Goal: Task Accomplishment & Management: Use online tool/utility

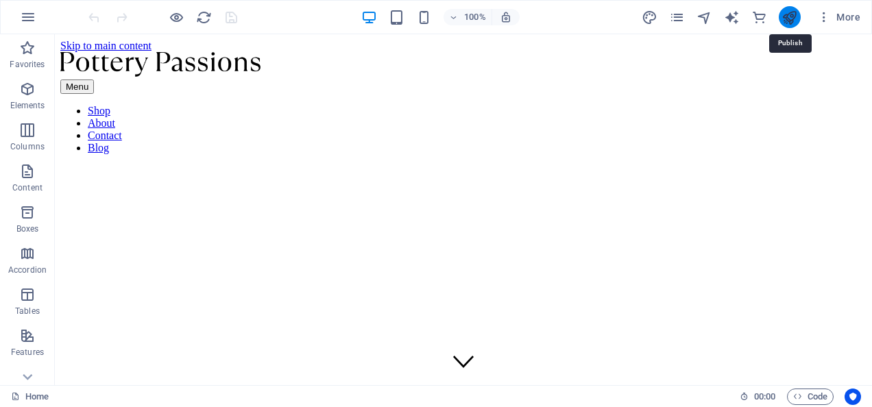
click at [791, 20] on icon "publish" at bounding box center [789, 18] width 16 height 16
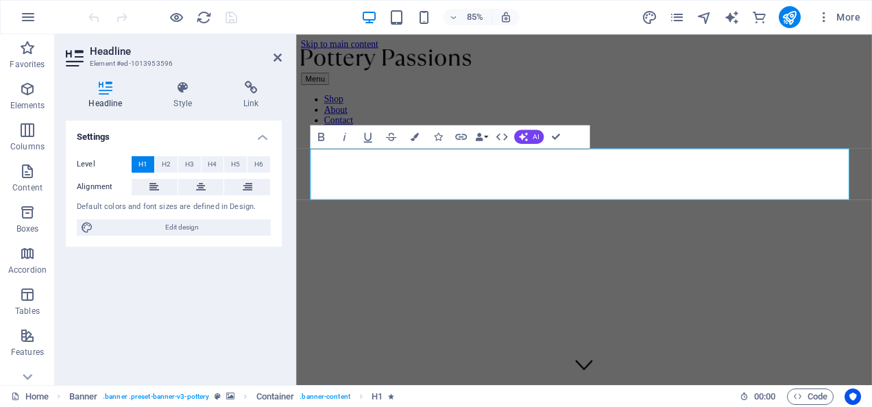
click at [207, 284] on div "Settings Level H1 H2 H3 H4 H5 H6 Alignment Default colors and font sizes are de…" at bounding box center [174, 248] width 216 height 254
drag, startPoint x: 369, startPoint y: 201, endPoint x: 916, endPoint y: 209, distance: 547.7
click at [328, 137] on icon "button" at bounding box center [321, 137] width 14 height 14
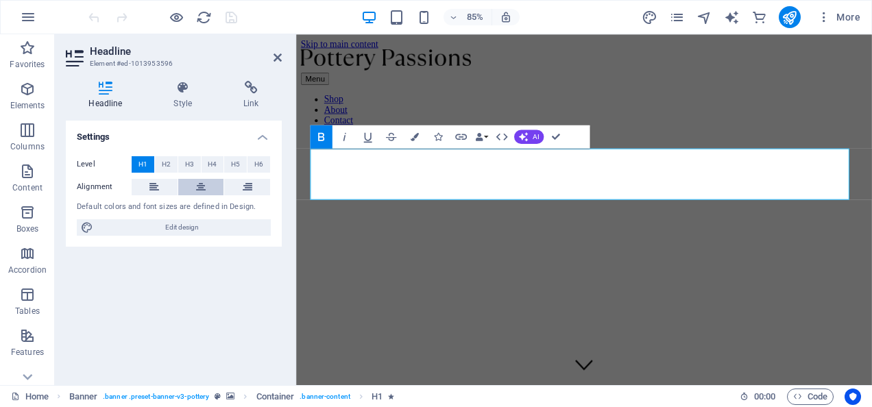
click at [193, 188] on button at bounding box center [201, 187] width 46 height 16
click at [479, 137] on icon "button" at bounding box center [479, 137] width 8 height 8
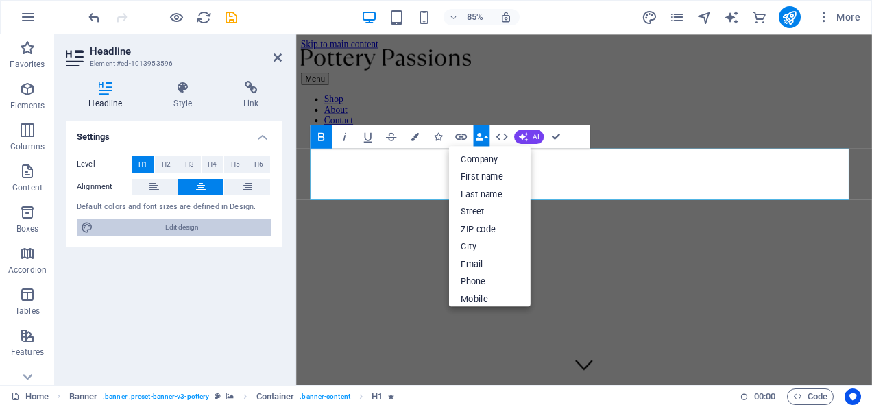
click at [152, 228] on span "Edit design" at bounding box center [181, 227] width 169 height 16
select select "px"
select select "300"
select select "px"
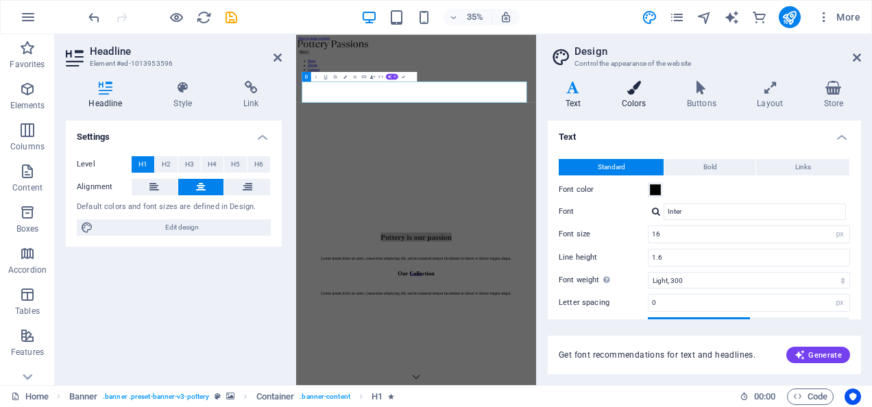
click at [644, 99] on h4 "Colors" at bounding box center [636, 95] width 65 height 29
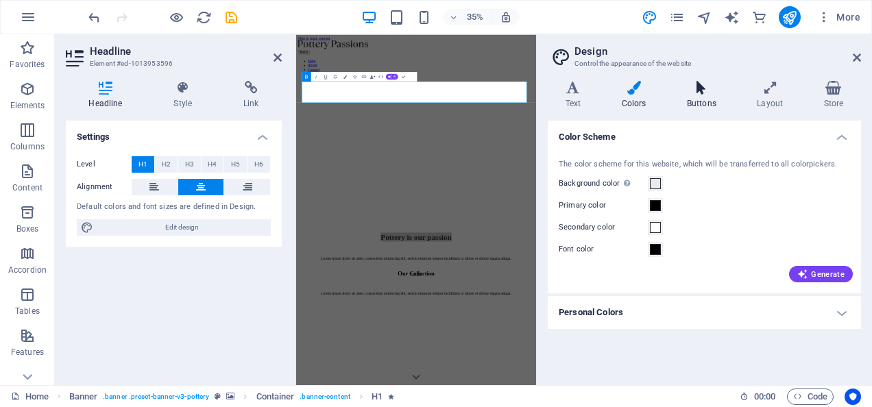
click at [700, 90] on icon at bounding box center [701, 88] width 64 height 14
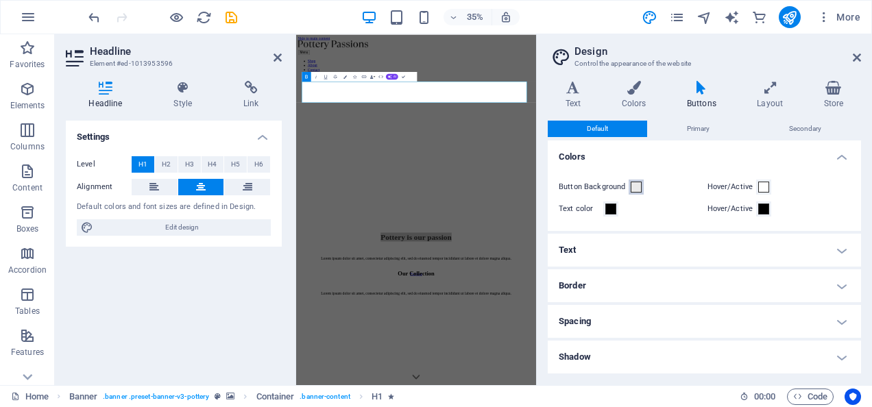
click at [634, 188] on span at bounding box center [636, 187] width 11 height 11
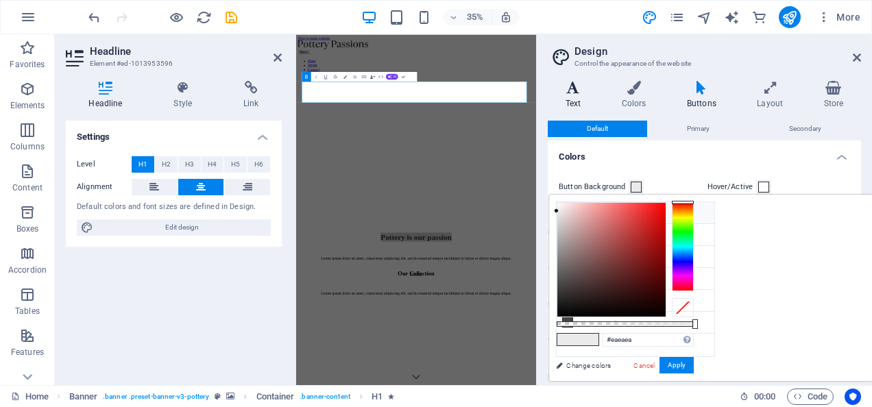
click at [589, 93] on icon at bounding box center [573, 88] width 51 height 14
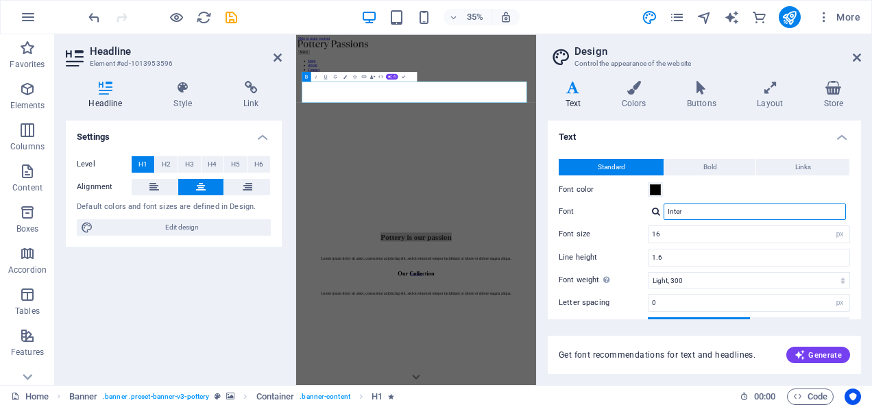
drag, startPoint x: 708, startPoint y: 212, endPoint x: 597, endPoint y: 215, distance: 111.1
click at [597, 215] on div "Font Inter" at bounding box center [704, 212] width 291 height 16
type input "time"
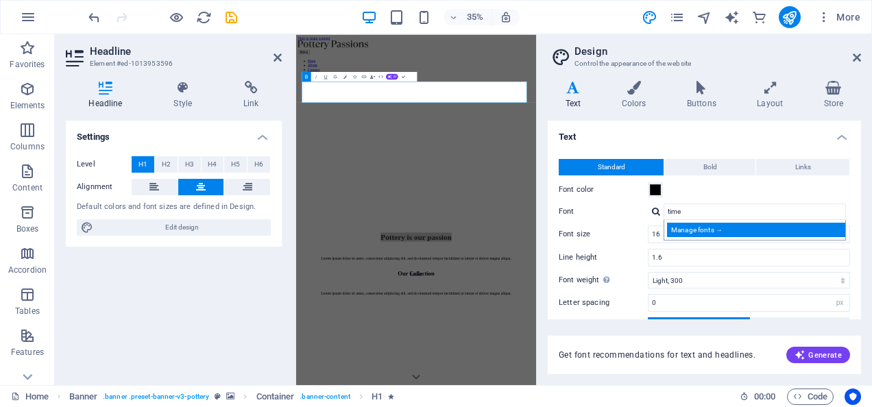
click at [711, 228] on div "Manage fonts →" at bounding box center [757, 230] width 181 height 14
select select "popularity"
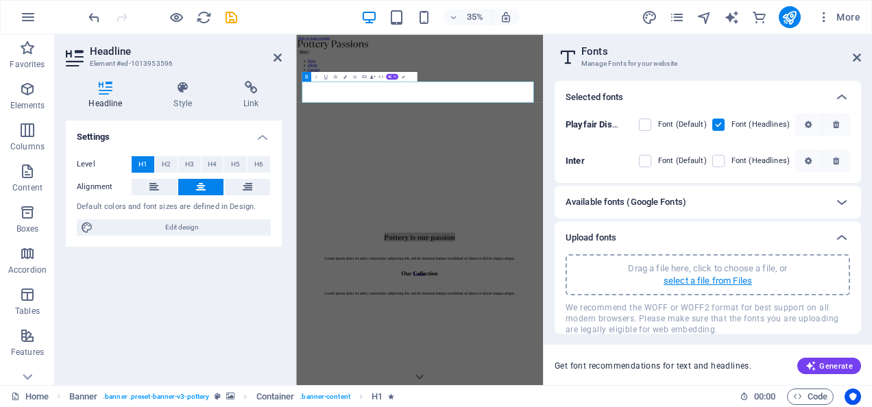
click at [691, 282] on p "select a file from Files" at bounding box center [707, 281] width 88 height 12
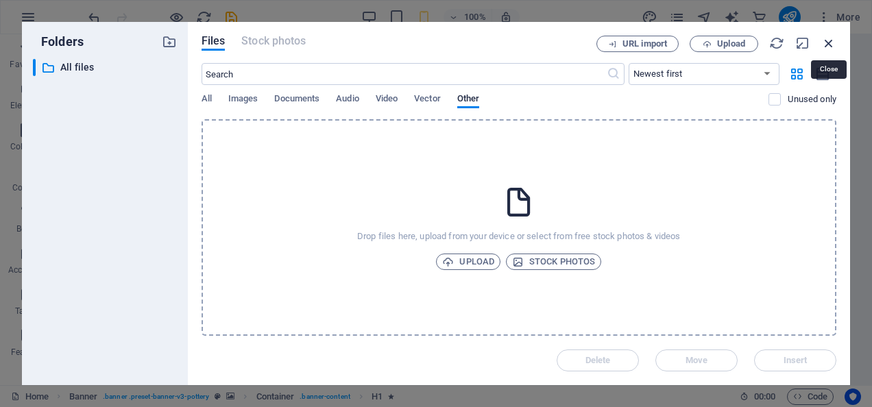
click at [826, 41] on icon "button" at bounding box center [828, 43] width 15 height 15
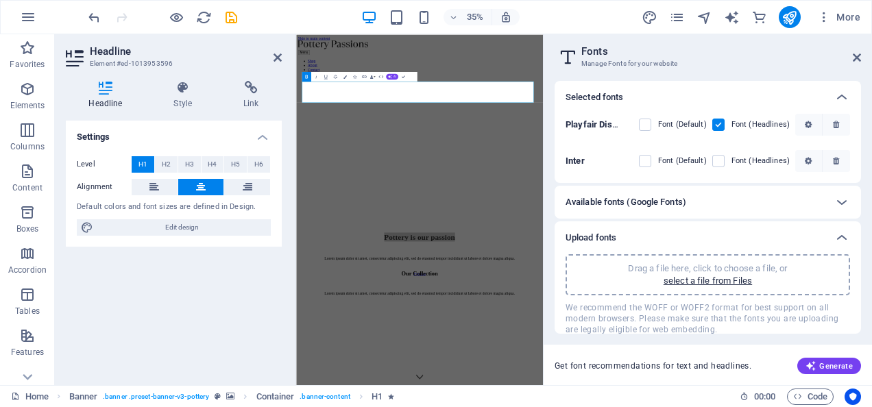
click at [861, 53] on aside "Fonts Manage Fonts for your website Selected fonts Playfair Display Font (Defau…" at bounding box center [707, 209] width 329 height 351
click at [835, 371] on span "Generate" at bounding box center [828, 366] width 47 height 11
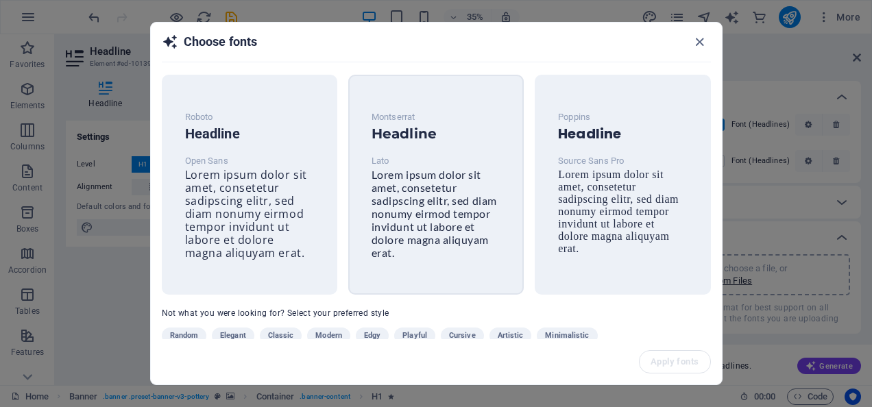
scroll to position [42, 0]
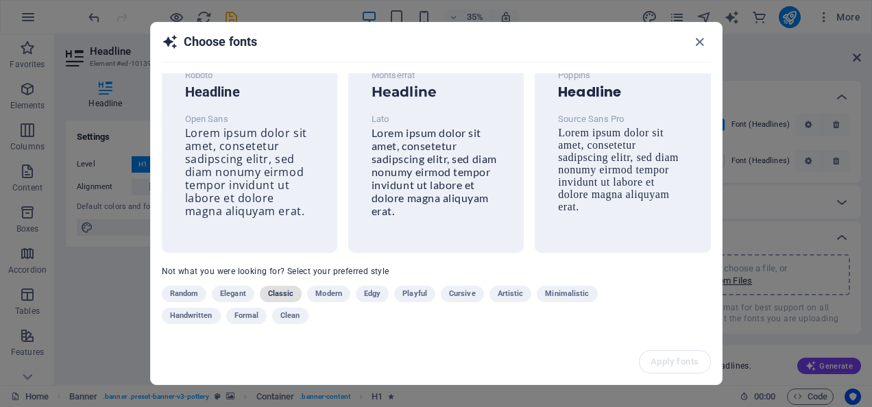
click at [283, 292] on span "Classic" at bounding box center [281, 294] width 26 height 16
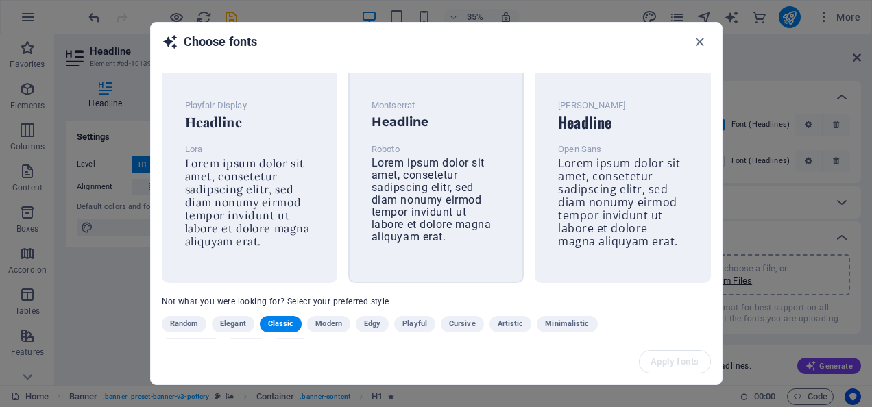
scroll to position [0, 0]
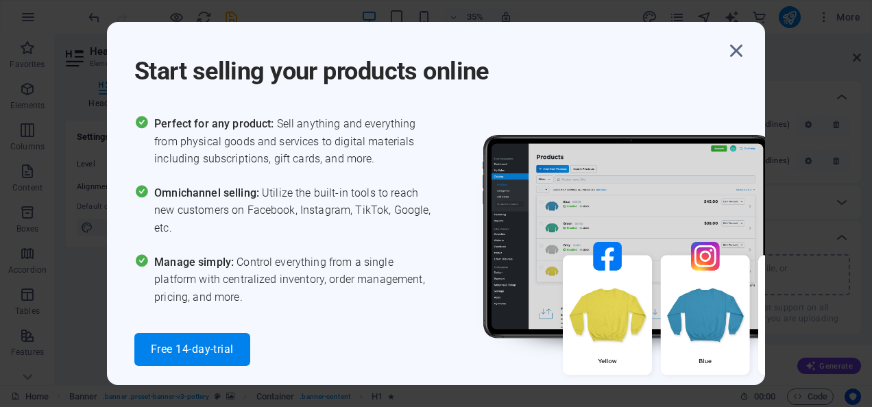
drag, startPoint x: 501, startPoint y: 71, endPoint x: 127, endPoint y: 85, distance: 373.8
click at [127, 85] on div "Start selling your products online Perfect for any product: Sell anything and e…" at bounding box center [436, 203] width 658 height 363
copy h1 "Start selling your products online"
click at [197, 354] on span "Free 14-day-trial" at bounding box center [192, 349] width 83 height 11
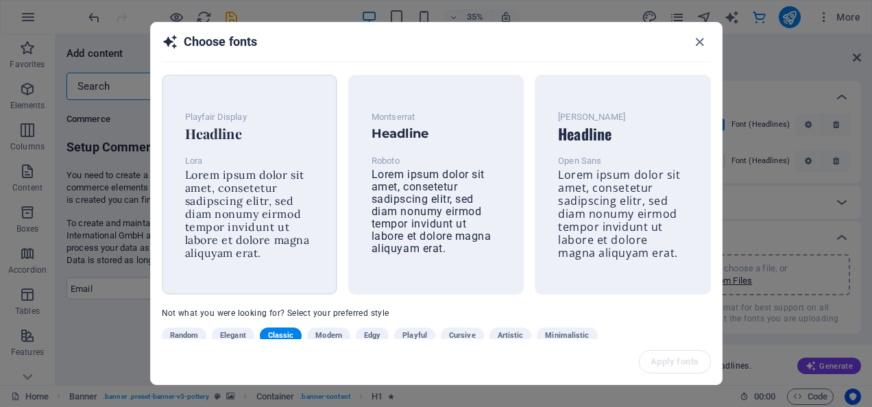
click at [266, 219] on span "Lorem ipsum dolor sit amet, consetetur sadipscing elitr, sed diam nonumy eirmod…" at bounding box center [247, 214] width 125 height 92
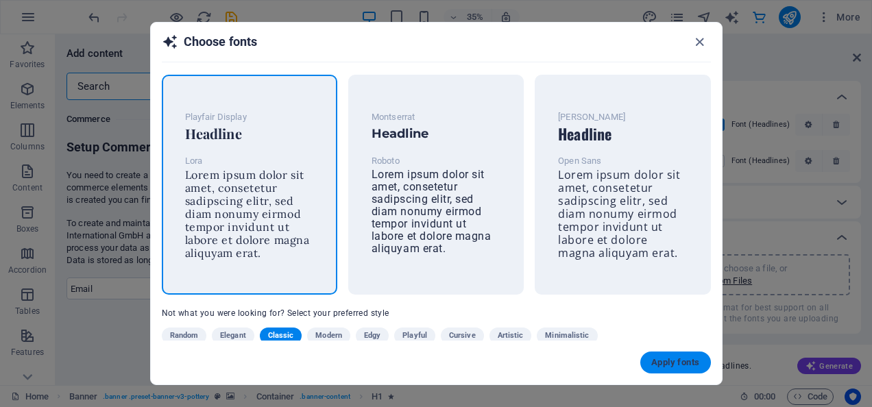
click at [674, 358] on span "Apply fonts" at bounding box center [675, 362] width 48 height 11
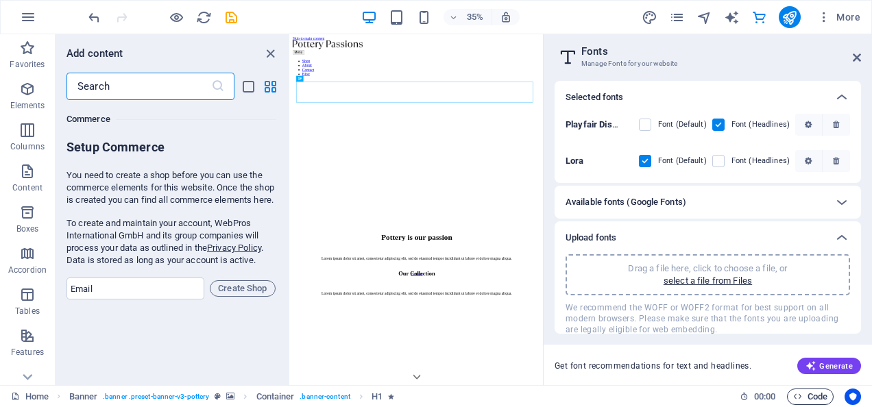
click at [816, 395] on span "Code" at bounding box center [810, 397] width 34 height 16
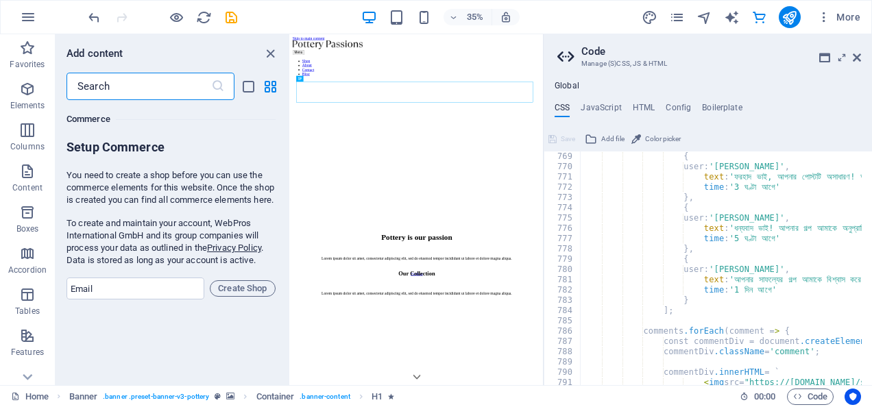
scroll to position [8166, 0]
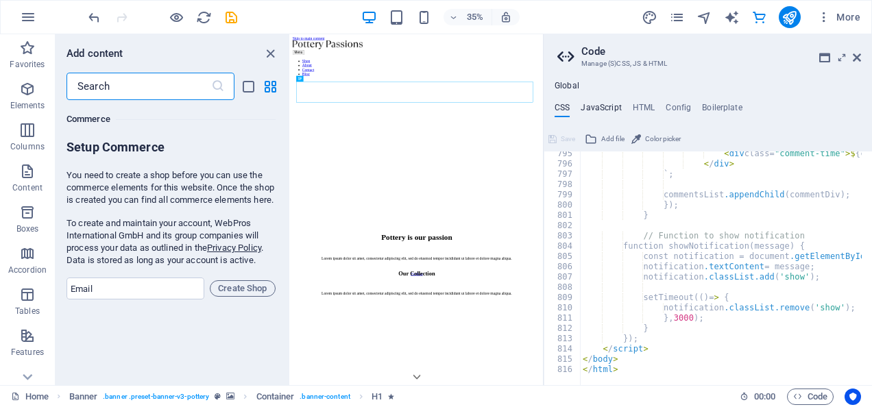
click at [618, 105] on h4 "JavaScript" at bounding box center [601, 110] width 40 height 15
type textarea "/* JS for preset "Menu V2" */"
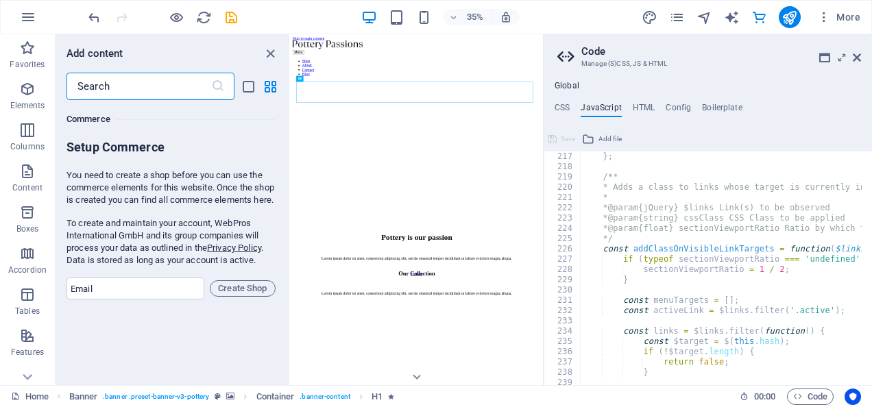
scroll to position [2468, 0]
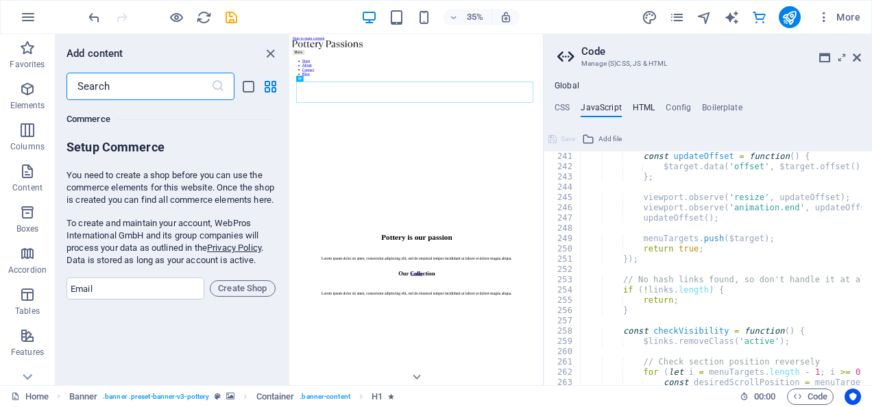
click at [646, 108] on h4 "HTML" at bounding box center [644, 110] width 23 height 15
type textarea "<a href="#main-content" class="wv-link-content button">Skip to main content</a>"
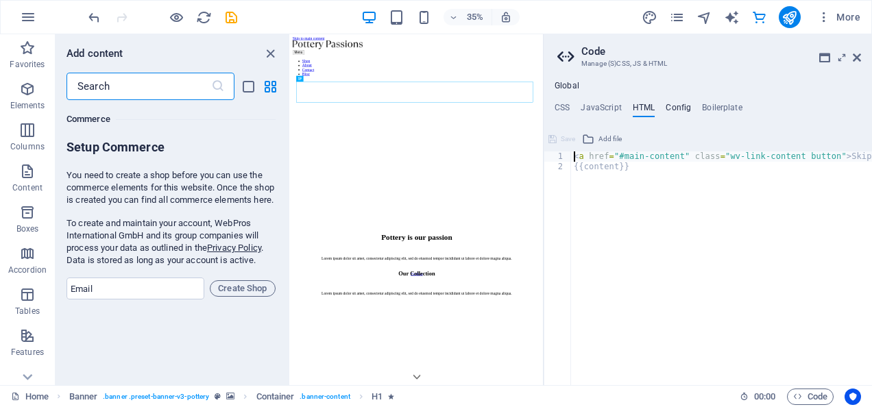
click at [681, 108] on h4 "Config" at bounding box center [678, 110] width 25 height 15
type textarea "$color-background: #eaeaea;"
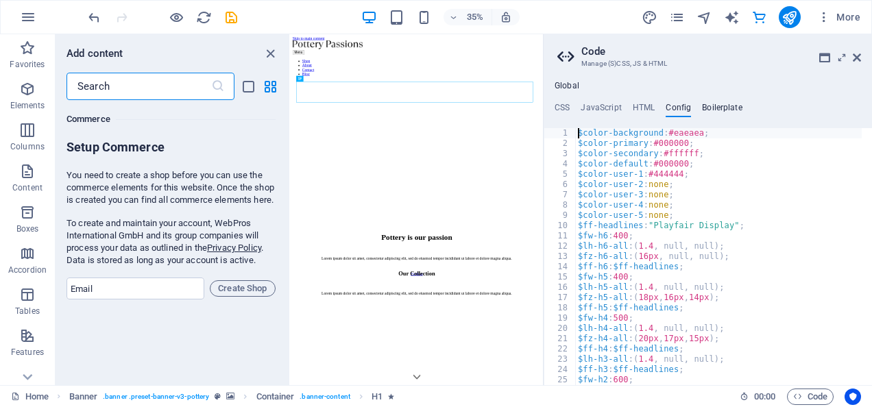
click at [719, 109] on h4 "Boilerplate" at bounding box center [722, 110] width 40 height 15
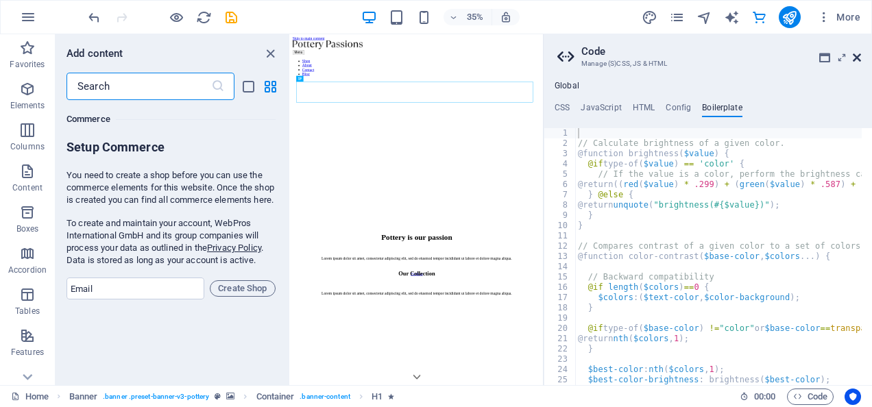
click at [858, 56] on icon at bounding box center [857, 57] width 8 height 11
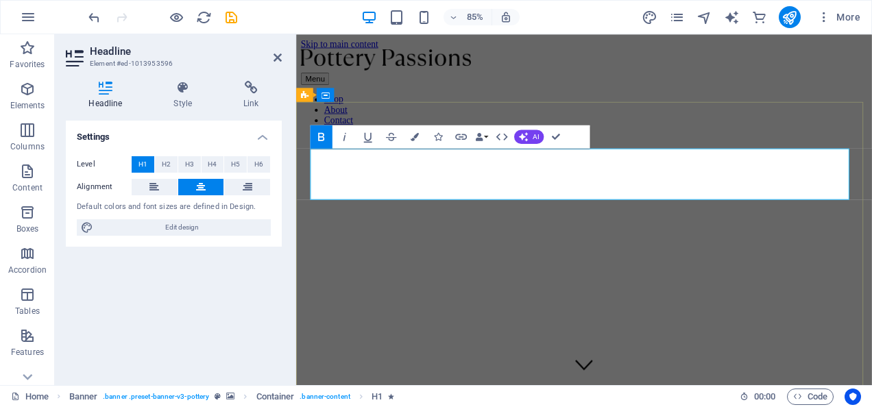
drag, startPoint x: 883, startPoint y: 204, endPoint x: 901, endPoint y: 198, distance: 19.3
drag, startPoint x: 901, startPoint y: 197, endPoint x: 365, endPoint y: 221, distance: 537.2
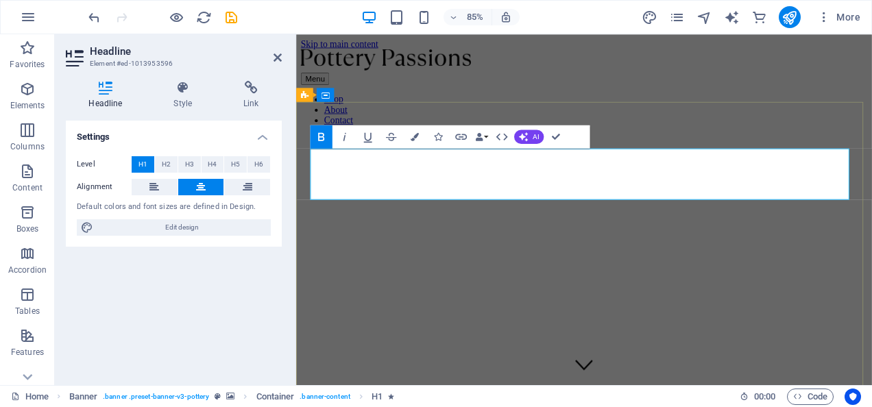
drag, startPoint x: 944, startPoint y: 212, endPoint x: 319, endPoint y: 228, distance: 624.6
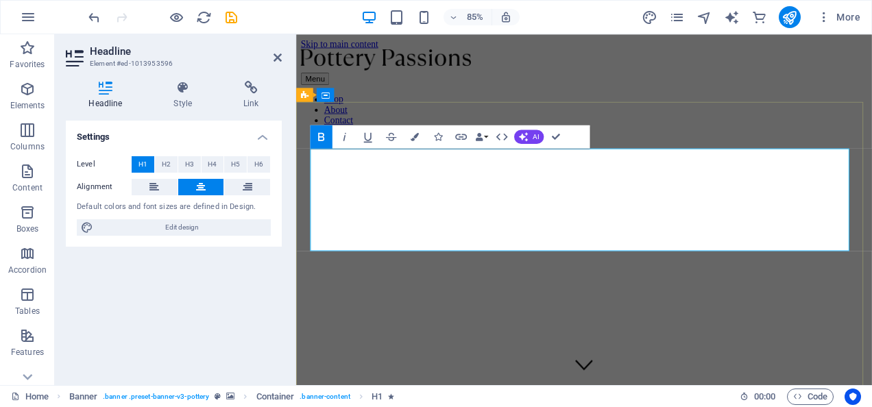
drag, startPoint x: 893, startPoint y: 257, endPoint x: 694, endPoint y: 258, distance: 199.5
drag, startPoint x: 780, startPoint y: 263, endPoint x: 372, endPoint y: 210, distance: 411.9
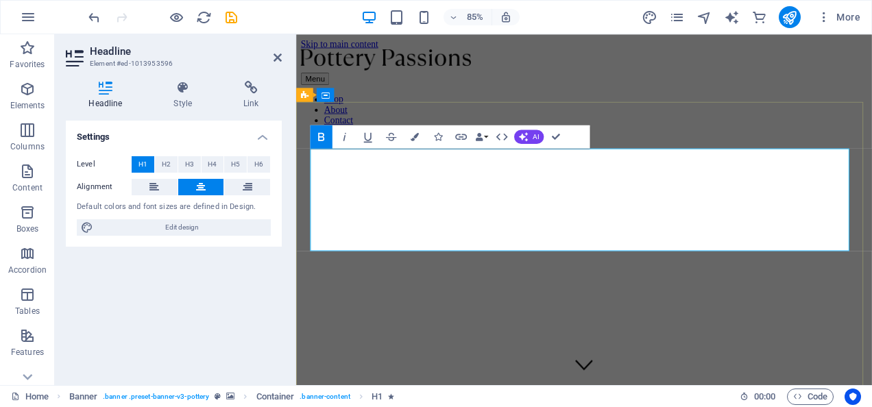
click at [347, 140] on icon "button" at bounding box center [344, 137] width 14 height 14
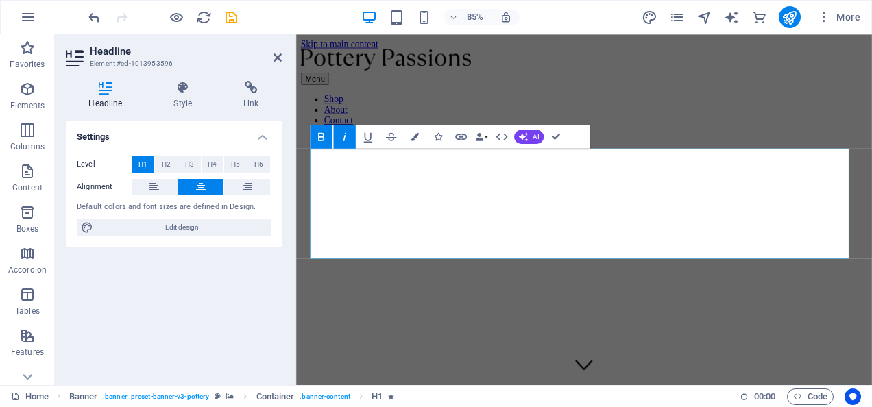
click at [347, 140] on icon "button" at bounding box center [344, 137] width 14 height 14
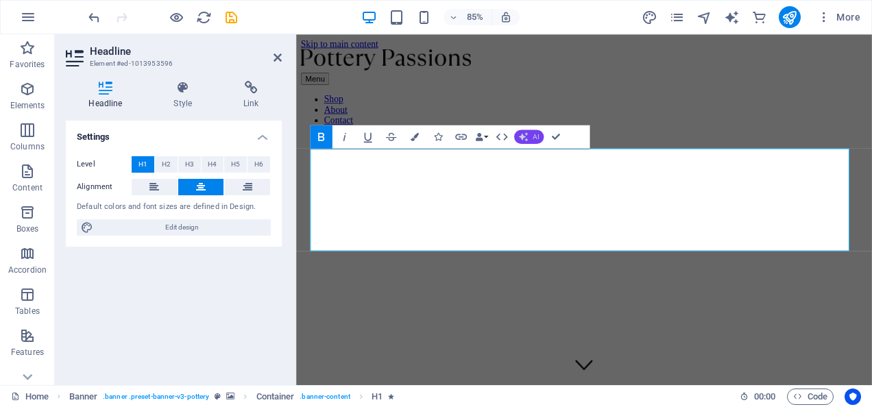
click at [530, 137] on button "AI" at bounding box center [528, 137] width 29 height 14
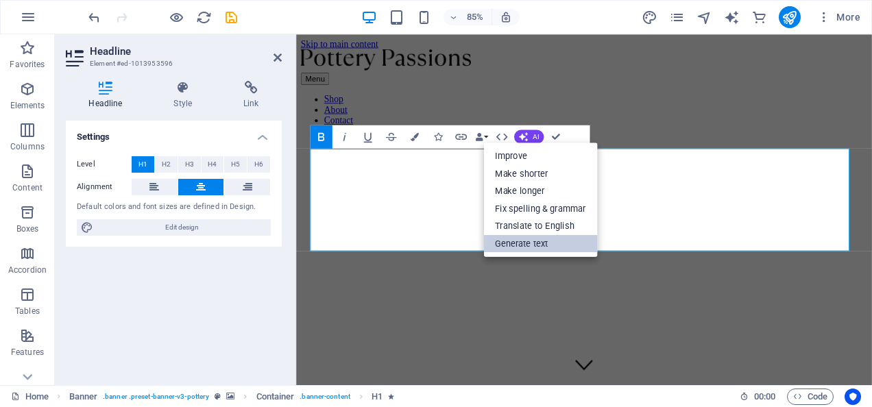
click at [509, 245] on link "Generate text" at bounding box center [540, 243] width 114 height 18
select select "English"
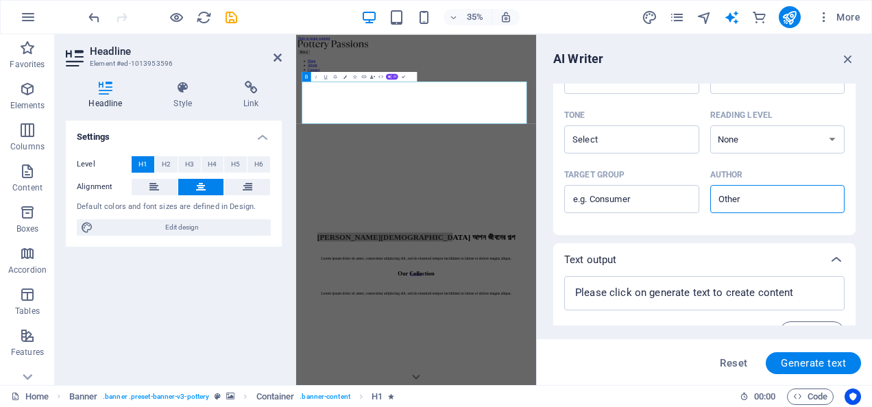
scroll to position [409, 0]
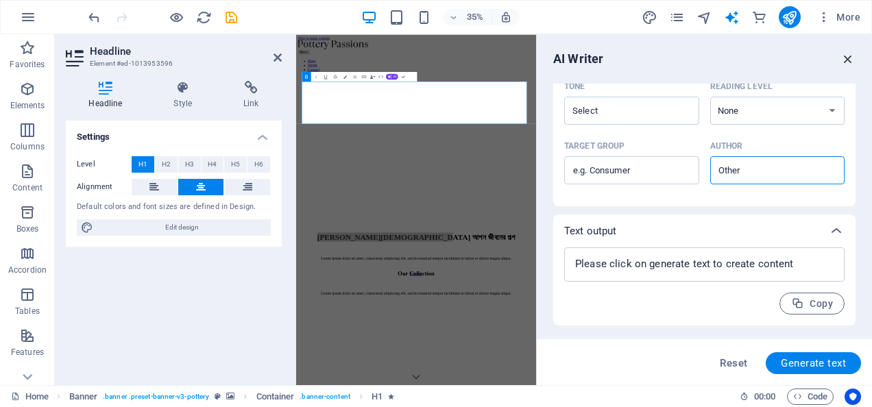
click at [847, 62] on icon "button" at bounding box center [847, 58] width 15 height 15
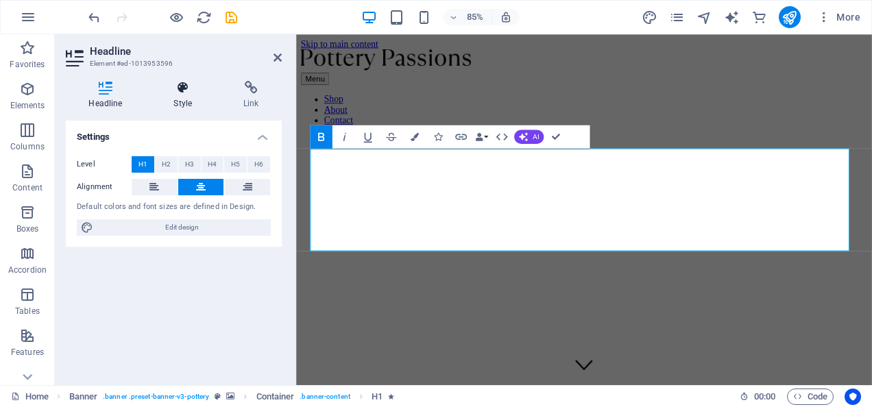
click at [175, 100] on h4 "Style" at bounding box center [186, 95] width 70 height 29
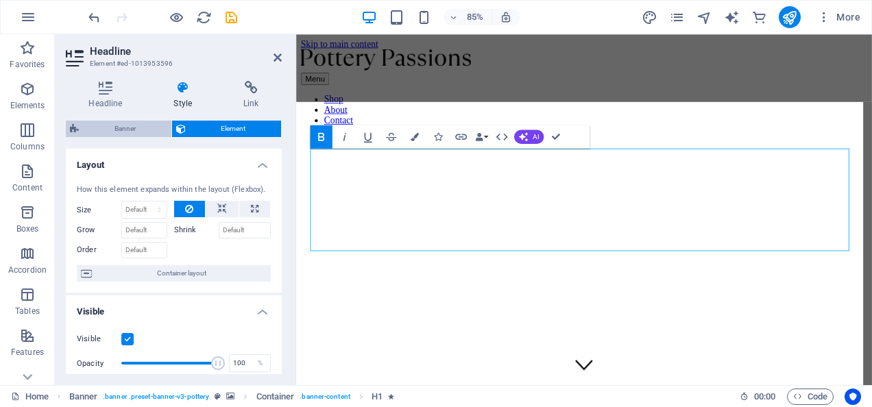
click at [121, 121] on span "Banner" at bounding box center [125, 129] width 84 height 16
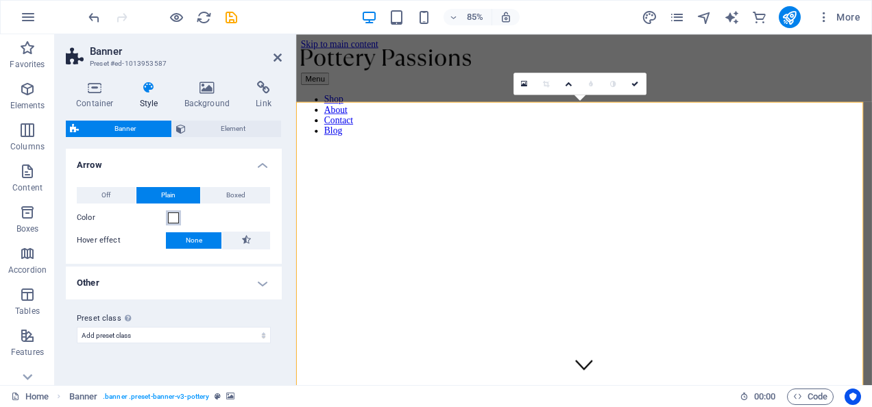
click at [173, 217] on span at bounding box center [173, 217] width 11 height 11
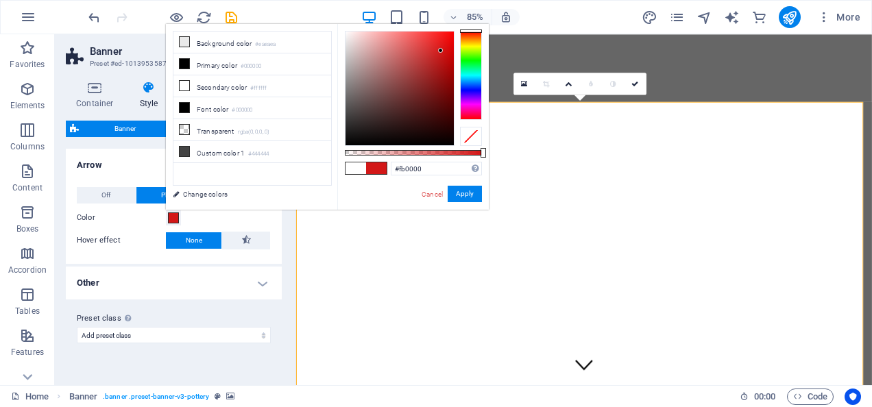
type input "#fc0000"
drag, startPoint x: 415, startPoint y: 96, endPoint x: 458, endPoint y: 32, distance: 77.0
click at [458, 32] on div at bounding box center [413, 88] width 137 height 115
click at [468, 193] on button "Apply" at bounding box center [465, 194] width 34 height 16
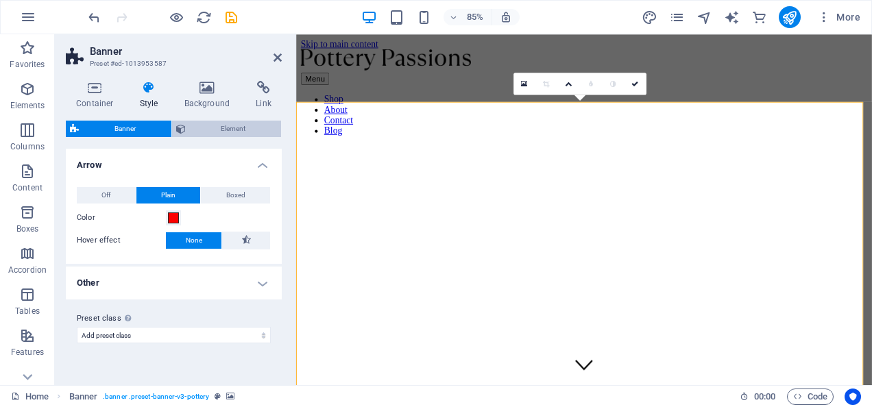
click at [195, 130] on span "Element" at bounding box center [234, 129] width 88 height 16
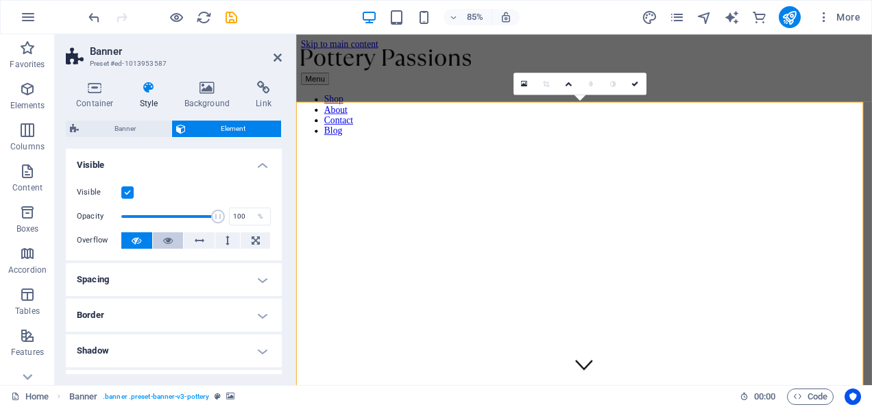
click at [167, 241] on icon at bounding box center [168, 240] width 10 height 16
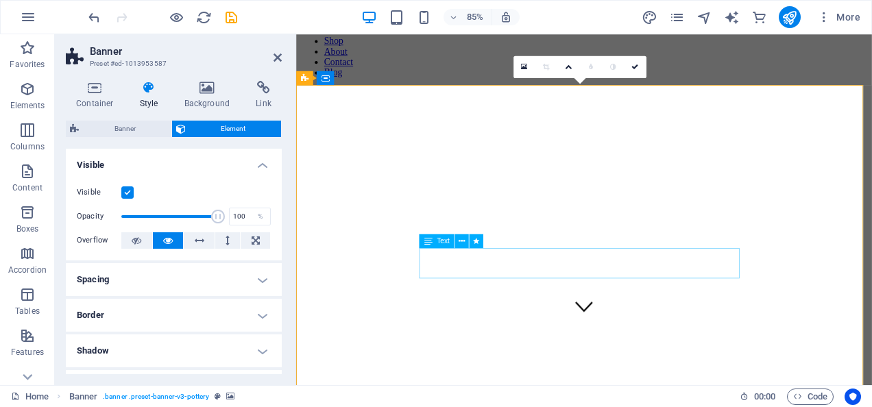
scroll to position [0, 0]
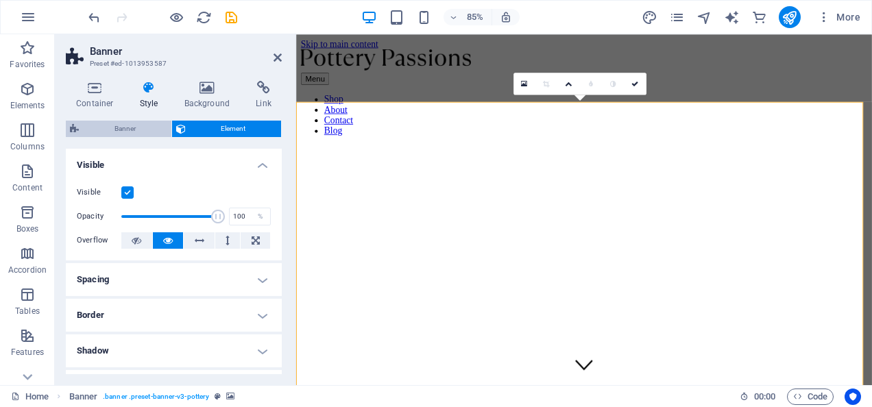
click at [127, 134] on span "Banner" at bounding box center [125, 129] width 84 height 16
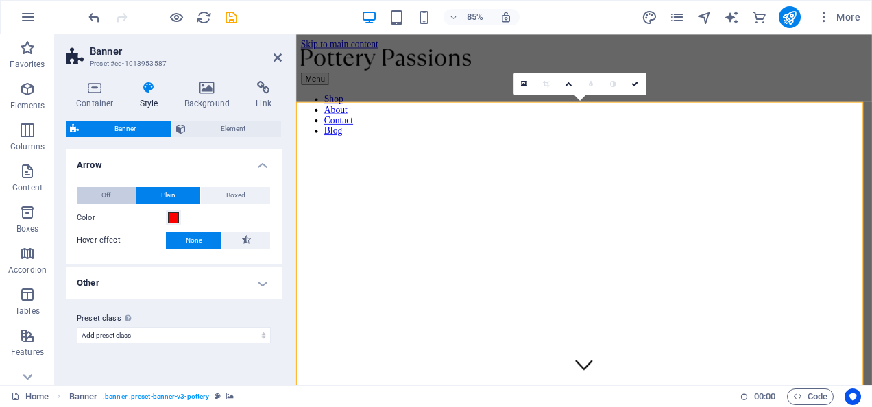
click at [119, 193] on button "Off" at bounding box center [106, 195] width 59 height 16
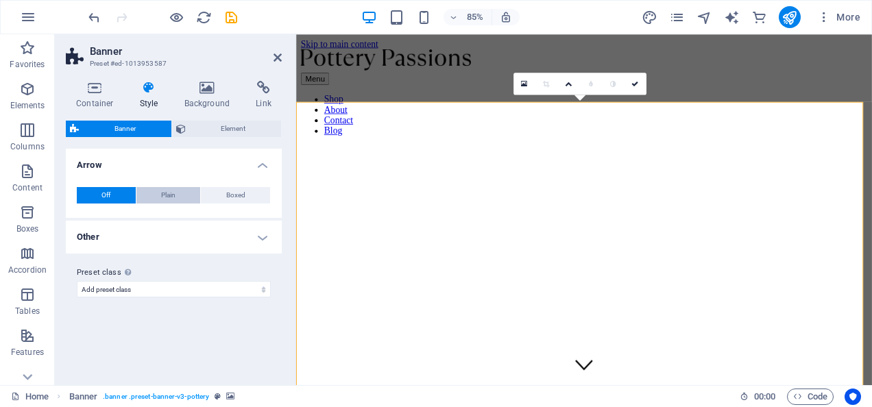
click at [170, 192] on span "Plain" at bounding box center [168, 195] width 14 height 16
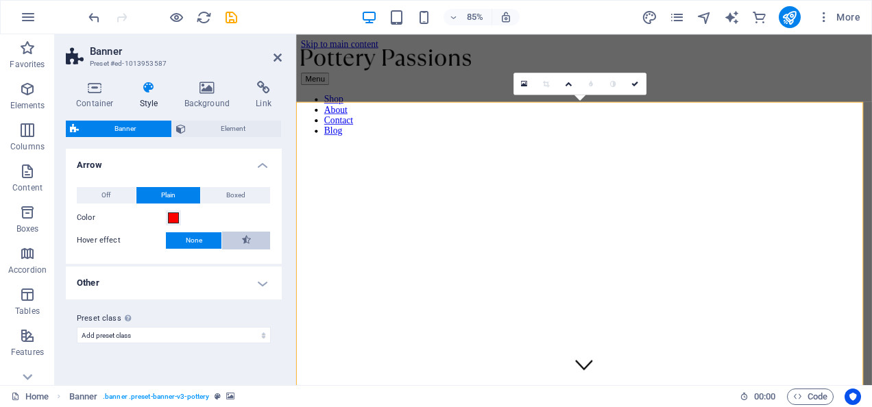
click at [228, 236] on button at bounding box center [246, 241] width 48 height 18
click at [196, 239] on span "None" at bounding box center [194, 240] width 16 height 16
click at [157, 278] on h4 "Other" at bounding box center [174, 283] width 216 height 33
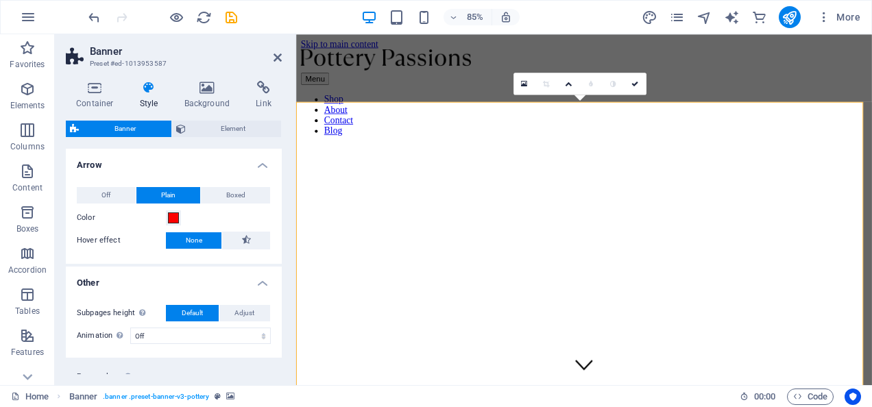
click at [226, 278] on h4 "Other" at bounding box center [174, 279] width 216 height 25
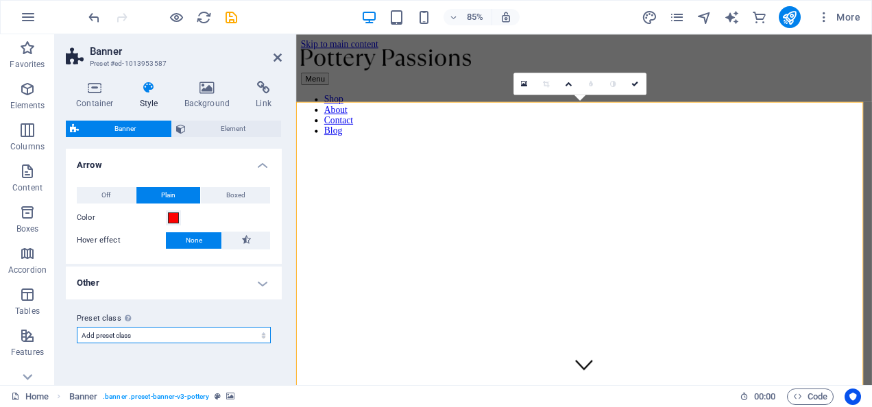
click at [175, 338] on select "Add preset class" at bounding box center [174, 335] width 194 height 16
click at [77, 327] on select "Add preset class" at bounding box center [174, 335] width 194 height 16
select select
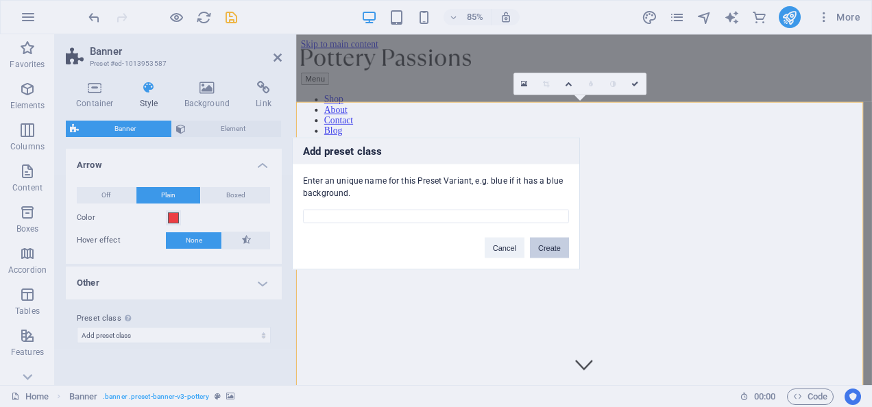
click at [541, 247] on button "Create" at bounding box center [549, 248] width 39 height 21
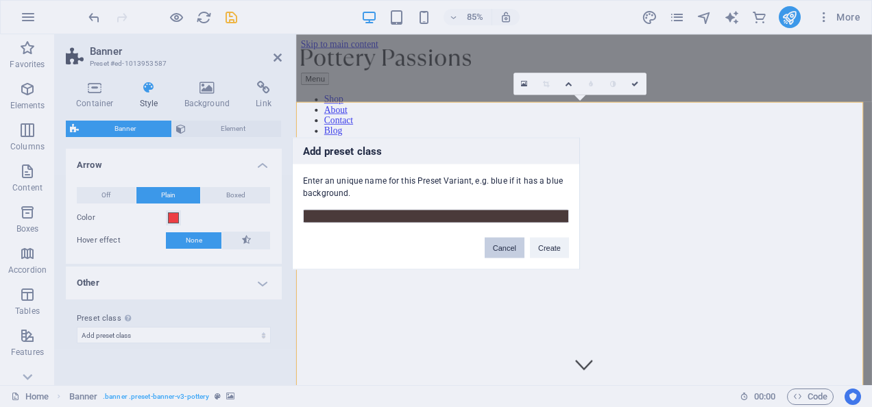
click at [495, 249] on button "Cancel" at bounding box center [505, 248] width 40 height 21
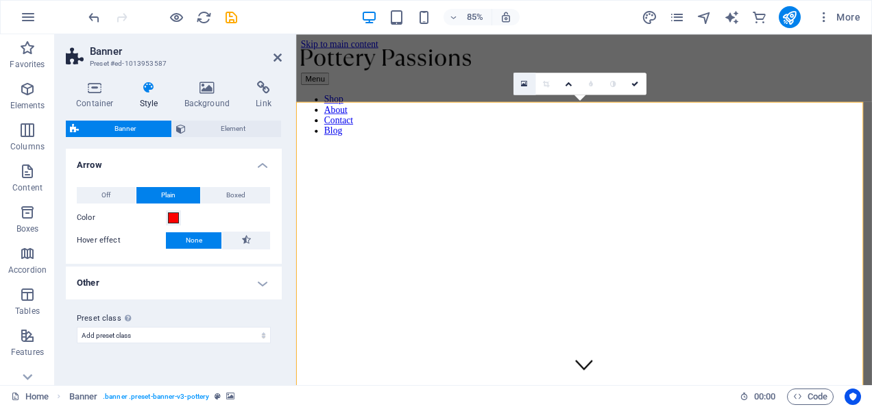
click at [528, 81] on link at bounding box center [524, 84] width 22 height 22
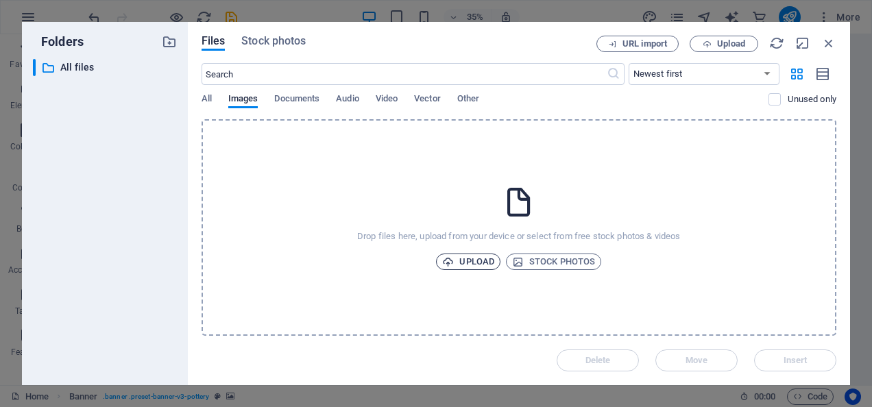
click at [476, 256] on span "Upload" at bounding box center [468, 262] width 52 height 16
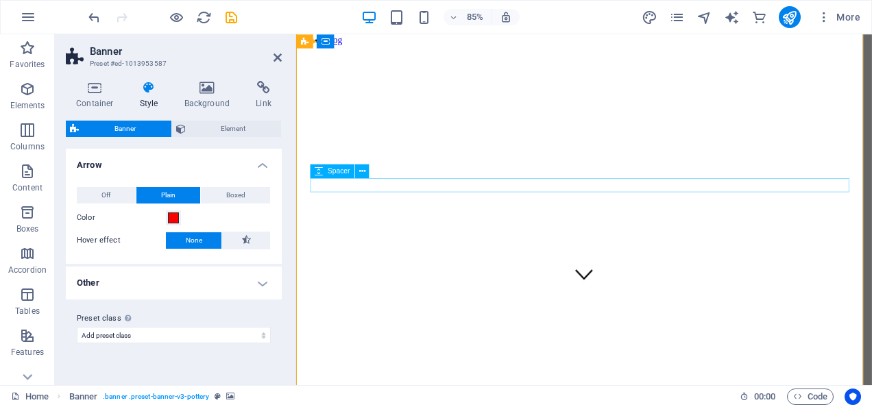
scroll to position [137, 0]
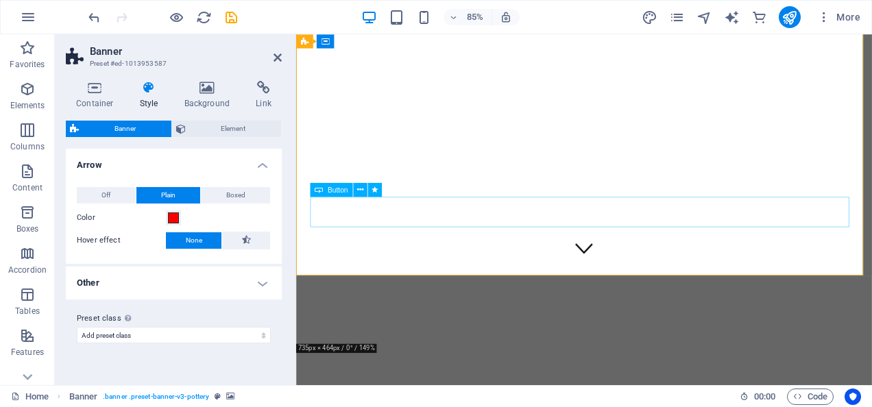
click at [326, 189] on div "Button" at bounding box center [331, 190] width 42 height 14
click at [358, 190] on icon at bounding box center [360, 190] width 6 height 12
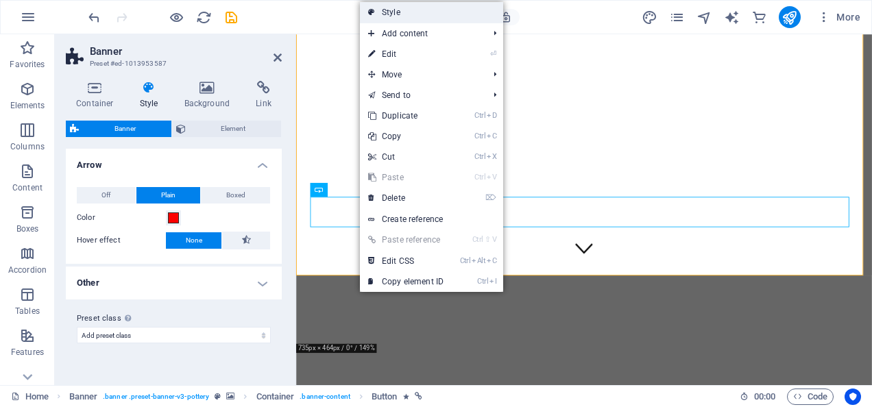
click at [426, 14] on link "Style" at bounding box center [431, 12] width 143 height 21
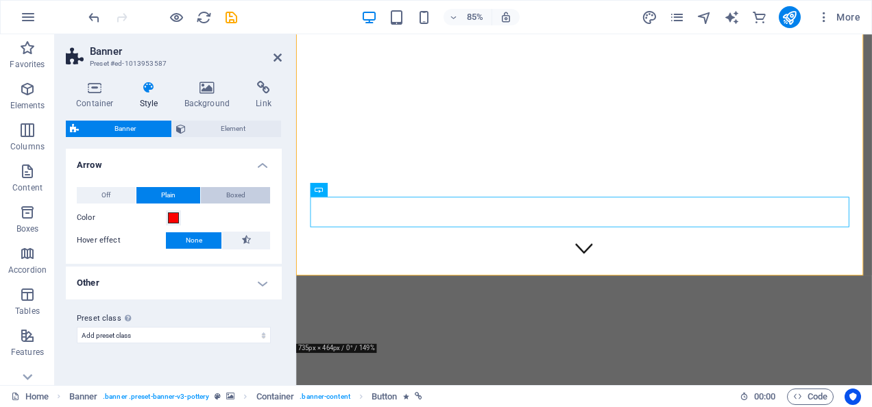
click at [239, 195] on span "Boxed" at bounding box center [235, 195] width 19 height 16
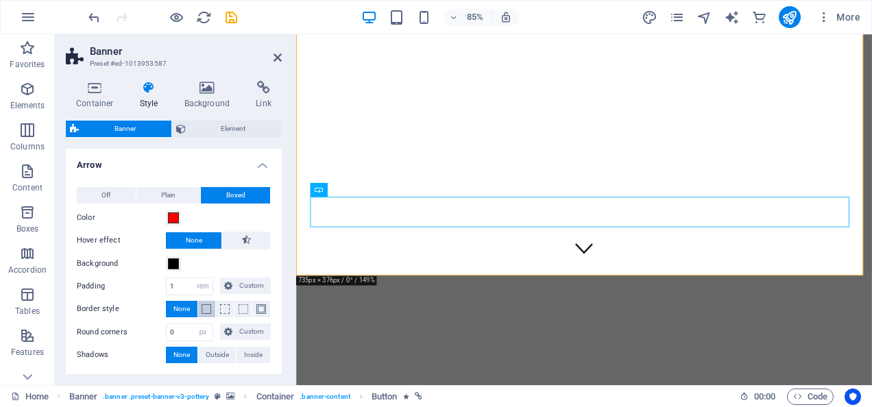
click at [208, 306] on span at bounding box center [207, 309] width 10 height 10
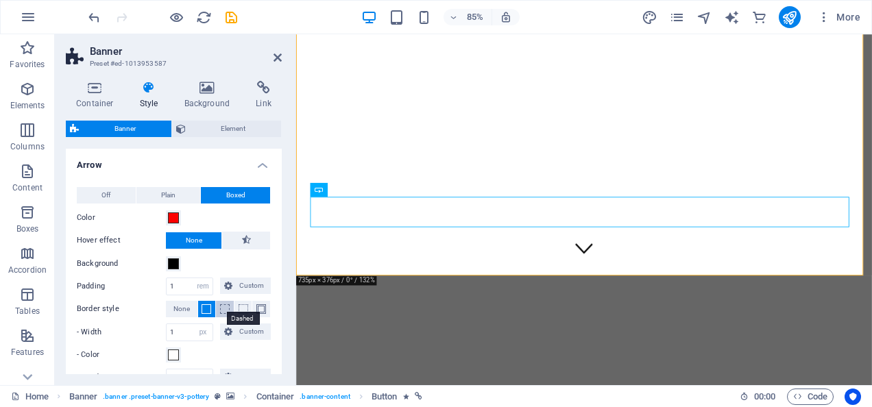
drag, startPoint x: 222, startPoint y: 306, endPoint x: 196, endPoint y: 307, distance: 26.1
click at [220, 306] on span at bounding box center [225, 309] width 10 height 10
click at [185, 307] on span "None" at bounding box center [181, 309] width 16 height 16
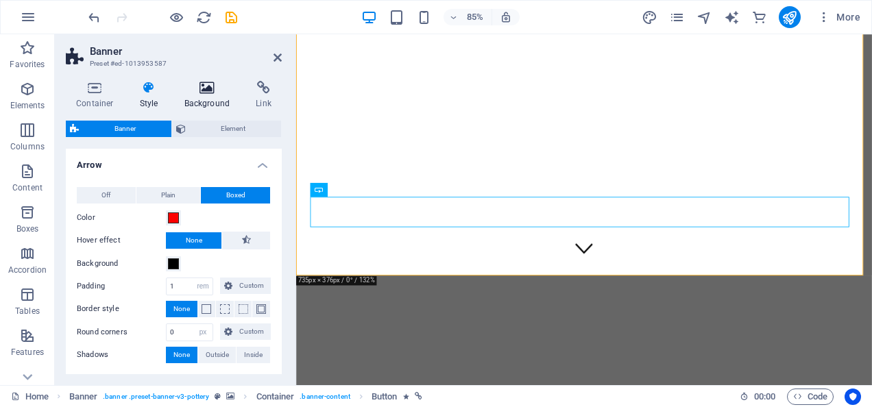
click at [206, 99] on h4 "Background" at bounding box center [210, 95] width 72 height 29
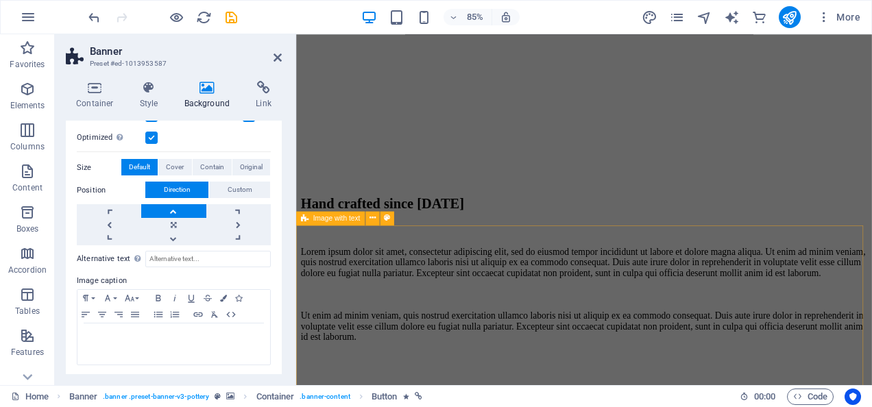
scroll to position [1028, 0]
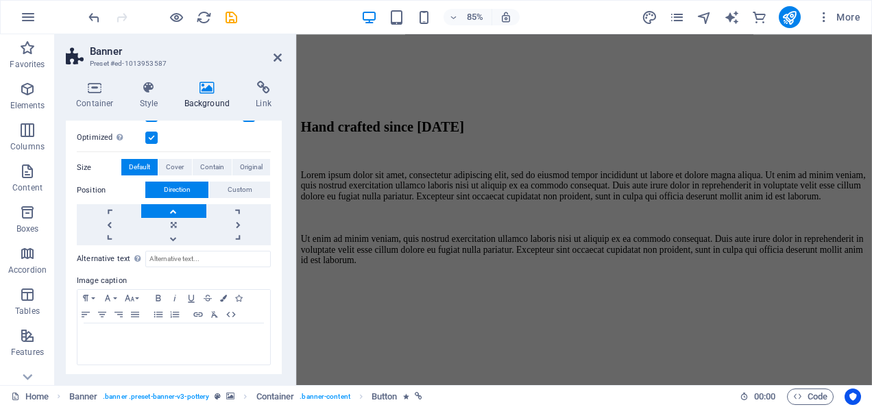
click at [490, 317] on figure at bounding box center [635, 317] width 666 height 0
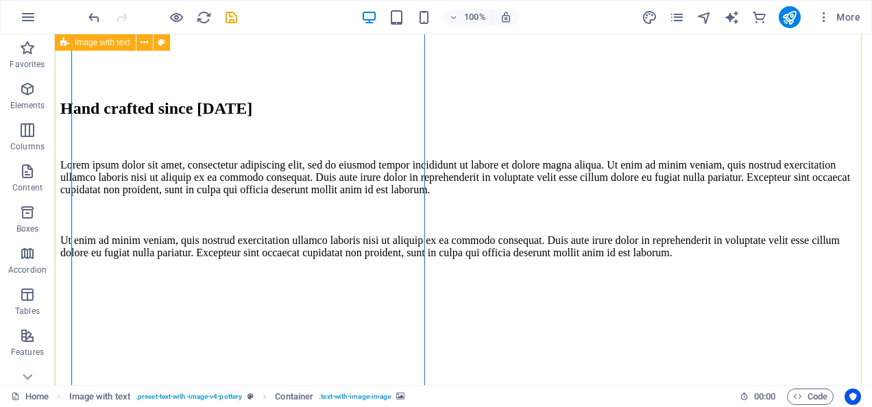
click at [304, 270] on figure at bounding box center [463, 270] width 806 height 0
click at [87, 45] on span "Image with text" at bounding box center [103, 42] width 56 height 8
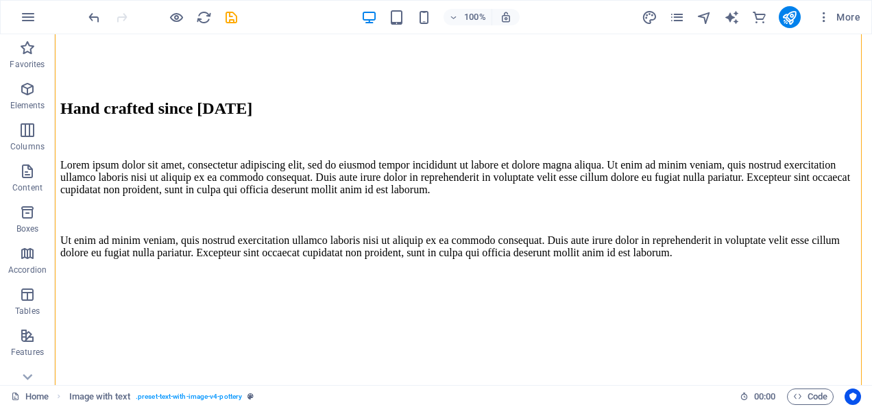
click at [294, 270] on figure at bounding box center [463, 270] width 806 height 0
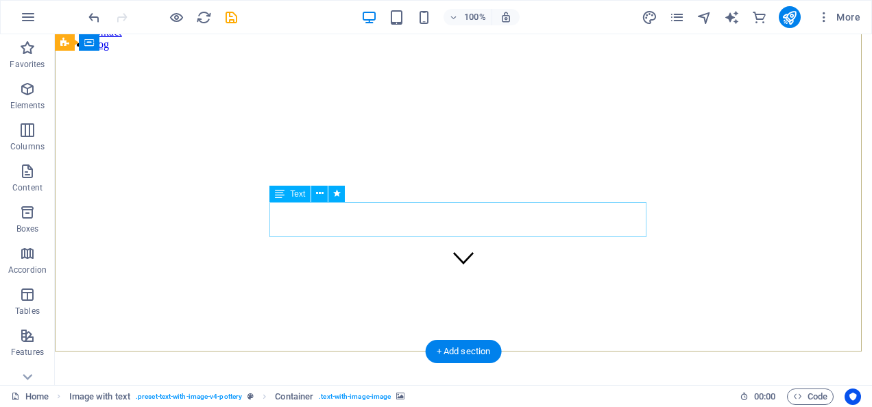
scroll to position [0, 0]
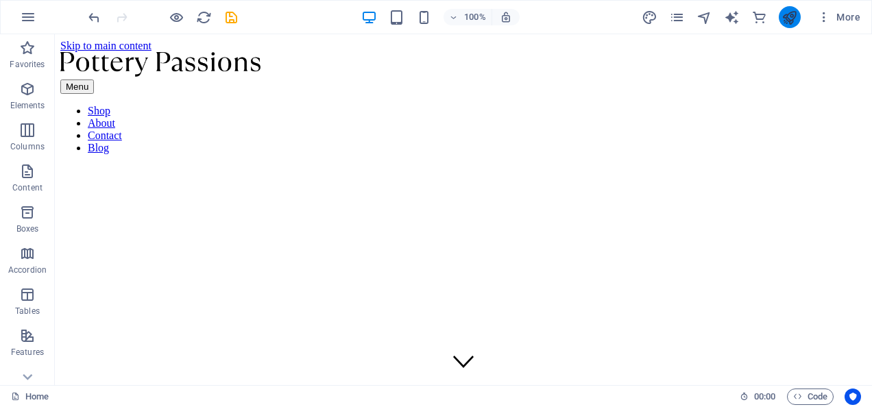
click at [799, 16] on button "publish" at bounding box center [790, 17] width 22 height 22
checkbox input "false"
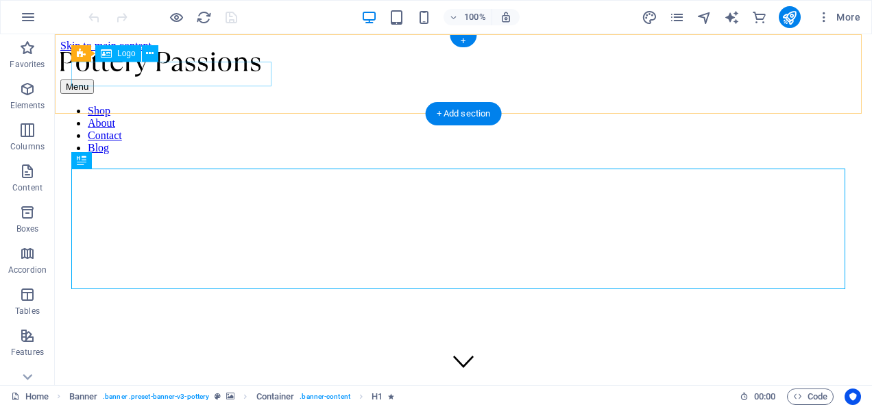
click at [180, 68] on div at bounding box center [463, 65] width 806 height 27
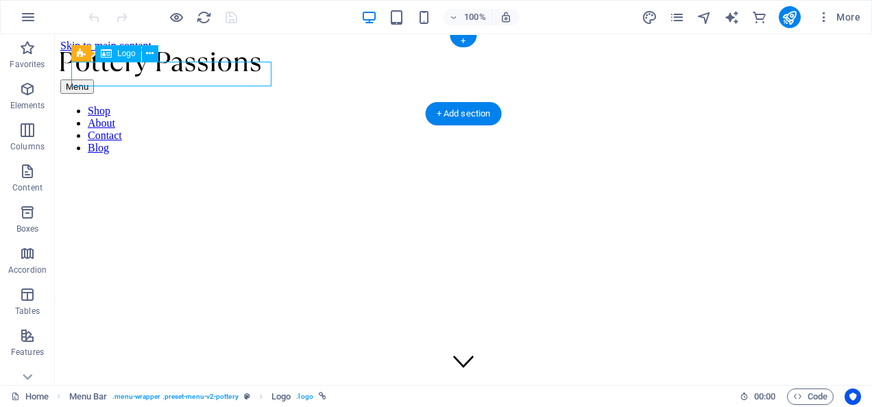
click at [167, 71] on div at bounding box center [463, 65] width 806 height 27
select select "px"
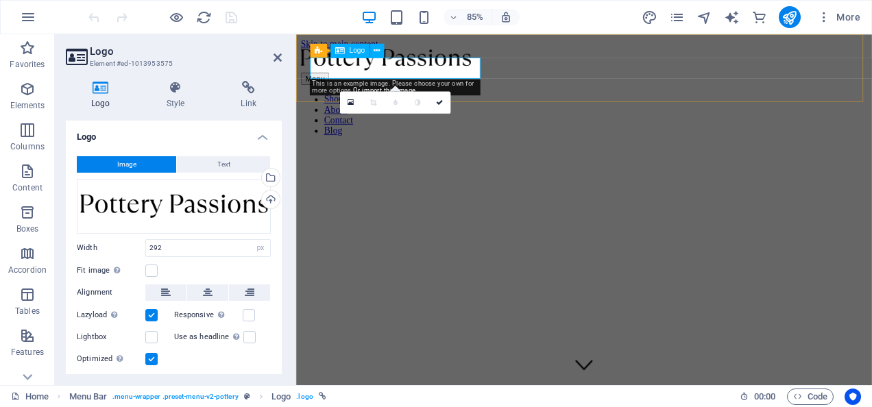
click at [378, 74] on div at bounding box center [635, 65] width 666 height 27
click at [361, 73] on div at bounding box center [635, 65] width 666 height 27
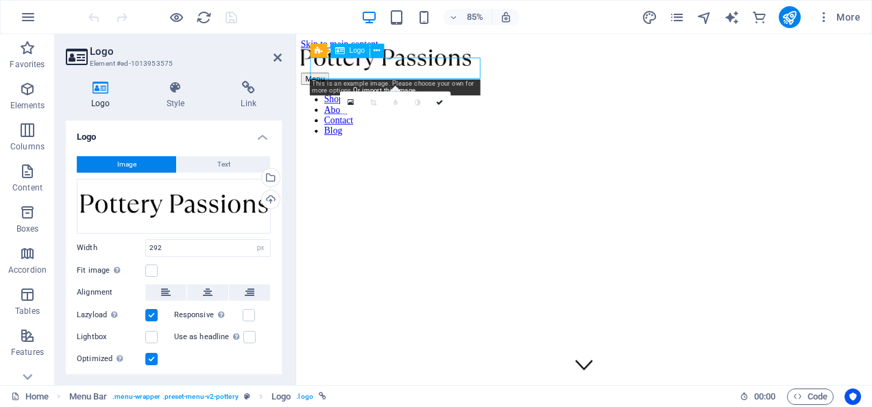
click at [362, 71] on div at bounding box center [635, 65] width 666 height 27
click at [380, 71] on div at bounding box center [635, 65] width 666 height 27
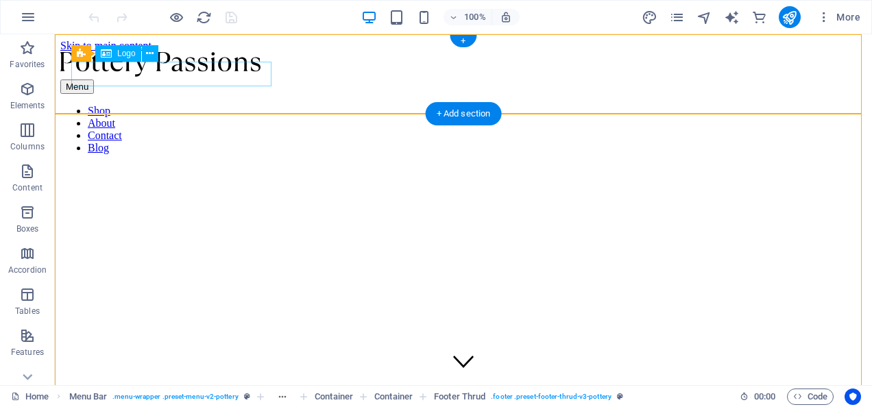
click at [227, 72] on div at bounding box center [463, 65] width 806 height 27
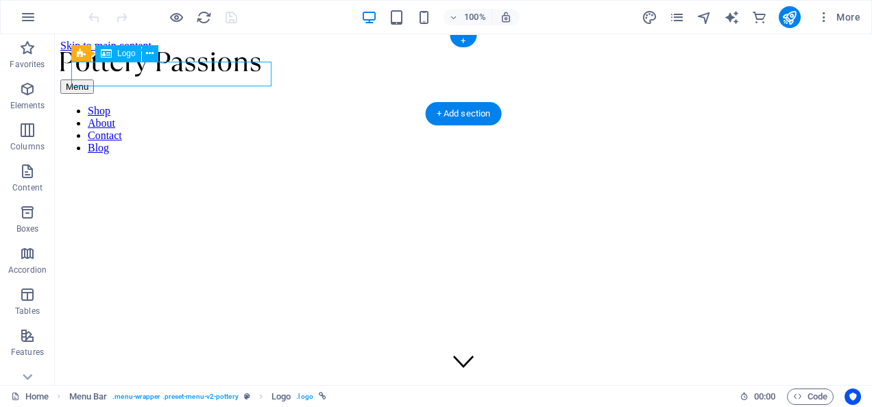
click at [227, 72] on div at bounding box center [463, 65] width 806 height 27
select select "px"
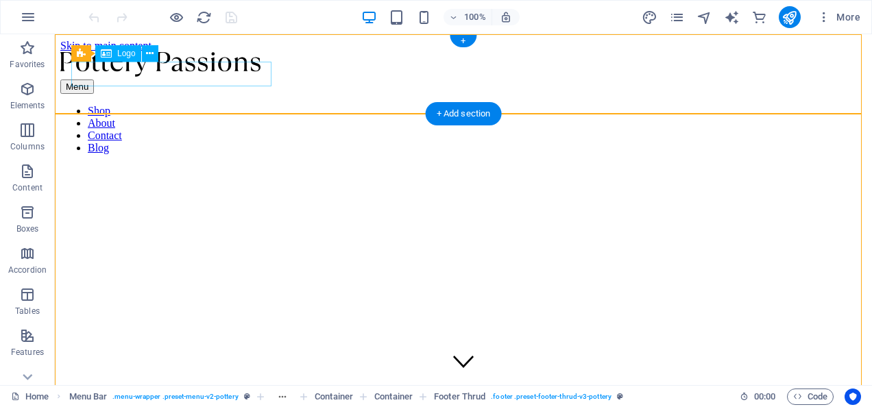
click at [217, 80] on div at bounding box center [463, 65] width 806 height 27
select select "px"
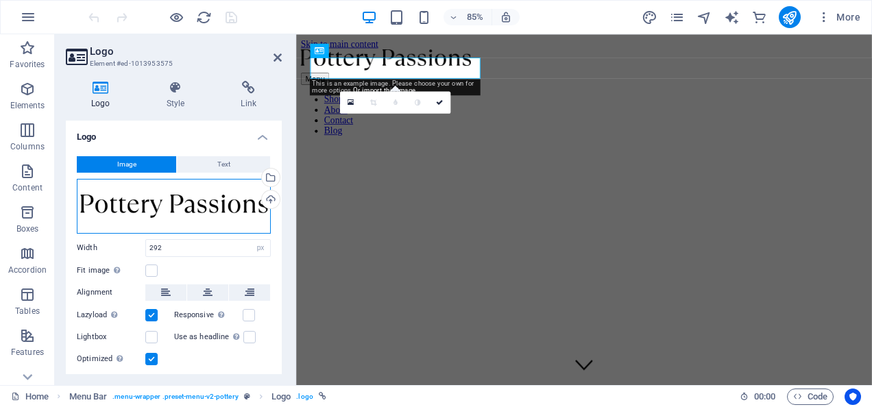
click at [176, 206] on div "Drag files here, click to choose files or select files from Files or our free s…" at bounding box center [174, 206] width 194 height 55
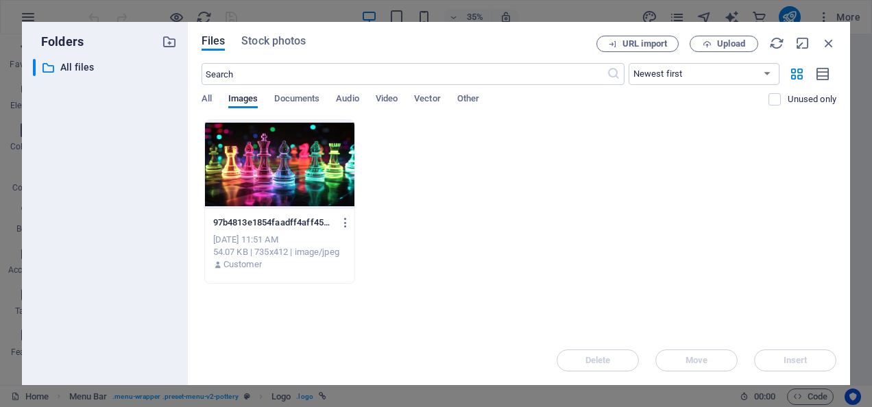
click at [176, 206] on div "​ All files All files" at bounding box center [105, 216] width 144 height 315
drag, startPoint x: 176, startPoint y: 206, endPoint x: 324, endPoint y: 150, distance: 158.1
click at [324, 150] on div at bounding box center [280, 164] width 150 height 89
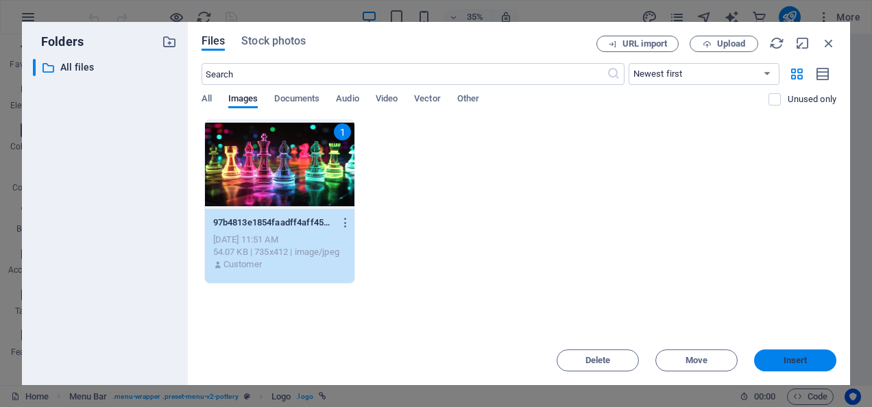
click at [783, 358] on span "Insert" at bounding box center [795, 360] width 24 height 8
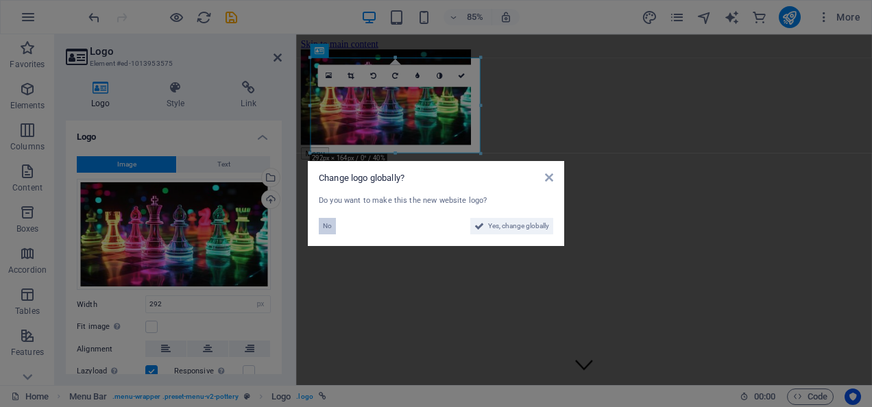
click at [326, 226] on span "No" at bounding box center [327, 226] width 9 height 16
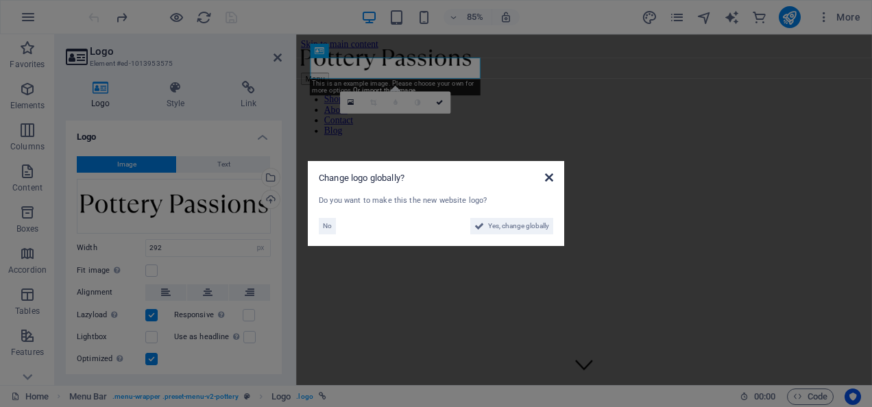
click at [546, 175] on icon at bounding box center [549, 177] width 8 height 11
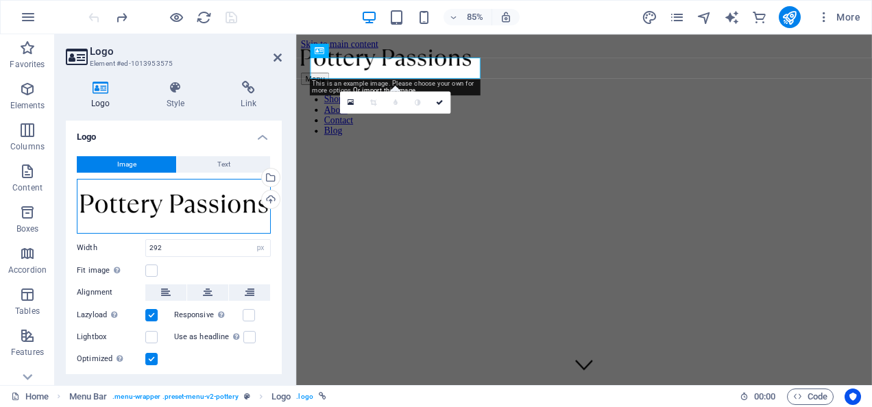
click at [167, 201] on div "Drag files here, click to choose files or select files from Files or our free s…" at bounding box center [174, 206] width 194 height 55
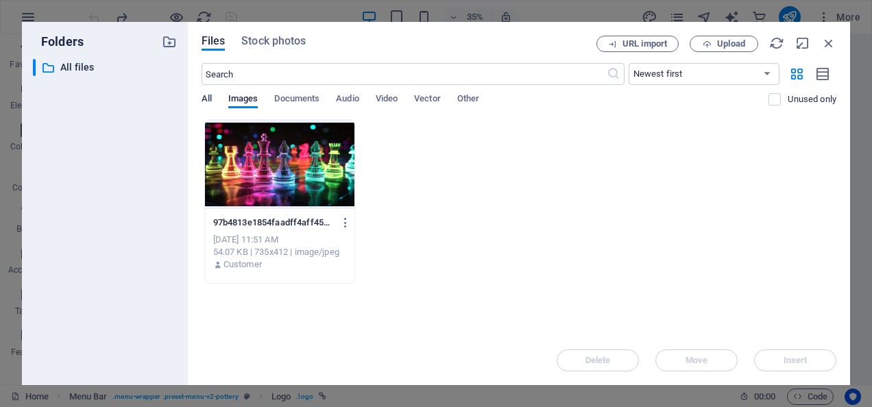
click at [208, 103] on span "All" at bounding box center [207, 99] width 10 height 19
click at [282, 99] on span "Documents" at bounding box center [296, 99] width 45 height 19
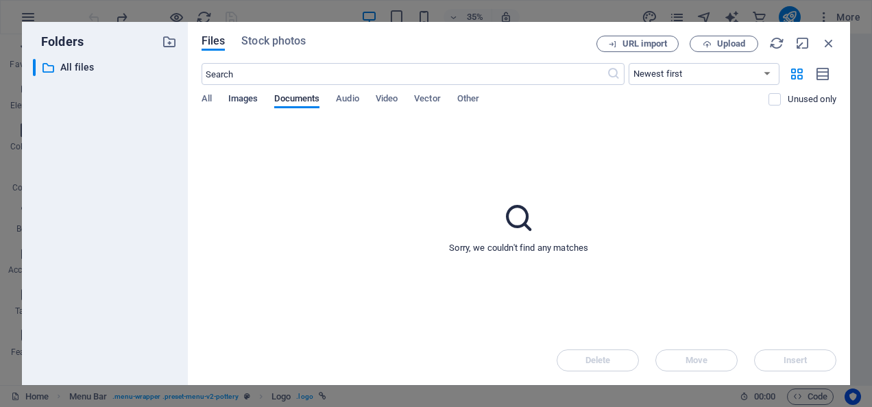
click at [256, 99] on span "Images" at bounding box center [243, 99] width 30 height 19
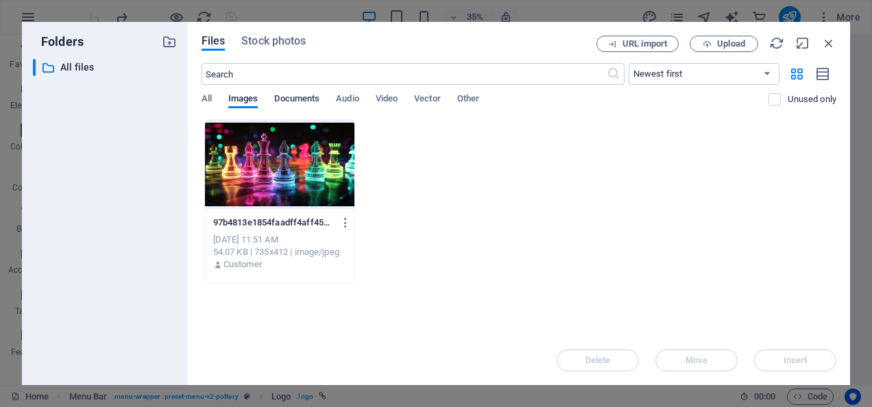
click at [299, 104] on span "Documents" at bounding box center [296, 99] width 45 height 19
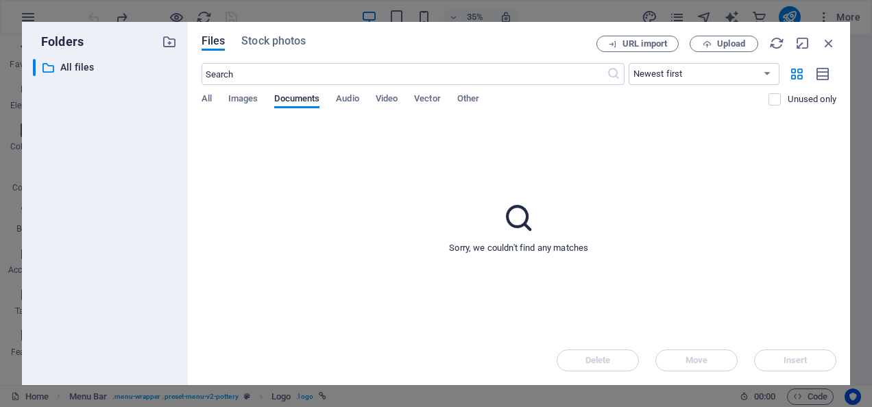
click at [226, 100] on div "All Images Documents Audio Video Vector Other" at bounding box center [486, 106] width 568 height 26
click at [206, 100] on span "All" at bounding box center [207, 99] width 10 height 19
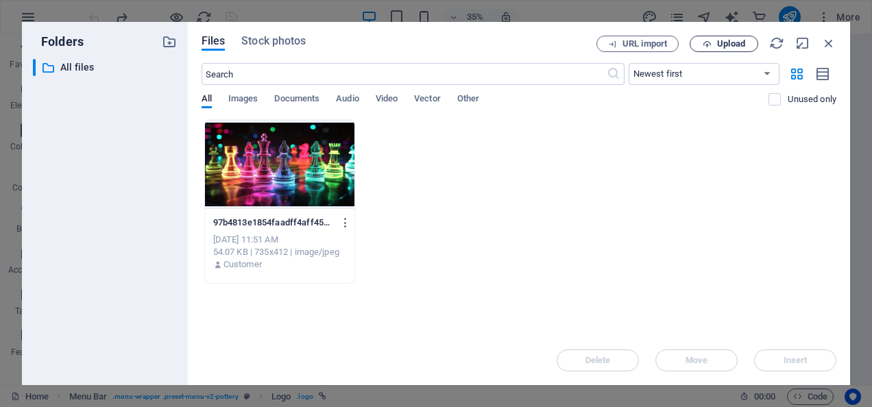
click at [722, 47] on span "Upload" at bounding box center [731, 44] width 28 height 8
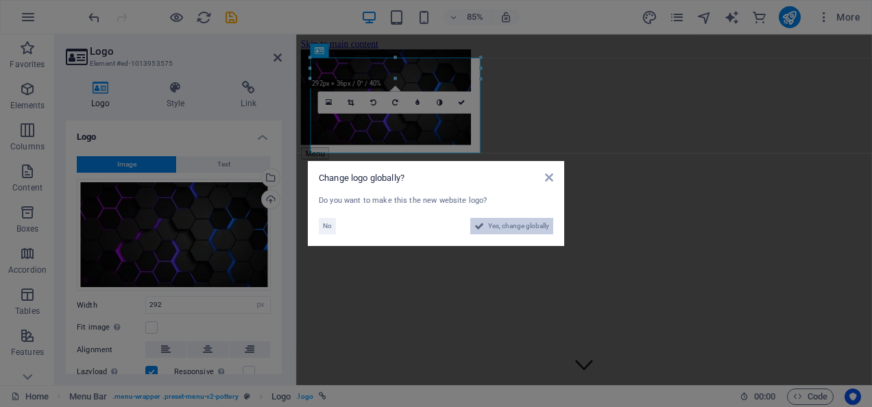
click at [500, 219] on span "Yes, change globally" at bounding box center [518, 226] width 61 height 16
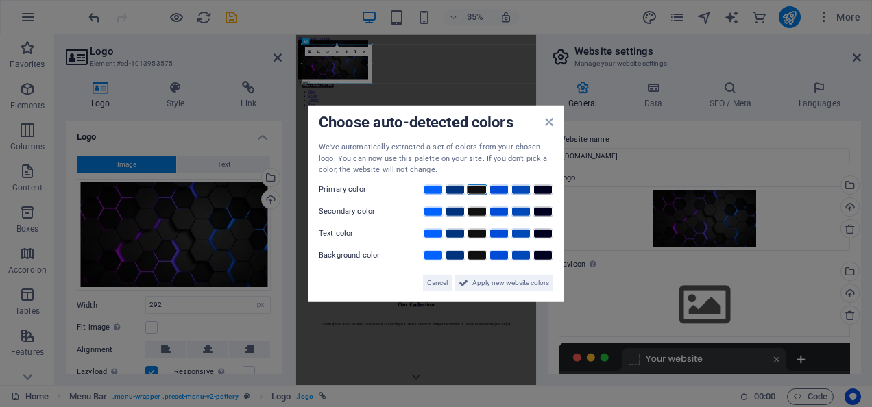
click at [478, 189] on link at bounding box center [477, 189] width 21 height 11
click at [448, 186] on link at bounding box center [455, 189] width 21 height 11
click at [432, 186] on link at bounding box center [433, 189] width 21 height 11
click at [539, 187] on link at bounding box center [543, 189] width 21 height 11
click at [469, 287] on button "Apply new website colors" at bounding box center [503, 282] width 99 height 16
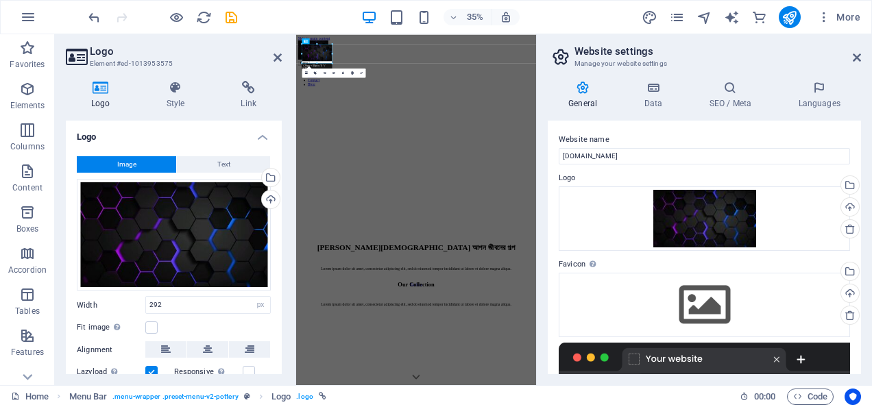
drag, startPoint x: 371, startPoint y: 82, endPoint x: 300, endPoint y: 27, distance: 89.4
drag, startPoint x: 628, startPoint y: 85, endPoint x: 524, endPoint y: 91, distance: 103.7
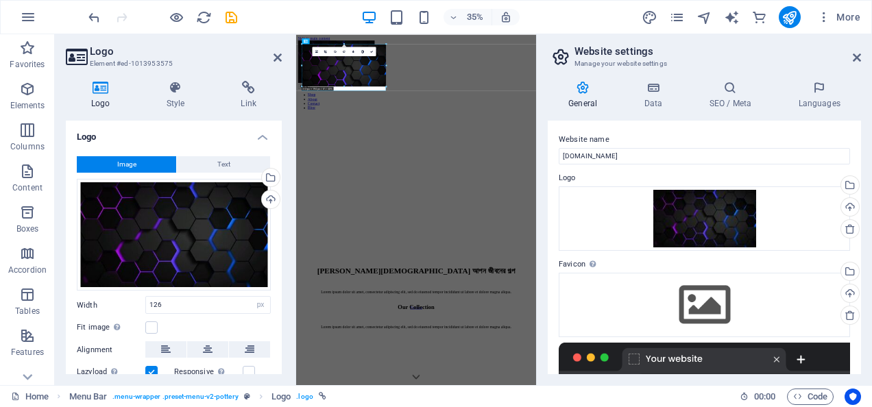
click at [464, 62] on div "Drag here to replace the existing content. Press “Ctrl” if you want to create a…" at bounding box center [416, 209] width 240 height 351
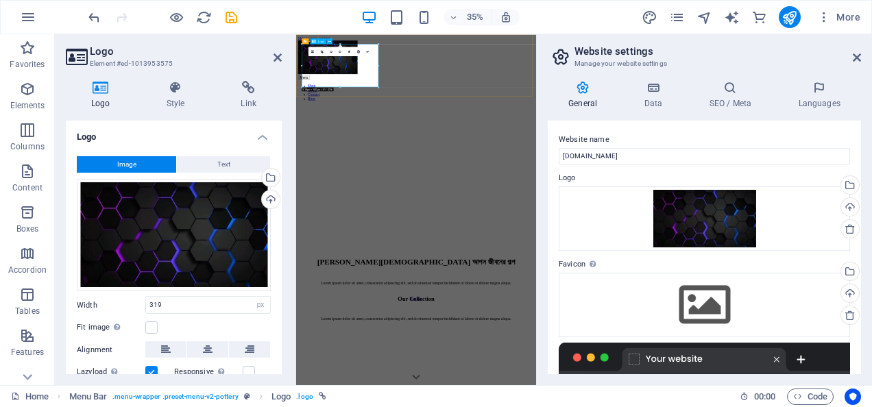
drag, startPoint x: 340, startPoint y: 86, endPoint x: 340, endPoint y: 59, distance: 27.4
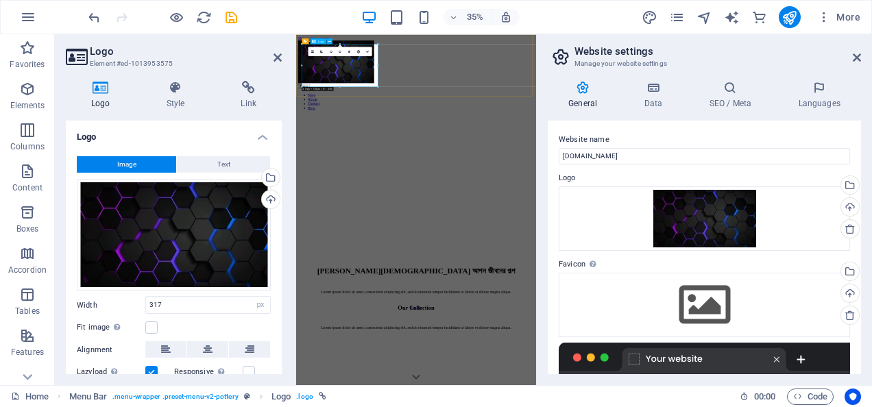
drag, startPoint x: 636, startPoint y: 121, endPoint x: 419, endPoint y: 114, distance: 216.7
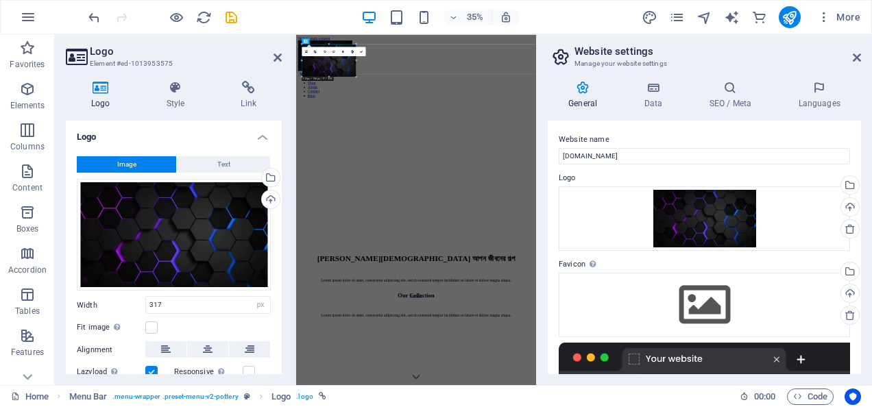
drag, startPoint x: 339, startPoint y: 84, endPoint x: 291, endPoint y: 56, distance: 55.0
type input "226"
click at [511, 132] on div "Menu Shop About Contact Blog" at bounding box center [639, 134] width 674 height 165
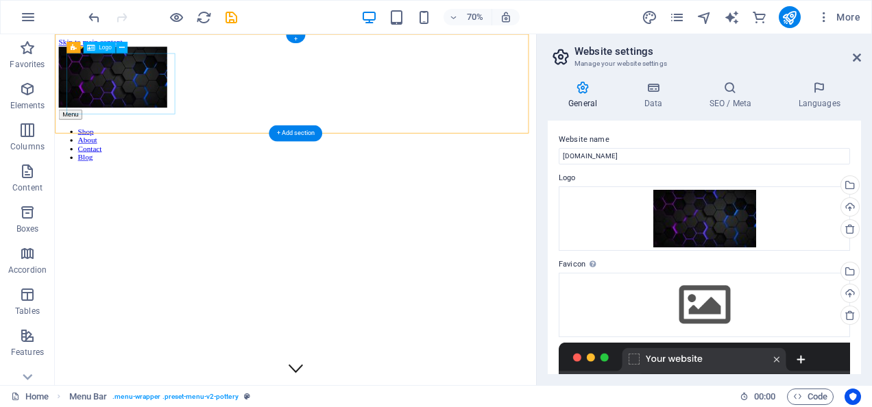
click at [168, 107] on div at bounding box center [398, 97] width 677 height 90
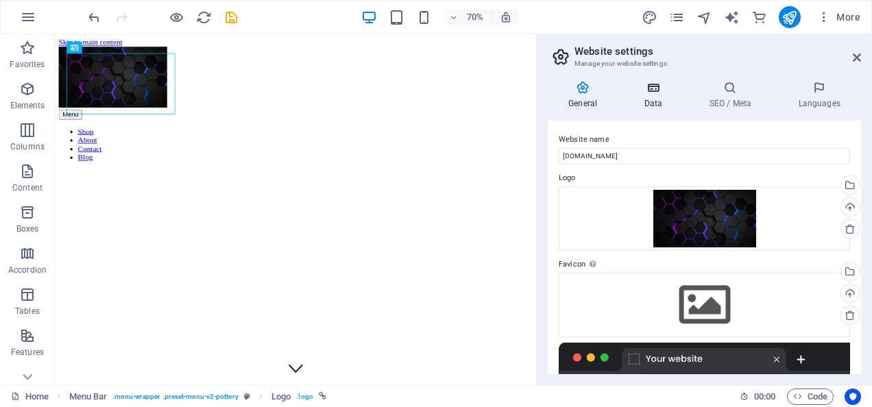
click at [655, 95] on h4 "Data" at bounding box center [655, 95] width 65 height 29
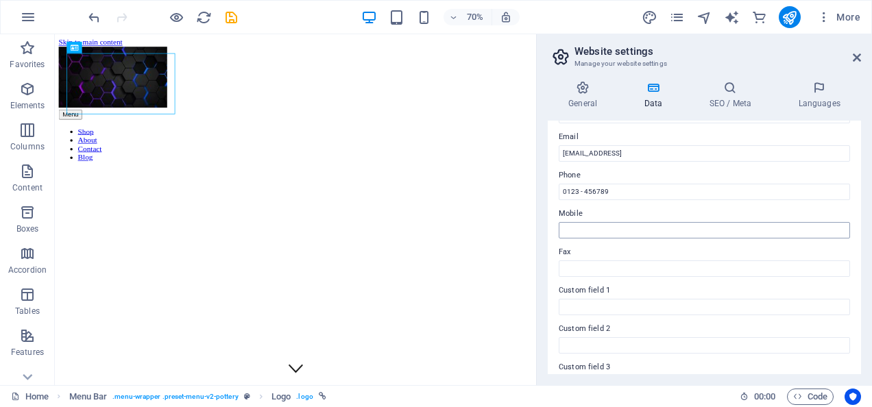
scroll to position [404, 0]
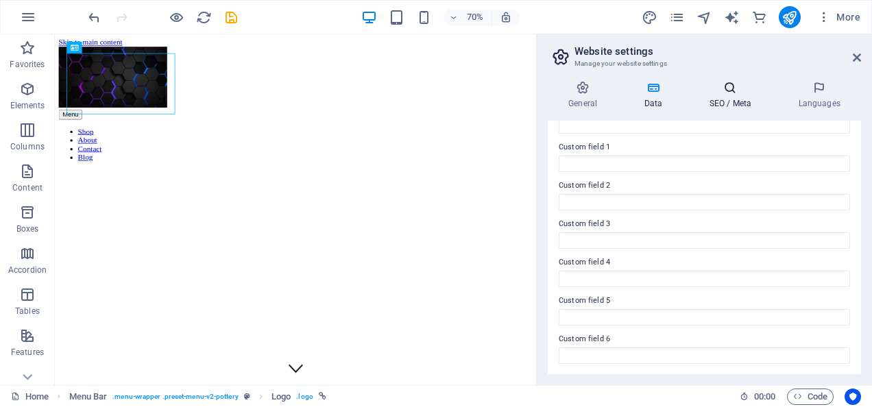
click at [712, 106] on h4 "SEO / Meta" at bounding box center [732, 95] width 89 height 29
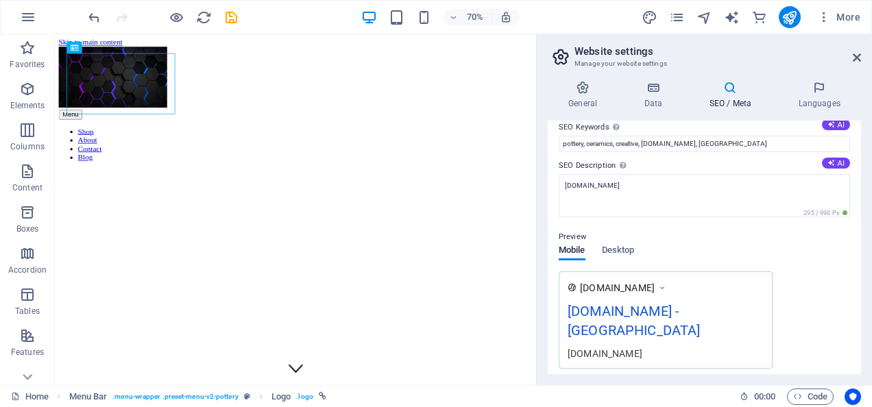
scroll to position [206, 0]
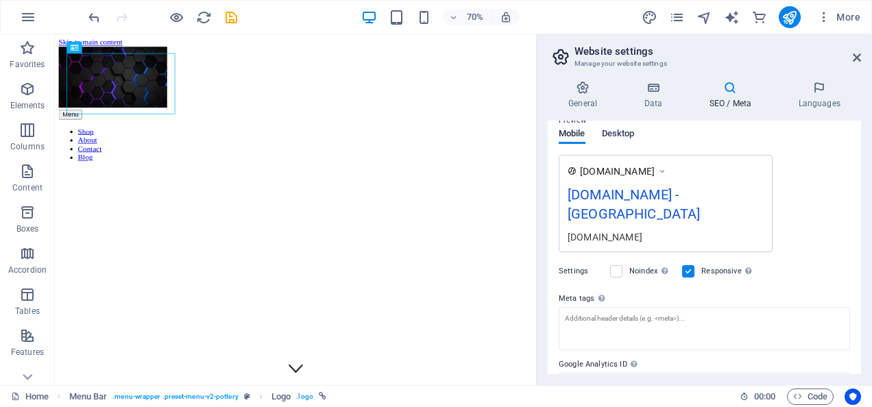
click at [621, 141] on span "Desktop" at bounding box center [618, 134] width 33 height 19
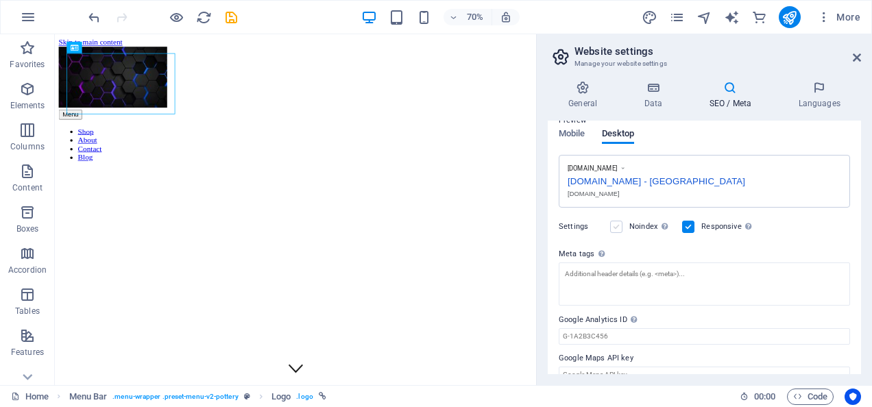
click at [621, 228] on label at bounding box center [616, 227] width 12 height 12
click at [0, 0] on input "Noindex Instruct search engines to exclude this website from search results." at bounding box center [0, 0] width 0 height 0
click at [621, 228] on label at bounding box center [616, 227] width 12 height 12
click at [0, 0] on input "Noindex Instruct search engines to exclude this website from search results." at bounding box center [0, 0] width 0 height 0
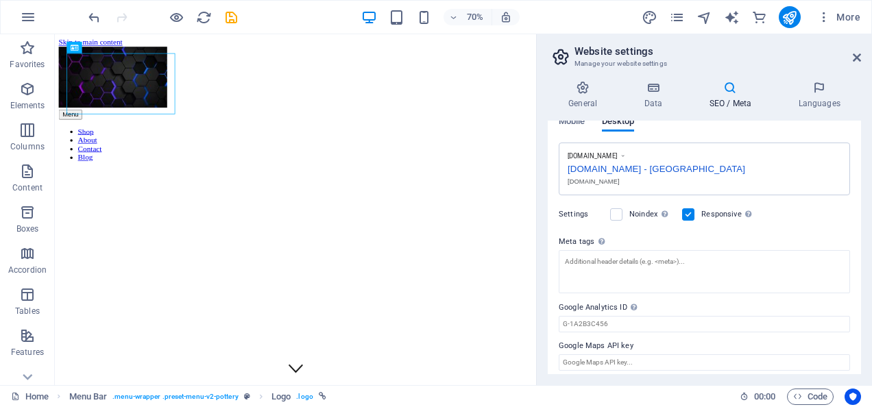
scroll to position [224, 0]
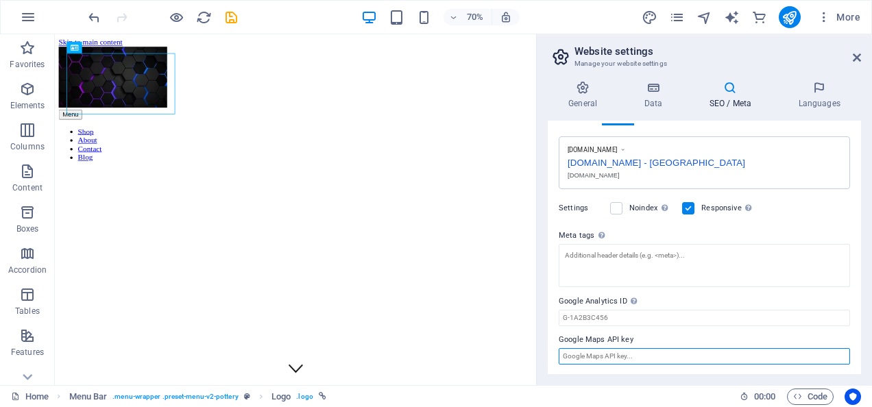
click at [615, 358] on input "Google Maps API key" at bounding box center [704, 356] width 291 height 16
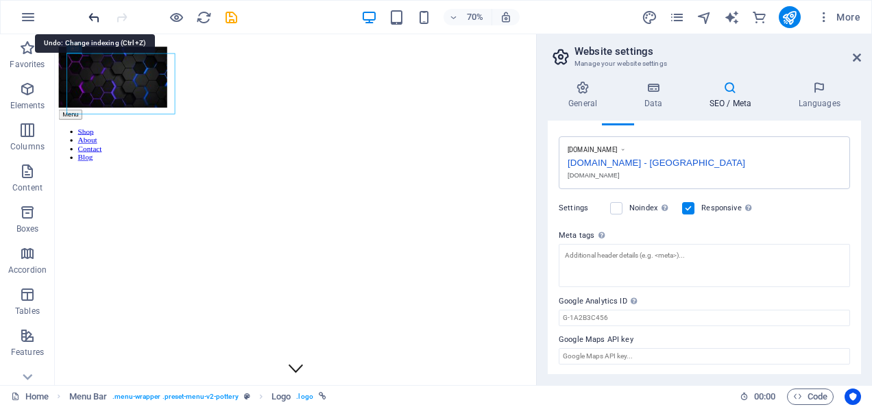
click at [86, 21] on icon "undo" at bounding box center [94, 18] width 16 height 16
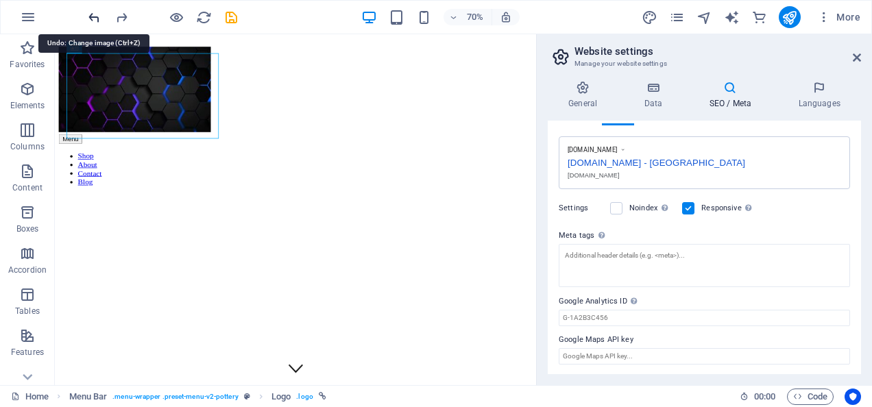
click at [86, 21] on icon "undo" at bounding box center [94, 18] width 16 height 16
click at [97, 19] on icon "undo" at bounding box center [94, 18] width 16 height 16
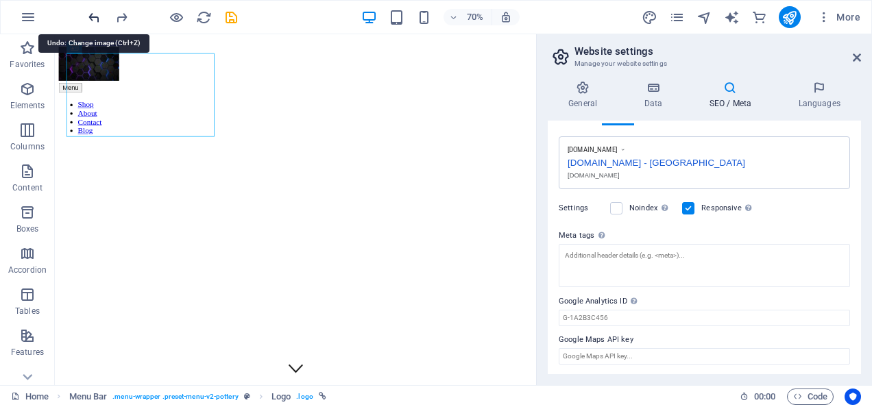
click at [97, 19] on icon "undo" at bounding box center [94, 18] width 16 height 16
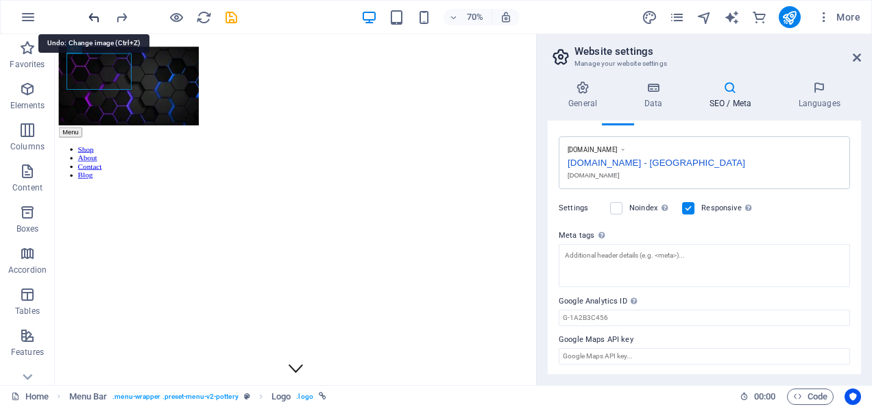
click at [97, 19] on icon "undo" at bounding box center [94, 18] width 16 height 16
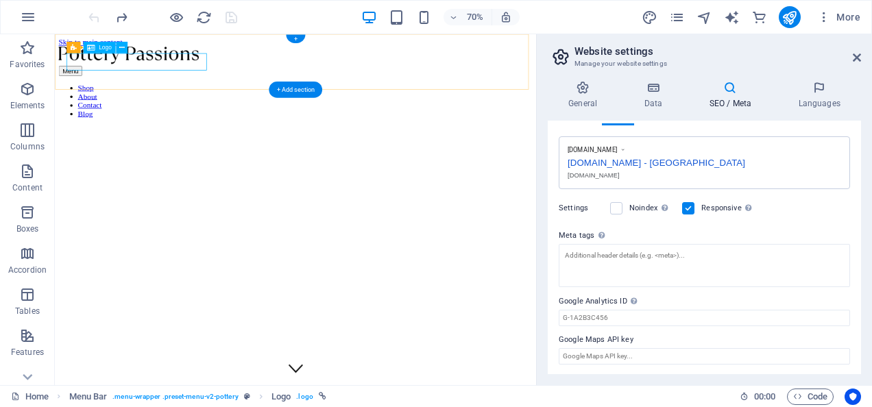
click at [222, 71] on div at bounding box center [398, 65] width 677 height 27
click at [141, 69] on div at bounding box center [398, 65] width 677 height 27
click at [118, 46] on button at bounding box center [122, 48] width 12 height 12
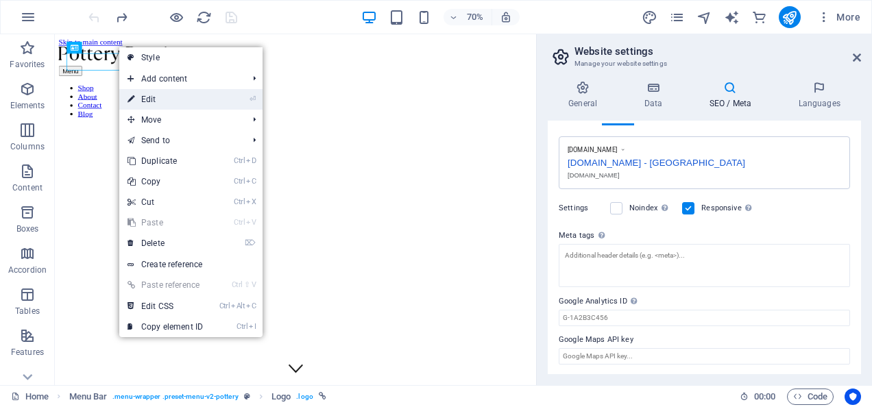
click at [191, 100] on link "⏎ Edit" at bounding box center [165, 99] width 92 height 21
select select "px"
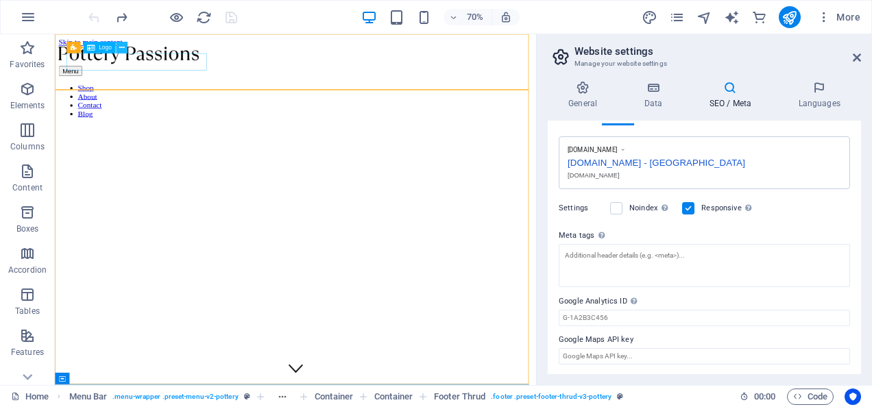
click at [117, 45] on button at bounding box center [122, 48] width 12 height 12
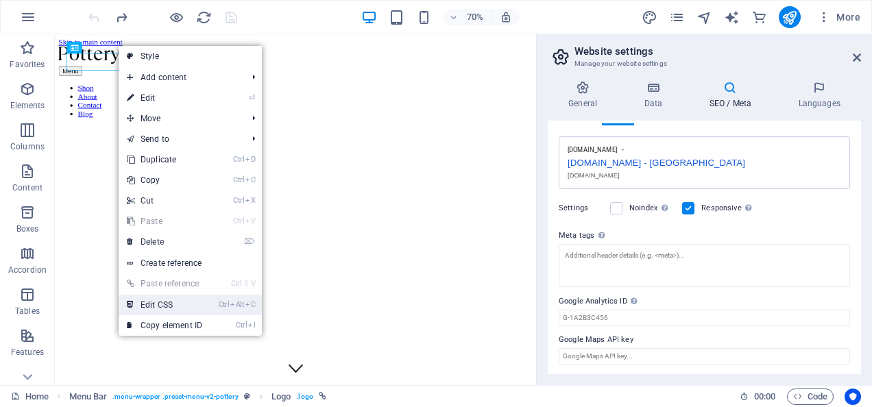
click at [171, 307] on link "Ctrl Alt C Edit CSS" at bounding box center [165, 305] width 92 height 21
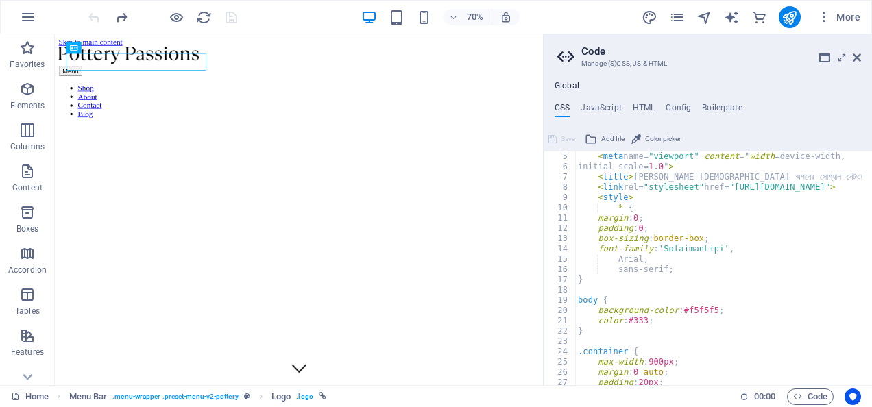
scroll to position [0, 0]
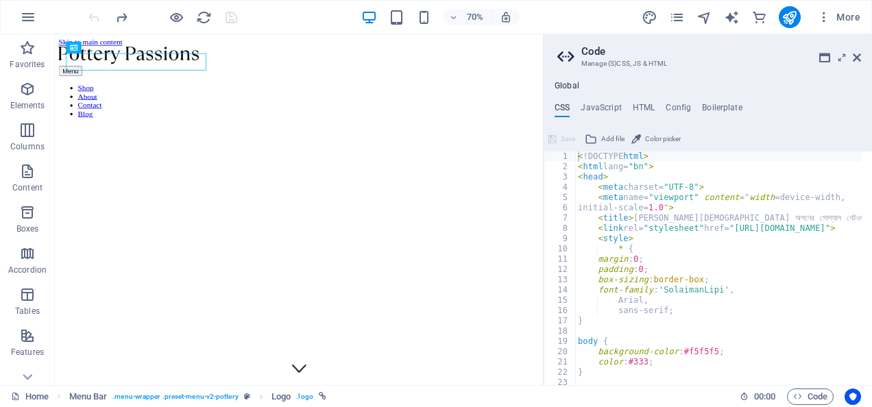
click at [863, 56] on aside "Code Manage (S)CSS, JS & HTML Global CSS JavaScript HTML Config Boilerplate <!D…" at bounding box center [707, 209] width 329 height 351
click at [858, 56] on icon at bounding box center [857, 57] width 8 height 11
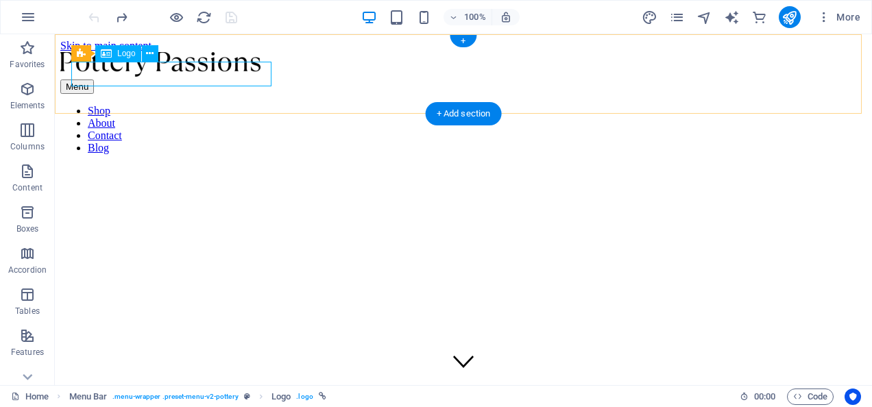
click at [154, 66] on div at bounding box center [463, 65] width 806 height 27
click at [152, 53] on icon at bounding box center [150, 54] width 8 height 14
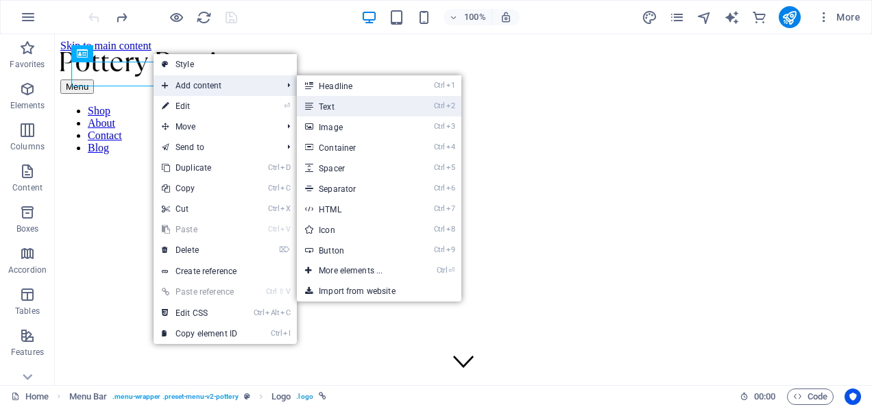
click at [343, 115] on link "Ctrl 2 Text" at bounding box center [353, 106] width 113 height 21
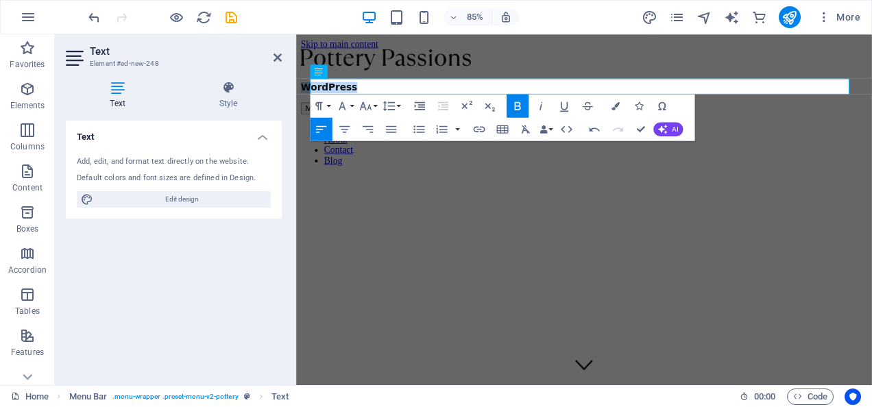
drag, startPoint x: 379, startPoint y: 99, endPoint x: 552, endPoint y: 118, distance: 174.4
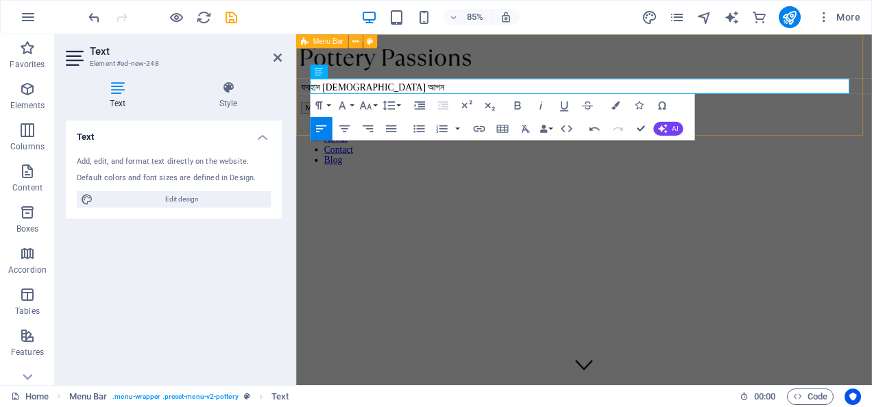
click at [615, 57] on div "[PERSON_NAME][DEMOGRAPHIC_DATA] আপন [PERSON_NAME][DEMOGRAPHIC_DATA]।জীবনের গল্প…" at bounding box center [635, 120] width 666 height 136
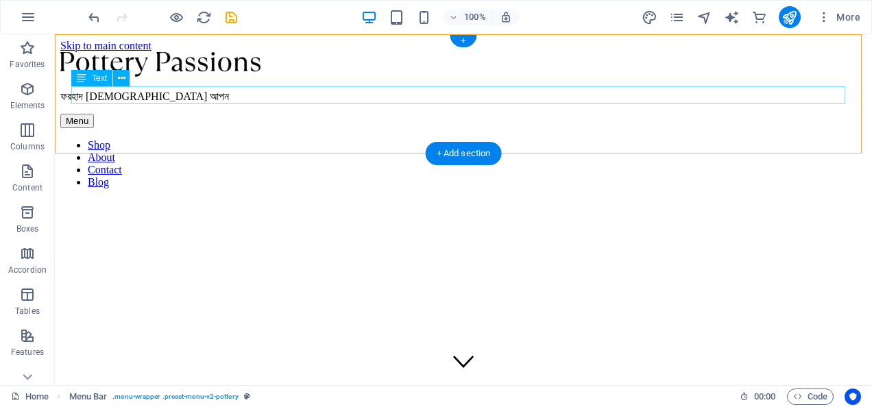
click at [152, 97] on div "ফরহাদ [DEMOGRAPHIC_DATA] আপন" at bounding box center [463, 96] width 806 height 12
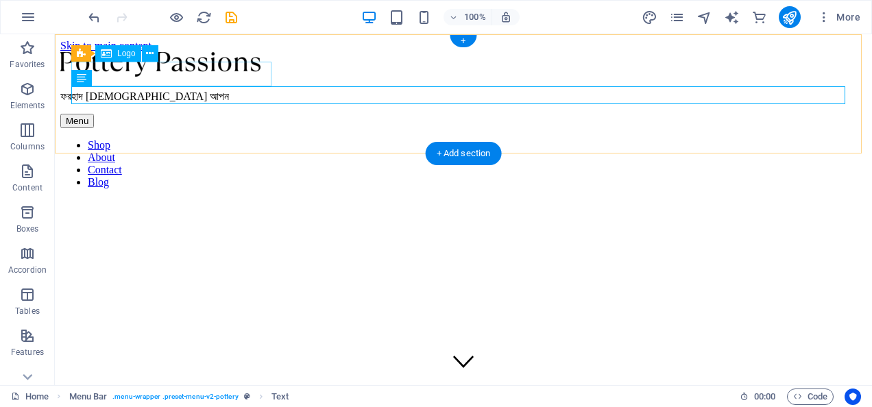
click at [215, 70] on div at bounding box center [463, 65] width 806 height 27
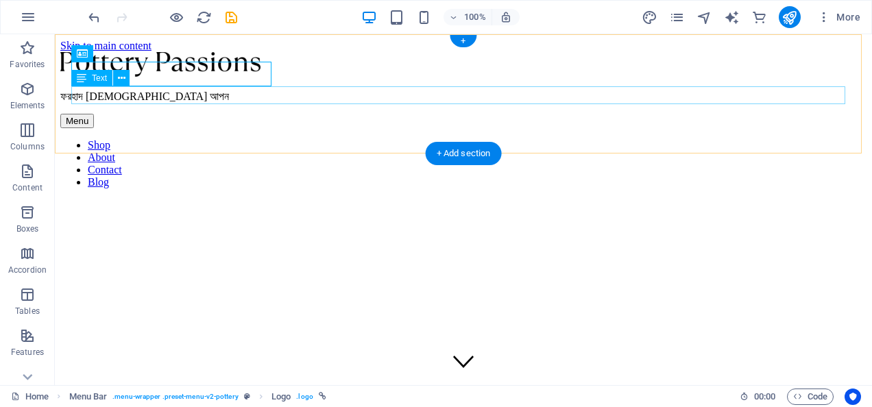
click at [141, 97] on div "ফরহাদ [DEMOGRAPHIC_DATA] আপন" at bounding box center [463, 96] width 806 height 12
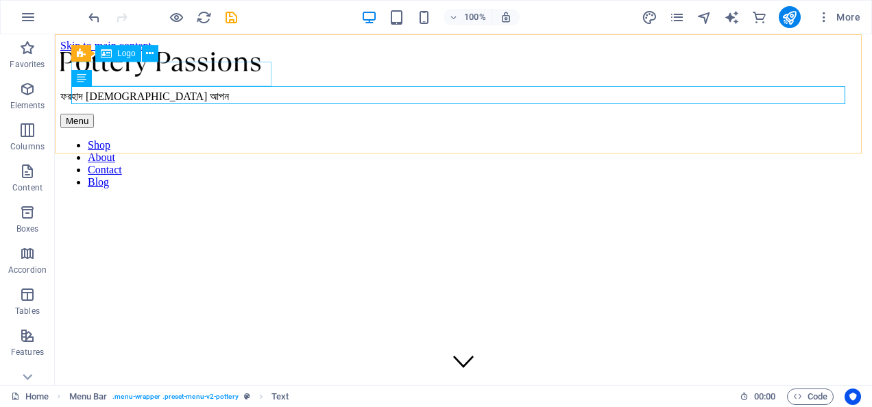
click at [121, 54] on span "Logo" at bounding box center [126, 53] width 19 height 8
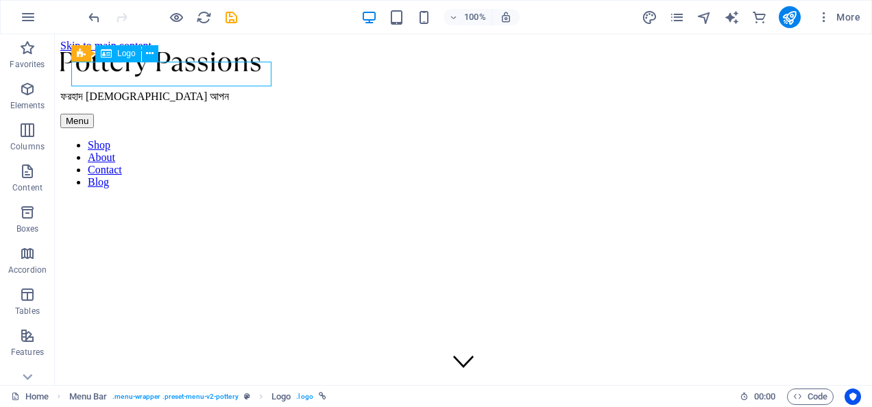
click at [122, 56] on span "Logo" at bounding box center [126, 53] width 19 height 8
click at [84, 55] on icon at bounding box center [82, 53] width 11 height 16
click at [118, 53] on span "Logo" at bounding box center [126, 53] width 19 height 8
click at [149, 51] on icon at bounding box center [150, 54] width 8 height 14
click at [121, 71] on div at bounding box center [463, 65] width 806 height 27
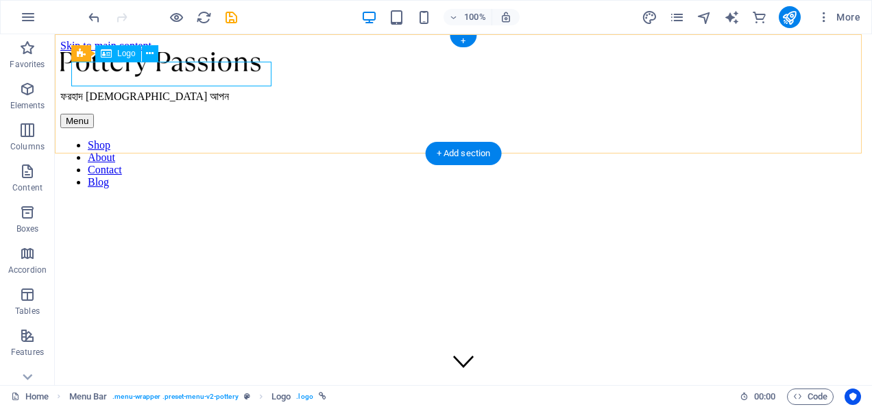
click at [121, 71] on div at bounding box center [463, 65] width 806 height 27
select select "px"
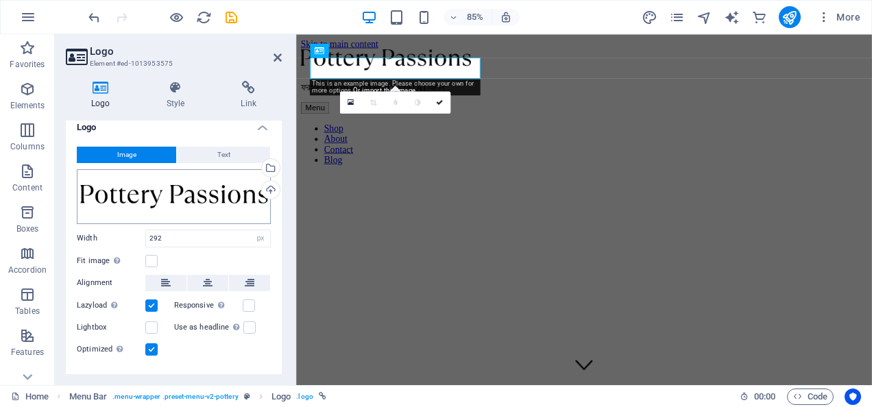
scroll to position [0, 0]
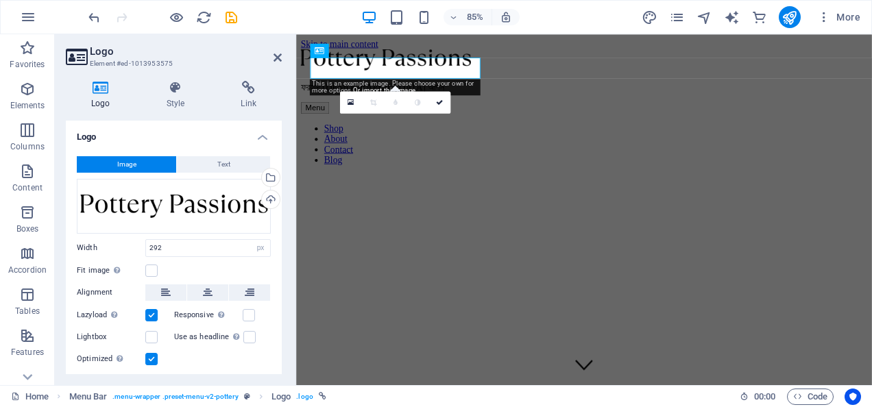
click at [108, 88] on icon at bounding box center [101, 88] width 70 height 14
click at [104, 97] on h4 "Logo" at bounding box center [103, 95] width 75 height 29
click at [161, 160] on button "Image" at bounding box center [126, 164] width 99 height 16
click at [226, 163] on span "Text" at bounding box center [223, 164] width 13 height 16
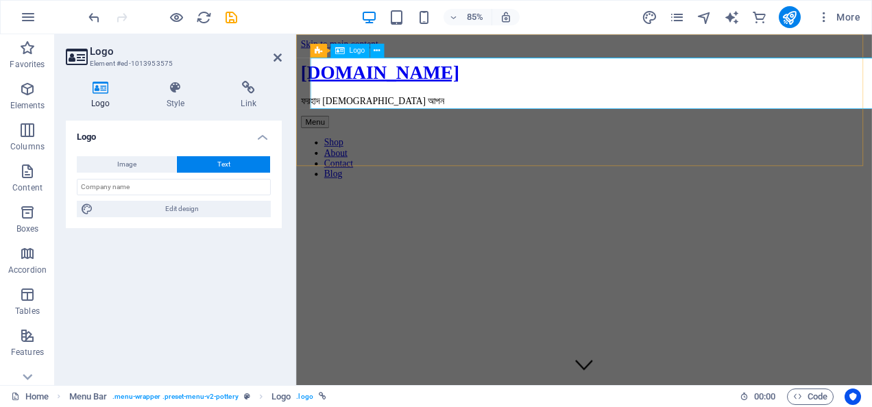
click at [470, 92] on div "[DOMAIN_NAME]" at bounding box center [635, 78] width 666 height 25
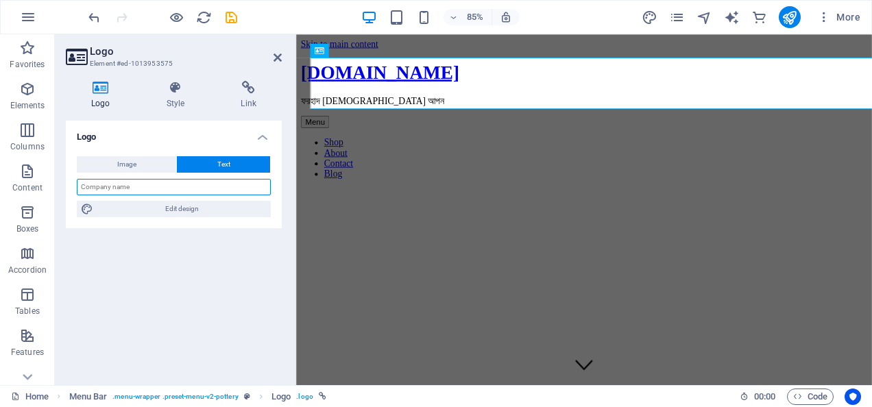
click at [206, 188] on input "text" at bounding box center [174, 187] width 194 height 16
paste input "[PERSON_NAME][DEMOGRAPHIC_DATA] আপন।জীবনের গল্প"
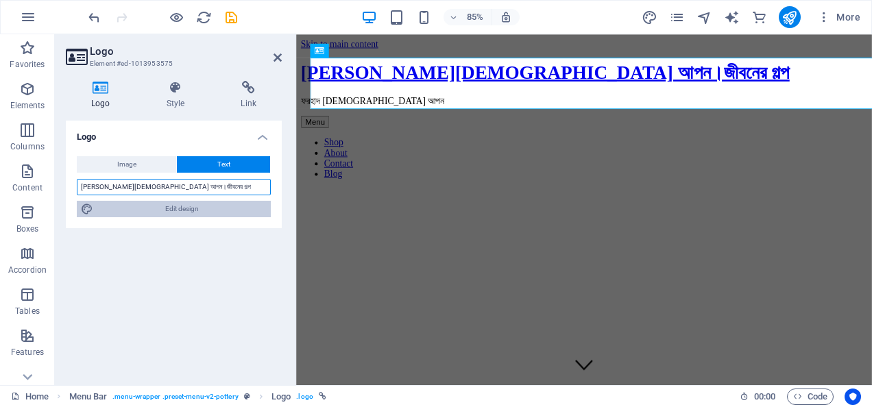
type input "[PERSON_NAME][DEMOGRAPHIC_DATA] আপন।জীবনের গল্প"
click at [200, 204] on span "Edit design" at bounding box center [181, 209] width 169 height 16
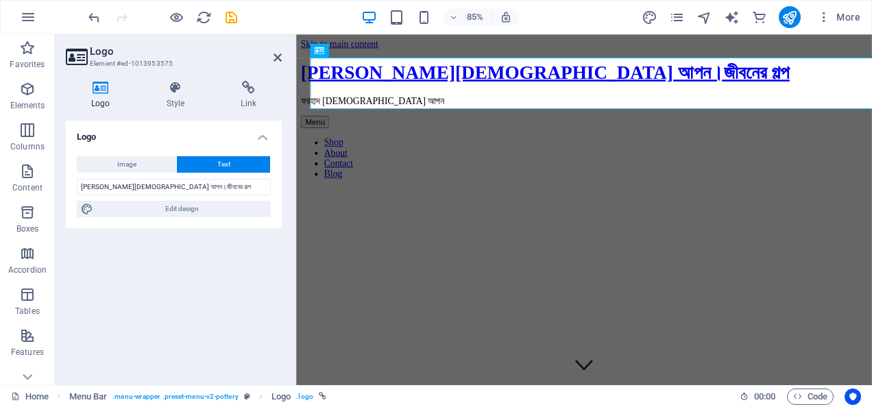
select select "px"
select select "700"
select select "px"
select select "rem"
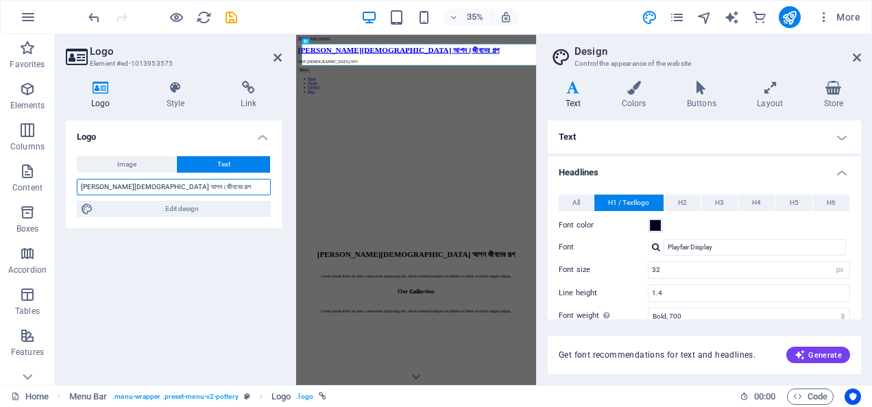
click at [207, 192] on input "[PERSON_NAME][DEMOGRAPHIC_DATA] আপন।জীবনের গল্প" at bounding box center [174, 187] width 194 height 16
type input "ফরহাদ [DEMOGRAPHIC_DATA] আপন"
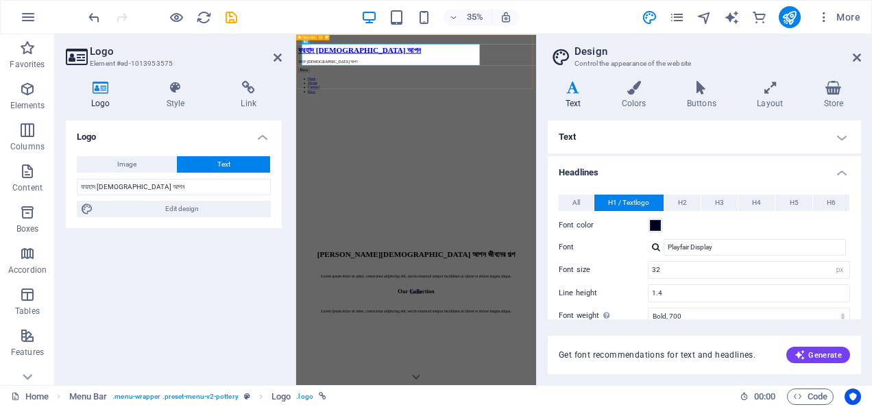
click at [871, 95] on div "[PERSON_NAME][DEMOGRAPHIC_DATA] আপন ফরহাদ [DEMOGRAPHIC_DATA] আপন Menu Shop Abou…" at bounding box center [639, 135] width 674 height 138
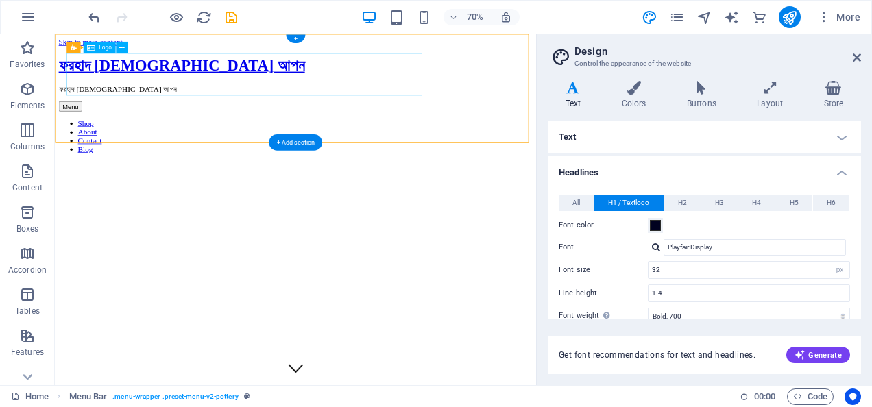
click at [441, 90] on div "ফরহাদ [DEMOGRAPHIC_DATA] আপন" at bounding box center [398, 78] width 677 height 25
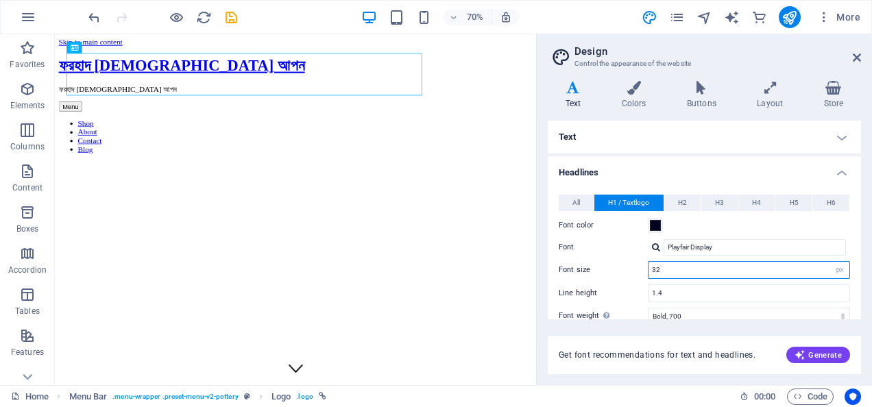
drag, startPoint x: 789, startPoint y: 267, endPoint x: 568, endPoint y: 272, distance: 221.4
click at [568, 272] on div "Font size 32 rem px em %" at bounding box center [704, 270] width 291 height 18
type input "20"
click at [630, 129] on h4 "Text" at bounding box center [704, 137] width 313 height 33
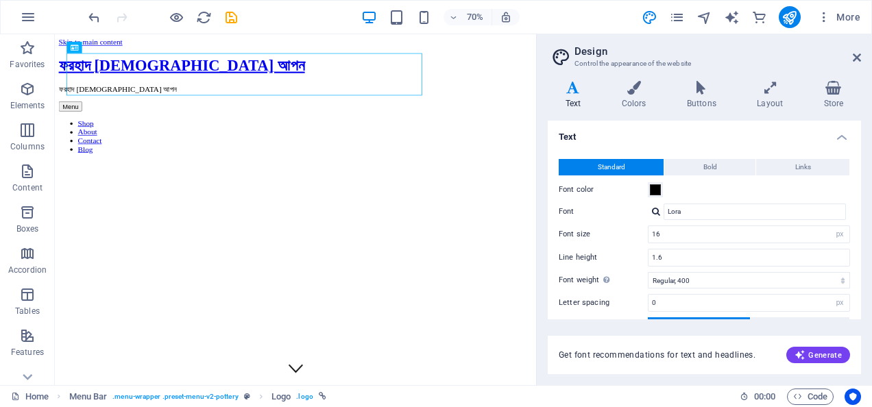
click at [630, 129] on h4 "Text" at bounding box center [704, 133] width 313 height 25
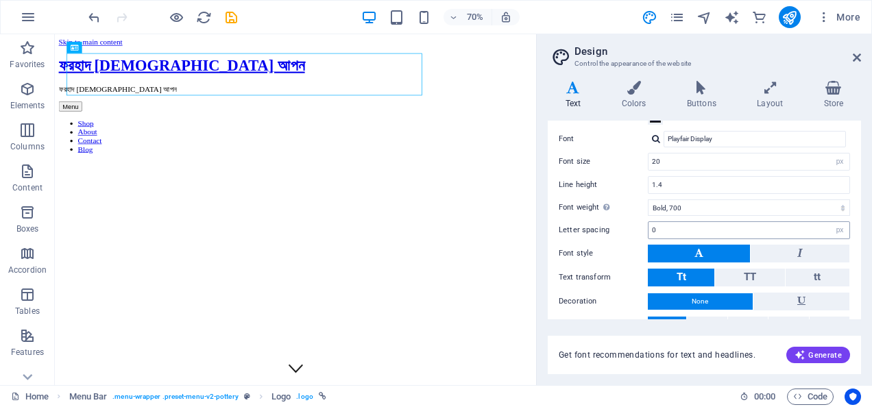
scroll to position [137, 0]
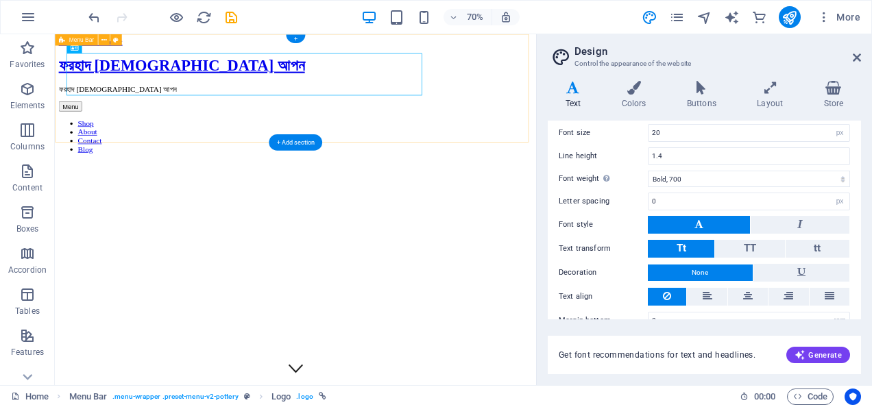
click at [640, 92] on div "[PERSON_NAME][DEMOGRAPHIC_DATA] আপন ফরহাদ [DEMOGRAPHIC_DATA] আপন Menu Shop Abou…" at bounding box center [398, 135] width 677 height 138
click at [495, 88] on div "ফরহাদ [DEMOGRAPHIC_DATA] আপন" at bounding box center [398, 78] width 677 height 25
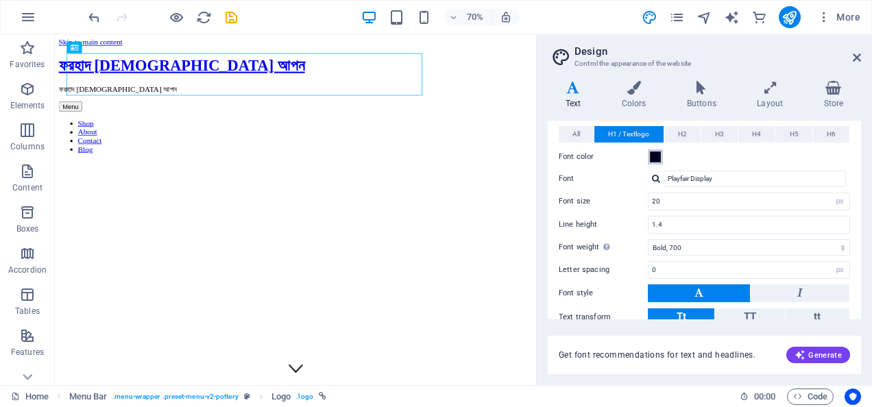
click at [650, 158] on span at bounding box center [655, 156] width 11 height 11
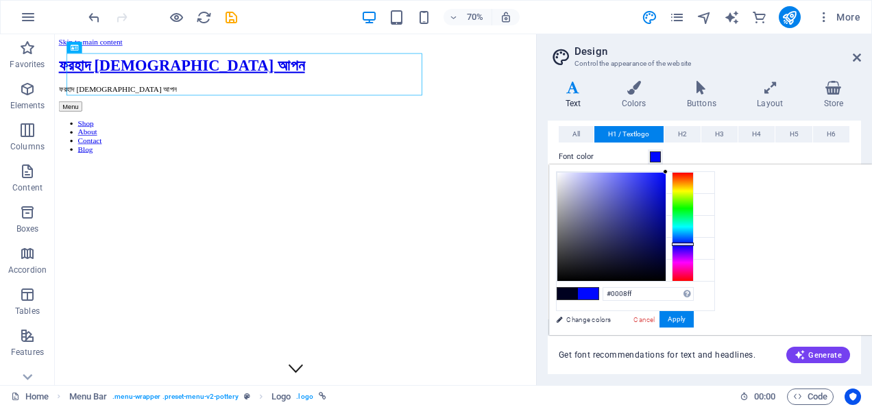
drag, startPoint x: 814, startPoint y: 191, endPoint x: 852, endPoint y: 154, distance: 53.8
click at [852, 154] on body "[DOMAIN_NAME] Home Favorites Elements Columns Content Boxes Accordion Tables Fe…" at bounding box center [436, 203] width 872 height 407
type input "#0008ff"
drag, startPoint x: 836, startPoint y: 173, endPoint x: 849, endPoint y: 165, distance: 14.8
click at [701, 165] on div "#0008ff Supported formats #0852ed rgb(8, 82, 237) rgba(8, 82, 237, 90%) hsv(221…" at bounding box center [624, 349] width 151 height 369
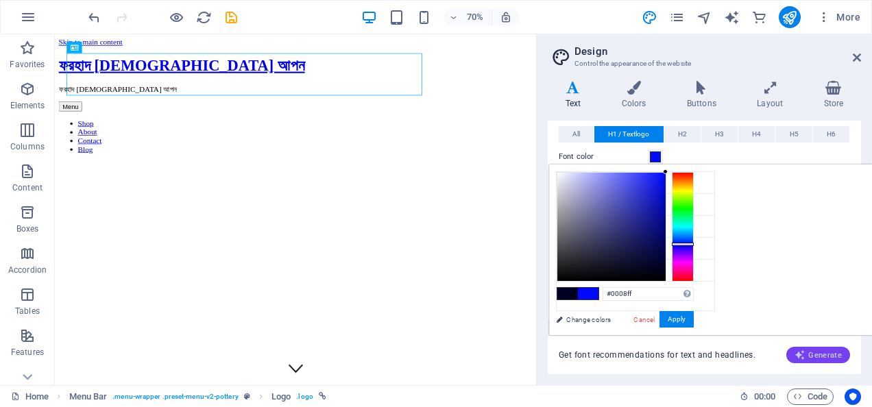
click at [832, 350] on span "Generate" at bounding box center [817, 355] width 47 height 11
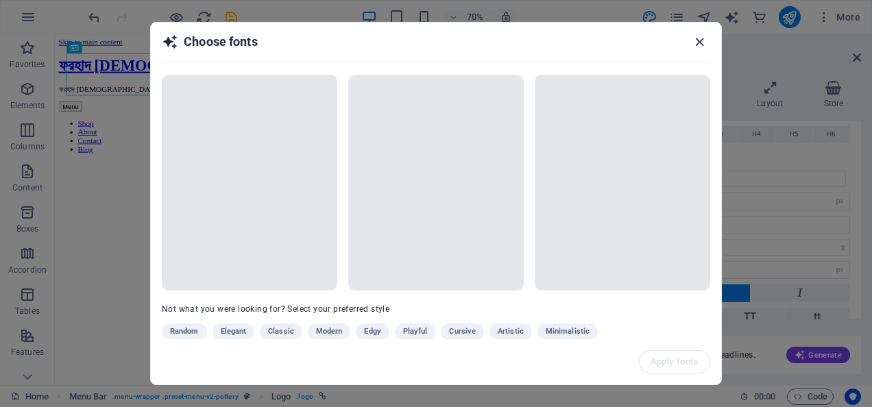
click at [695, 38] on icon "button" at bounding box center [700, 42] width 16 height 16
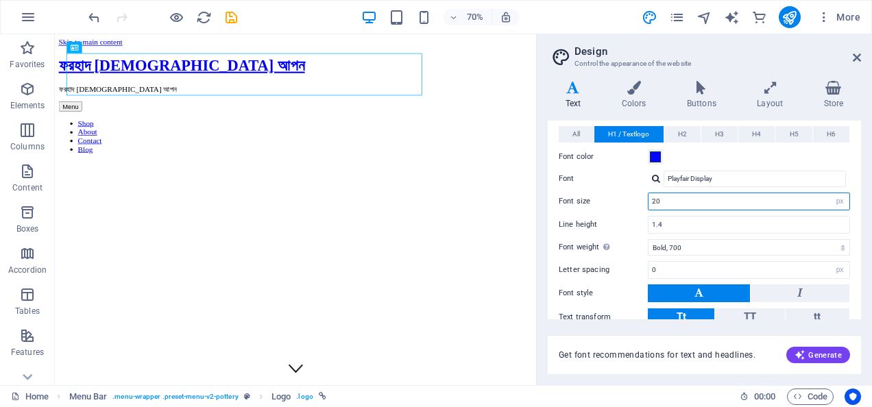
click at [685, 193] on input "20" at bounding box center [748, 201] width 201 height 16
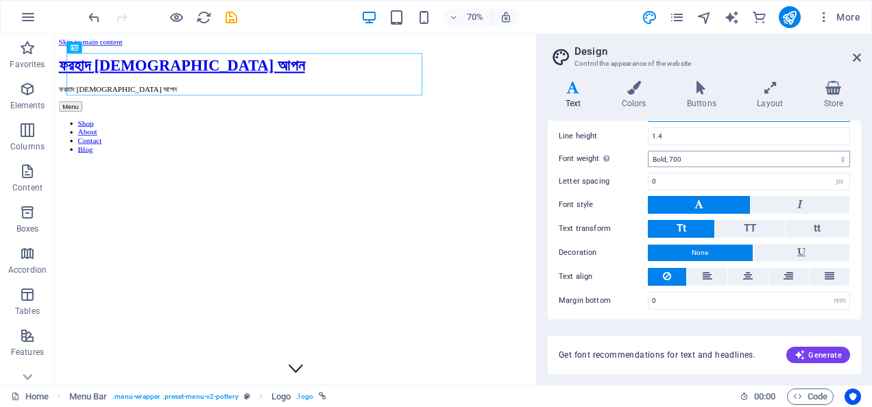
scroll to position [0, 0]
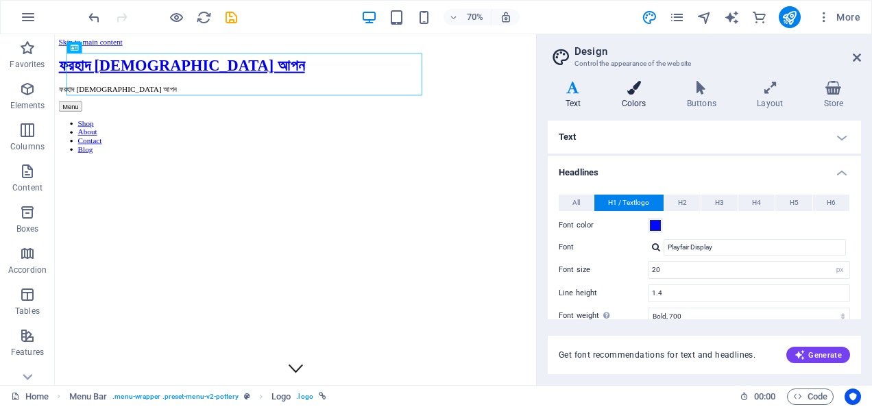
click at [640, 100] on h4 "Colors" at bounding box center [636, 95] width 65 height 29
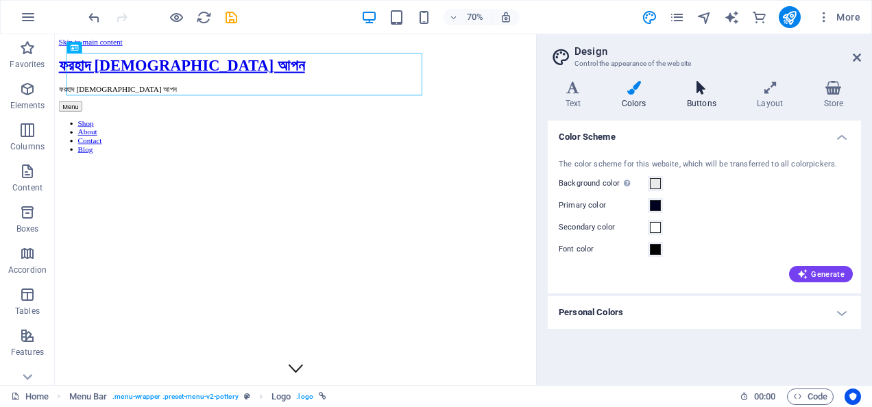
click at [709, 99] on h4 "Buttons" at bounding box center [704, 95] width 70 height 29
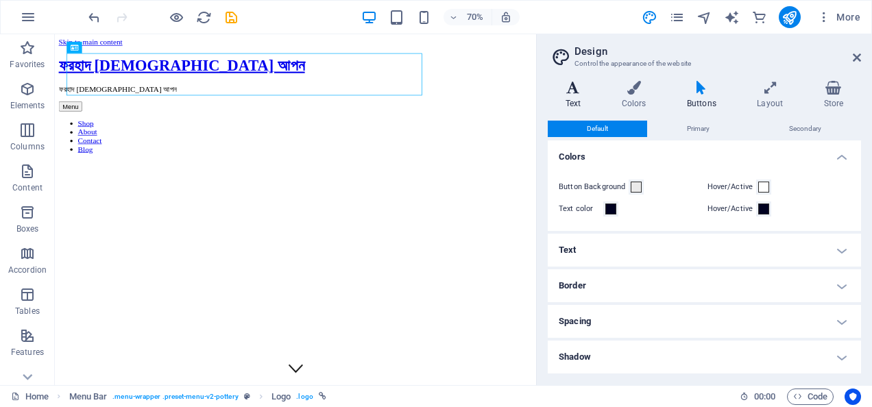
click at [583, 95] on h4 "Text" at bounding box center [576, 95] width 56 height 29
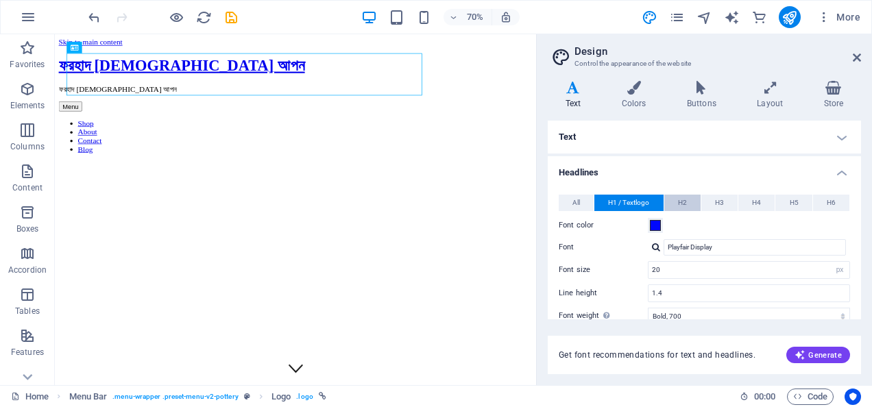
click at [687, 200] on button "H2" at bounding box center [682, 203] width 36 height 16
click at [715, 199] on span "H3" at bounding box center [719, 203] width 9 height 16
click at [650, 202] on button "H1 / Textlogo" at bounding box center [628, 203] width 69 height 16
click at [578, 202] on span "All" at bounding box center [576, 203] width 8 height 16
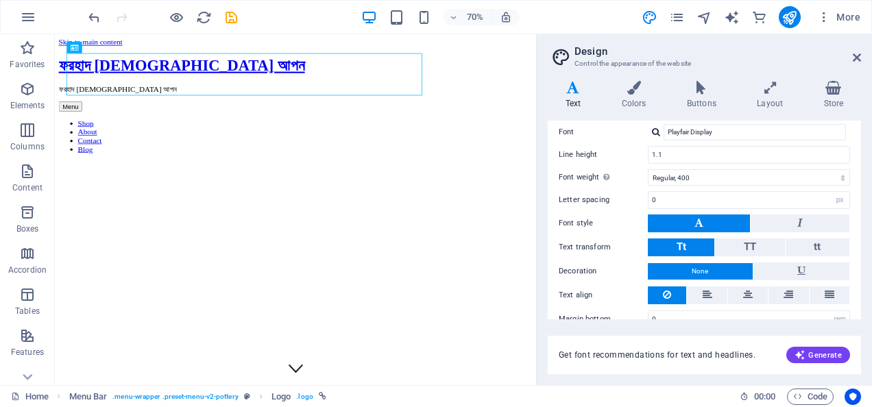
scroll to position [134, 0]
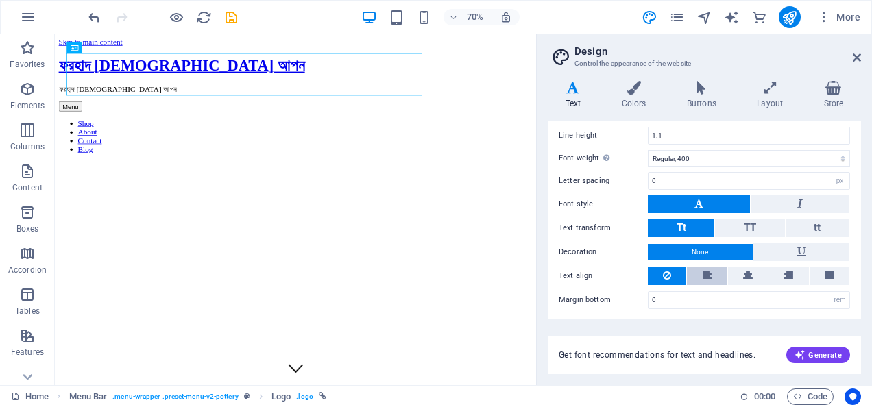
click at [710, 276] on icon at bounding box center [708, 275] width 10 height 16
click at [683, 275] on button at bounding box center [667, 276] width 38 height 18
click at [777, 300] on input "0" at bounding box center [748, 300] width 201 height 16
click at [835, 297] on select "rem px vh" at bounding box center [839, 300] width 19 height 16
select select "px"
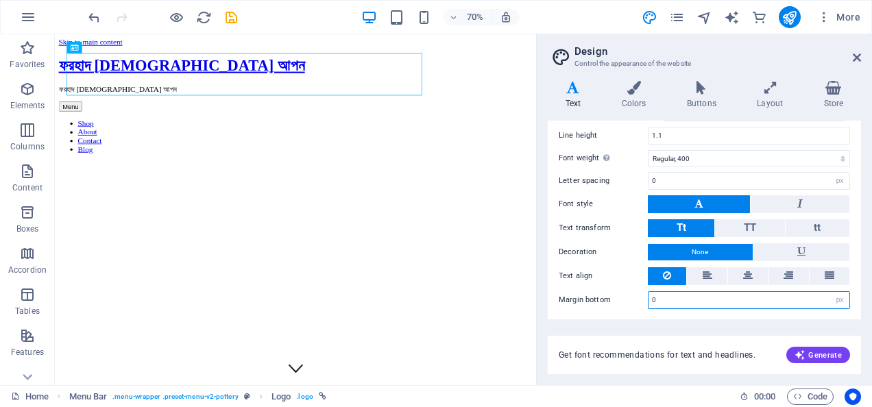
click at [830, 292] on select "rem px vh" at bounding box center [839, 300] width 19 height 16
click at [826, 106] on h4 "Store" at bounding box center [833, 95] width 55 height 29
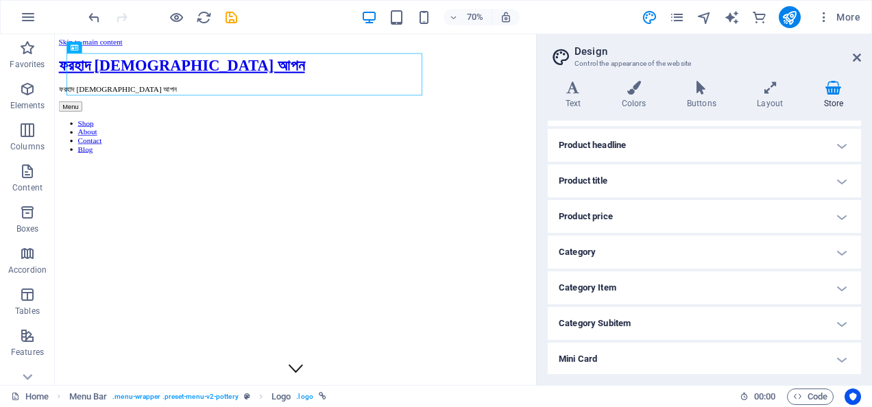
scroll to position [166, 0]
click at [575, 99] on h4 "Text" at bounding box center [576, 95] width 56 height 29
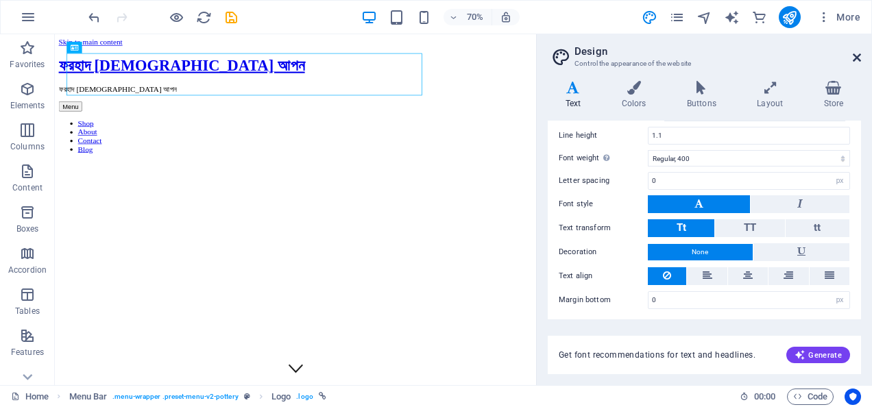
click at [855, 56] on icon at bounding box center [857, 57] width 8 height 11
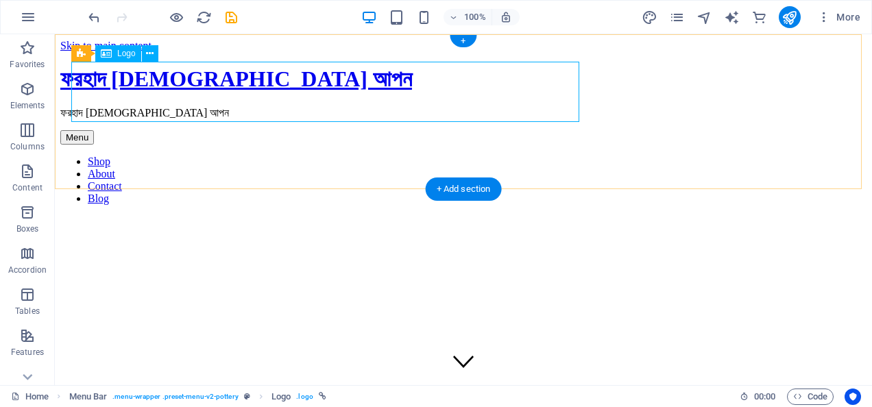
click at [524, 75] on div "ফরহাদ [DEMOGRAPHIC_DATA] আপন" at bounding box center [463, 78] width 806 height 25
click at [496, 92] on div "ফরহাদ [DEMOGRAPHIC_DATA] আপন" at bounding box center [463, 78] width 806 height 25
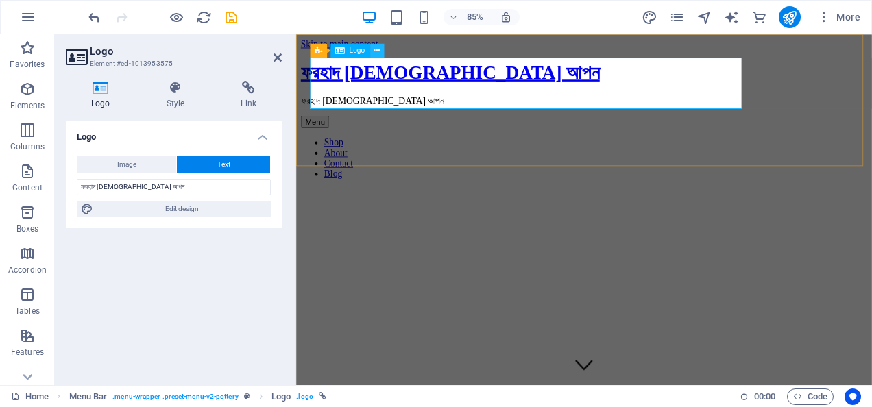
click at [373, 47] on button at bounding box center [377, 51] width 14 height 14
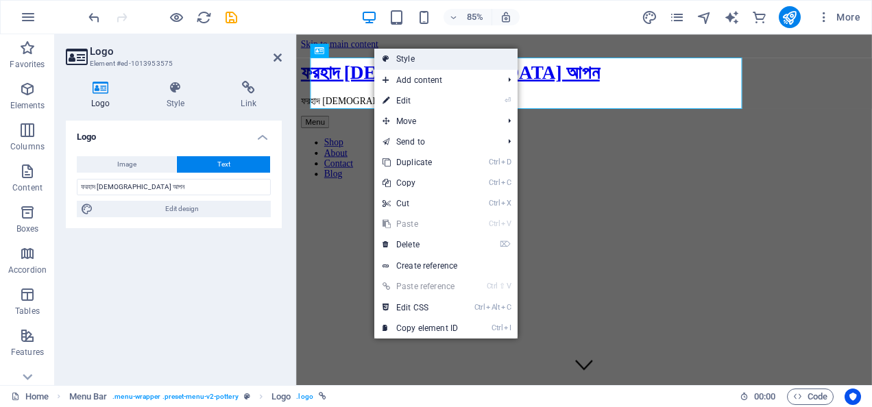
click at [419, 60] on link "Style" at bounding box center [445, 59] width 143 height 21
select select "rem"
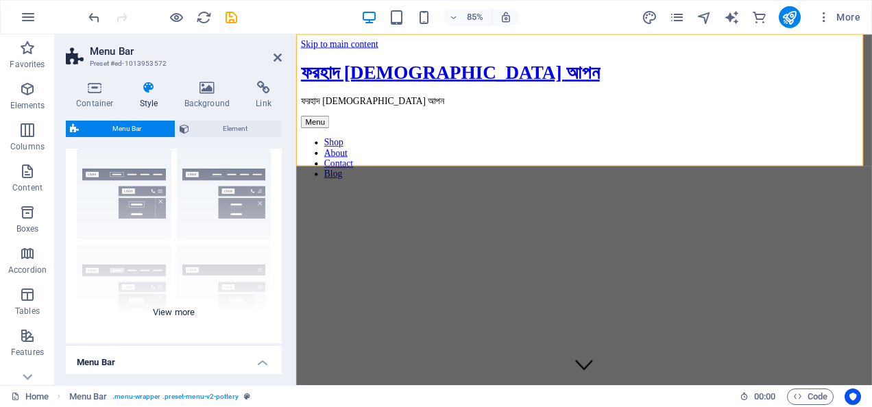
scroll to position [0, 0]
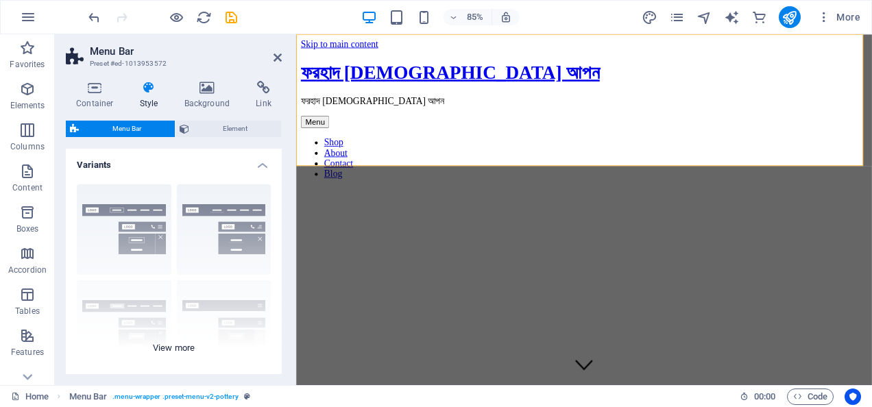
click at [141, 232] on div "Border Centered Default Fixed Loki Trigger Wide XXL" at bounding box center [174, 276] width 216 height 206
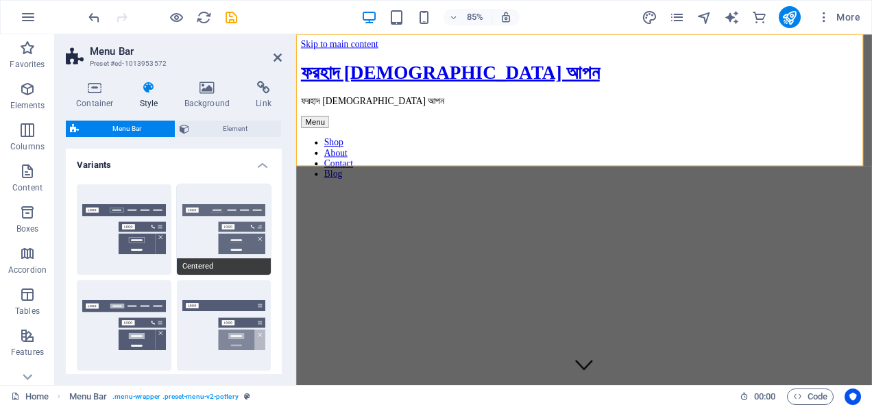
click at [215, 243] on button "Centered" at bounding box center [224, 229] width 95 height 90
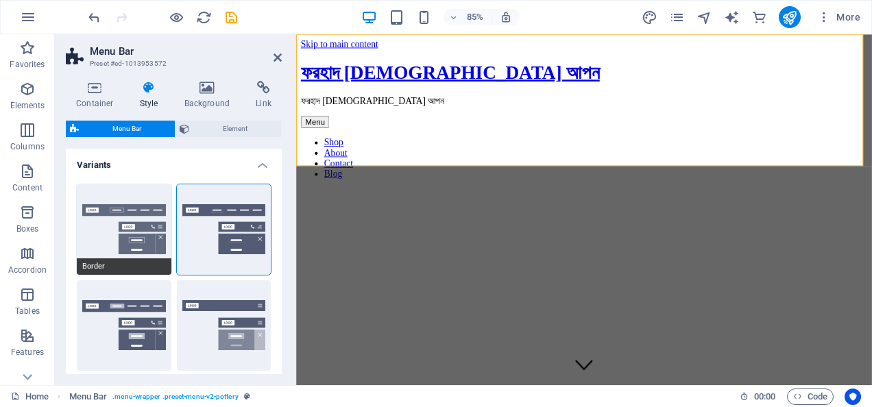
click at [137, 251] on button "Border" at bounding box center [124, 229] width 95 height 90
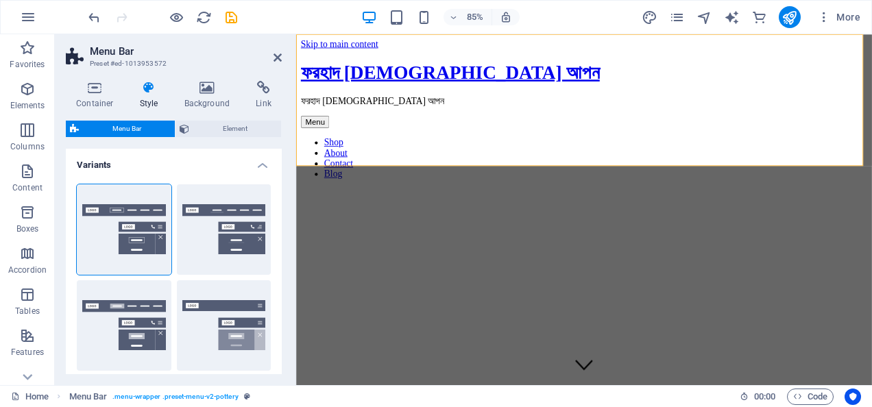
scroll to position [69, 0]
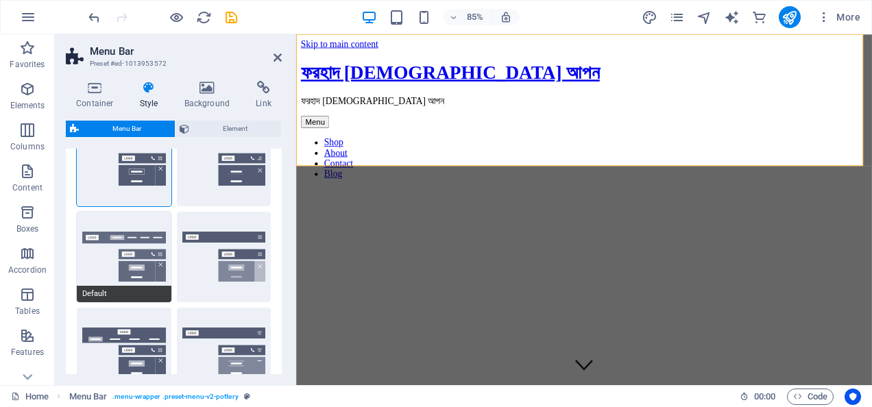
click at [147, 274] on button "Default" at bounding box center [124, 257] width 95 height 90
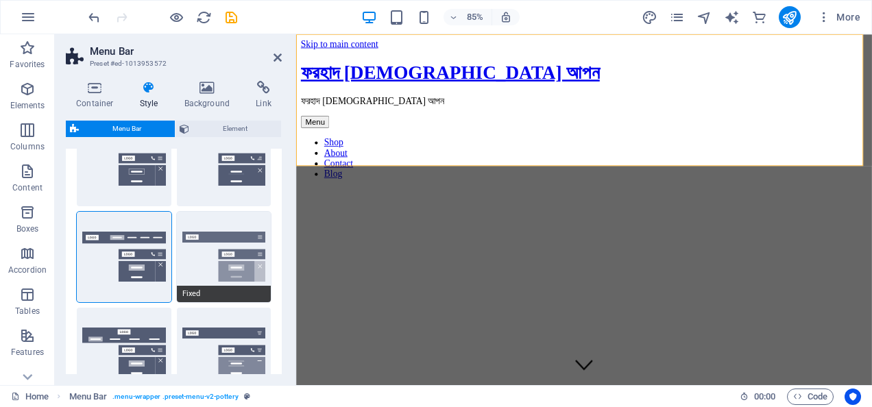
click at [229, 269] on button "Fixed" at bounding box center [224, 257] width 95 height 90
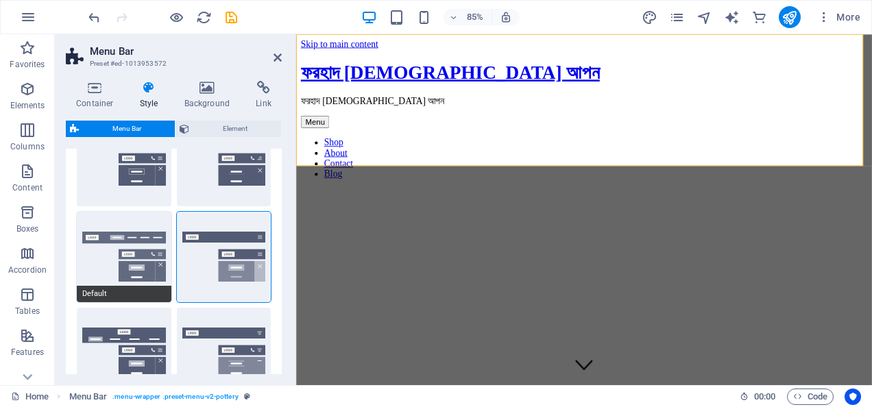
scroll to position [137, 0]
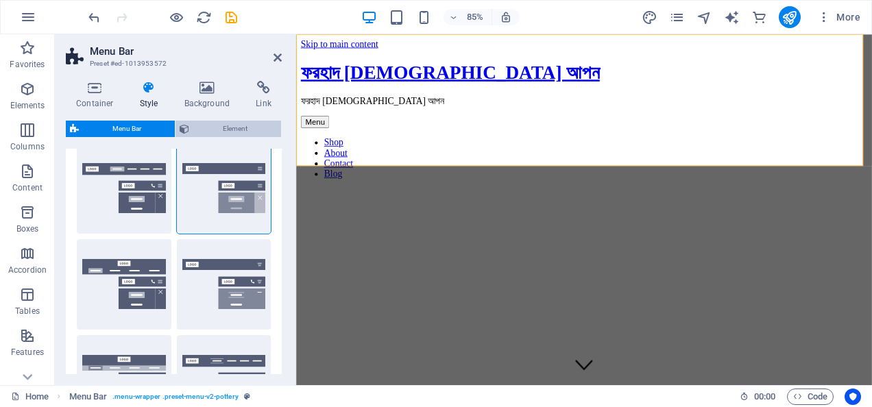
click at [206, 127] on span "Element" at bounding box center [235, 129] width 84 height 16
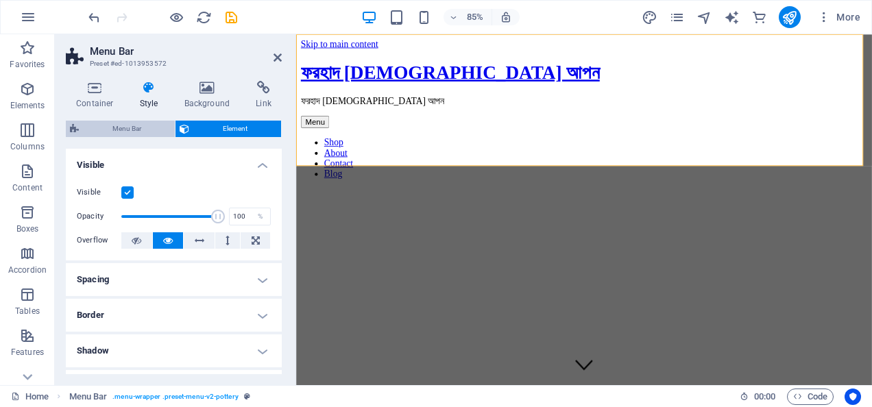
click at [126, 131] on span "Menu Bar" at bounding box center [127, 129] width 88 height 16
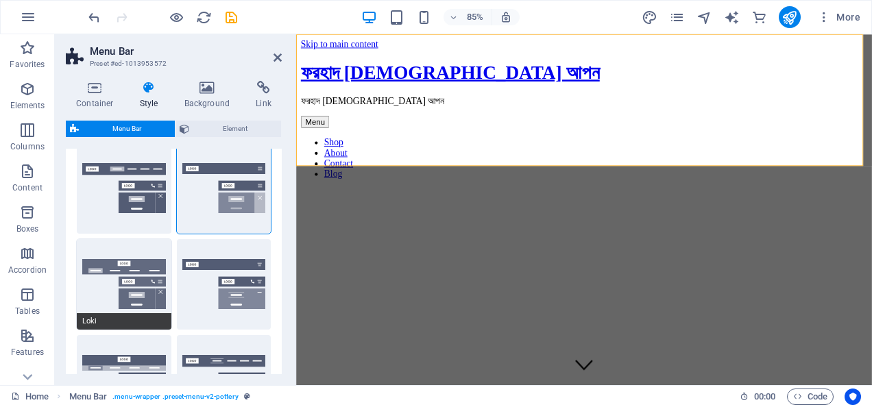
scroll to position [274, 0]
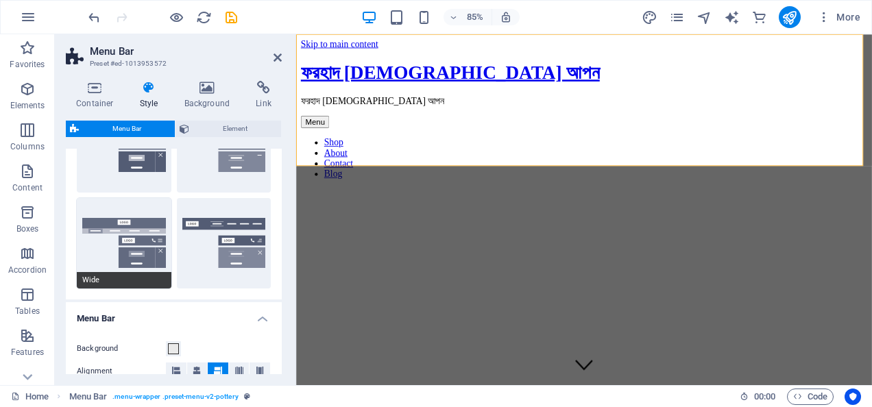
click at [127, 206] on button "Wide" at bounding box center [124, 243] width 95 height 90
type input "0"
type input "2"
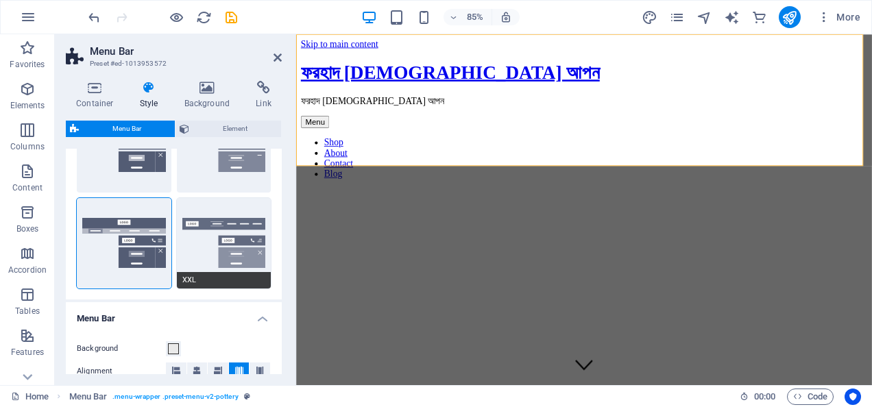
click at [221, 245] on button "XXL" at bounding box center [224, 243] width 95 height 90
type input "1"
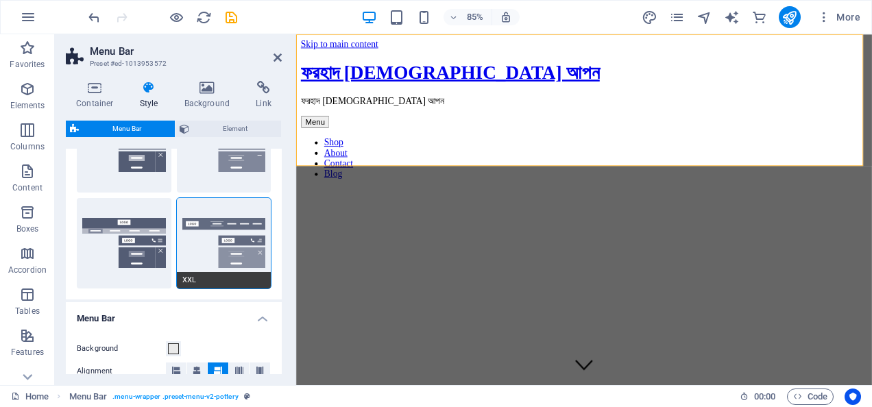
scroll to position [343, 0]
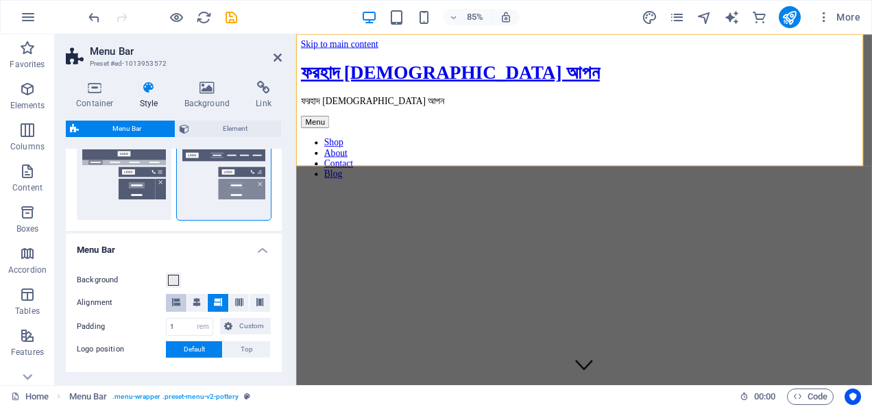
click at [181, 302] on button at bounding box center [176, 303] width 21 height 18
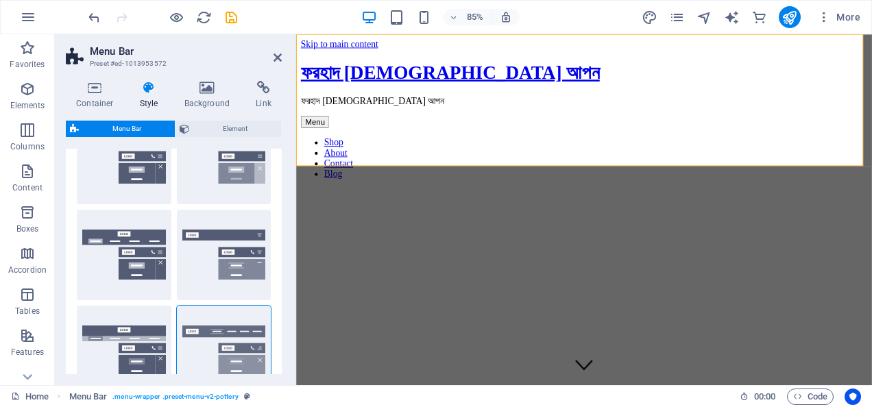
scroll to position [0, 0]
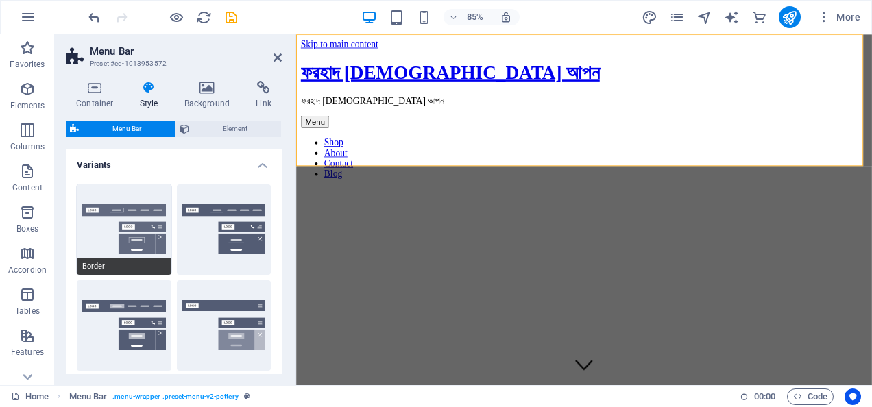
click at [144, 222] on button "Border" at bounding box center [124, 229] width 95 height 90
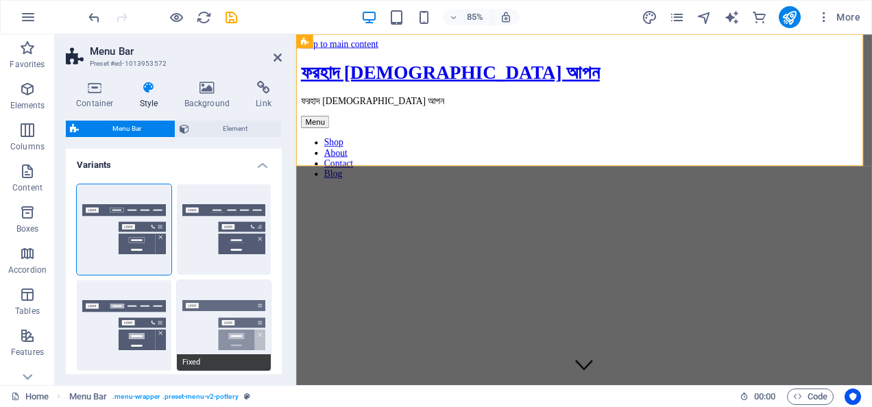
checkbox input "false"
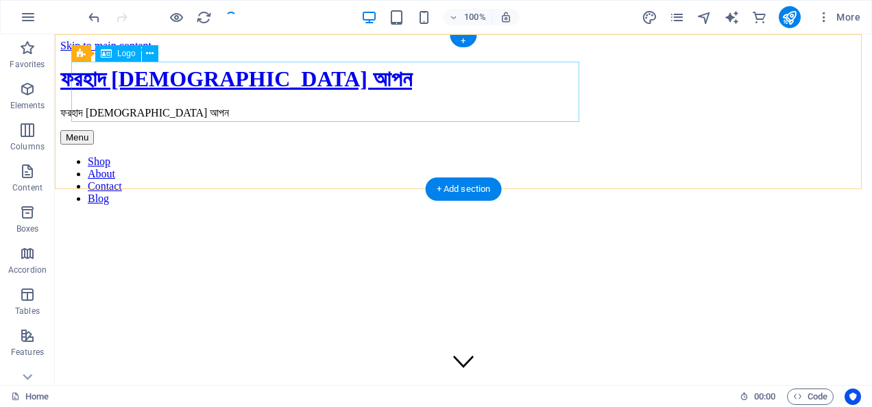
click at [284, 80] on div "ফরহাদ [DEMOGRAPHIC_DATA] আপন" at bounding box center [463, 78] width 806 height 25
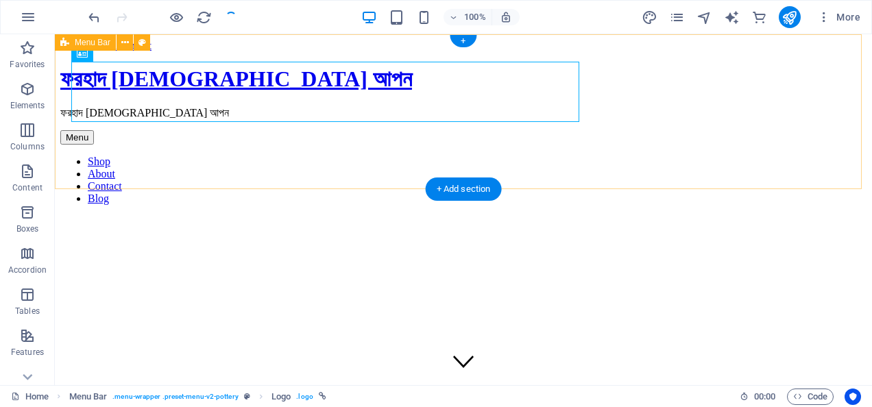
click at [618, 86] on div "[PERSON_NAME][DEMOGRAPHIC_DATA] আপন ফরহাদ [DEMOGRAPHIC_DATA] আপন Menu Shop Abou…" at bounding box center [463, 135] width 806 height 138
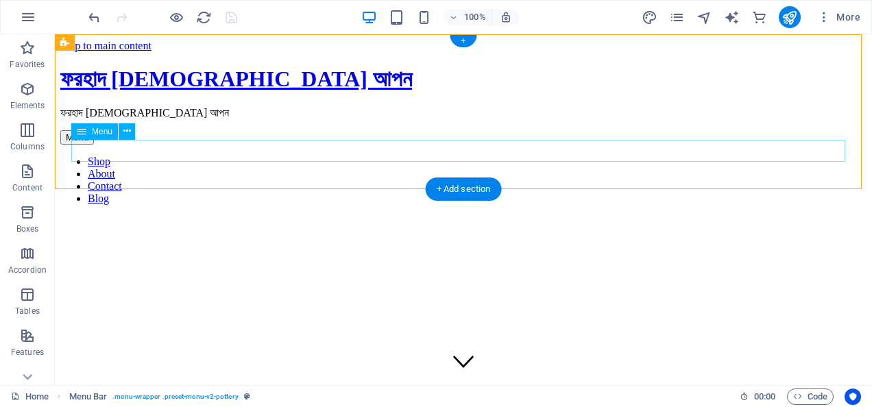
click at [603, 156] on nav "Shop About Contact Blog" at bounding box center [463, 180] width 806 height 49
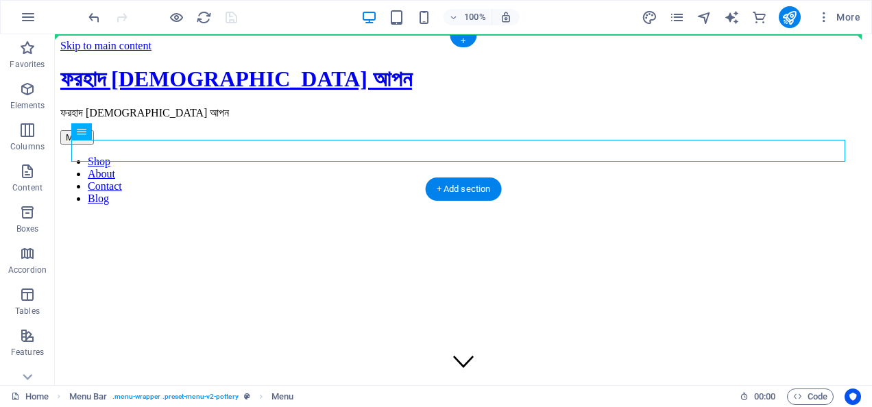
drag, startPoint x: 162, startPoint y: 171, endPoint x: 781, endPoint y: 81, distance: 626.2
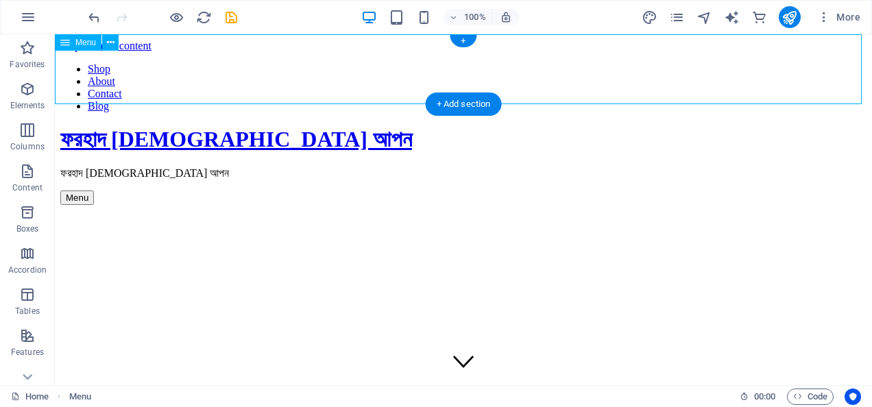
click at [857, 63] on nav "Shop About Contact Blog" at bounding box center [463, 87] width 806 height 49
select select "1"
select select
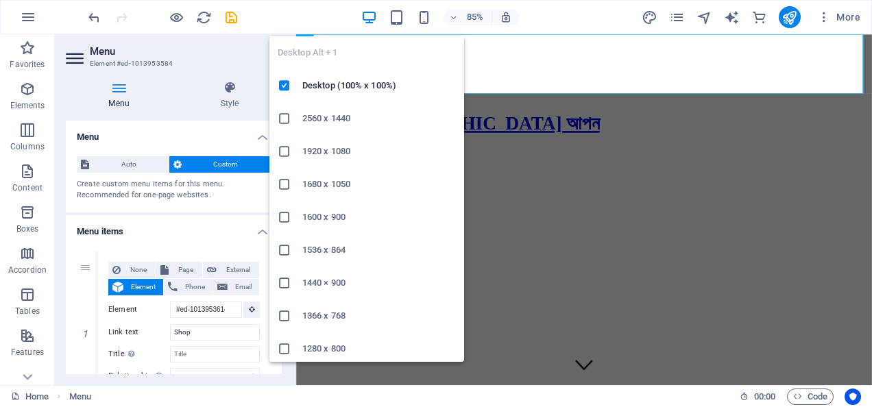
click at [315, 126] on h6 "2560 x 1440" at bounding box center [379, 118] width 154 height 16
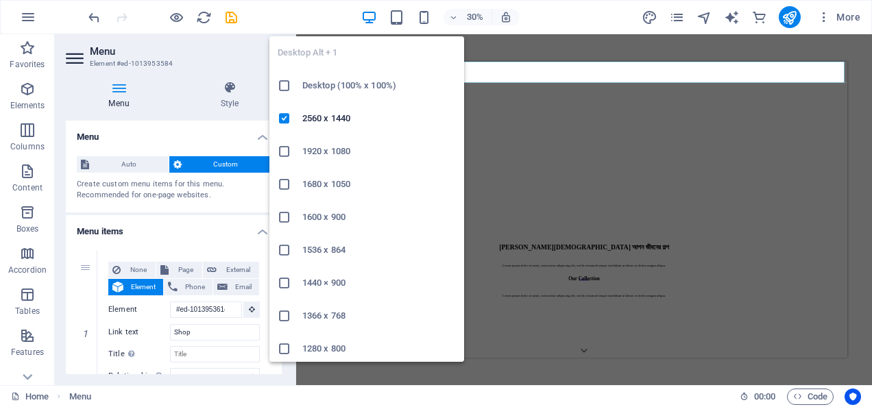
click at [371, 12] on icon "button" at bounding box center [369, 18] width 16 height 16
click at [327, 84] on h6 "Desktop (100% x 100%)" at bounding box center [379, 85] width 154 height 16
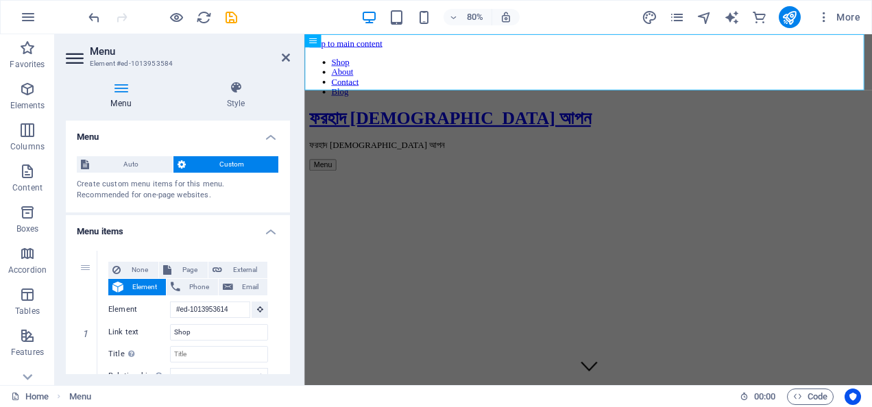
drag, startPoint x: 293, startPoint y: 63, endPoint x: 203, endPoint y: 75, distance: 91.3
click at [203, 75] on aside "Menu Element #ed-1013953584 Menu Style Menu Auto Custom Create custom menu item…" at bounding box center [179, 209] width 249 height 351
click at [257, 309] on icon at bounding box center [260, 309] width 6 height 7
drag, startPoint x: 304, startPoint y: 66, endPoint x: 452, endPoint y: 81, distance: 148.1
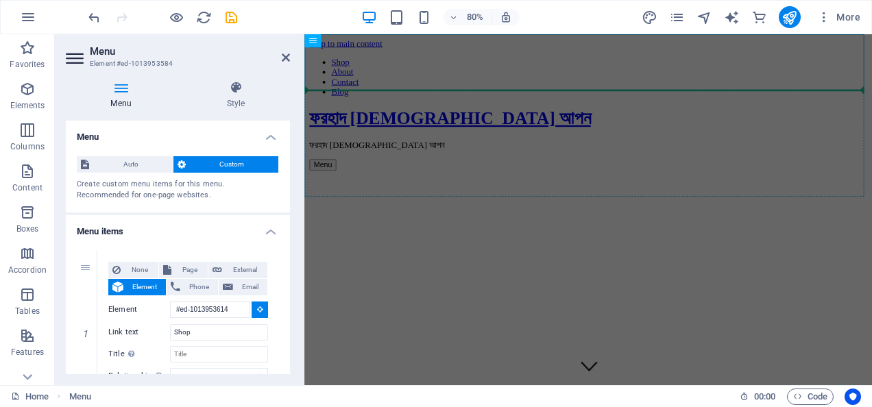
drag, startPoint x: 462, startPoint y: 73, endPoint x: 496, endPoint y: 147, distance: 81.0
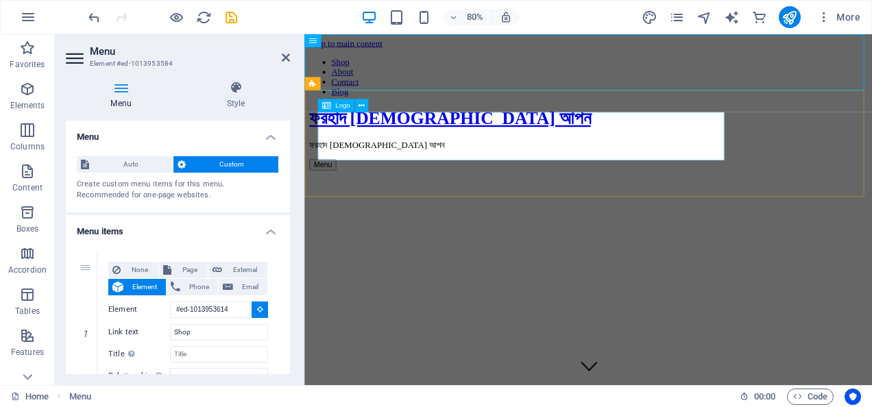
click at [477, 152] on div "ফরহাদ [DEMOGRAPHIC_DATA] আপন" at bounding box center [659, 139] width 698 height 25
type input "#ed-1013953575"
select select
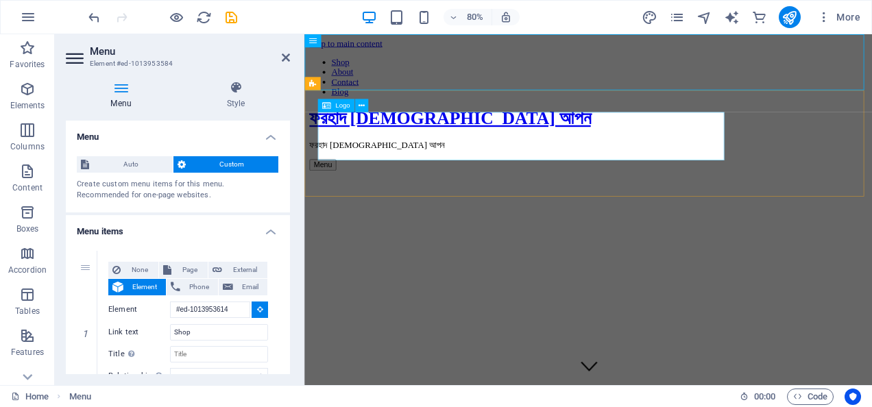
select select
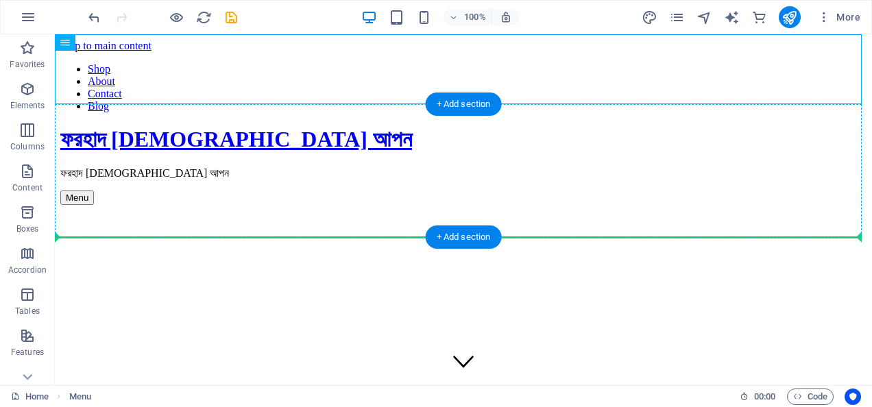
drag, startPoint x: 129, startPoint y: 74, endPoint x: 119, endPoint y: 175, distance: 101.2
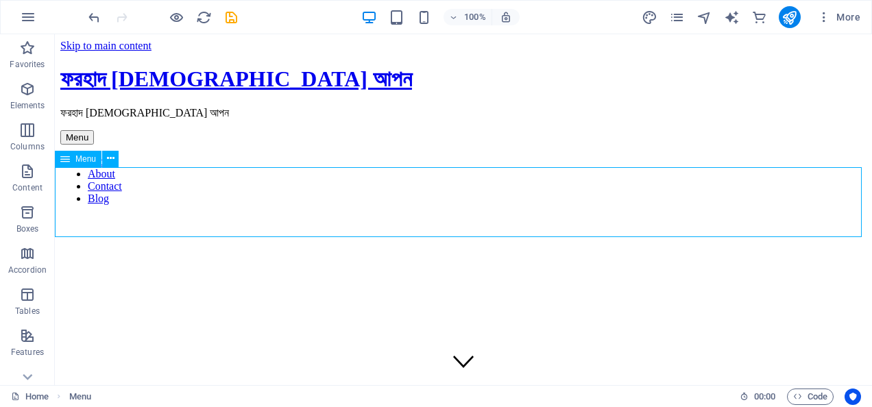
click at [64, 160] on icon at bounding box center [65, 159] width 10 height 16
click at [63, 158] on icon at bounding box center [65, 159] width 10 height 16
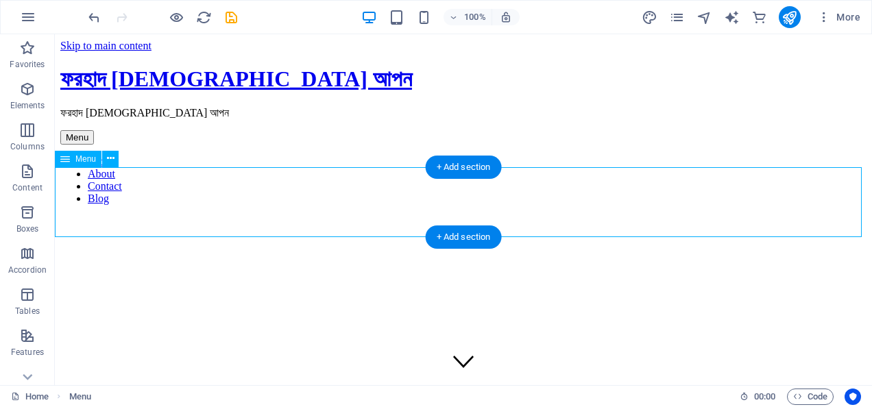
click at [90, 177] on nav "Shop About Contact Blog" at bounding box center [463, 180] width 806 height 49
select select "1"
select select
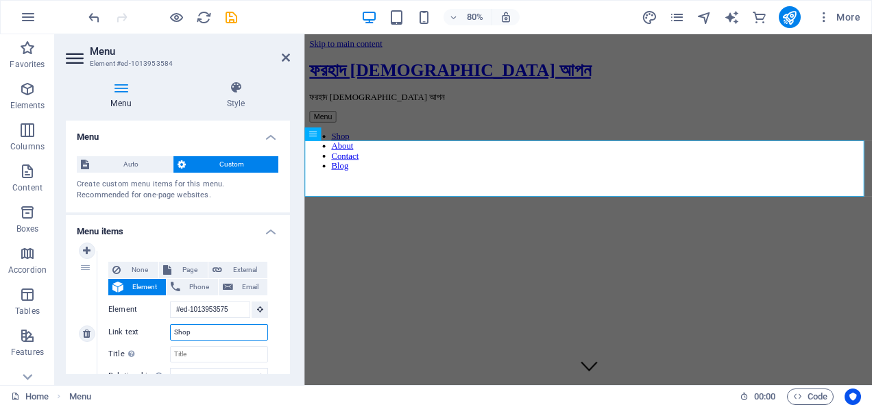
drag, startPoint x: 219, startPoint y: 333, endPoint x: 143, endPoint y: 333, distance: 76.1
click at [143, 333] on div "Link text Shop" at bounding box center [188, 332] width 160 height 16
type input "St"
select select
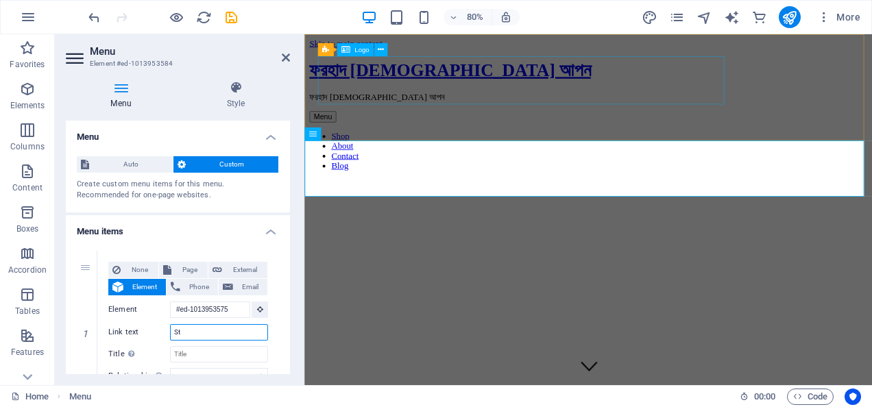
select select
type input "Stor"
select select
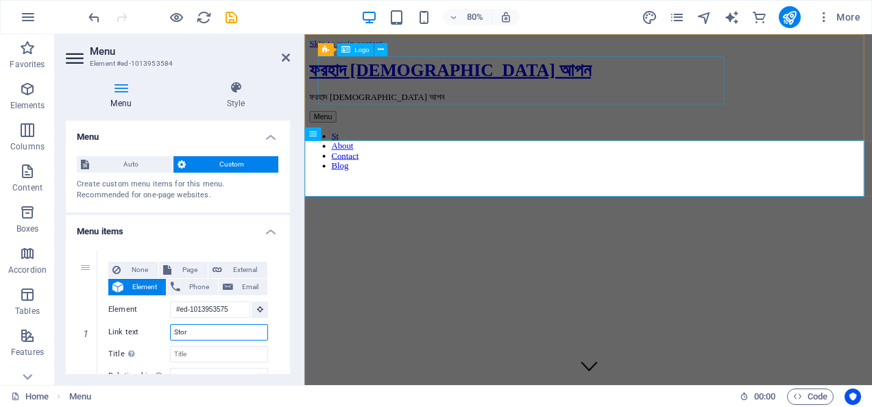
select select
type input "Story"
select select
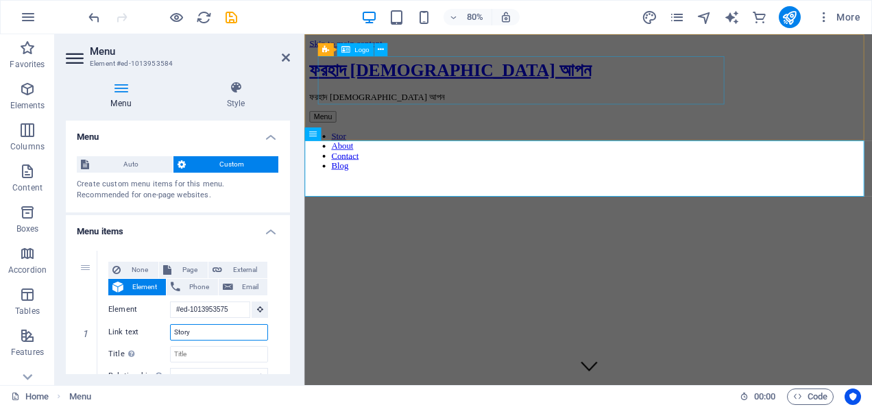
select select
type input "Story"
click at [205, 239] on h4 "Menu items" at bounding box center [178, 227] width 224 height 25
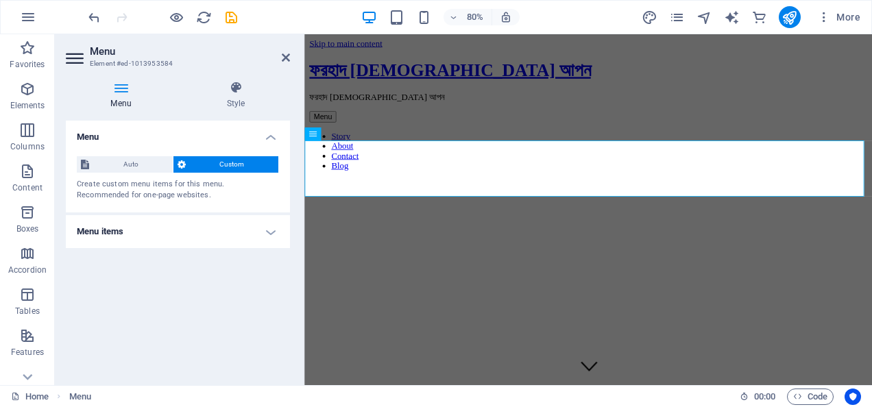
click at [261, 228] on h4 "Menu items" at bounding box center [178, 231] width 224 height 33
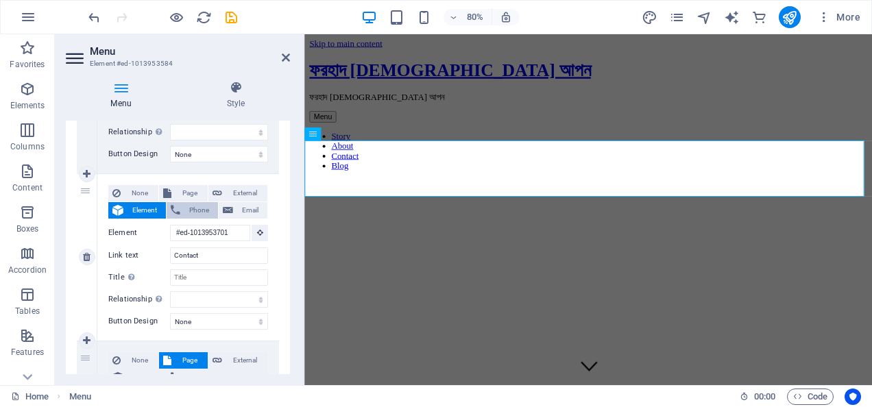
click at [184, 208] on span "Phone" at bounding box center [198, 210] width 29 height 16
select select
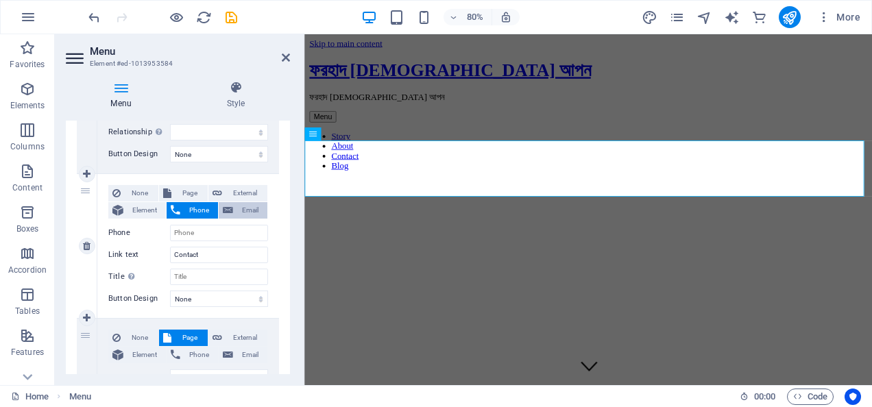
click at [239, 212] on span "Email" at bounding box center [250, 210] width 26 height 16
select select
click at [240, 196] on span "External" at bounding box center [244, 193] width 37 height 16
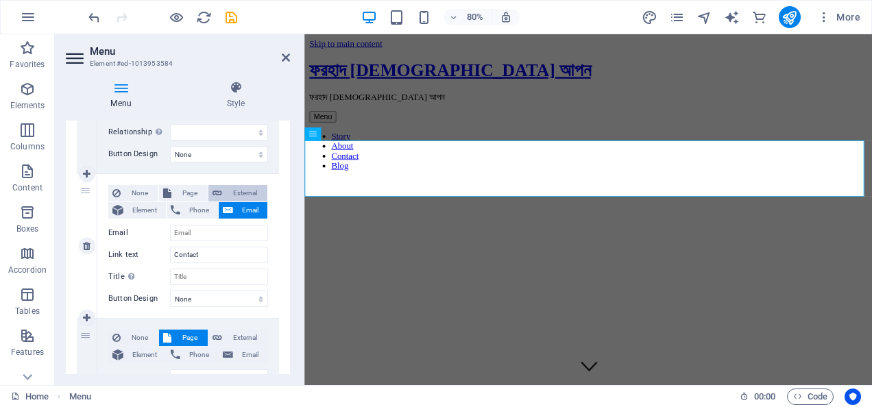
select select
select select "blank"
select select
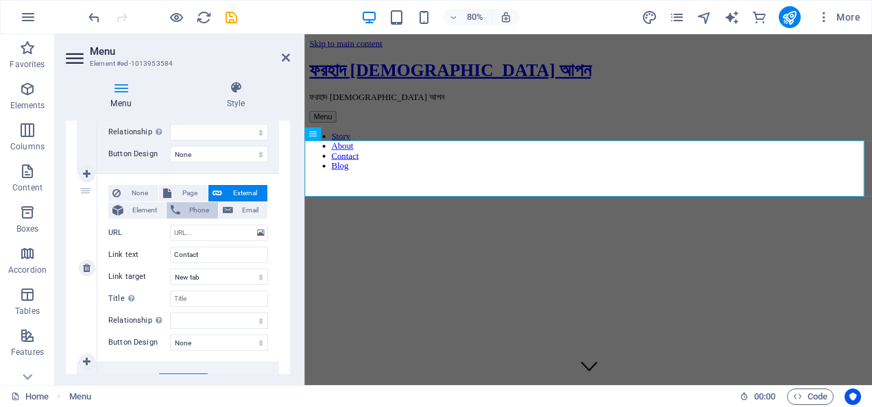
click at [195, 211] on span "Phone" at bounding box center [198, 210] width 29 height 16
select select
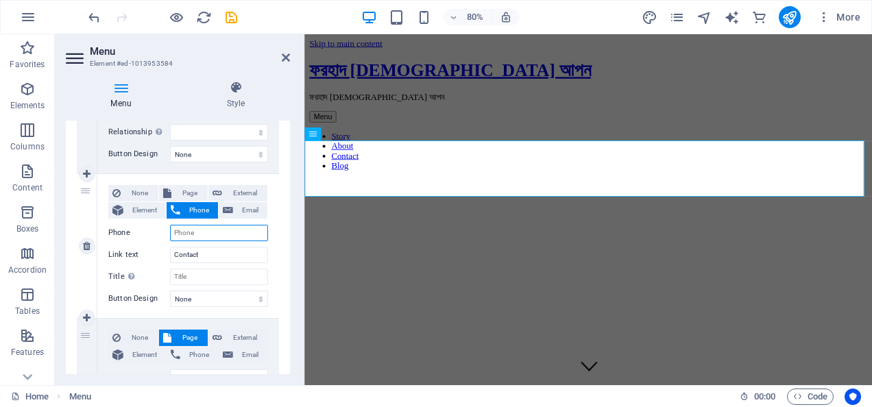
click at [208, 228] on input "Phone" at bounding box center [219, 233] width 98 height 16
type input "1"
select select
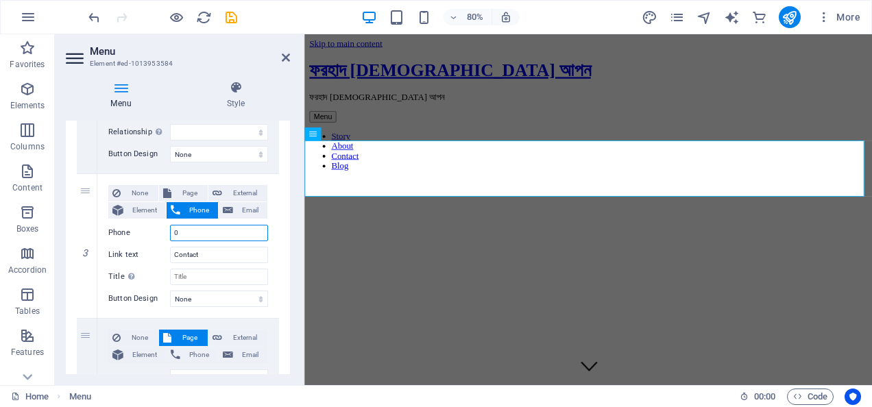
type input "01"
select select
type input "0188"
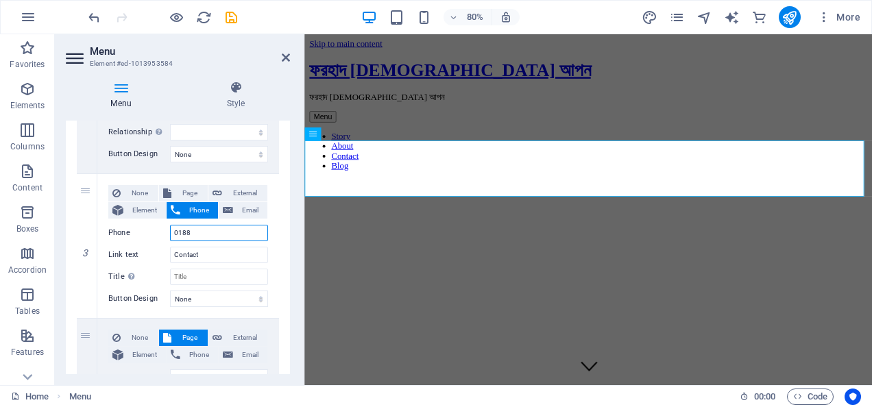
select select
type input "01887871"
select select
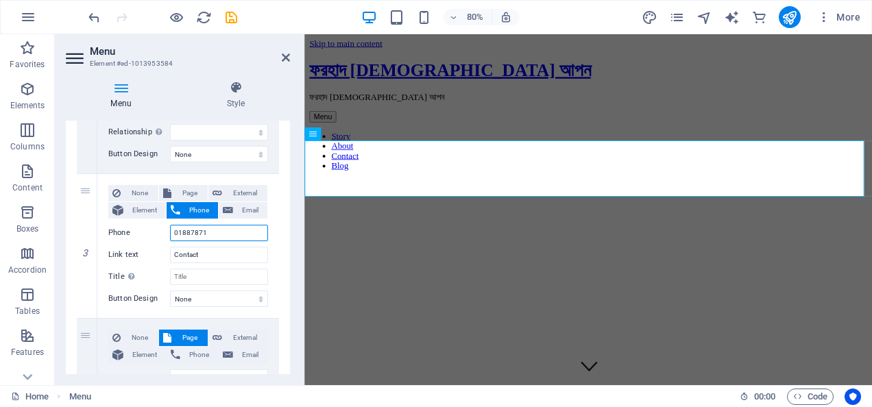
select select
type input "01887871672"
select select
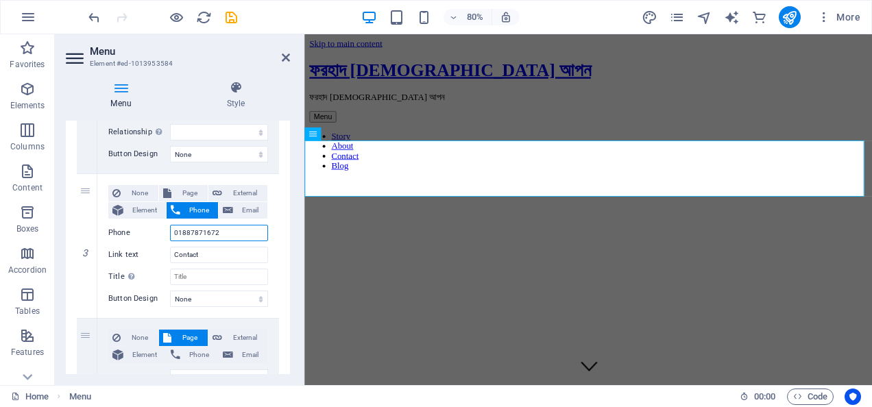
select select
type input "01887871672"
click at [273, 212] on div "None Page External Element Phone Email Page Home Blog Subpage Legal Notice Priv…" at bounding box center [188, 246] width 182 height 144
click at [192, 192] on span "Page" at bounding box center [189, 193] width 28 height 16
select select
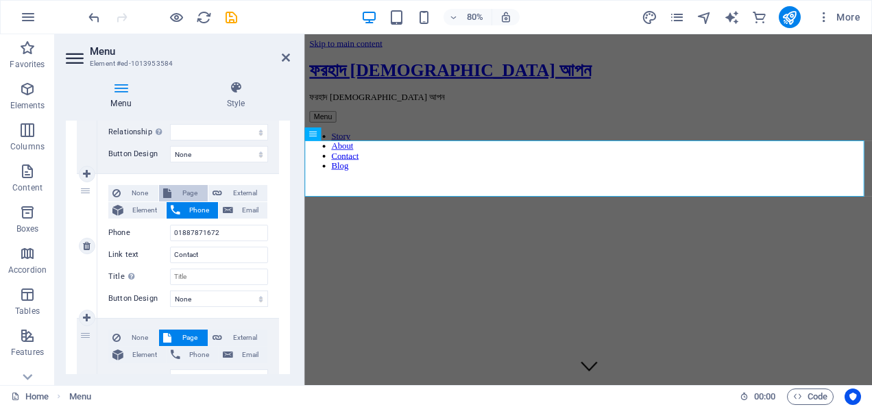
select select
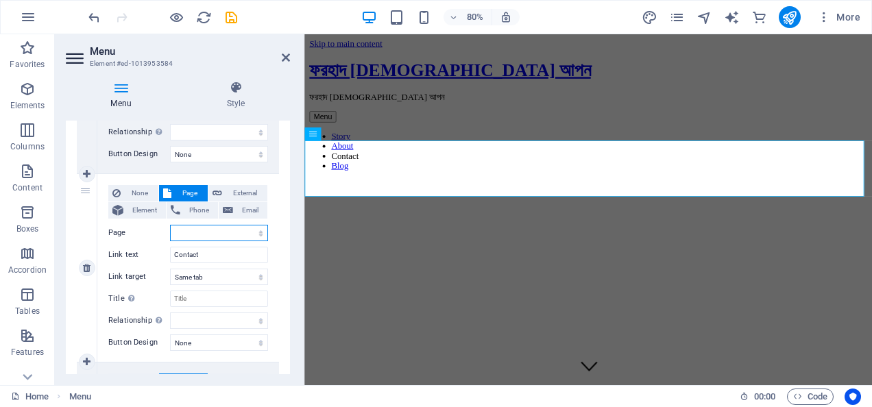
click at [206, 232] on select "Home Blog Subpage Legal Notice Privacy" at bounding box center [219, 233] width 98 height 16
click at [201, 225] on select "Home Blog Subpage Legal Notice Privacy" at bounding box center [219, 233] width 98 height 16
click at [195, 226] on select "Home Blog Subpage Legal Notice Privacy" at bounding box center [219, 233] width 98 height 16
click at [223, 193] on button "External" at bounding box center [237, 193] width 59 height 16
select select
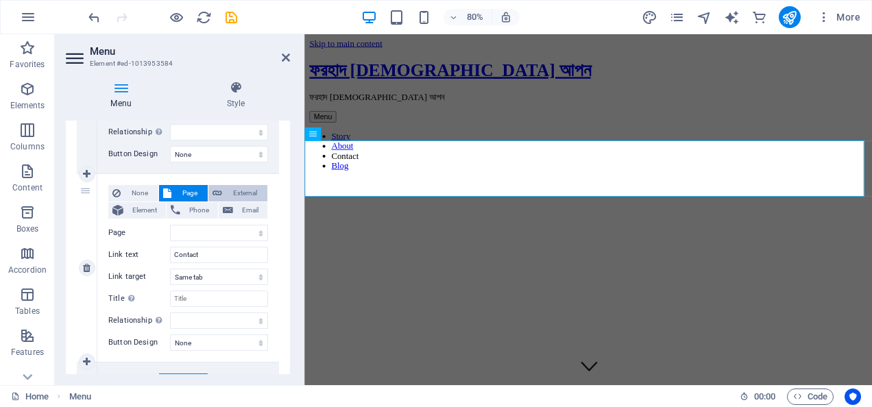
select select
select select "blank"
select select
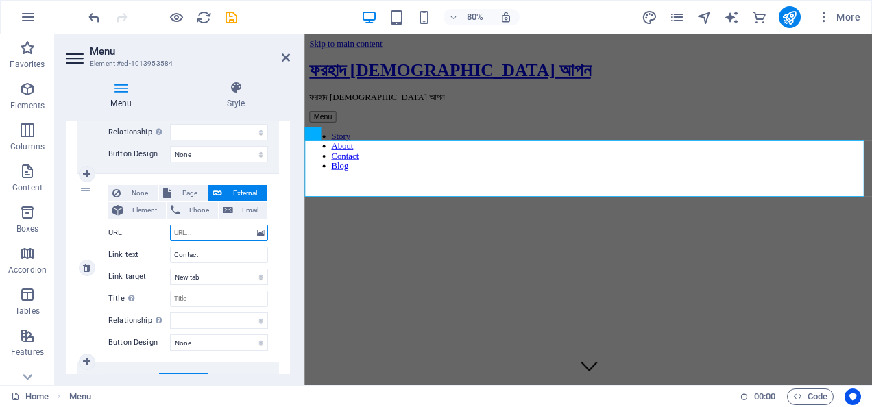
click at [191, 231] on input "URL" at bounding box center [219, 233] width 98 height 16
paste input "[URL][DOMAIN_NAME]"
type input "[URL][DOMAIN_NAME]"
select select
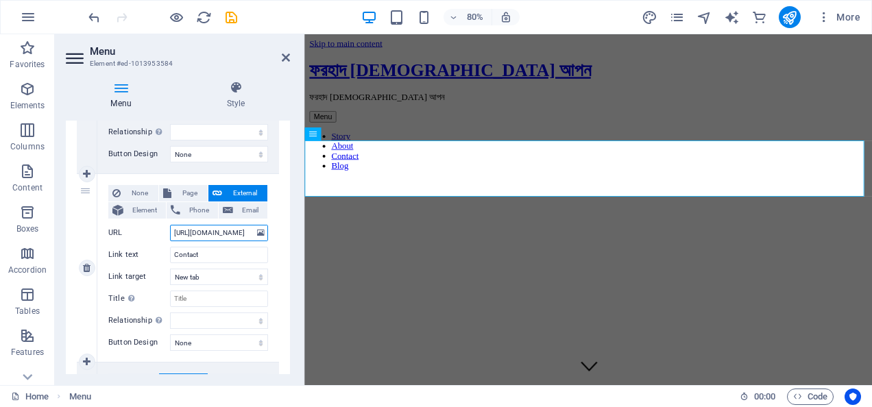
select select
type input "[URL][DOMAIN_NAME]"
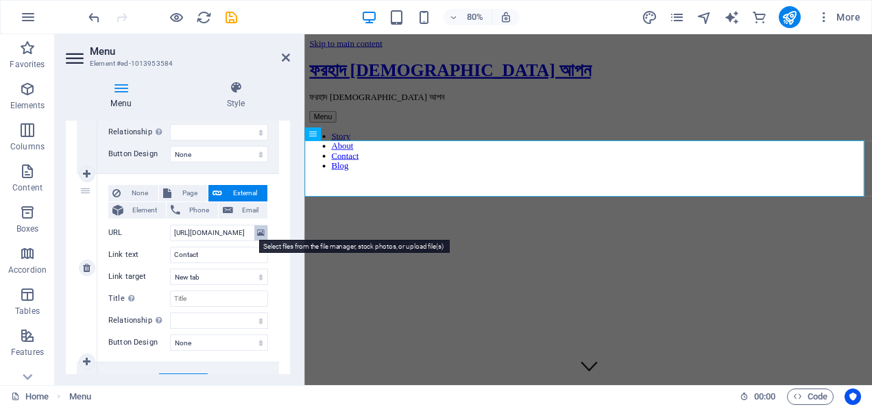
click at [258, 236] on icon at bounding box center [261, 233] width 8 height 15
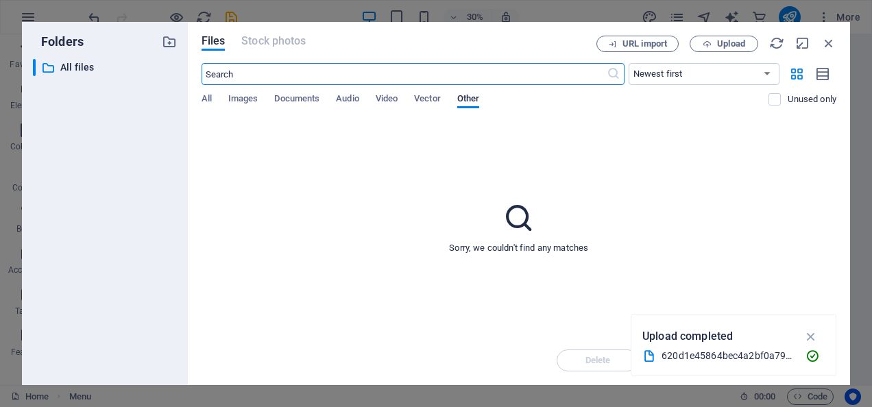
click at [363, 104] on div "All Images Documents Audio Video Vector Other" at bounding box center [486, 106] width 568 height 26
click at [227, 99] on div "All Images Documents Audio Video Vector Other" at bounding box center [486, 106] width 568 height 26
click at [241, 100] on span "Images" at bounding box center [243, 99] width 30 height 19
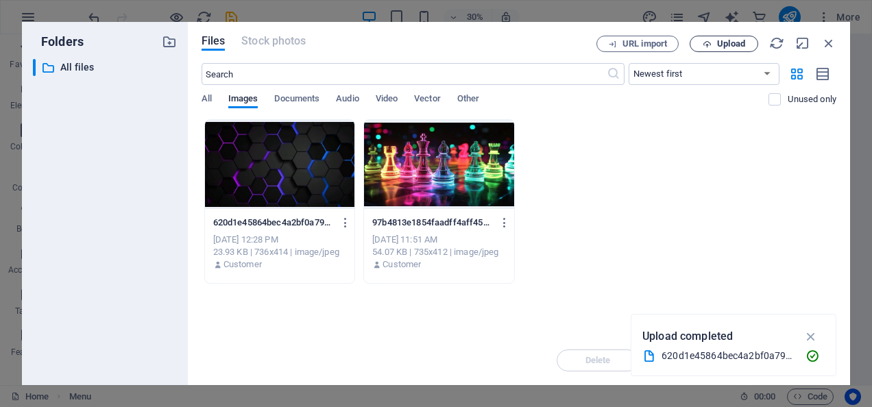
click at [709, 44] on icon "button" at bounding box center [707, 44] width 9 height 9
select select
type input "[URL][DOMAIN_NAME]"
select select
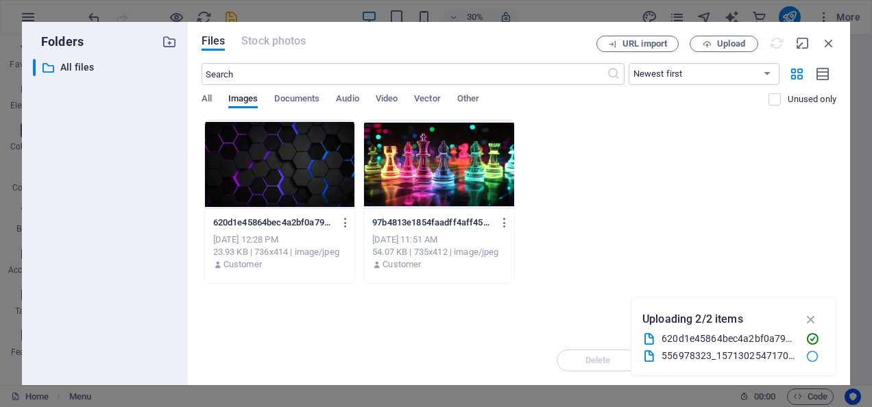
select select
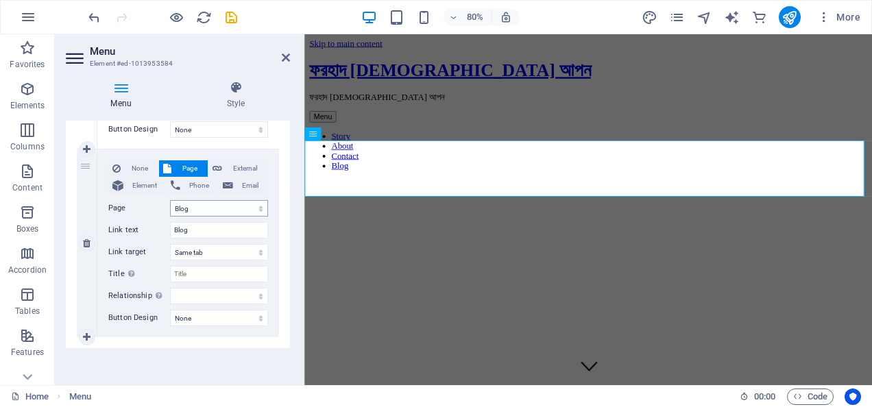
scroll to position [625, 0]
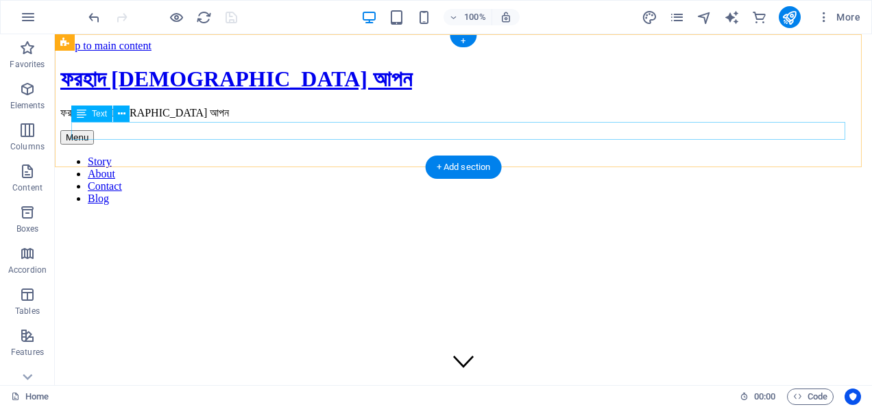
click at [154, 119] on div "ফরহাদ [DEMOGRAPHIC_DATA] আপন" at bounding box center [463, 113] width 806 height 12
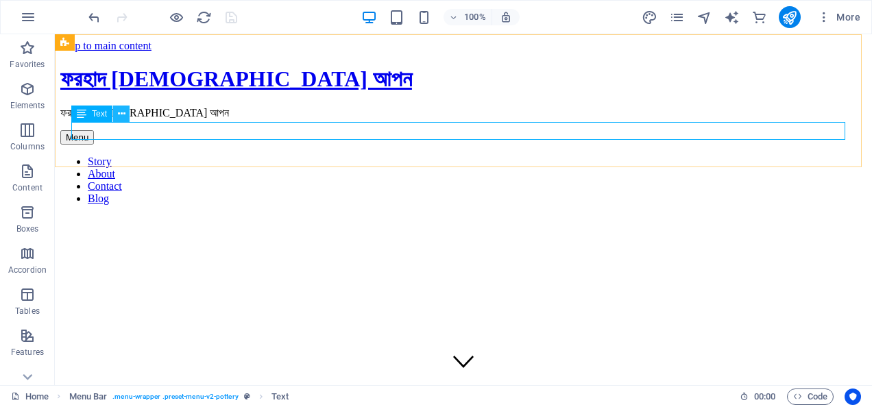
click at [122, 111] on icon at bounding box center [122, 114] width 8 height 14
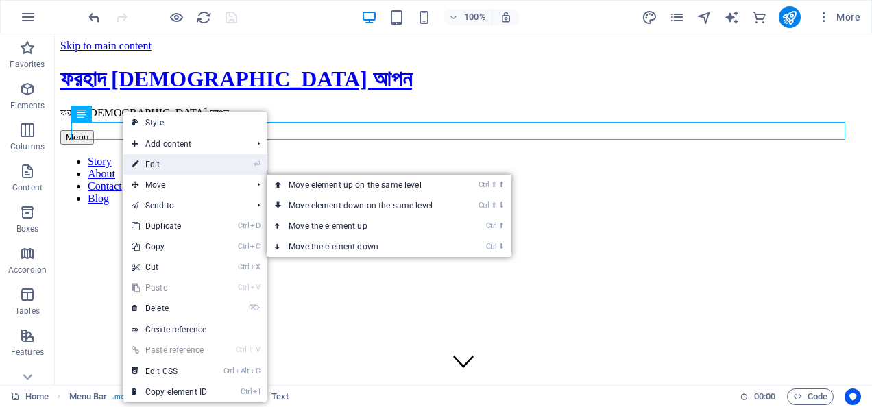
click at [165, 164] on link "⏎ Edit" at bounding box center [169, 164] width 92 height 21
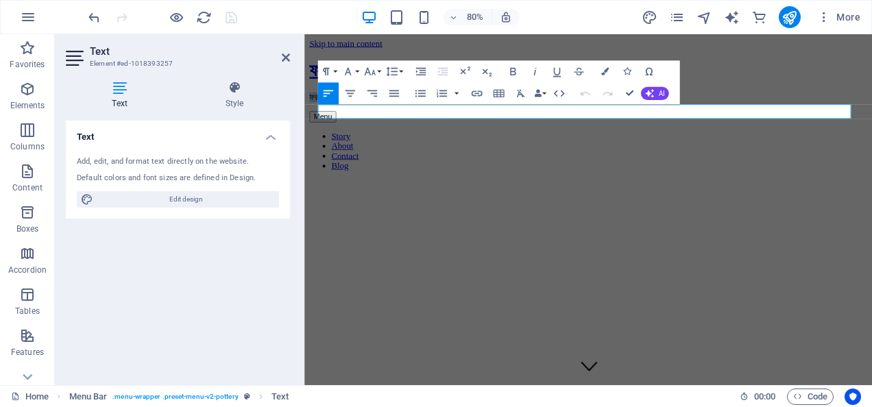
drag, startPoint x: 437, startPoint y: 129, endPoint x: 600, endPoint y: 147, distance: 164.1
checkbox input "false"
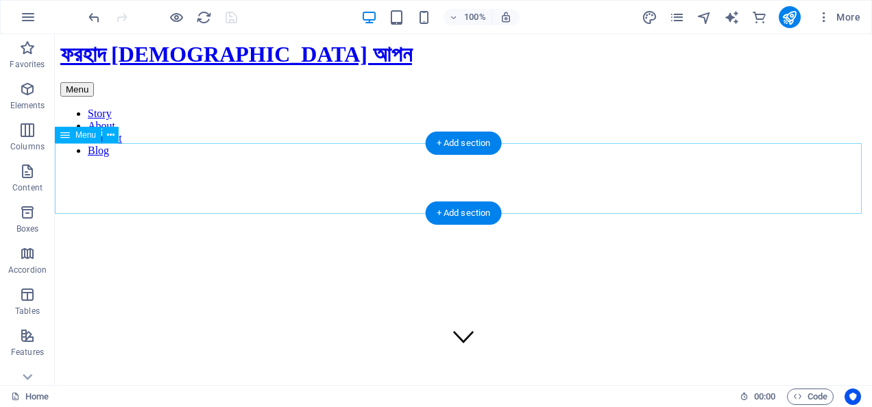
scroll to position [0, 0]
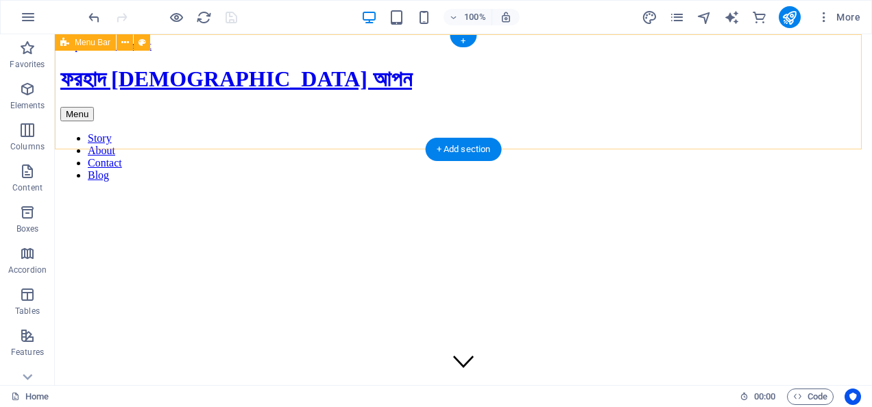
click at [268, 66] on div "[PERSON_NAME][DEMOGRAPHIC_DATA] আপন Menu" at bounding box center [463, 93] width 806 height 54
select select "rem"
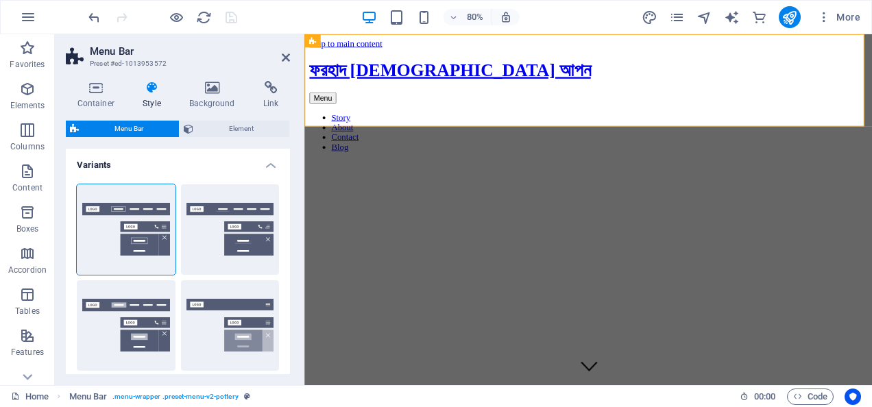
click at [268, 48] on h2 "Menu Bar" at bounding box center [190, 51] width 200 height 12
click at [452, 66] on div "[PERSON_NAME][DEMOGRAPHIC_DATA] আপন Menu" at bounding box center [659, 93] width 698 height 54
click at [218, 100] on h4 "Background" at bounding box center [215, 95] width 74 height 29
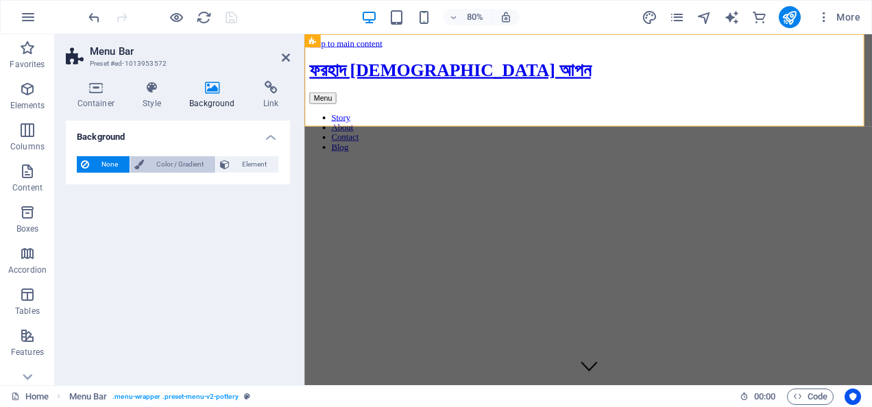
click at [158, 162] on span "Color / Gradient" at bounding box center [179, 164] width 63 height 16
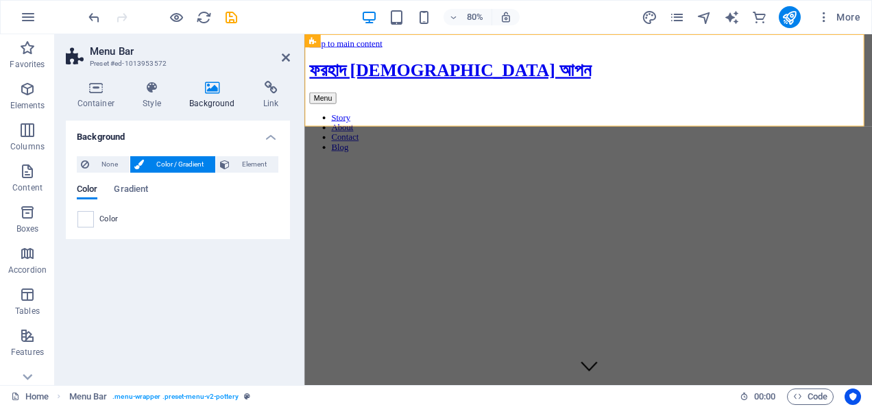
click at [99, 221] on span "Color" at bounding box center [108, 219] width 19 height 11
click at [78, 226] on span at bounding box center [85, 219] width 15 height 15
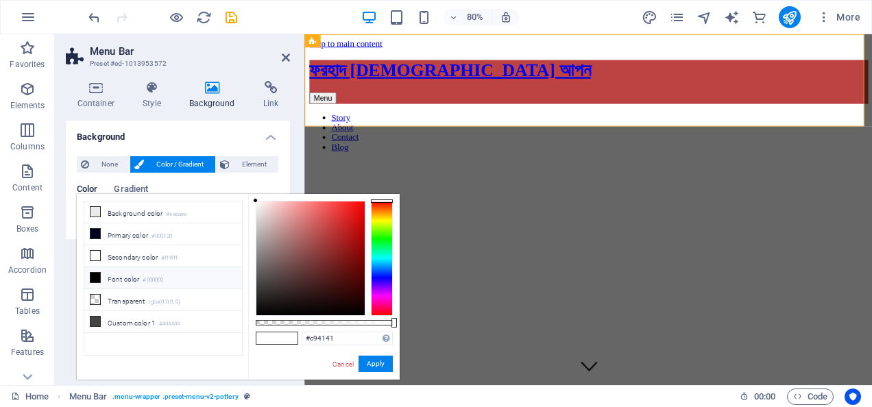
drag, startPoint x: 326, startPoint y: 230, endPoint x: 340, endPoint y: 202, distance: 31.9
click at [332, 219] on div at bounding box center [310, 259] width 108 height 114
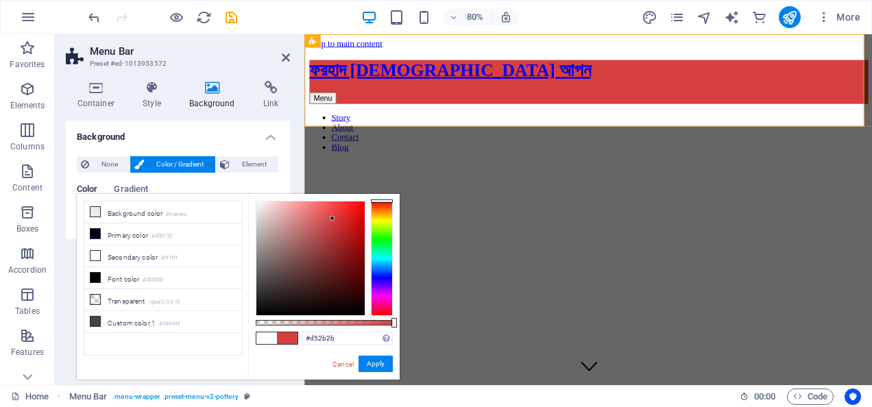
drag, startPoint x: 342, startPoint y: 207, endPoint x: 342, endPoint y: 219, distance: 12.3
click at [342, 219] on div at bounding box center [310, 259] width 108 height 114
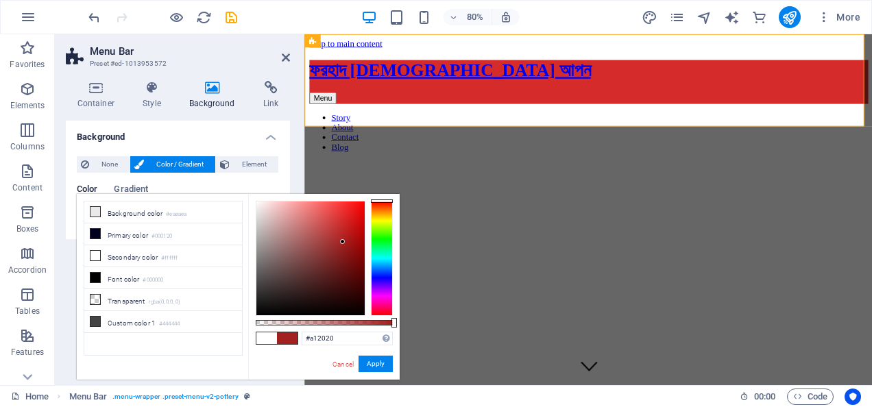
click at [343, 243] on div at bounding box center [310, 259] width 108 height 114
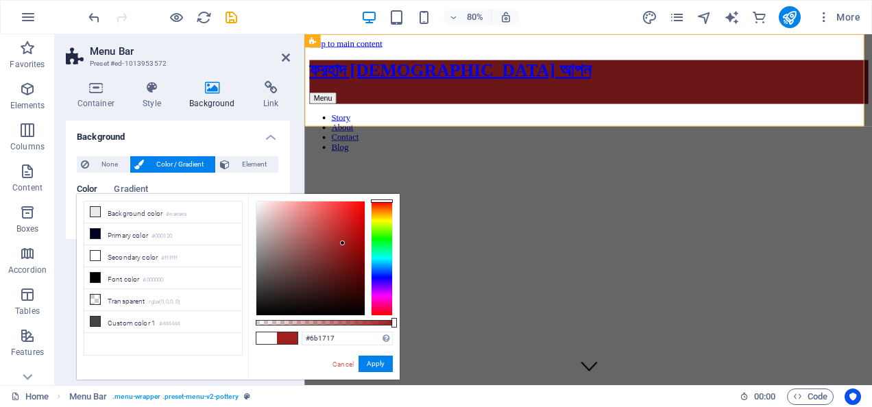
click at [341, 267] on div at bounding box center [310, 259] width 108 height 114
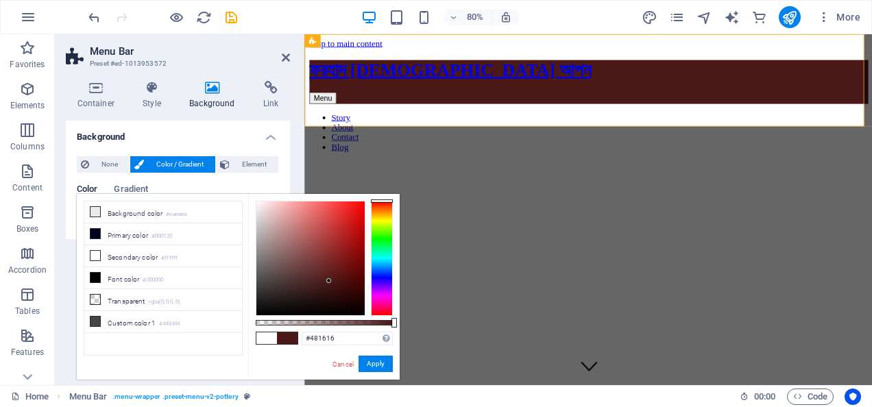
click at [332, 283] on div at bounding box center [310, 259] width 108 height 114
drag, startPoint x: 328, startPoint y: 251, endPoint x: 328, endPoint y: 241, distance: 9.6
click at [328, 241] on div at bounding box center [310, 259] width 108 height 114
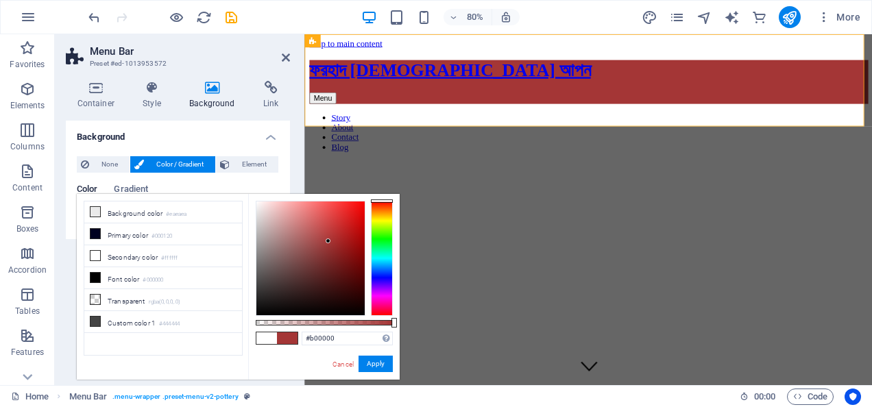
click at [379, 236] on div at bounding box center [324, 258] width 137 height 115
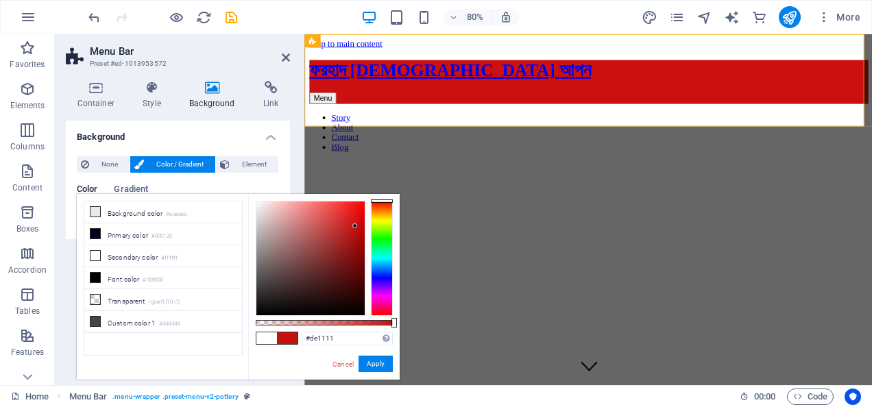
drag, startPoint x: 355, startPoint y: 226, endPoint x: 356, endPoint y: 215, distance: 11.7
click at [356, 215] on div at bounding box center [310, 259] width 108 height 114
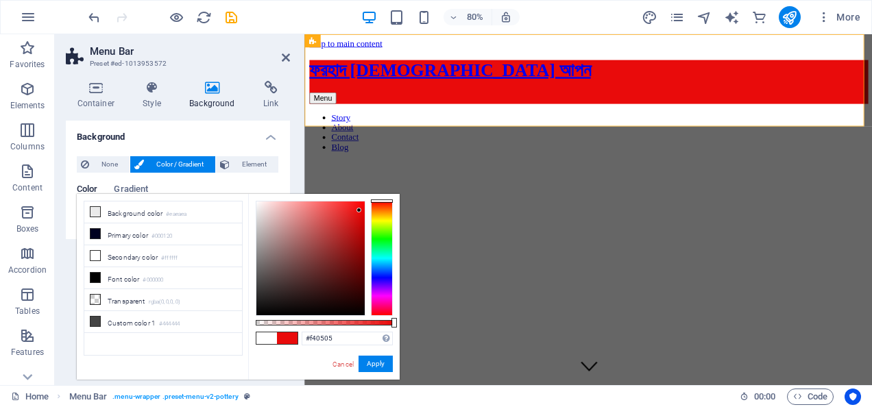
drag, startPoint x: 359, startPoint y: 210, endPoint x: 363, endPoint y: 203, distance: 8.6
click at [363, 204] on div at bounding box center [310, 259] width 108 height 114
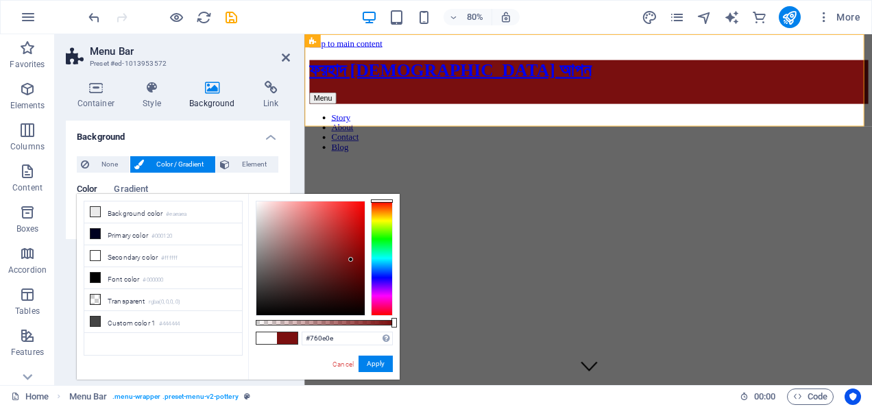
type input "#760f0f"
drag, startPoint x: 363, startPoint y: 203, endPoint x: 341, endPoint y: 256, distance: 57.4
click at [350, 262] on div at bounding box center [350, 259] width 5 height 5
click at [236, 163] on span "Element" at bounding box center [254, 164] width 40 height 16
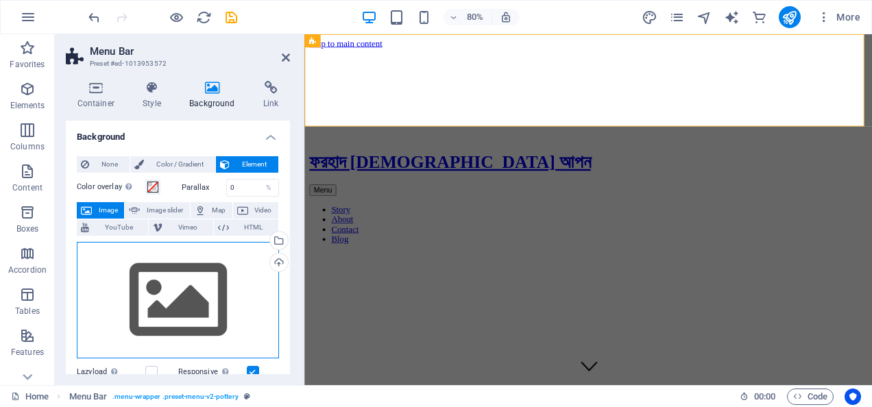
click at [190, 277] on div "Drag files here, click to choose files or select files from Files or our free s…" at bounding box center [178, 300] width 202 height 117
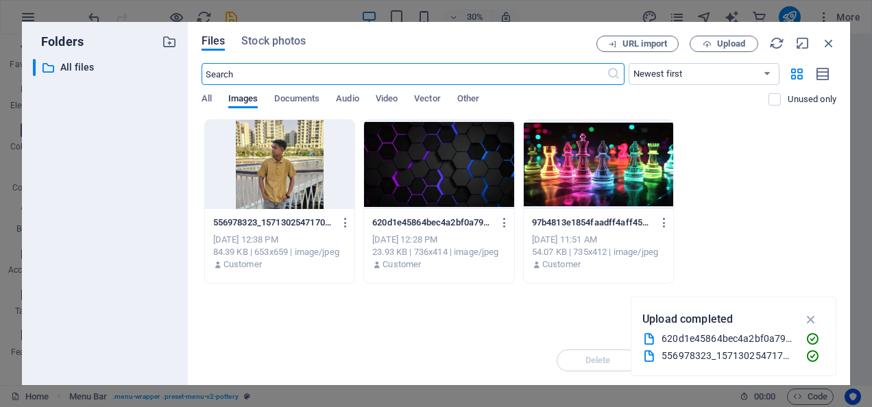
click at [430, 166] on div at bounding box center [439, 164] width 150 height 89
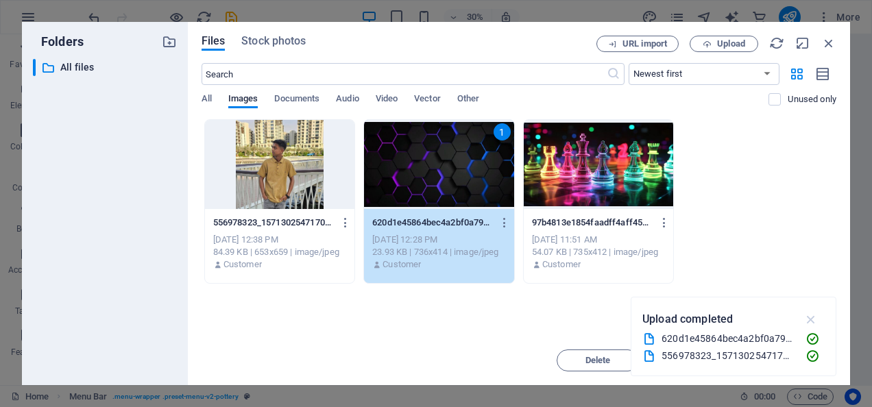
click at [813, 321] on icon "button" at bounding box center [811, 319] width 16 height 15
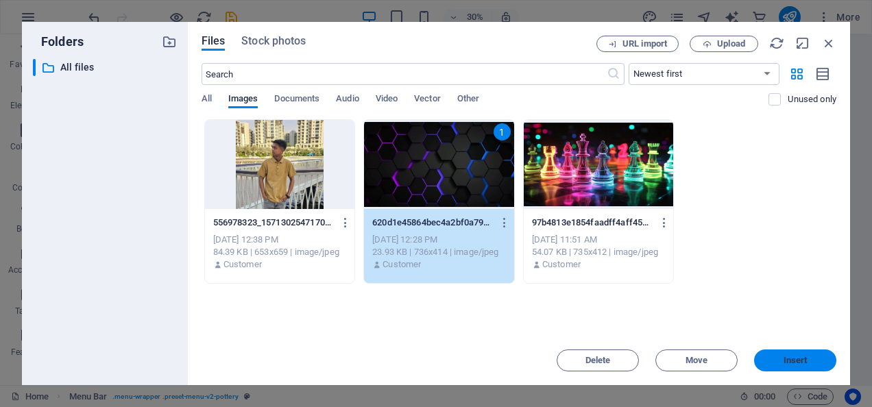
click at [788, 359] on span "Insert" at bounding box center [795, 360] width 24 height 8
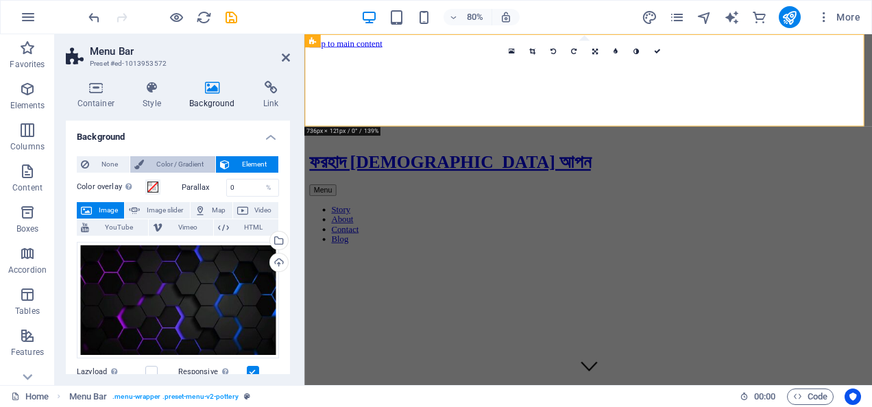
drag, startPoint x: 167, startPoint y: 160, endPoint x: 138, endPoint y: 166, distance: 29.4
click at [168, 160] on span "Color / Gradient" at bounding box center [179, 164] width 63 height 16
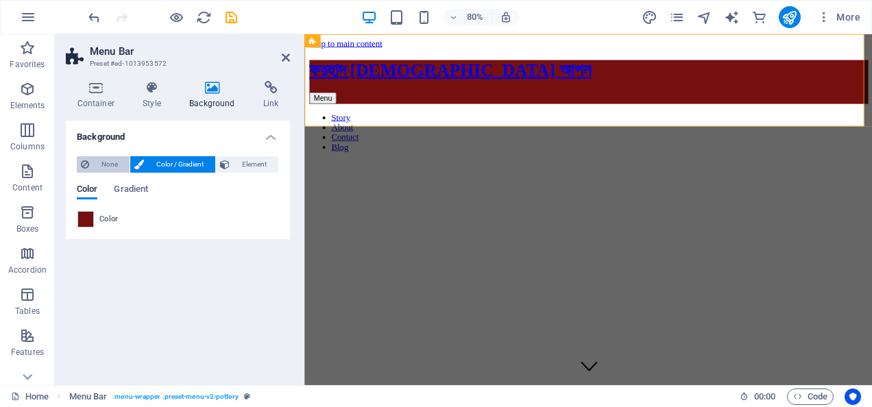
click at [104, 157] on span "None" at bounding box center [109, 164] width 32 height 16
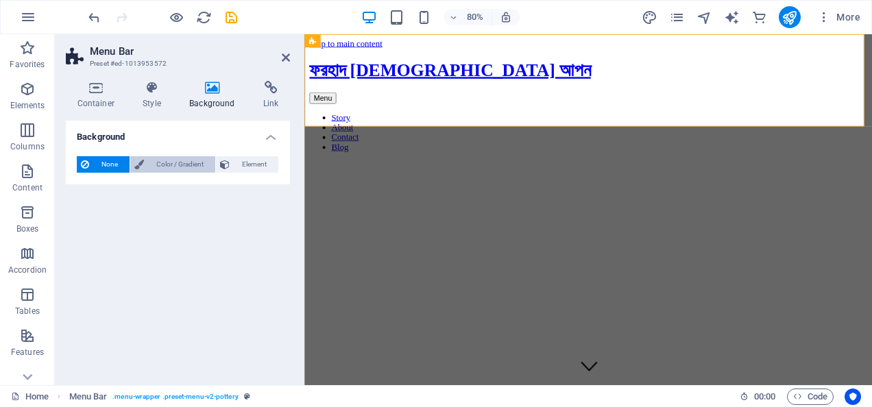
click at [163, 158] on span "Color / Gradient" at bounding box center [179, 164] width 63 height 16
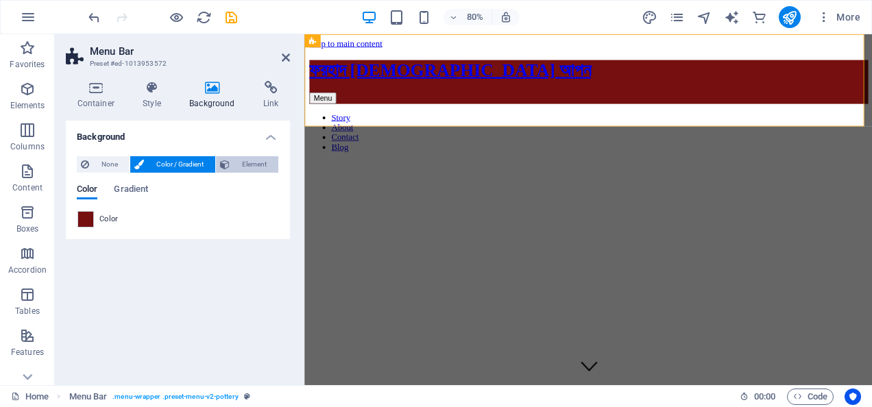
click at [237, 163] on span "Element" at bounding box center [254, 164] width 40 height 16
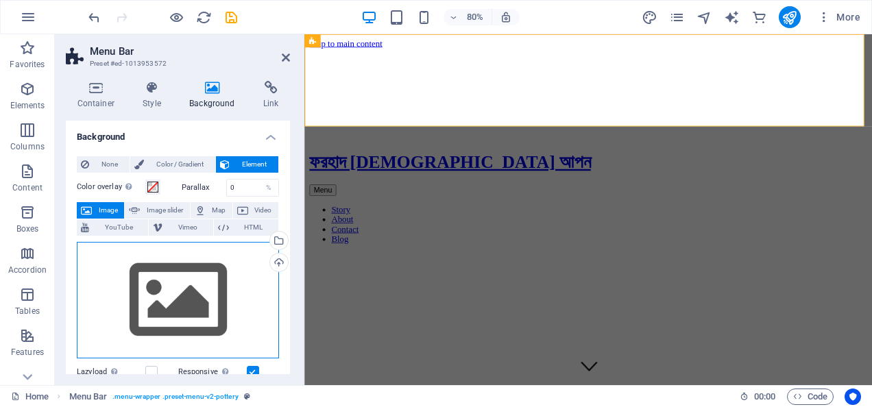
click at [180, 282] on div "Drag files here, click to choose files or select files from Files or our free s…" at bounding box center [178, 300] width 202 height 117
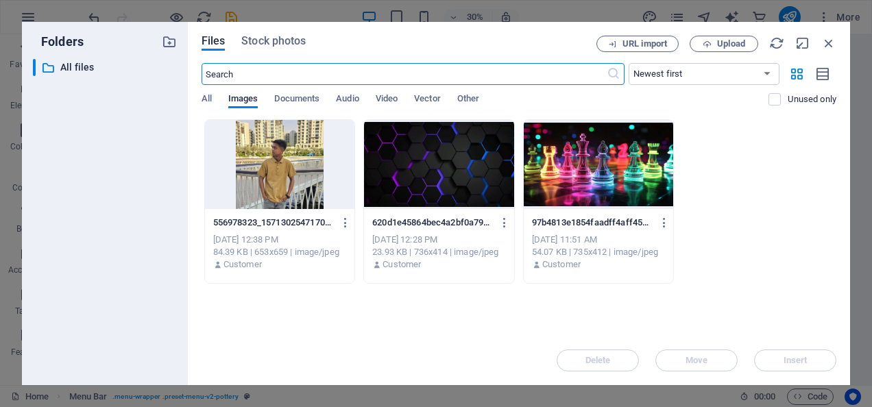
click at [451, 169] on div at bounding box center [439, 164] width 150 height 89
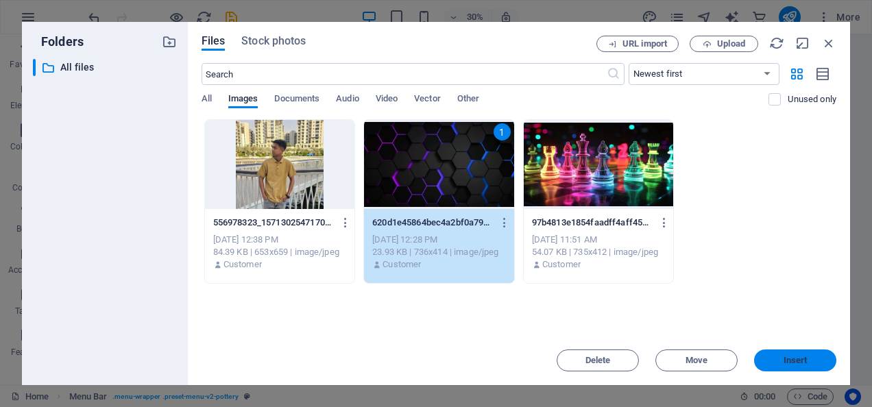
click at [816, 362] on span "Insert" at bounding box center [794, 360] width 71 height 8
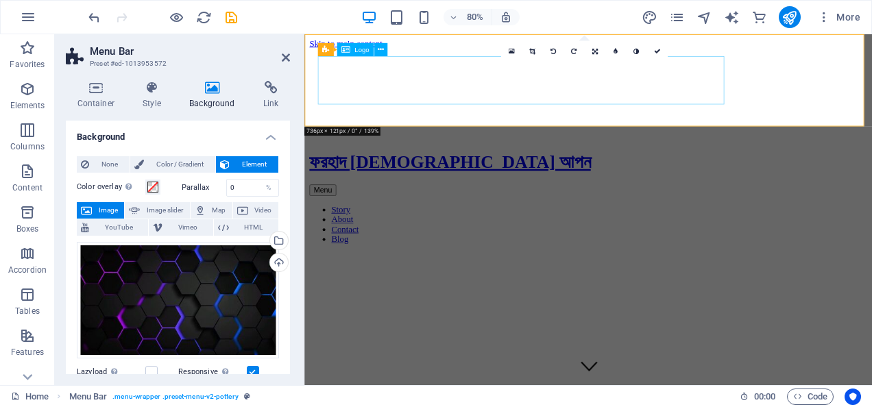
click at [620, 182] on div "ফরহাদ [DEMOGRAPHIC_DATA] আপন" at bounding box center [659, 194] width 698 height 25
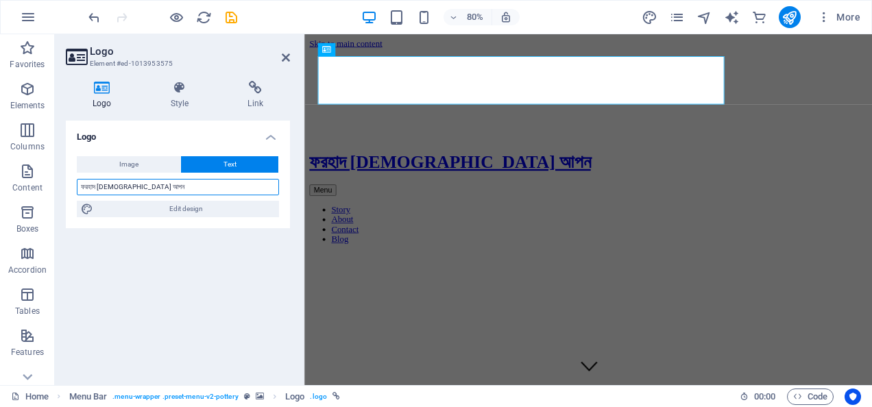
click at [207, 188] on input "ফরহাদ [DEMOGRAPHIC_DATA] আপন" at bounding box center [178, 187] width 202 height 16
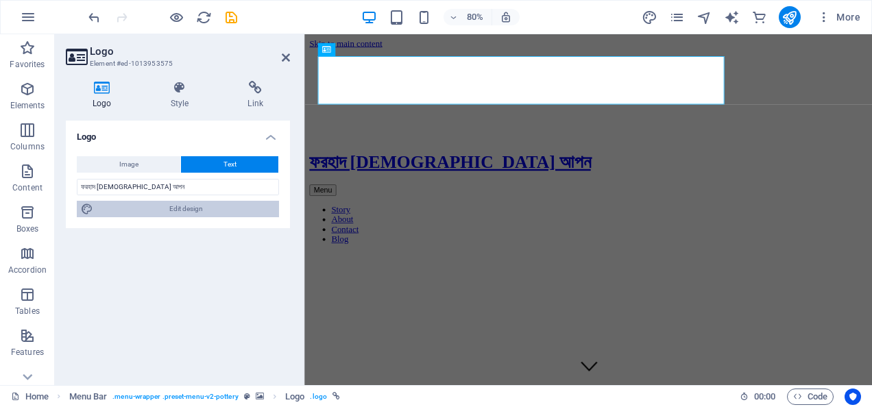
click at [185, 208] on span "Edit design" at bounding box center [186, 209] width 178 height 16
select select "400"
select select "px"
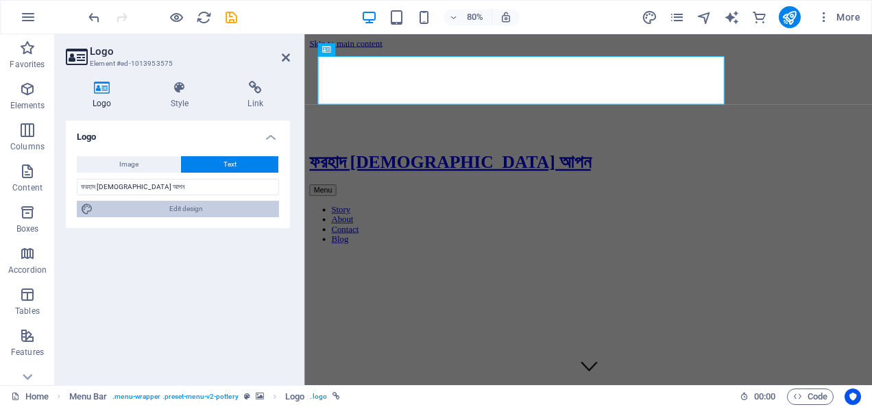
select select "700"
select select "px"
select select "rem"
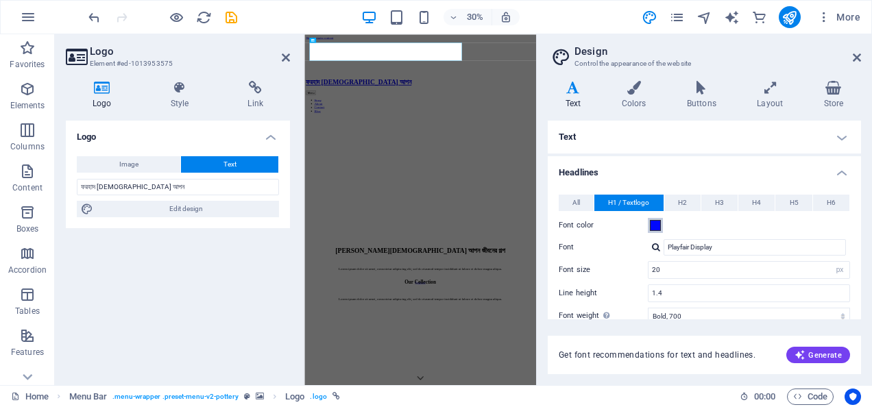
click at [650, 223] on span at bounding box center [655, 225] width 11 height 11
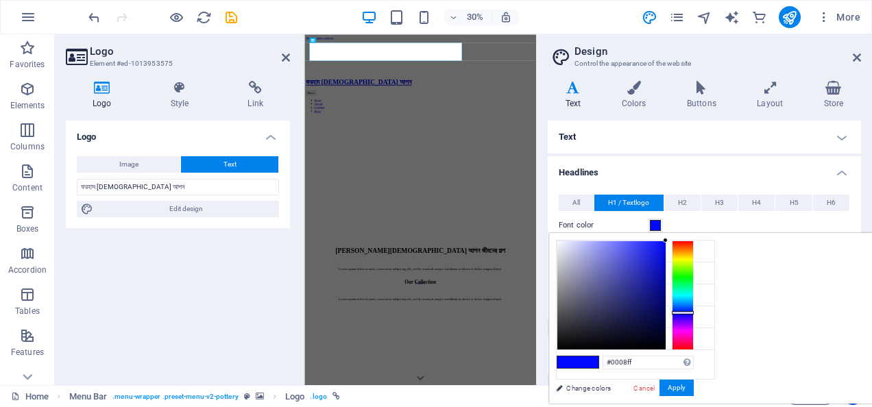
click at [666, 241] on div at bounding box center [611, 295] width 108 height 108
drag, startPoint x: 821, startPoint y: 279, endPoint x: 805, endPoint y: 284, distance: 17.1
click at [666, 285] on div at bounding box center [611, 295] width 108 height 108
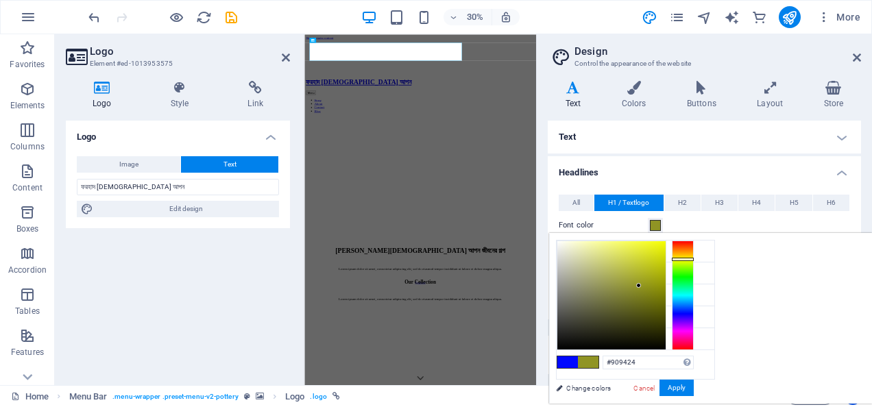
drag, startPoint x: 850, startPoint y: 258, endPoint x: 854, endPoint y: 266, distance: 8.6
click at [694, 259] on div at bounding box center [683, 296] width 22 height 110
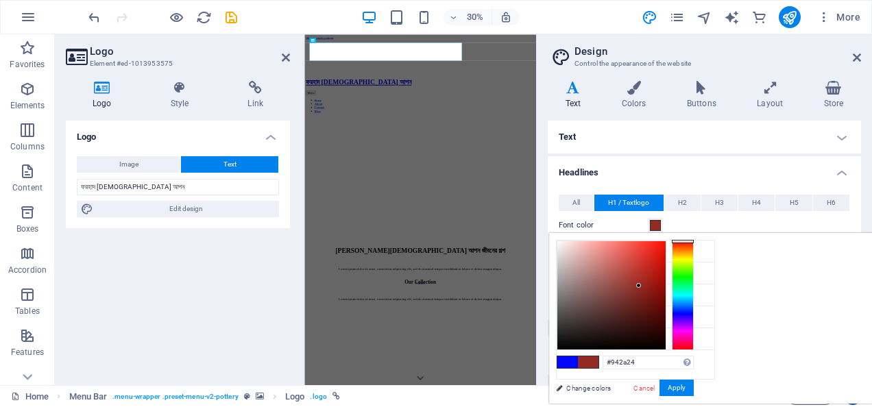
click at [694, 241] on div at bounding box center [683, 296] width 22 height 110
type input "#c6ff00"
click at [694, 262] on div at bounding box center [683, 296] width 22 height 110
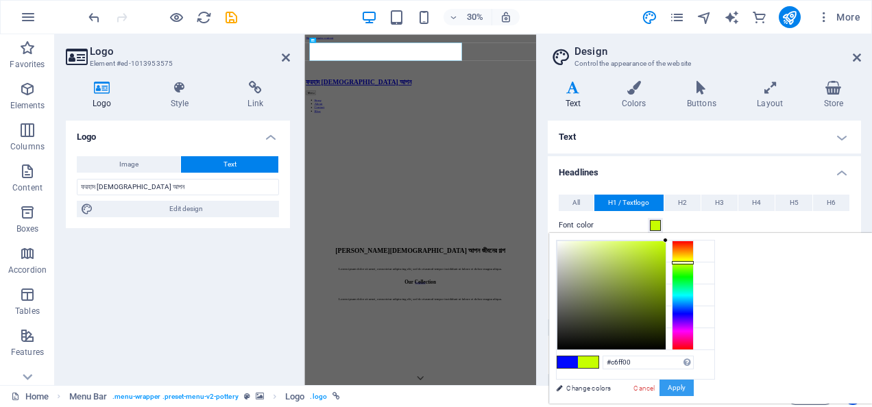
click at [694, 384] on button "Apply" at bounding box center [676, 388] width 34 height 16
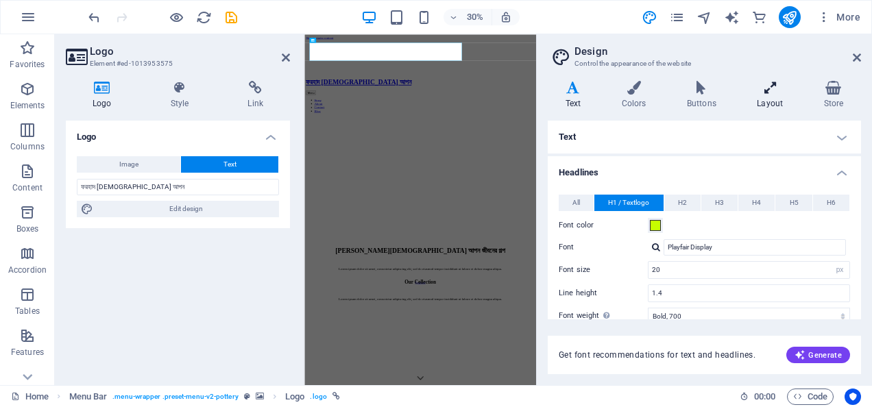
checkbox input "false"
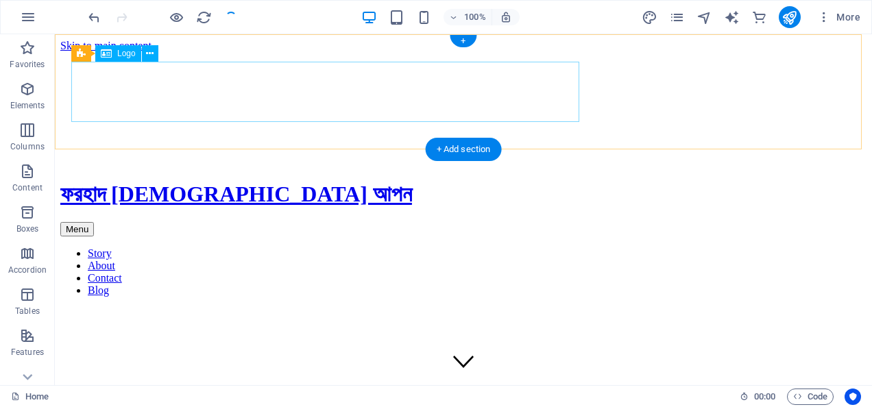
click at [392, 182] on div "ফরহাদ [DEMOGRAPHIC_DATA] আপন" at bounding box center [463, 194] width 806 height 25
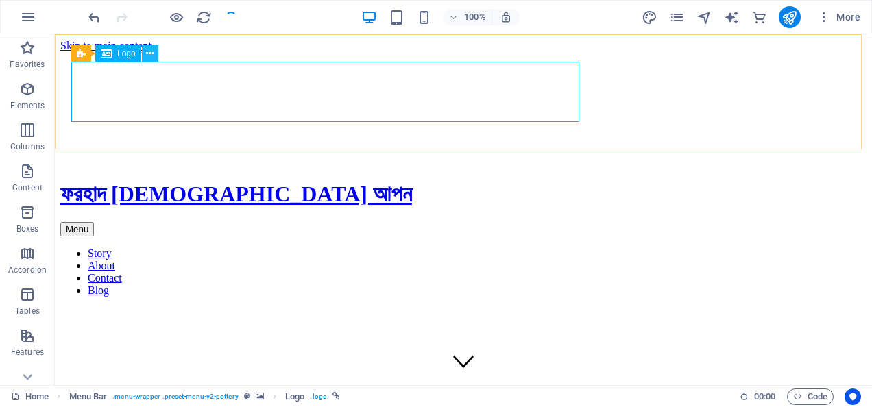
click at [152, 52] on icon at bounding box center [150, 54] width 8 height 14
click at [158, 182] on div "ফরহাদ [DEMOGRAPHIC_DATA] আপন" at bounding box center [463, 194] width 806 height 25
click at [157, 51] on button at bounding box center [150, 53] width 16 height 16
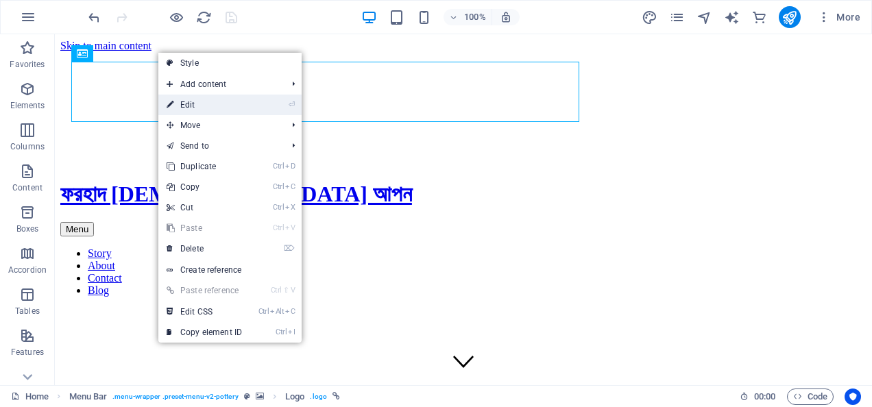
click at [225, 102] on link "⏎ Edit" at bounding box center [204, 105] width 92 height 21
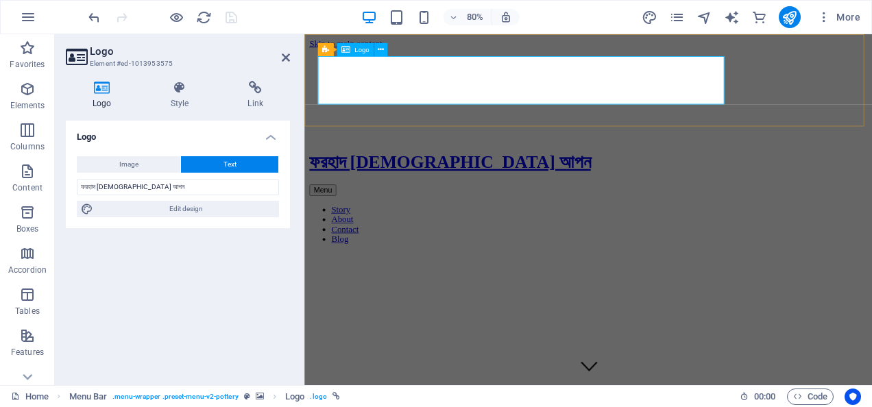
click at [472, 182] on div "ফরহাদ [DEMOGRAPHIC_DATA] আপন" at bounding box center [659, 194] width 698 height 25
click at [171, 91] on icon at bounding box center [180, 88] width 72 height 14
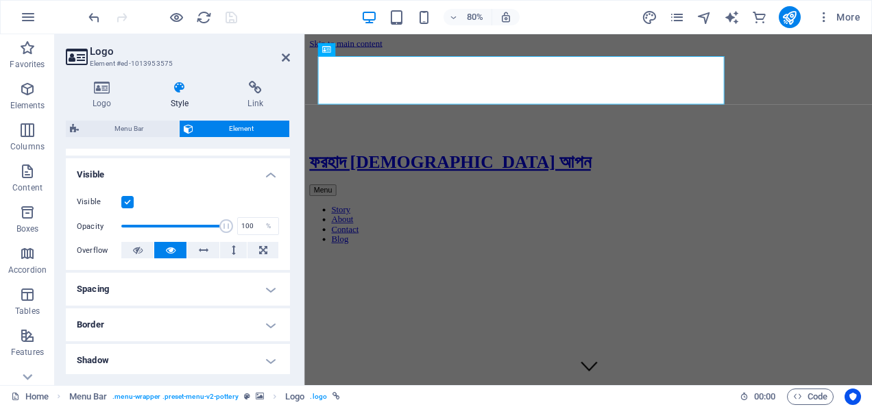
scroll to position [206, 0]
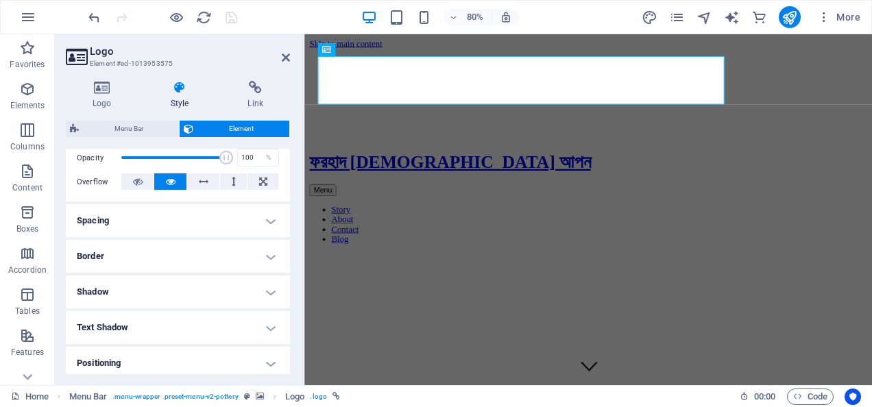
click at [256, 247] on h4 "Border" at bounding box center [178, 256] width 224 height 33
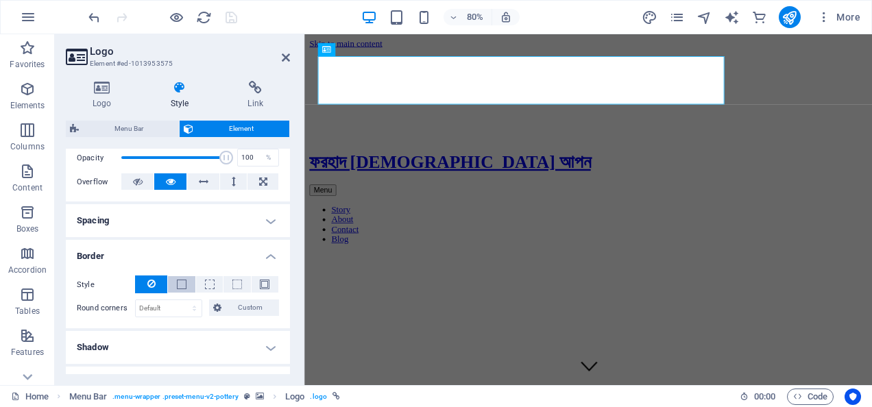
click at [186, 282] on button at bounding box center [181, 284] width 27 height 16
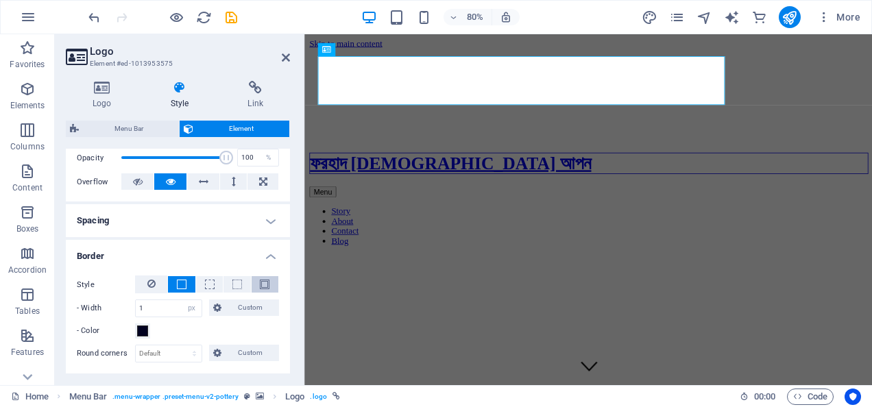
click at [254, 281] on button at bounding box center [265, 284] width 27 height 16
click at [140, 328] on span at bounding box center [142, 331] width 11 height 11
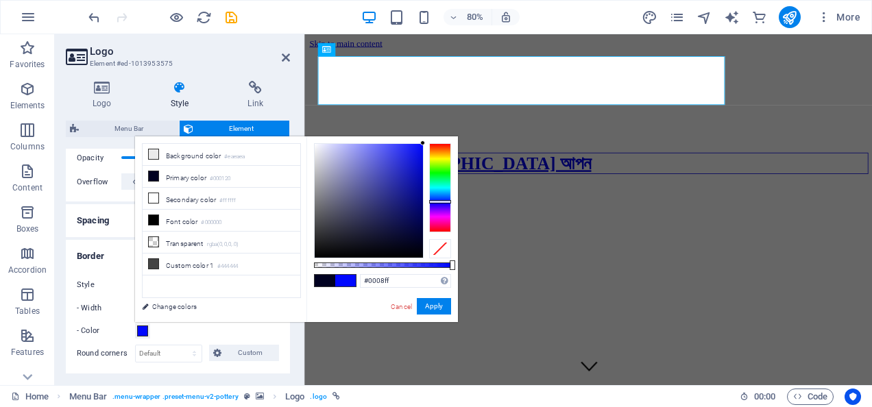
drag, startPoint x: 530, startPoint y: 85, endPoint x: 542, endPoint y: 71, distance: 19.0
click at [542, 71] on body "[DOMAIN_NAME] Home Favorites Elements Columns Content Boxes Accordion Tables Fe…" at bounding box center [436, 203] width 872 height 407
click at [453, 159] on div "#0008ff Supported formats #0852ed rgb(8, 82, 237) rgba(8, 82, 237, 90%) hsv(221…" at bounding box center [381, 328] width 151 height 385
type input "#97ff00"
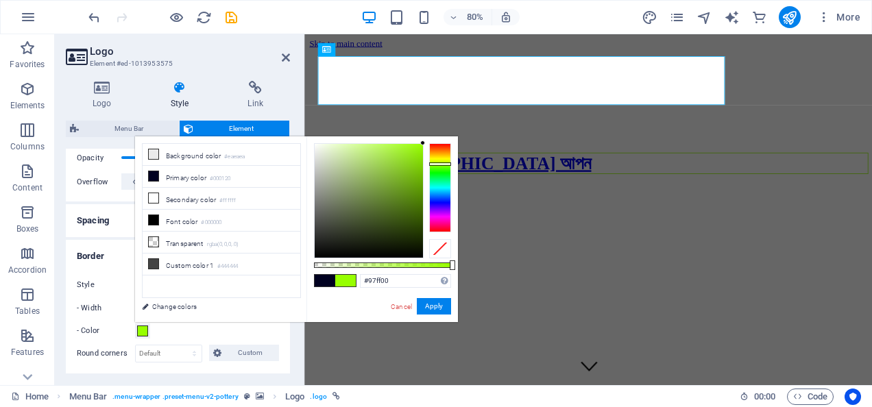
click at [437, 164] on div at bounding box center [440, 187] width 22 height 89
click at [432, 303] on button "Apply" at bounding box center [434, 306] width 34 height 16
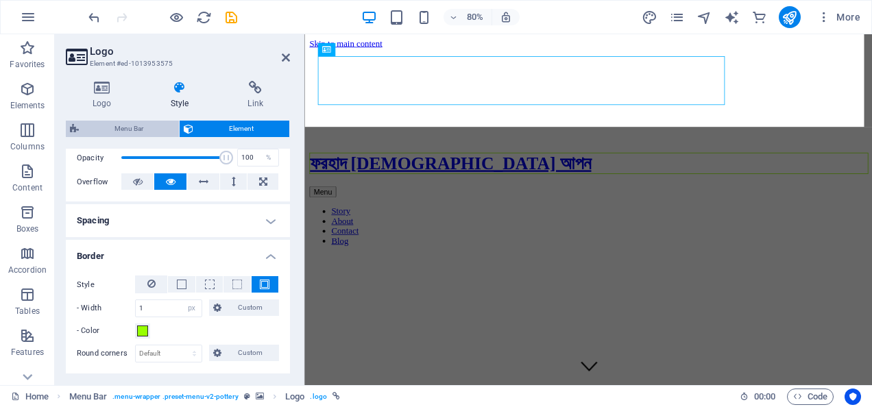
drag, startPoint x: 162, startPoint y: 125, endPoint x: 155, endPoint y: 126, distance: 7.7
click at [155, 126] on span "Menu Bar" at bounding box center [129, 129] width 92 height 16
select select "rem"
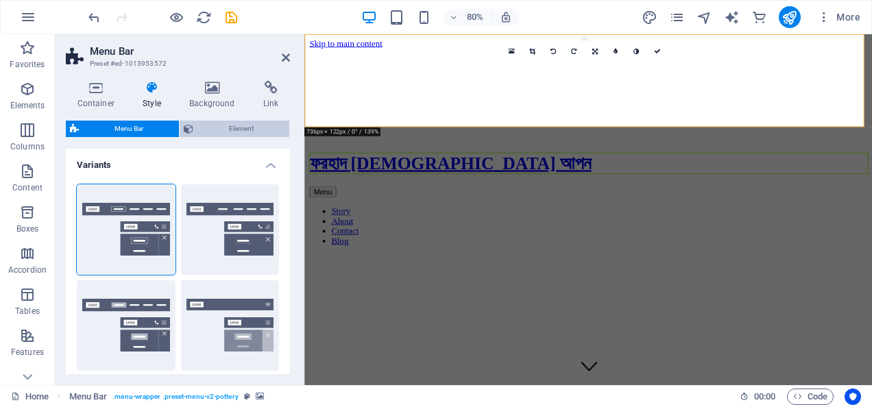
click at [207, 130] on span "Element" at bounding box center [241, 129] width 88 height 16
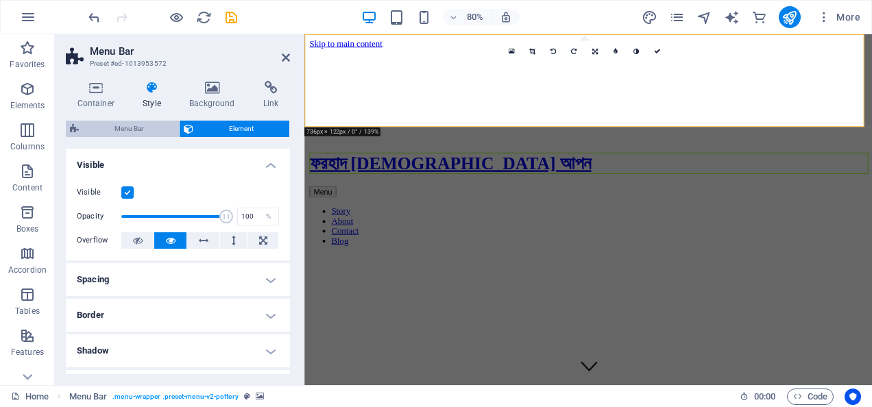
click at [141, 129] on span "Menu Bar" at bounding box center [129, 129] width 92 height 16
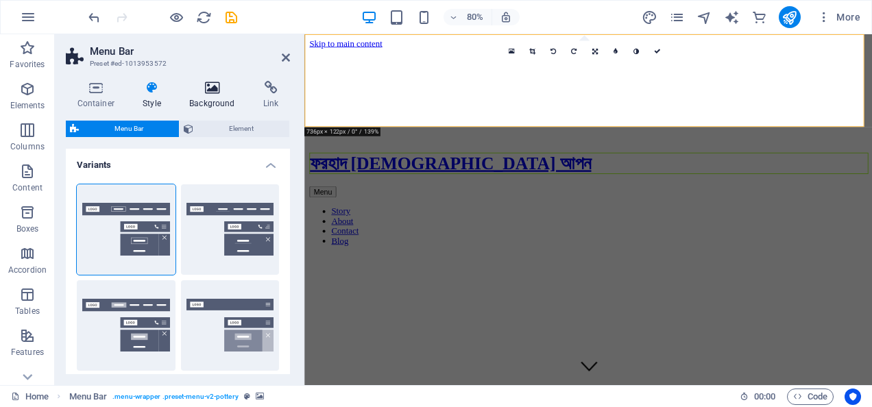
click at [206, 97] on h4 "Background" at bounding box center [215, 95] width 74 height 29
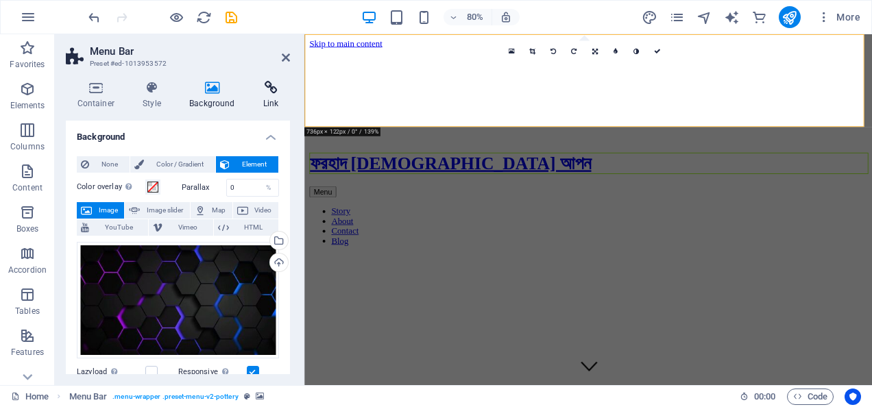
click at [262, 95] on h4 "Link" at bounding box center [271, 95] width 38 height 29
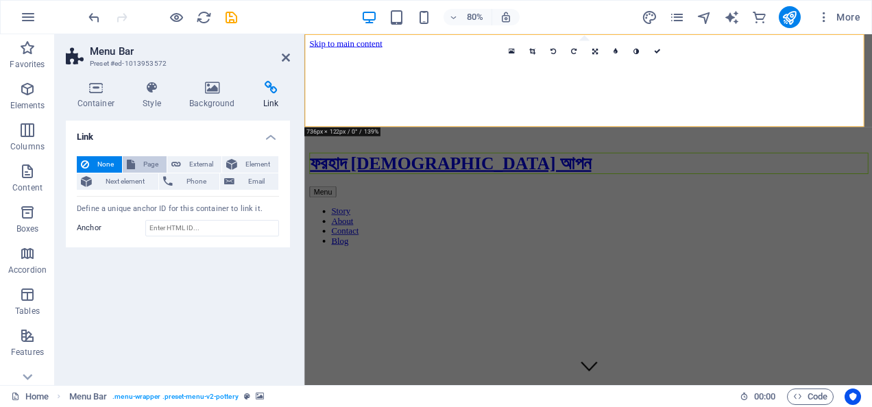
click at [151, 166] on span "Page" at bounding box center [150, 164] width 23 height 16
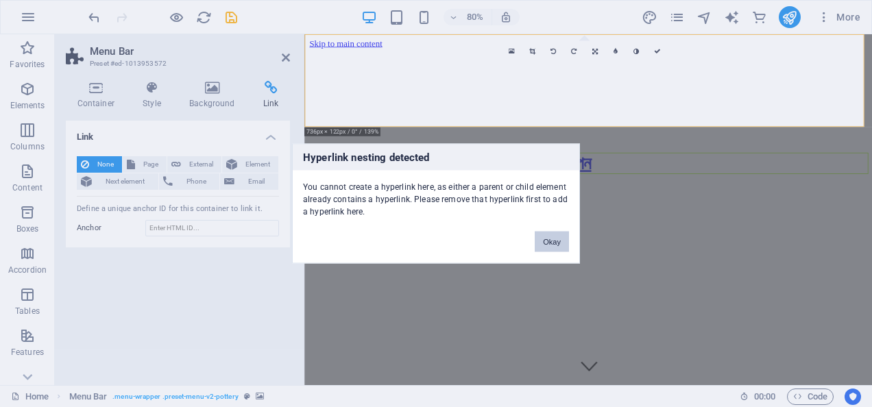
drag, startPoint x: 557, startPoint y: 241, endPoint x: 252, endPoint y: 247, distance: 305.1
click at [557, 241] on button "Okay" at bounding box center [552, 242] width 34 height 21
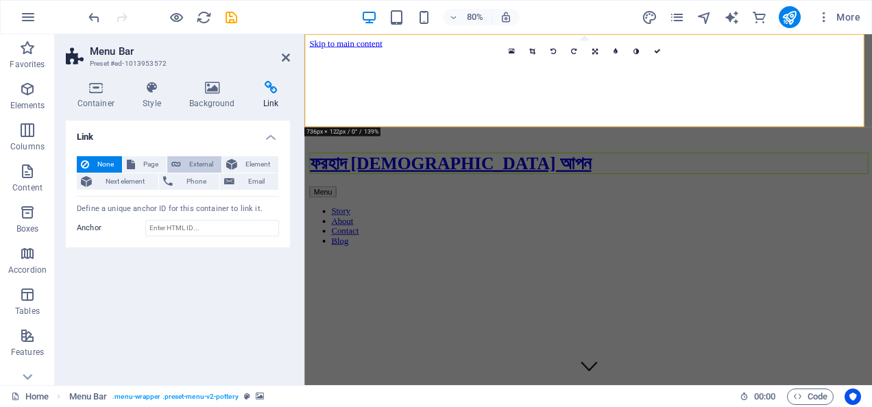
click at [167, 165] on button "External" at bounding box center [194, 164] width 54 height 16
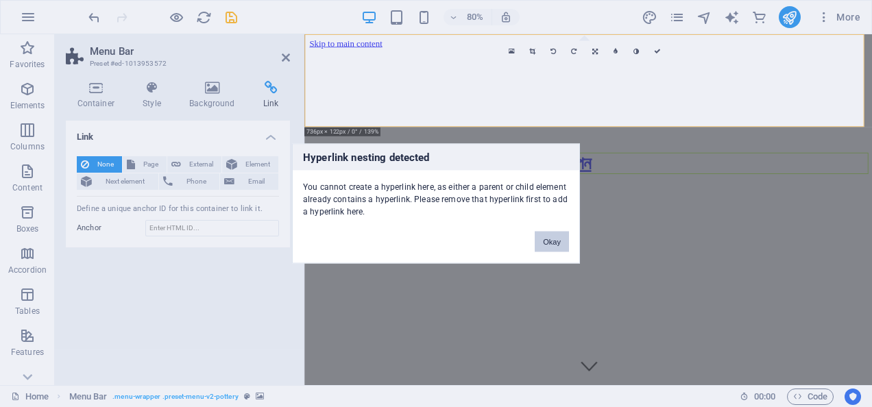
click at [548, 236] on button "Okay" at bounding box center [552, 242] width 34 height 21
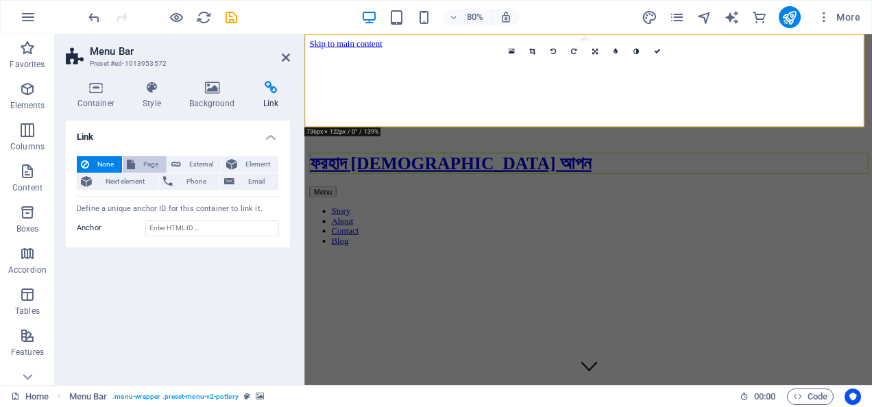
click at [143, 158] on span "Page" at bounding box center [150, 164] width 23 height 16
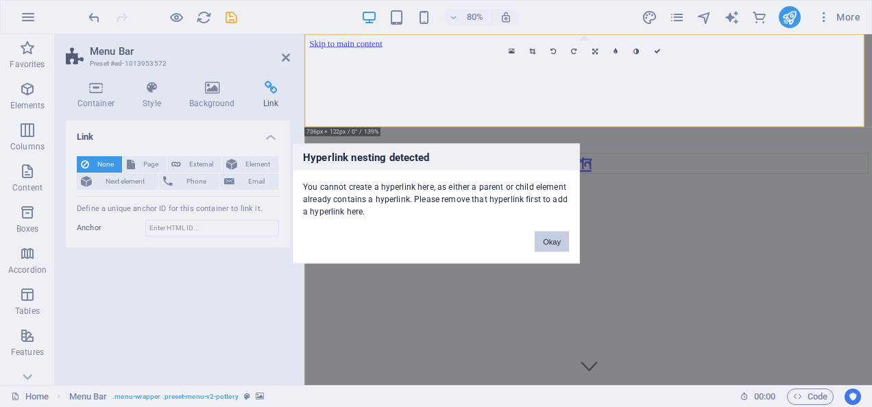
drag, startPoint x: 550, startPoint y: 240, endPoint x: 256, endPoint y: 143, distance: 308.9
click at [550, 240] on button "Okay" at bounding box center [552, 242] width 34 height 21
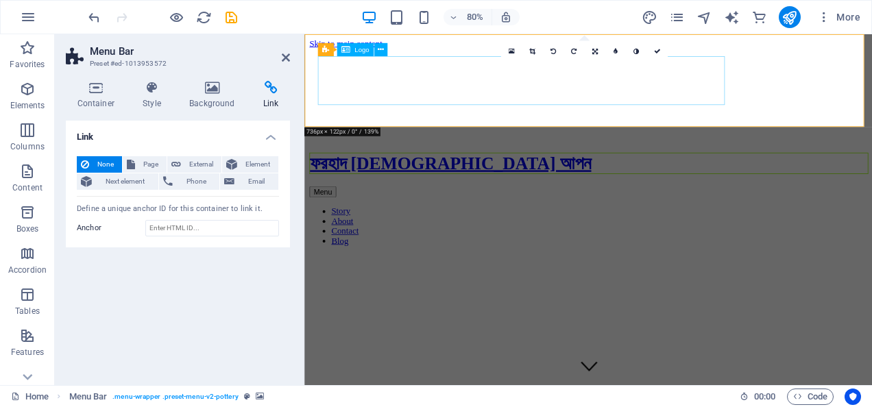
click at [462, 182] on div "ফরহাদ [DEMOGRAPHIC_DATA] আপন" at bounding box center [659, 195] width 698 height 27
select select "px"
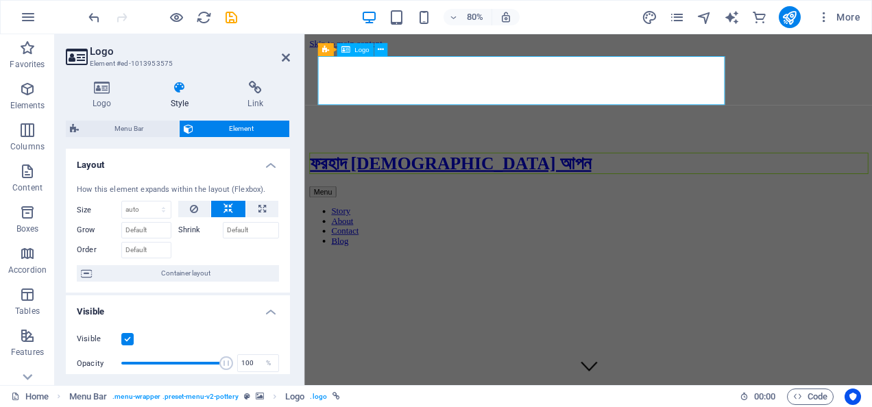
click at [462, 182] on div "ফরহাদ [DEMOGRAPHIC_DATA] আপন" at bounding box center [659, 195] width 698 height 27
click at [321, 45] on div "Menu Bar" at bounding box center [328, 40] width 49 height 13
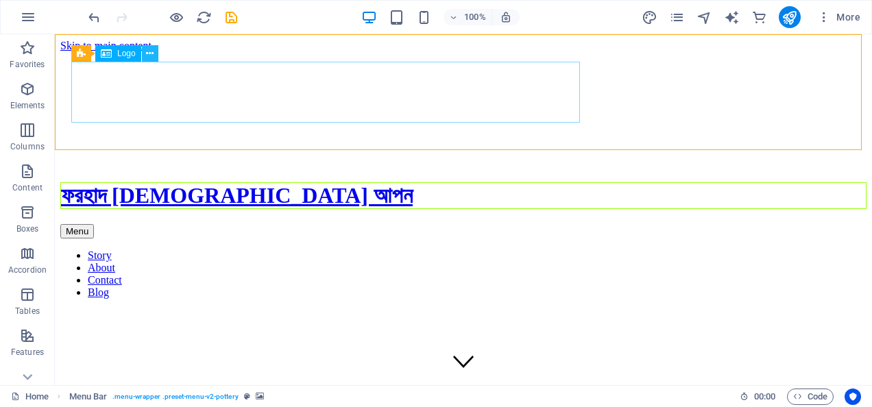
click at [154, 52] on icon at bounding box center [150, 54] width 8 height 14
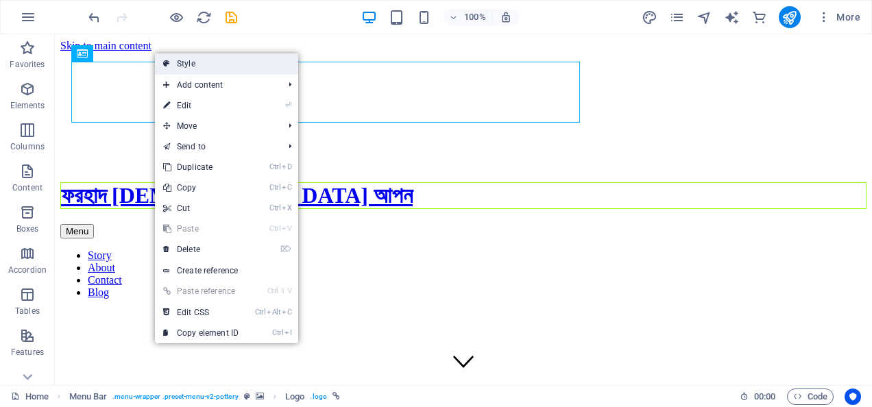
click at [226, 60] on link "Style" at bounding box center [226, 63] width 143 height 21
select select "rem"
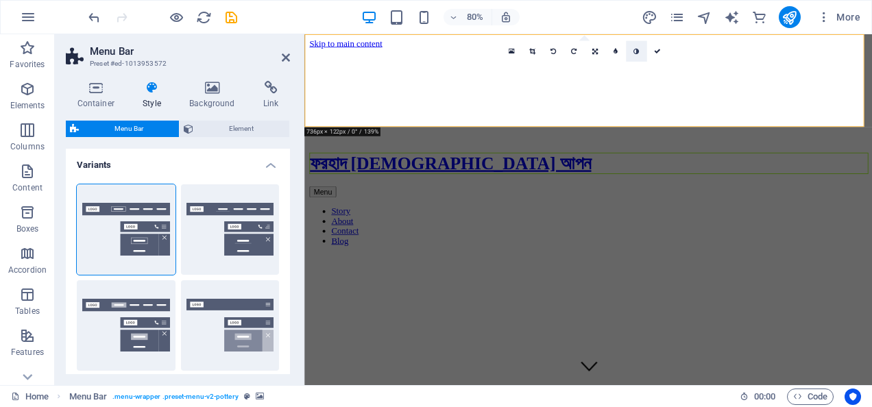
click at [639, 50] on link at bounding box center [636, 51] width 21 height 21
click at [654, 48] on icon at bounding box center [657, 51] width 7 height 7
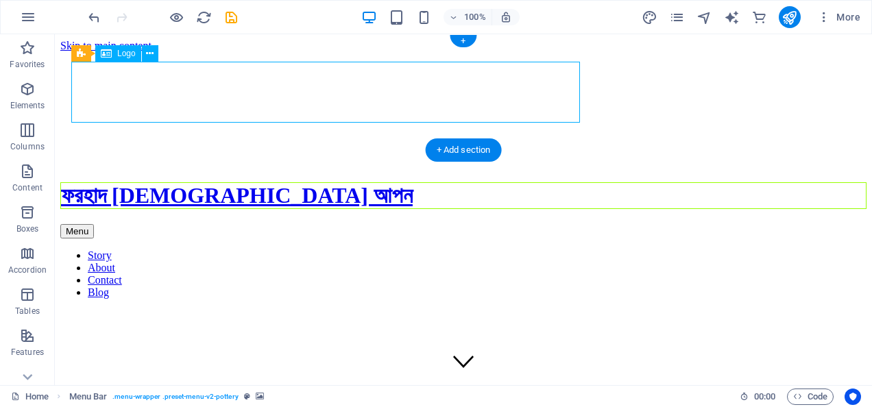
drag, startPoint x: 326, startPoint y: 93, endPoint x: 348, endPoint y: 104, distance: 24.8
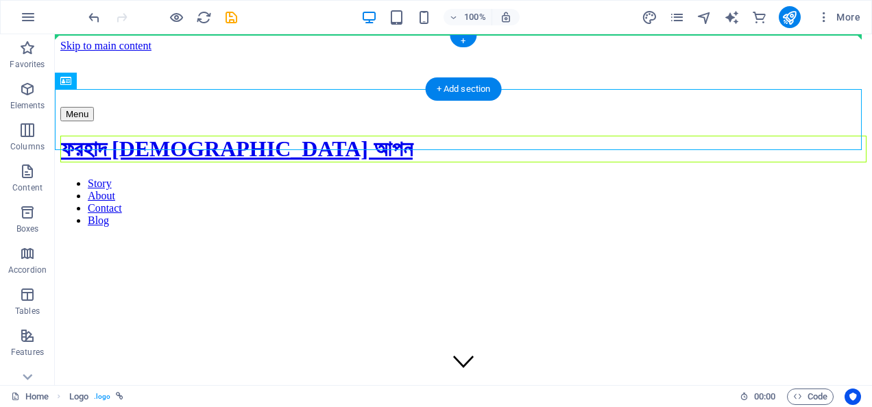
drag, startPoint x: 226, startPoint y: 101, endPoint x: 225, endPoint y: 43, distance: 58.3
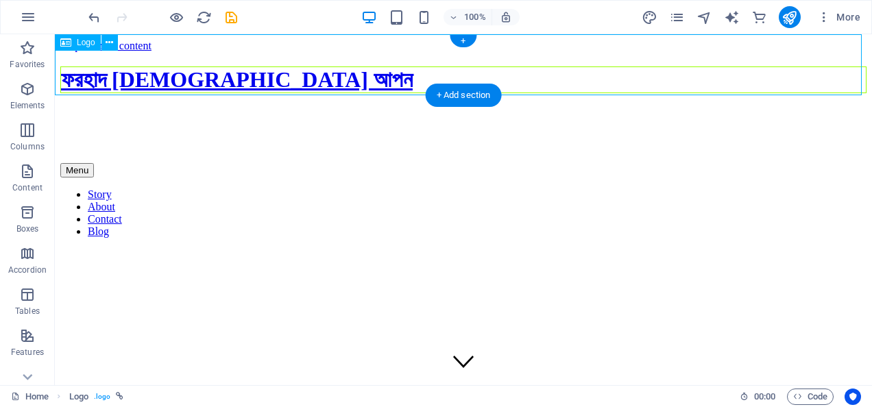
click at [227, 90] on div "ফরহাদ [DEMOGRAPHIC_DATA] আপন" at bounding box center [463, 79] width 806 height 27
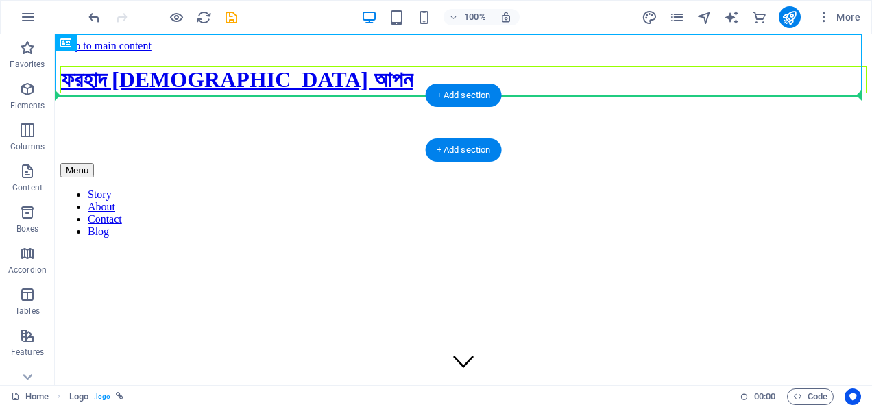
drag, startPoint x: 241, startPoint y: 114, endPoint x: 232, endPoint y: 106, distance: 12.6
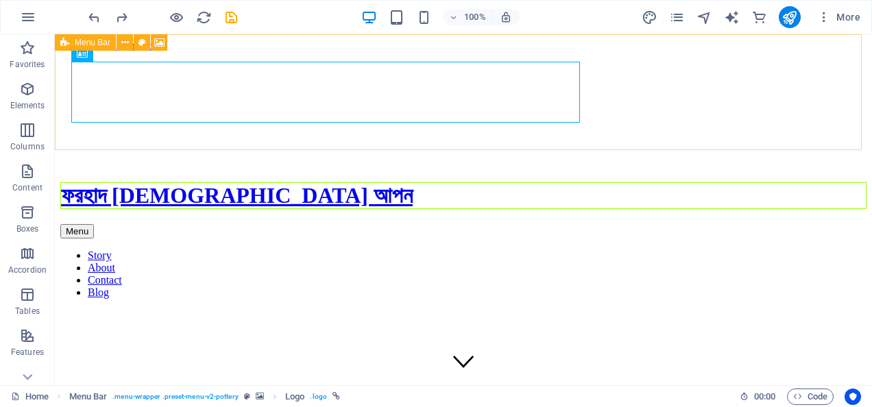
click at [82, 55] on icon at bounding box center [82, 53] width 11 height 16
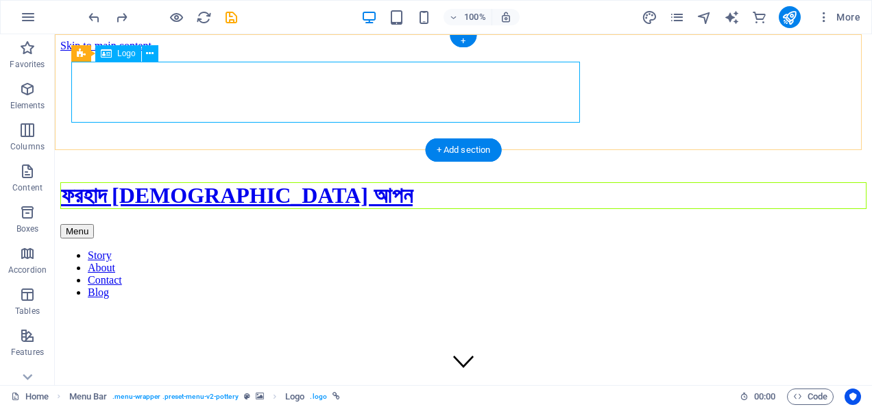
click at [230, 182] on div "ফরহাদ [DEMOGRAPHIC_DATA] আপন" at bounding box center [463, 195] width 806 height 27
select select "px"
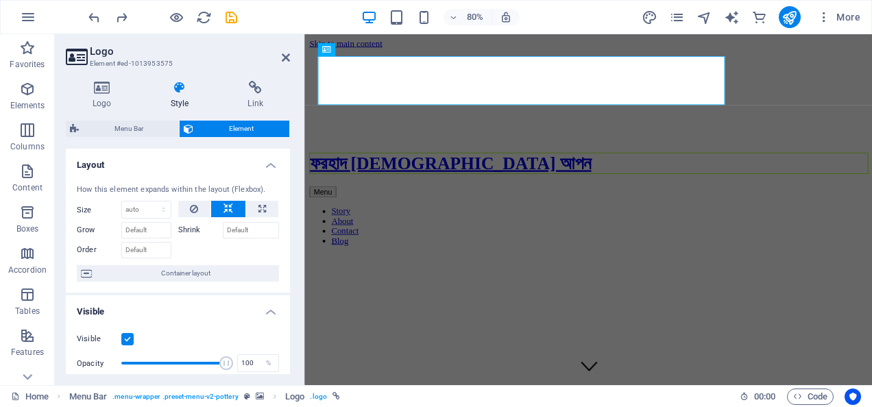
click at [230, 78] on div "Logo Style Link Logo Image Text Drag files here, click to choose files or selec…" at bounding box center [178, 227] width 246 height 315
click at [230, 92] on icon at bounding box center [255, 88] width 69 height 14
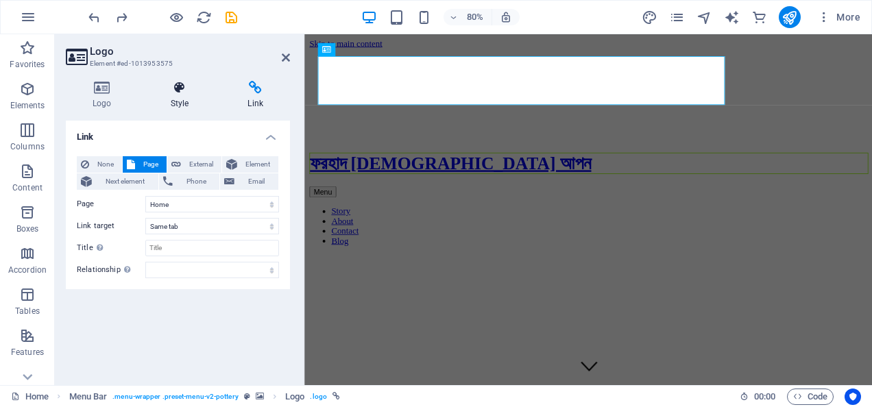
click at [177, 108] on h4 "Style" at bounding box center [182, 95] width 77 height 29
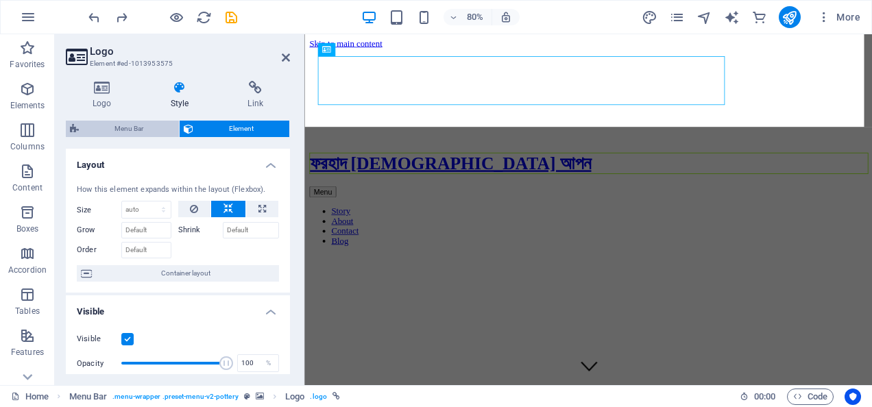
click at [152, 127] on span "Menu Bar" at bounding box center [129, 129] width 92 height 16
select select "rem"
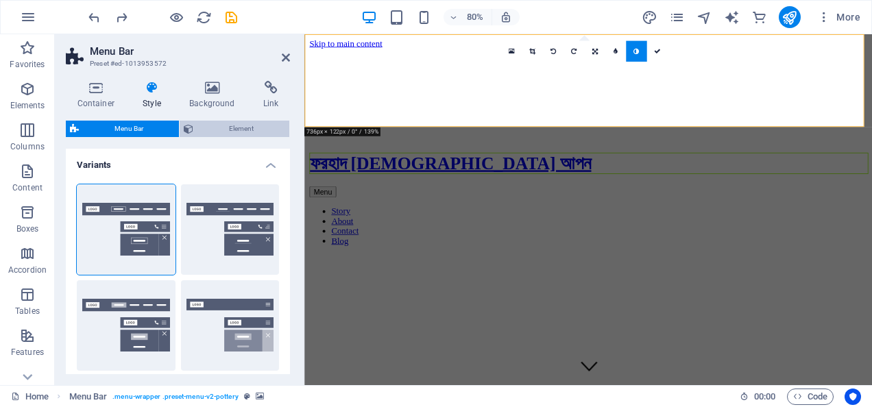
click at [225, 126] on span "Element" at bounding box center [241, 129] width 88 height 16
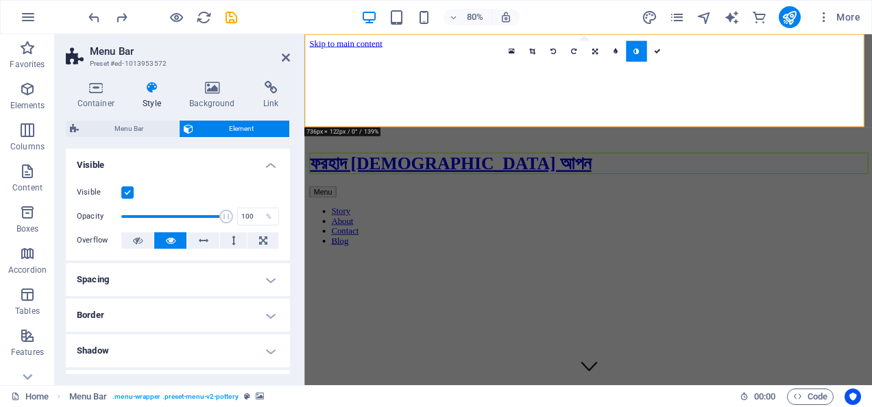
click at [639, 49] on icon at bounding box center [635, 51] width 5 height 7
click at [613, 51] on icon at bounding box center [615, 51] width 4 height 7
click at [613, 51] on link at bounding box center [606, 51] width 21 height 21
click at [515, 52] on link at bounding box center [510, 51] width 21 height 21
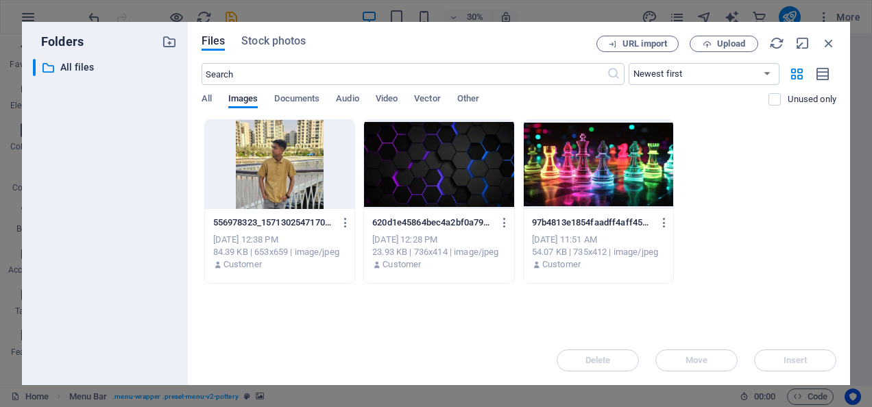
click at [306, 174] on div at bounding box center [280, 164] width 150 height 89
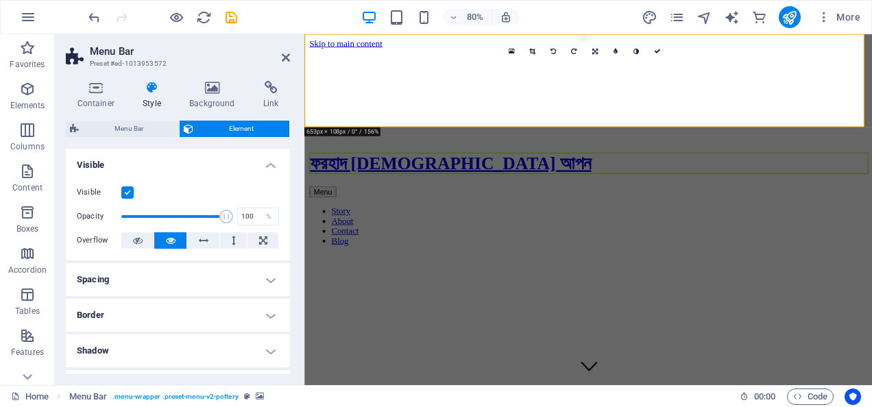
drag, startPoint x: 894, startPoint y: 64, endPoint x: 886, endPoint y: 104, distance: 39.9
click at [871, 52] on figure at bounding box center [659, 52] width 698 height 0
drag, startPoint x: 883, startPoint y: 64, endPoint x: 873, endPoint y: 83, distance: 21.5
click at [871, 52] on figure at bounding box center [659, 52] width 698 height 0
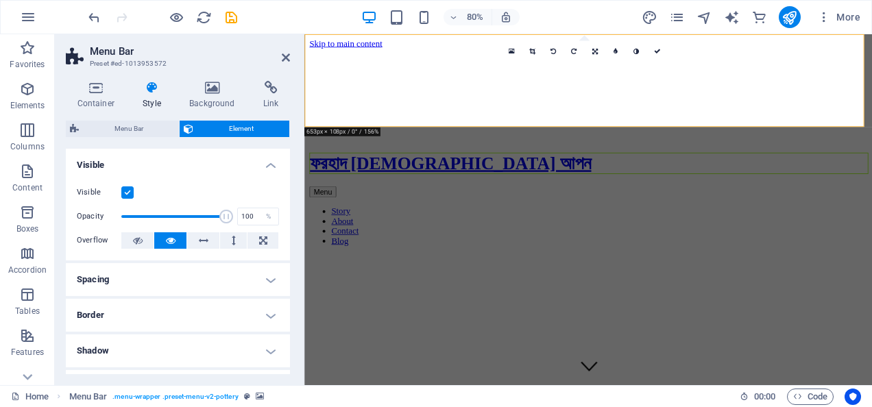
click at [871, 52] on figure at bounding box center [659, 52] width 698 height 0
drag, startPoint x: 656, startPoint y: 54, endPoint x: 684, endPoint y: 29, distance: 37.9
click at [656, 54] on link at bounding box center [656, 51] width 21 height 21
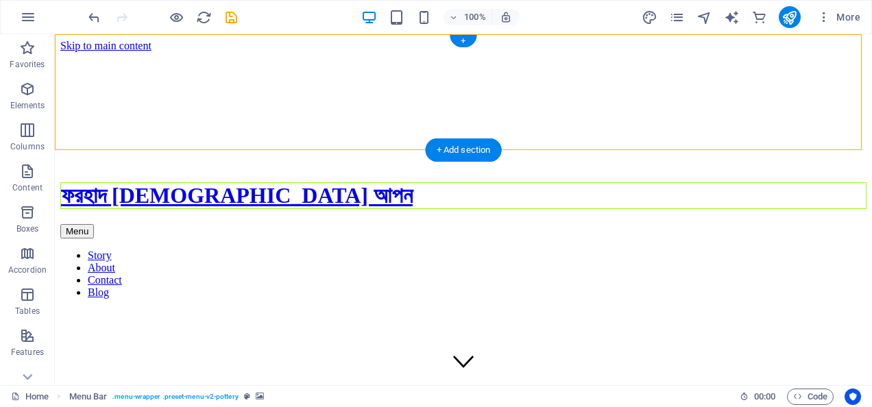
drag, startPoint x: 750, startPoint y: 63, endPoint x: 732, endPoint y: 111, distance: 51.2
click at [732, 52] on figure at bounding box center [463, 52] width 806 height 0
drag, startPoint x: 669, startPoint y: 84, endPoint x: 650, endPoint y: 83, distance: 19.2
click at [668, 52] on figure at bounding box center [463, 52] width 806 height 0
click at [643, 52] on figure at bounding box center [463, 52] width 806 height 0
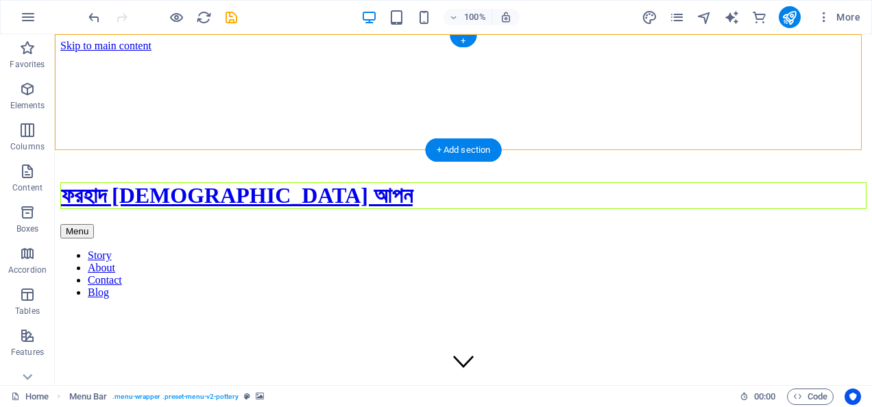
click at [643, 52] on figure at bounding box center [463, 52] width 806 height 0
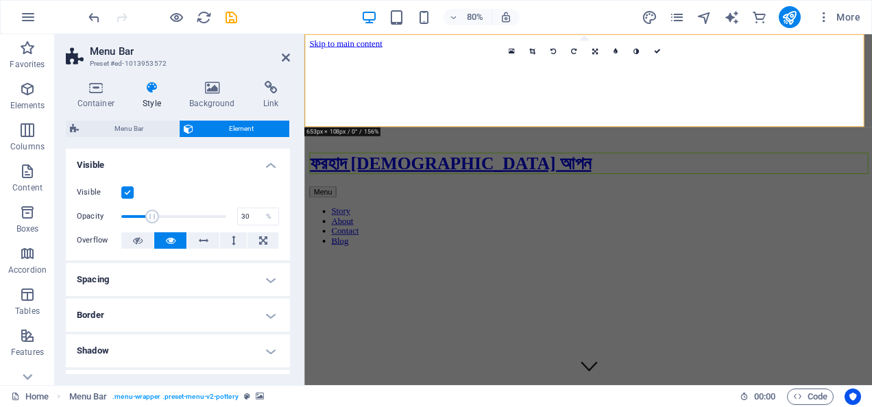
drag, startPoint x: 191, startPoint y: 215, endPoint x: 151, endPoint y: 215, distance: 40.4
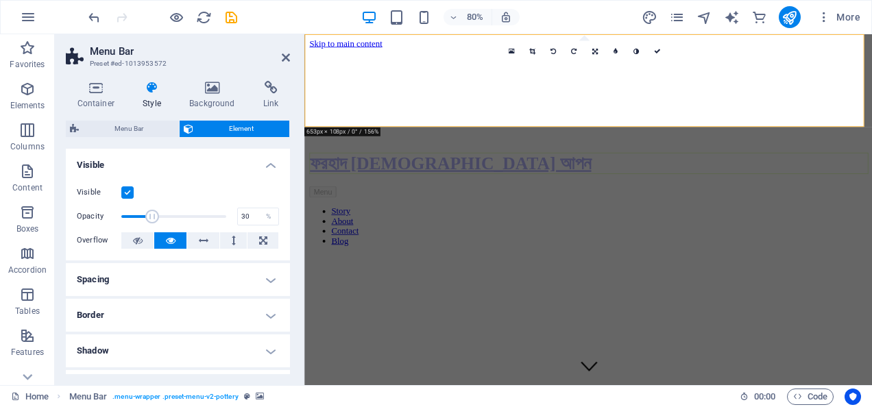
click at [151, 215] on span at bounding box center [173, 216] width 105 height 21
drag, startPoint x: 144, startPoint y: 214, endPoint x: 121, endPoint y: 215, distance: 23.3
click at [138, 215] on span at bounding box center [145, 217] width 14 height 14
click at [151, 217] on span at bounding box center [148, 217] width 14 height 14
drag, startPoint x: 146, startPoint y: 215, endPoint x: 156, endPoint y: 217, distance: 10.5
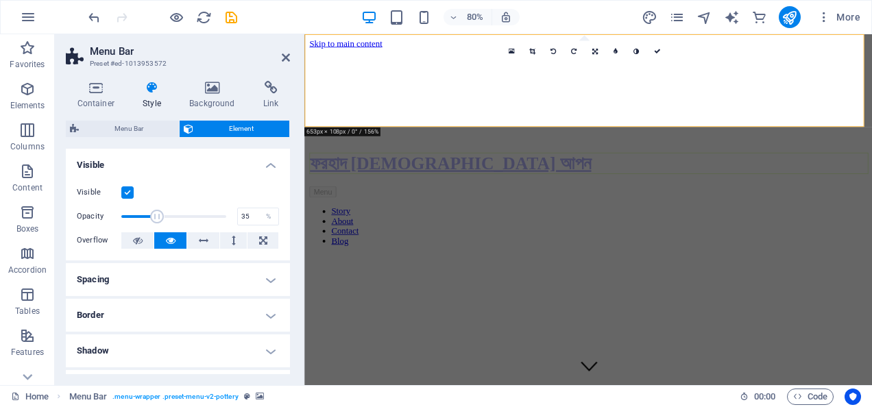
click at [156, 217] on span at bounding box center [158, 217] width 14 height 14
drag, startPoint x: 156, startPoint y: 217, endPoint x: 195, endPoint y: 219, distance: 38.4
click at [195, 219] on span at bounding box center [198, 217] width 14 height 14
drag, startPoint x: 171, startPoint y: 219, endPoint x: 160, endPoint y: 218, distance: 11.0
click at [160, 218] on span at bounding box center [173, 216] width 105 height 21
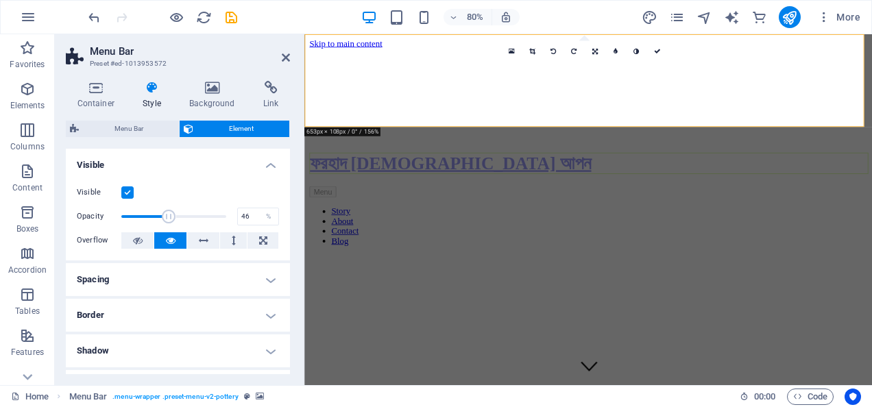
drag, startPoint x: 160, startPoint y: 218, endPoint x: 168, endPoint y: 218, distance: 7.5
click at [168, 218] on span at bounding box center [169, 217] width 14 height 14
type input "66"
click at [188, 220] on span at bounding box center [173, 216] width 105 height 21
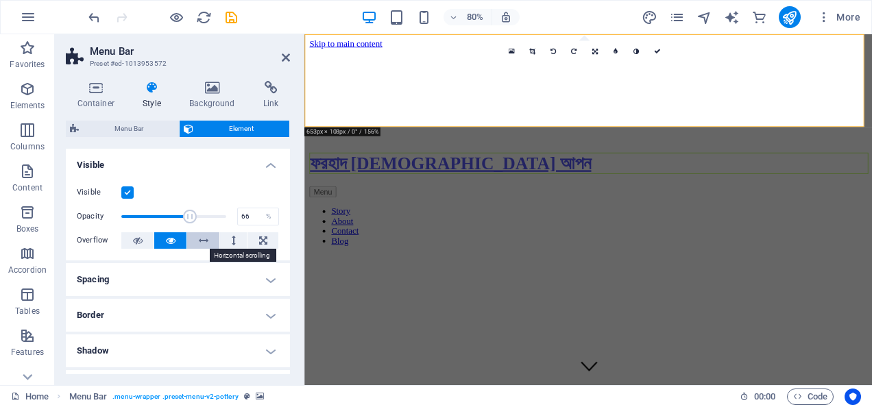
click at [193, 245] on button at bounding box center [203, 240] width 32 height 16
click at [160, 241] on button at bounding box center [170, 240] width 32 height 16
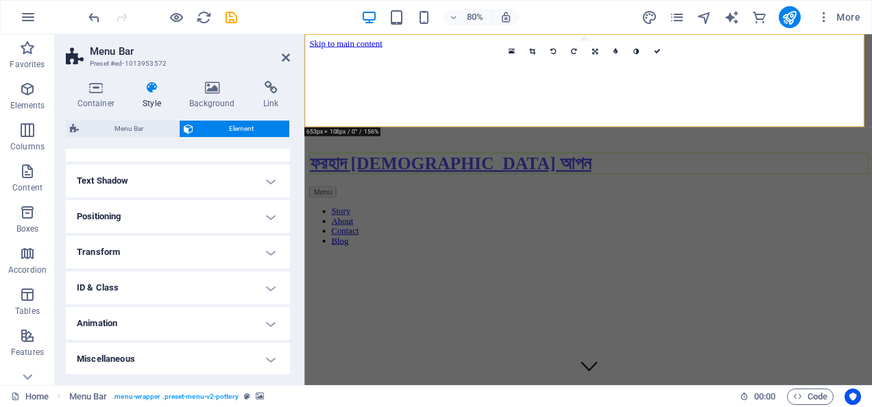
click at [243, 178] on h4 "Text Shadow" at bounding box center [178, 181] width 224 height 33
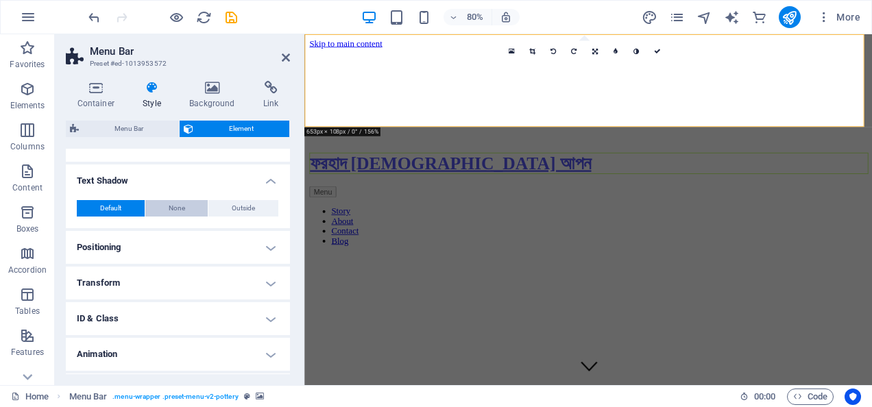
click at [175, 208] on span "None" at bounding box center [177, 208] width 16 height 16
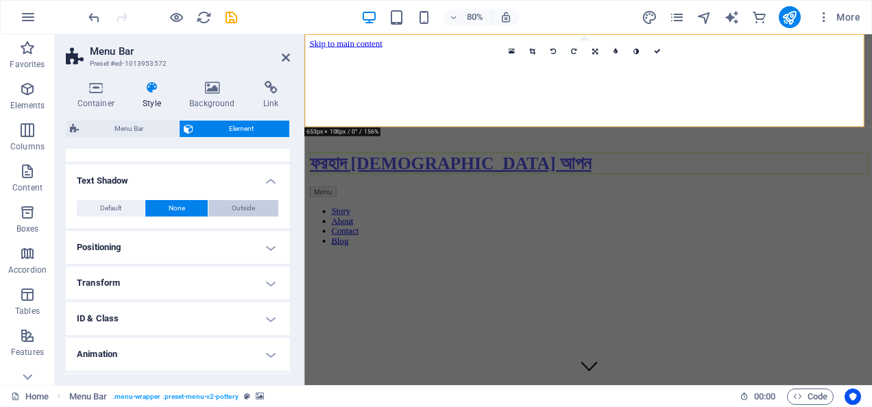
drag, startPoint x: 260, startPoint y: 210, endPoint x: 212, endPoint y: 211, distance: 48.0
click at [259, 210] on button "Outside" at bounding box center [243, 208] width 70 height 16
type input "rgba(0, 0, 0, 0.2)"
type input "2"
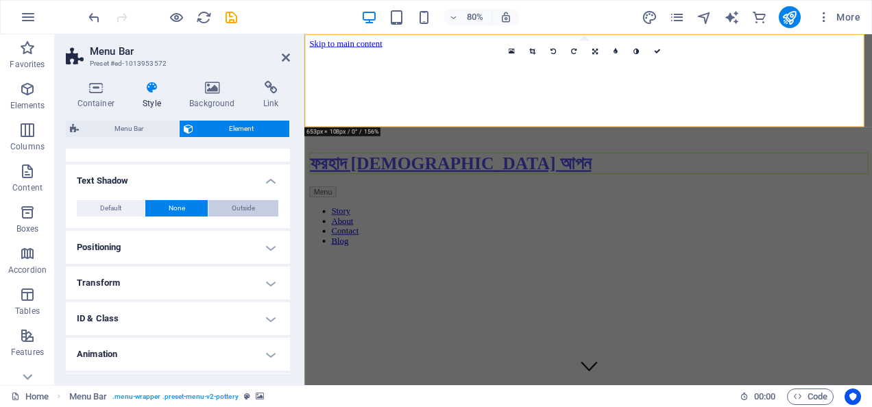
type input "4"
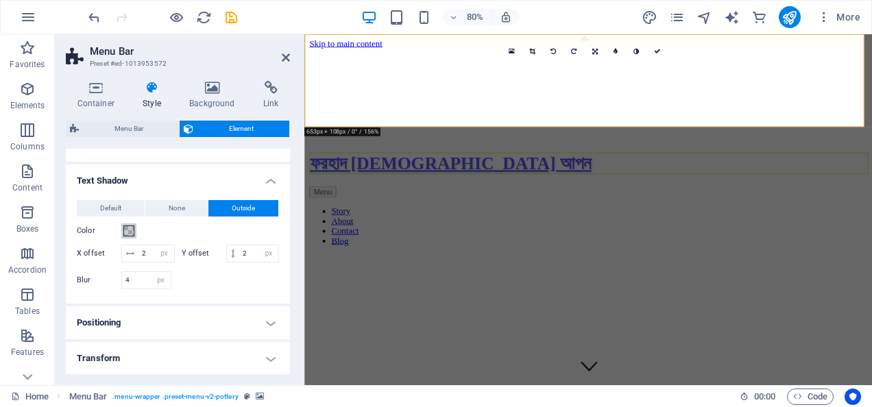
click at [127, 226] on span at bounding box center [128, 231] width 11 height 11
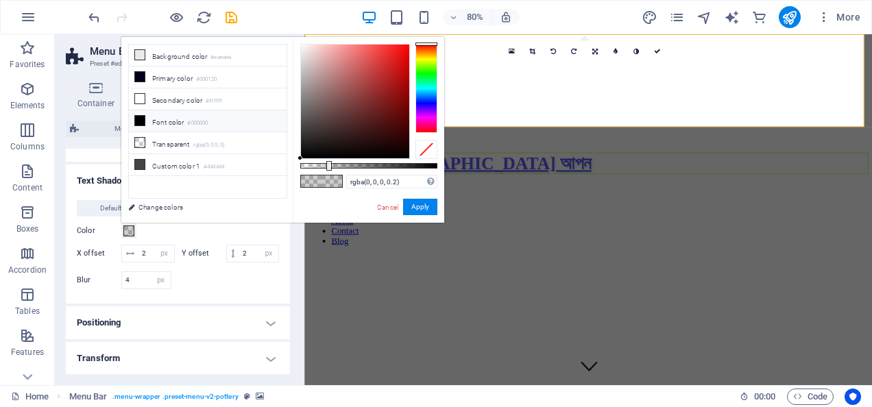
click at [171, 119] on li "Font color #000000" at bounding box center [208, 121] width 158 height 22
click at [484, 11] on body "[DOMAIN_NAME] Home Favorites Elements Columns Content Boxes Accordion Tables Fe…" at bounding box center [436, 203] width 872 height 407
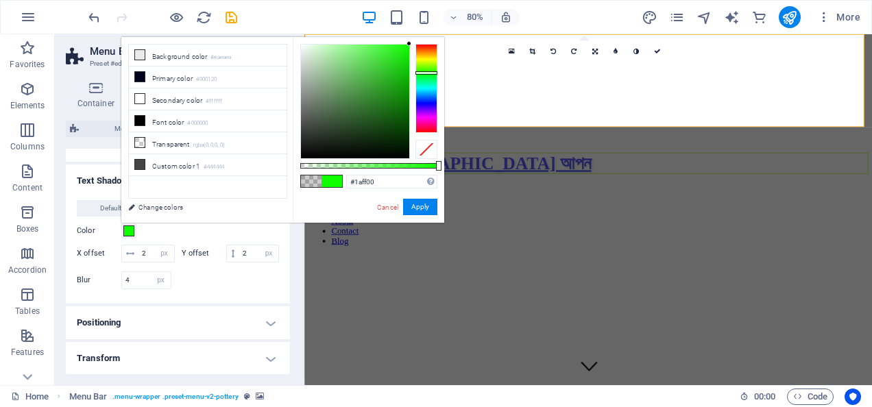
type input "#26ff00"
click at [428, 71] on div at bounding box center [426, 88] width 22 height 89
click at [416, 207] on button "Apply" at bounding box center [420, 207] width 34 height 16
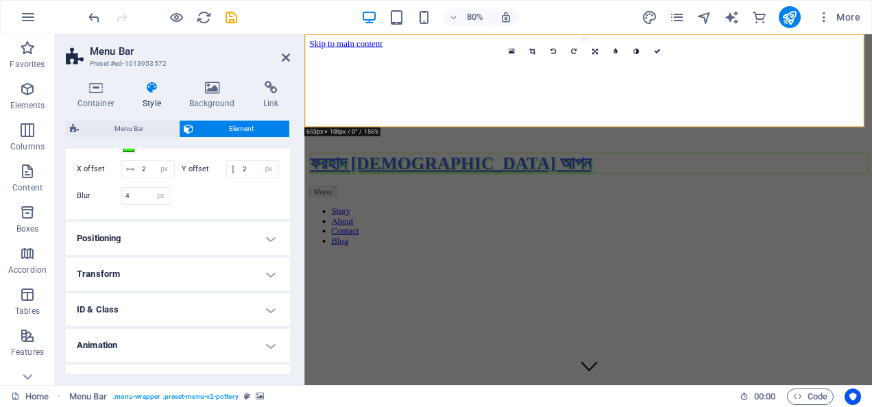
scroll to position [329, 0]
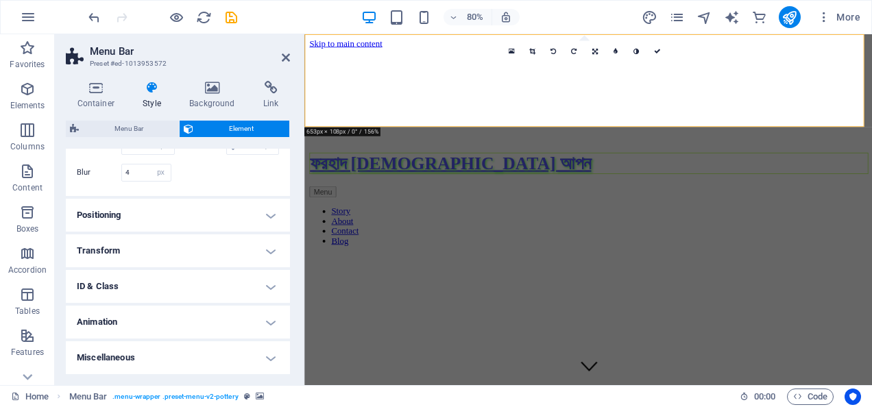
click at [179, 217] on h4 "Positioning" at bounding box center [178, 215] width 224 height 33
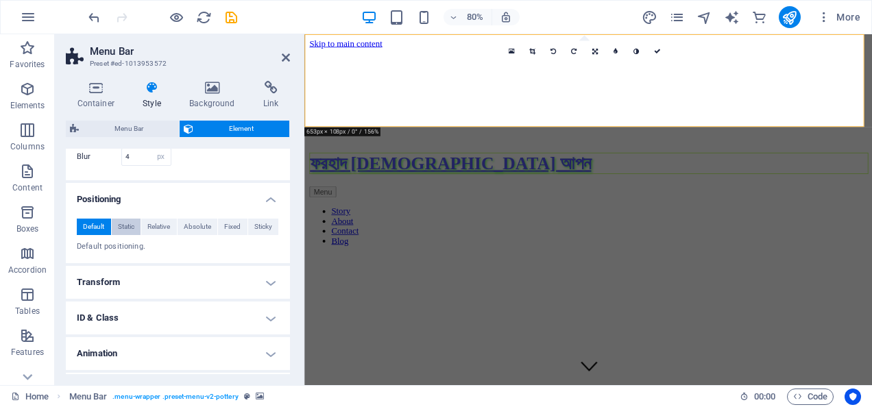
click at [128, 235] on span "Static" at bounding box center [126, 227] width 16 height 16
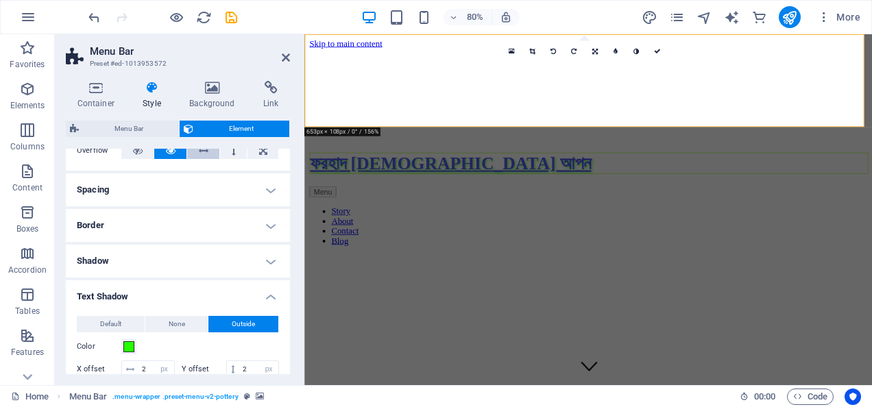
scroll to position [0, 0]
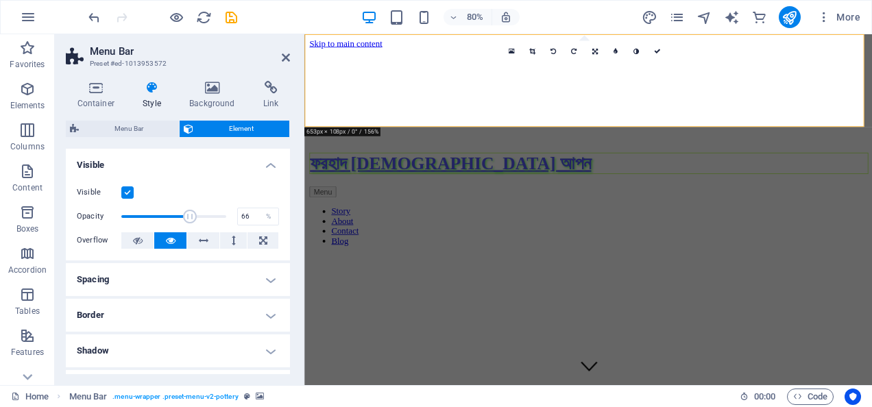
click at [289, 51] on h2 "Menu Bar" at bounding box center [190, 51] width 200 height 12
click at [287, 58] on icon at bounding box center [286, 57] width 8 height 11
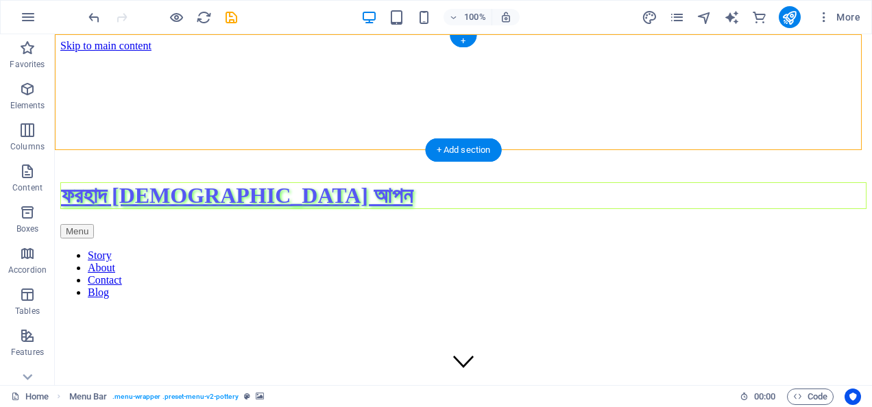
click at [655, 52] on figure at bounding box center [463, 52] width 806 height 0
click at [640, 52] on figure at bounding box center [463, 52] width 806 height 0
select select "px"
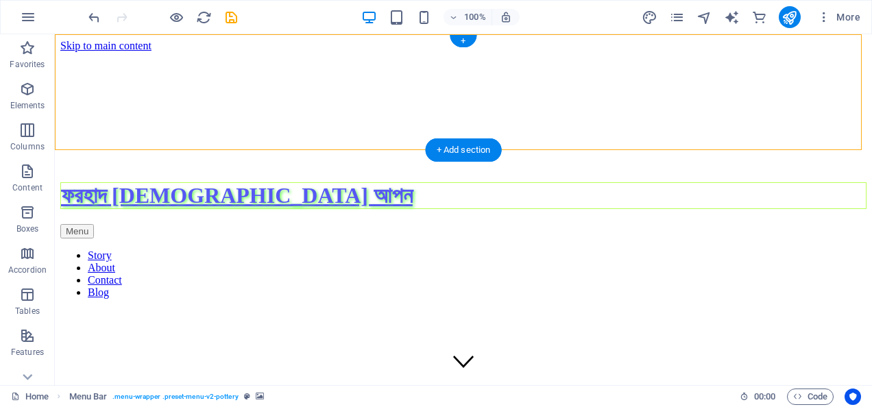
select select "px"
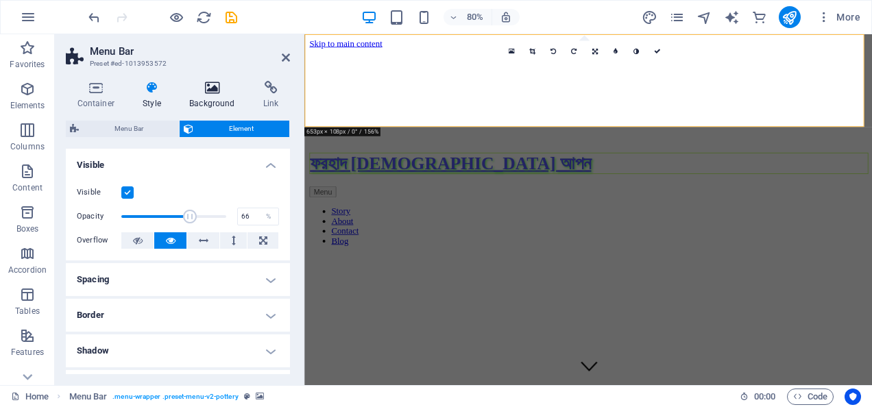
click at [217, 95] on h4 "Background" at bounding box center [215, 95] width 74 height 29
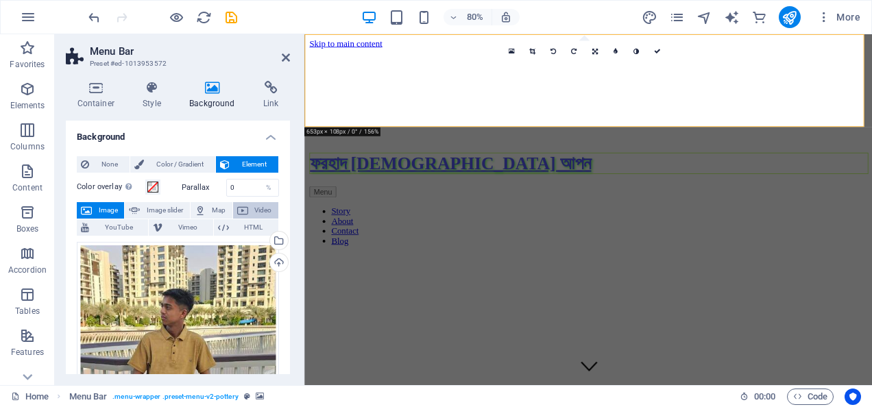
click at [241, 208] on icon at bounding box center [242, 210] width 11 height 16
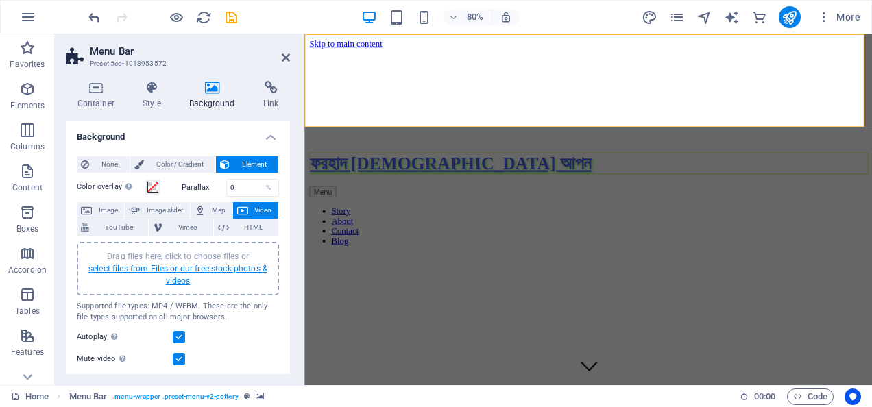
click at [169, 267] on link "select files from Files or our free stock photos & videos" at bounding box center [177, 275] width 179 height 22
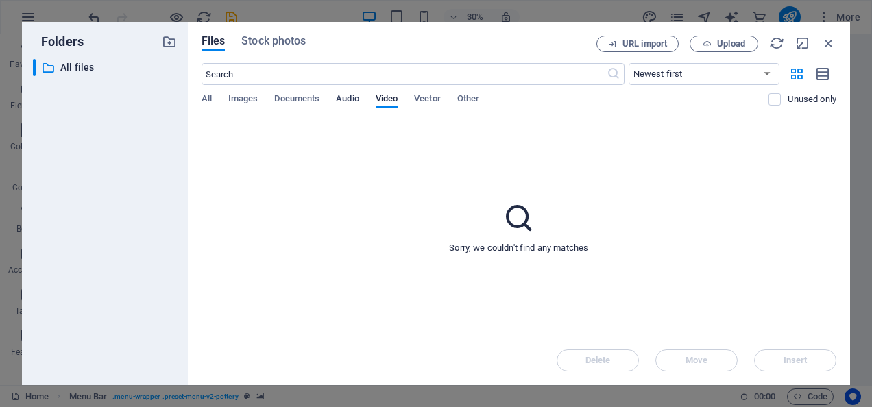
click at [338, 100] on span "Audio" at bounding box center [347, 99] width 23 height 19
click at [293, 100] on span "Documents" at bounding box center [296, 99] width 45 height 19
click at [239, 102] on span "Images" at bounding box center [243, 99] width 30 height 19
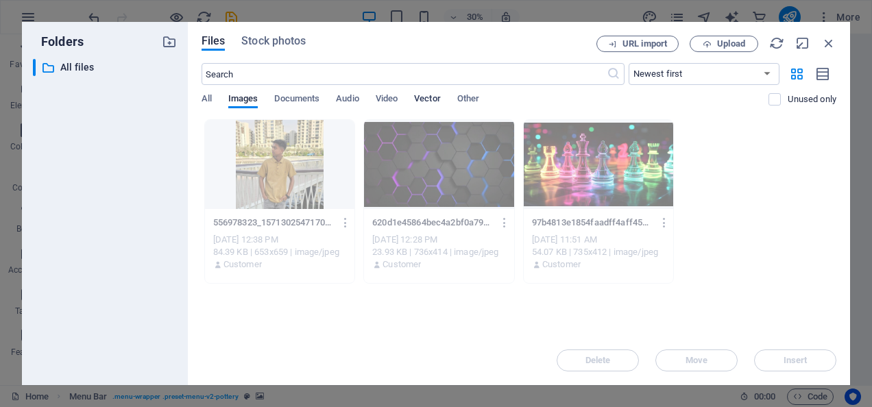
click at [419, 98] on div "All Images Documents Audio Video Vector Other" at bounding box center [486, 106] width 568 height 26
click at [431, 97] on span "Vector" at bounding box center [427, 99] width 27 height 19
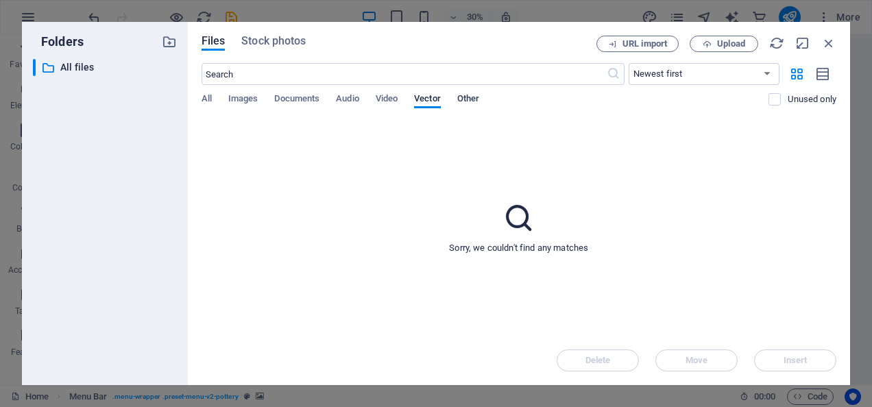
click at [469, 99] on span "Other" at bounding box center [468, 99] width 22 height 19
click at [828, 40] on icon "button" at bounding box center [828, 43] width 15 height 15
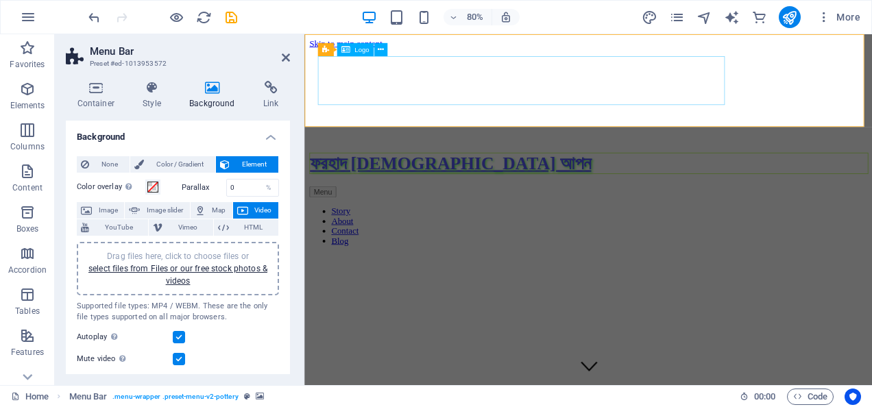
checkbox input "false"
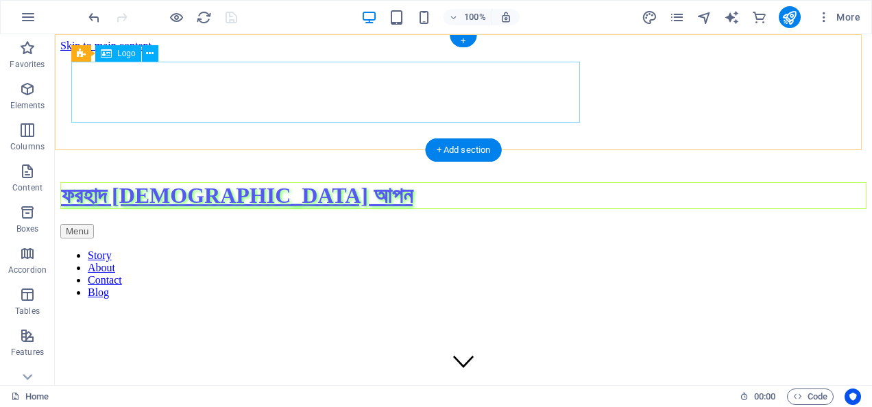
click at [370, 182] on div "ফরহাদ [DEMOGRAPHIC_DATA] আপন" at bounding box center [463, 195] width 806 height 27
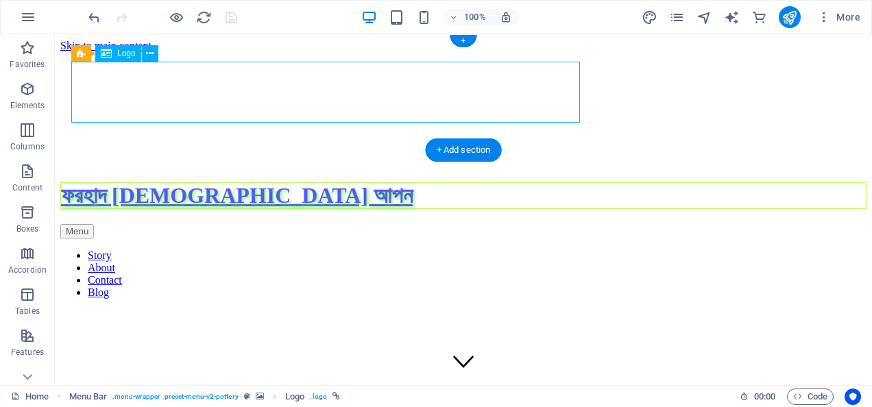
click at [370, 182] on div "ফরহাদ [DEMOGRAPHIC_DATA] আপন" at bounding box center [463, 195] width 806 height 27
select select "px"
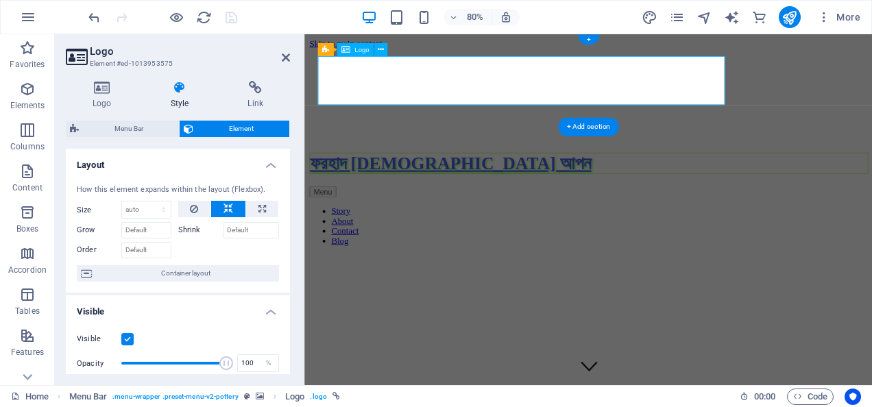
click at [433, 182] on div "ফরহাদ [DEMOGRAPHIC_DATA] আপন" at bounding box center [659, 195] width 698 height 27
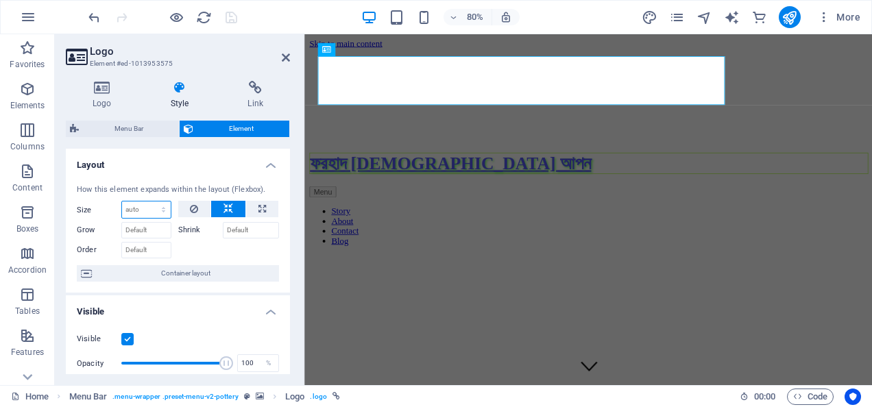
click at [150, 209] on select "Default auto px % 1/1 1/2 1/3 1/4 1/5 1/6 1/7 1/8 1/9 1/10" at bounding box center [146, 210] width 49 height 16
select select "1/10"
click at [150, 202] on select "Default auto px % 1/1 1/2 1/3 1/4 1/5 1/6 1/7 1/8 1/9 1/10" at bounding box center [146, 210] width 49 height 16
type input "10"
select select "%"
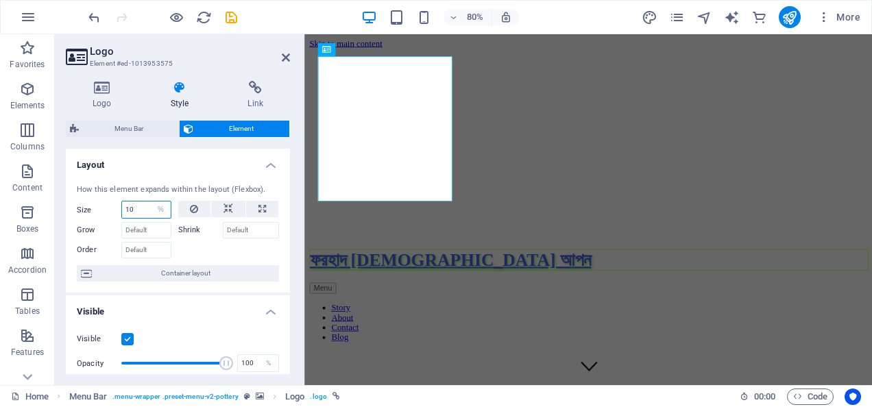
click at [143, 207] on input "10" at bounding box center [146, 210] width 49 height 16
drag, startPoint x: 145, startPoint y: 210, endPoint x: 75, endPoint y: 212, distance: 69.9
click at [75, 212] on div "How this element expands within the layout (Flexbox). Size 10 Default auto px %…" at bounding box center [178, 233] width 224 height 120
type input "2"
click at [167, 169] on h4 "Layout" at bounding box center [178, 161] width 224 height 25
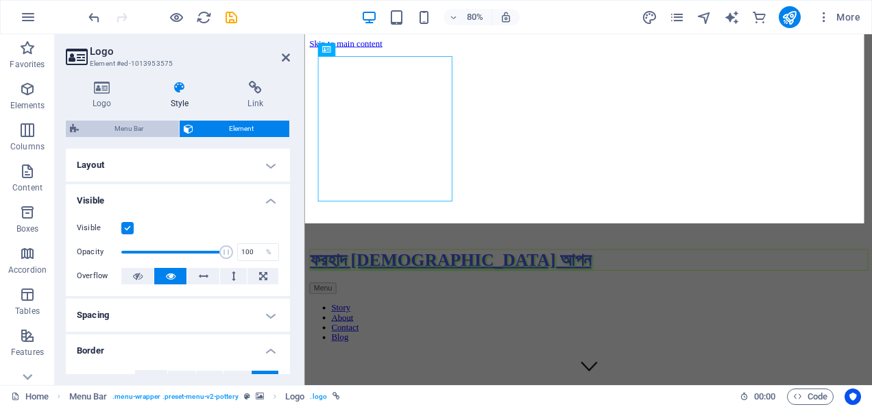
click at [132, 129] on span "Menu Bar" at bounding box center [129, 129] width 92 height 16
select select "rem"
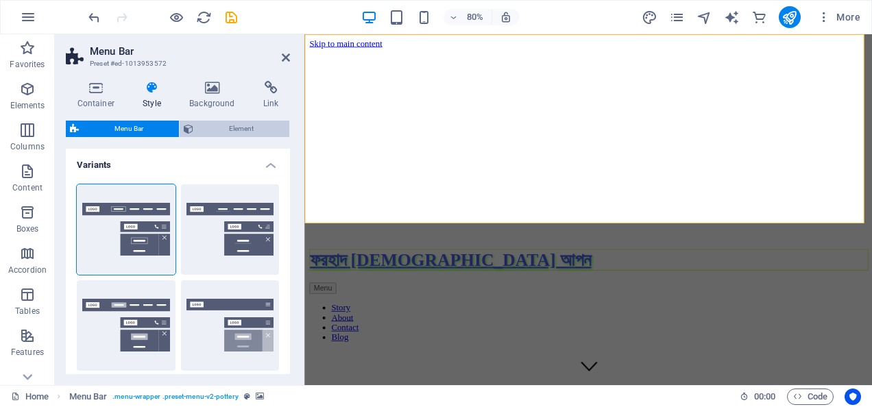
click at [204, 124] on span "Element" at bounding box center [241, 129] width 88 height 16
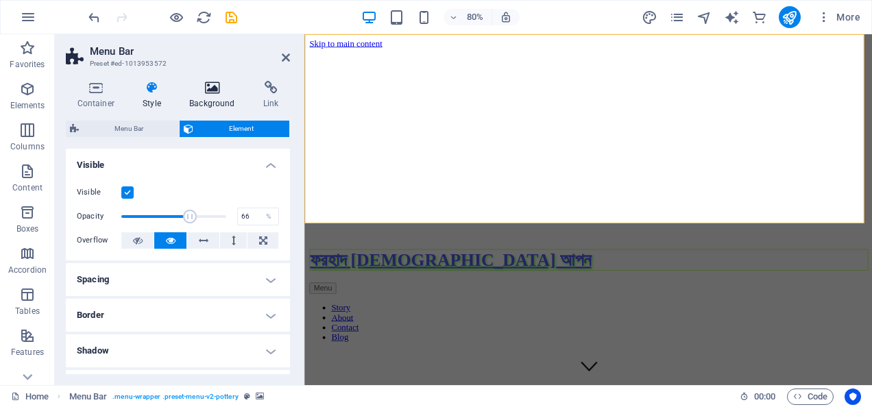
click at [216, 90] on icon at bounding box center [212, 88] width 69 height 14
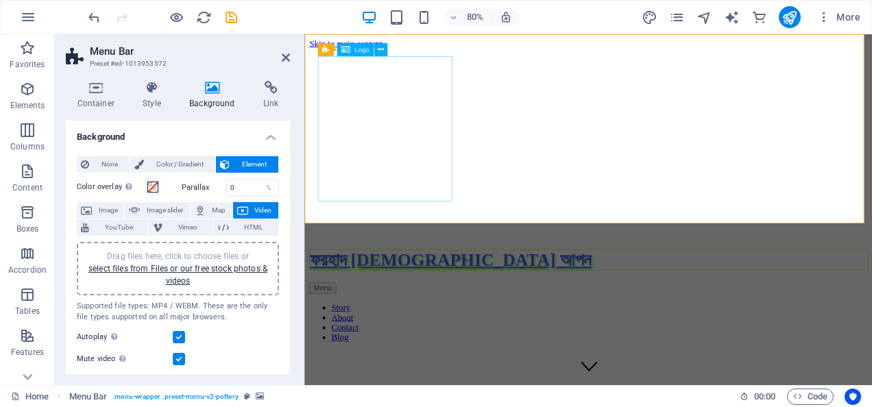
click at [435, 303] on div "ফরহাদ [DEMOGRAPHIC_DATA] আপন" at bounding box center [659, 316] width 698 height 27
select select "px"
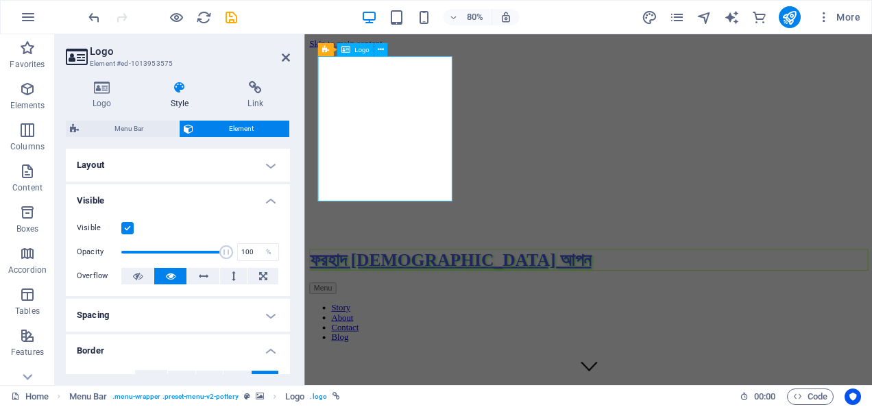
click at [435, 303] on div "ফরহাদ [DEMOGRAPHIC_DATA] আপন" at bounding box center [659, 316] width 698 height 27
drag, startPoint x: 169, startPoint y: 254, endPoint x: 136, endPoint y: 254, distance: 32.9
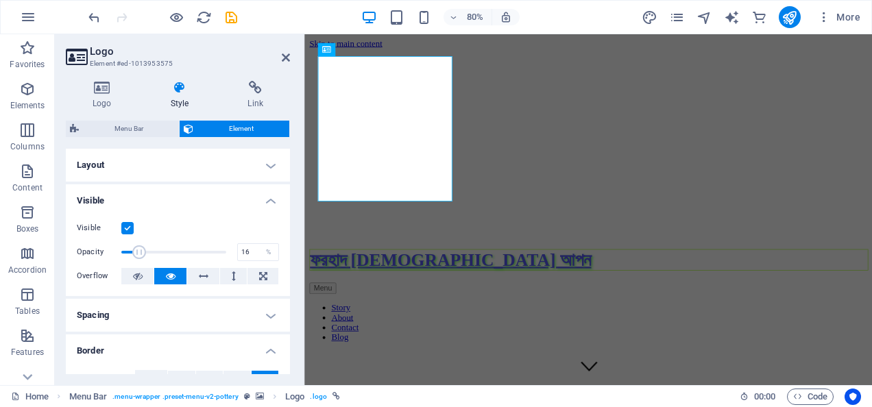
click at [136, 254] on span at bounding box center [173, 252] width 105 height 21
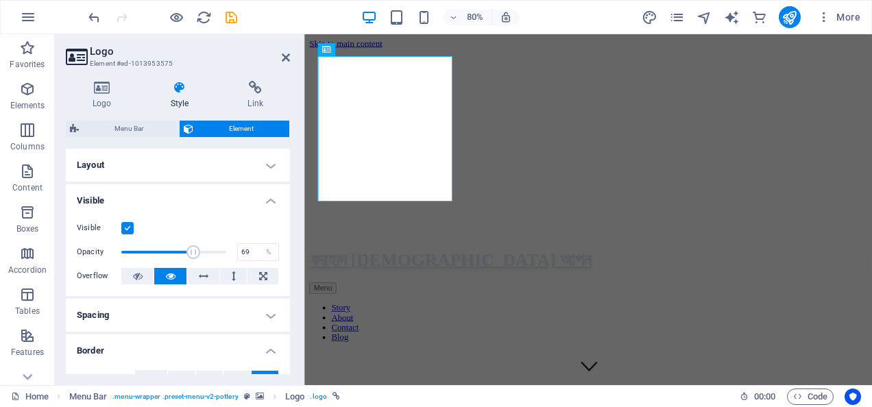
drag, startPoint x: 184, startPoint y: 253, endPoint x: 192, endPoint y: 253, distance: 8.2
click at [192, 253] on span at bounding box center [193, 252] width 14 height 14
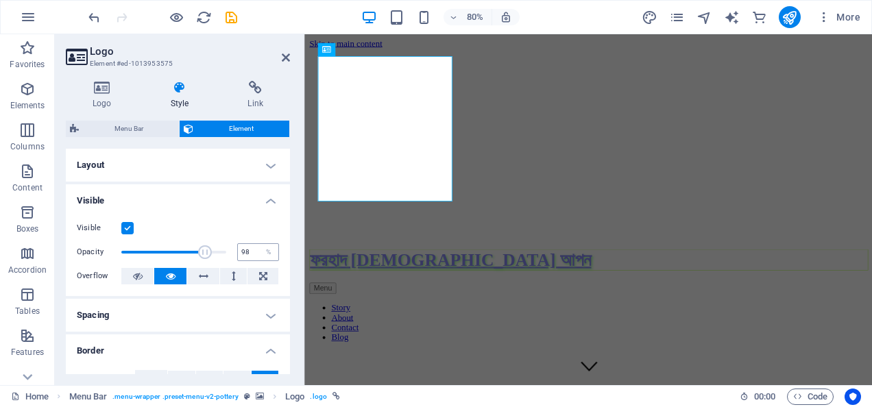
type input "100"
drag, startPoint x: 192, startPoint y: 253, endPoint x: 243, endPoint y: 253, distance: 50.7
click at [241, 253] on div "Opacity 100 %" at bounding box center [178, 252] width 202 height 21
click at [125, 86] on icon at bounding box center [102, 88] width 73 height 14
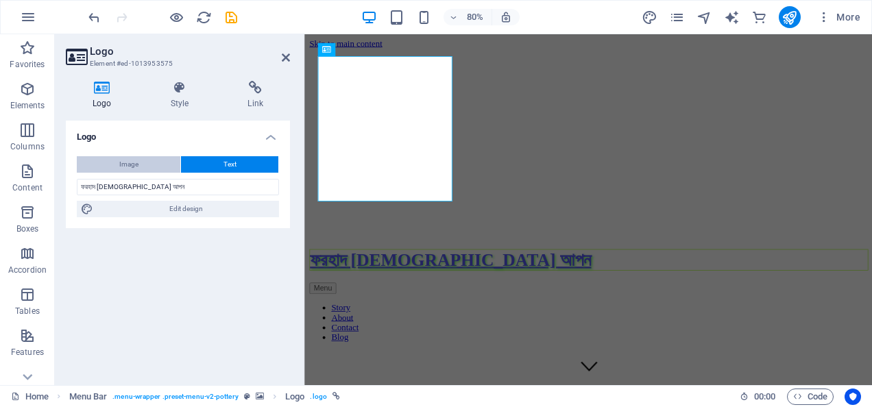
click at [143, 164] on button "Image" at bounding box center [129, 164] width 104 height 16
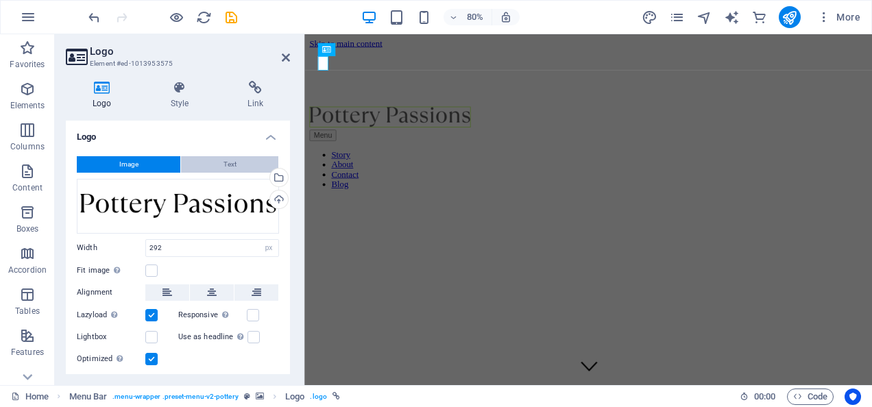
click at [211, 171] on button "Text" at bounding box center [229, 164] width 97 height 16
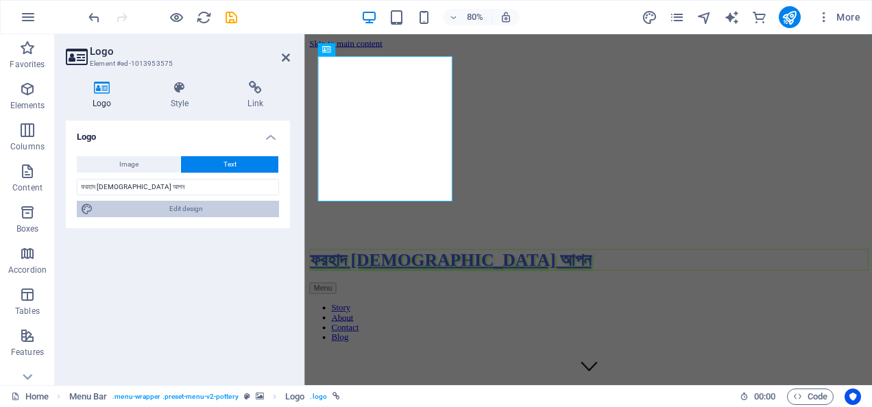
click at [175, 206] on span "Edit design" at bounding box center [186, 209] width 178 height 16
select select "px"
select select "700"
select select "px"
select select "rem"
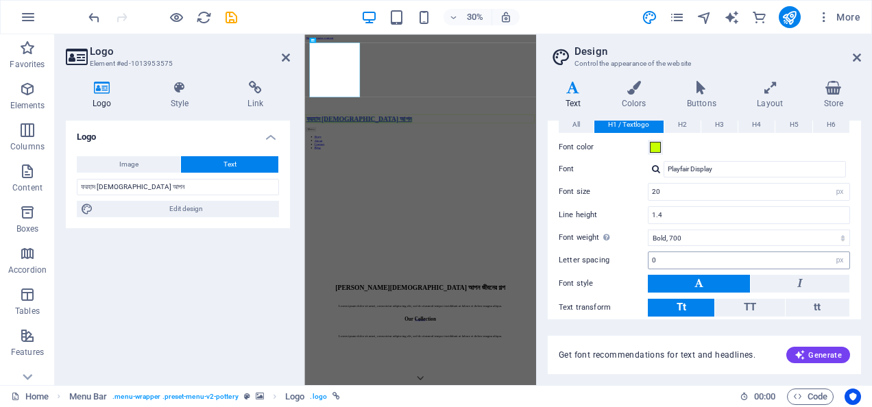
scroll to position [157, 0]
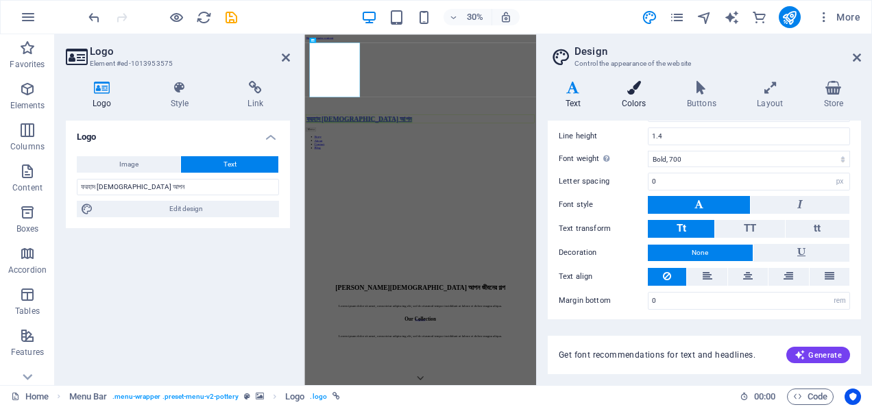
click at [641, 89] on icon at bounding box center [634, 88] width 60 height 14
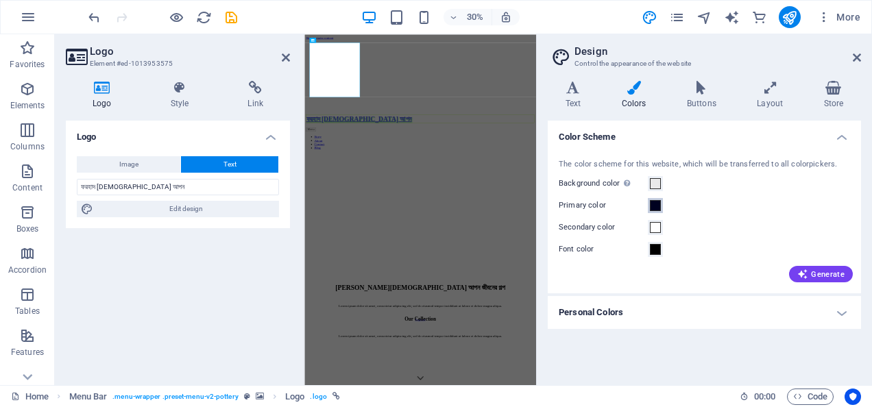
click at [658, 206] on span at bounding box center [655, 205] width 11 height 11
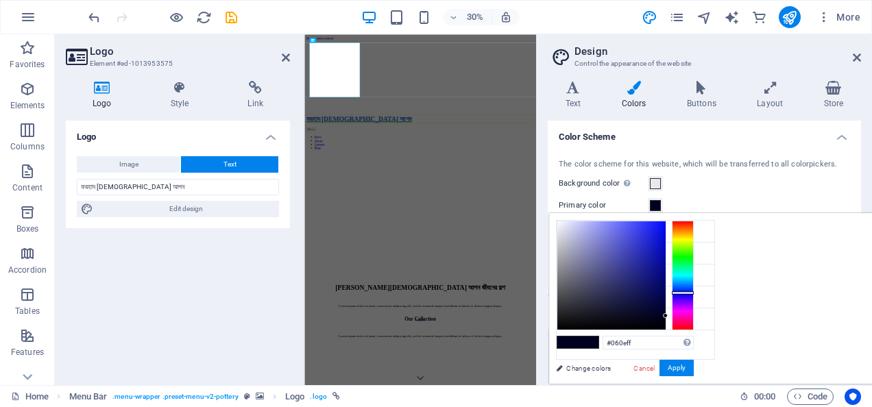
type input "#0008ff"
drag, startPoint x: 803, startPoint y: 246, endPoint x: 855, endPoint y: 208, distance: 63.7
click at [855, 208] on body "[DOMAIN_NAME] Home Favorites Elements Columns Content Boxes Accordion Tables Fe…" at bounding box center [436, 203] width 872 height 407
click at [694, 367] on button "Apply" at bounding box center [676, 368] width 34 height 16
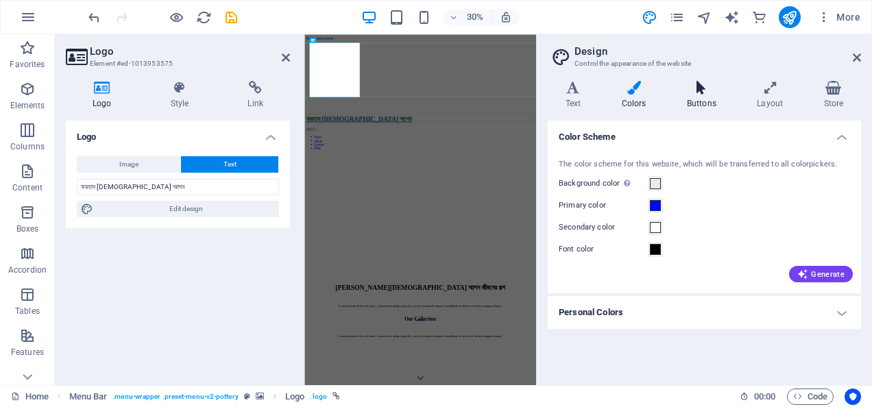
click at [702, 90] on icon at bounding box center [701, 88] width 64 height 14
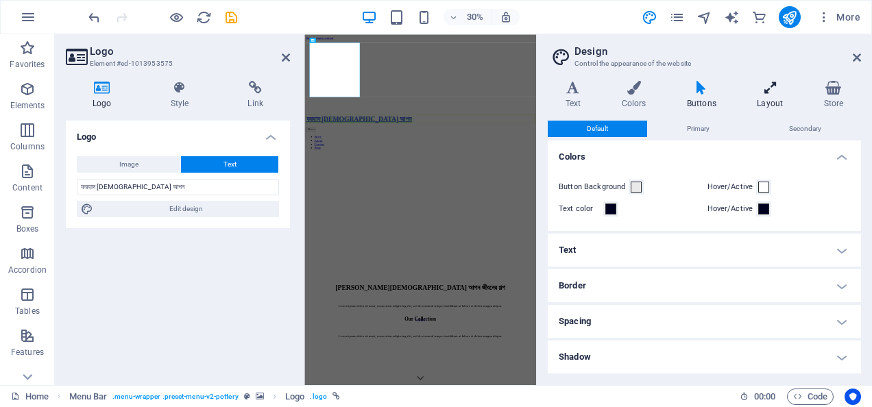
click at [772, 93] on icon at bounding box center [770, 88] width 61 height 14
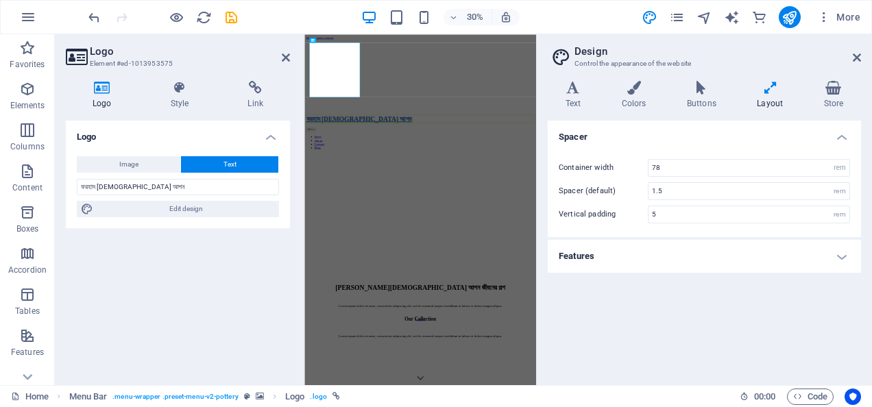
click at [744, 256] on h4 "Features" at bounding box center [704, 256] width 313 height 33
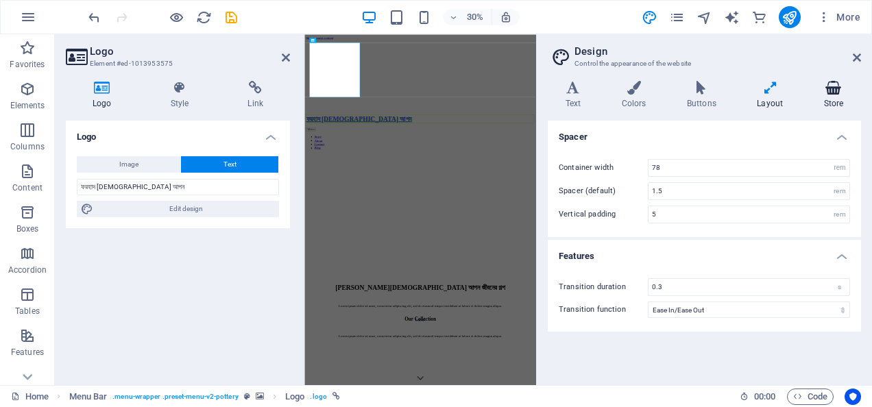
click at [829, 95] on h4 "Store" at bounding box center [833, 95] width 55 height 29
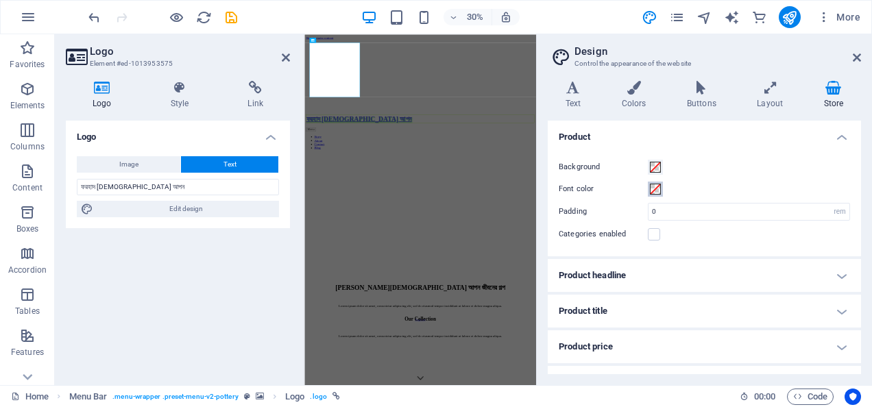
click at [653, 195] on button "Font color" at bounding box center [655, 189] width 15 height 15
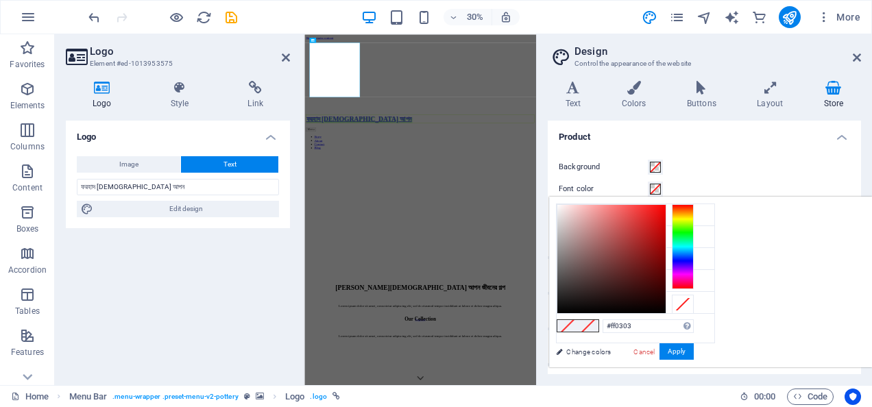
type input "#ff0000"
drag, startPoint x: 812, startPoint y: 237, endPoint x: 841, endPoint y: 166, distance: 76.9
click at [841, 166] on body "[DOMAIN_NAME] Home Favorites Elements Columns Content Boxes Accordion Tables Fe…" at bounding box center [436, 203] width 872 height 407
click at [694, 356] on button "Apply" at bounding box center [676, 351] width 34 height 16
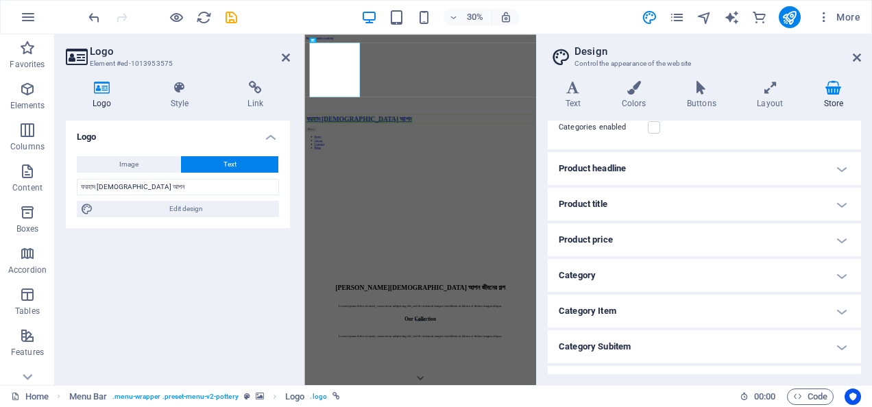
scroll to position [166, 0]
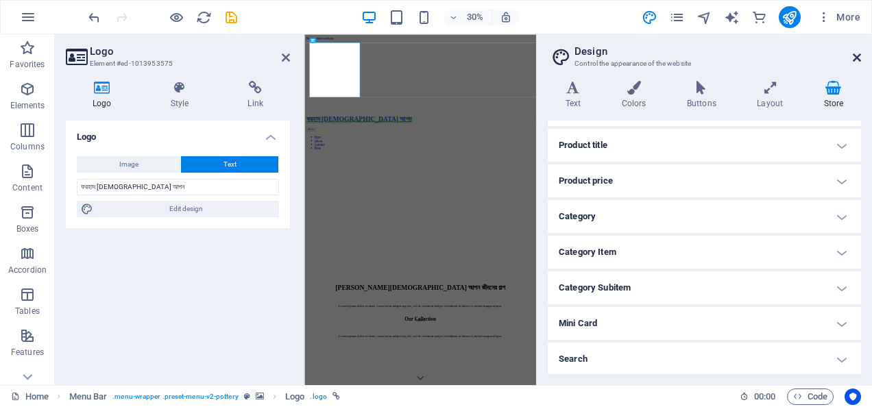
click at [857, 60] on icon at bounding box center [857, 57] width 8 height 11
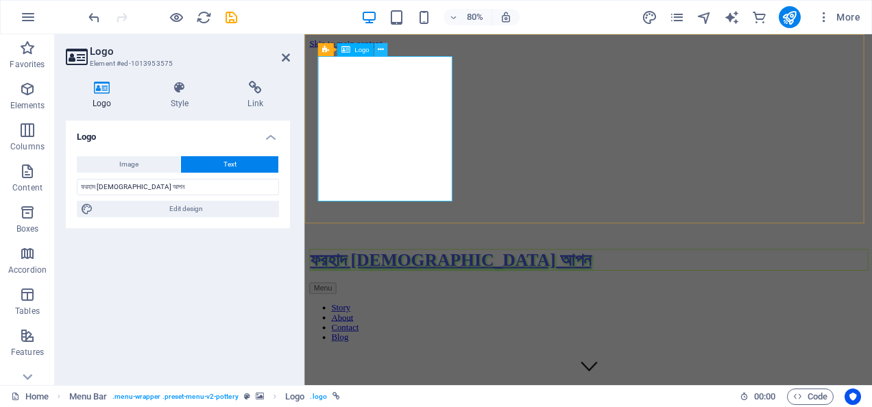
click at [382, 49] on icon at bounding box center [381, 50] width 6 height 12
click at [361, 303] on div "ফরহাদ [DEMOGRAPHIC_DATA] আপন" at bounding box center [659, 316] width 698 height 27
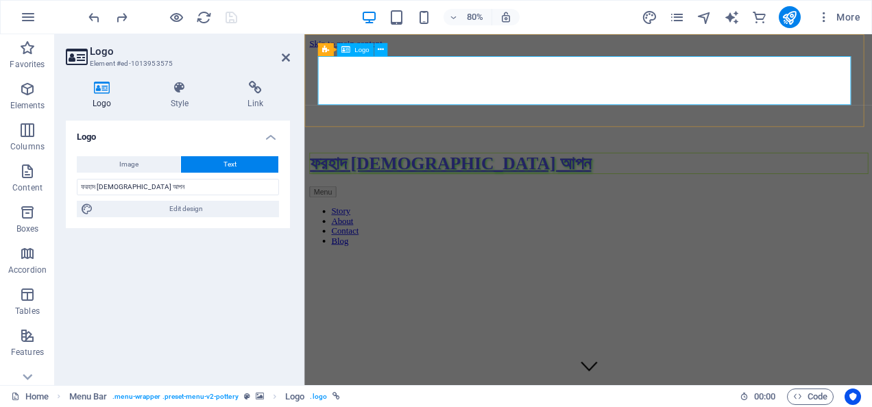
click at [491, 182] on div "ফরহাদ [DEMOGRAPHIC_DATA] আপন" at bounding box center [659, 195] width 698 height 27
click at [184, 90] on icon at bounding box center [180, 88] width 72 height 14
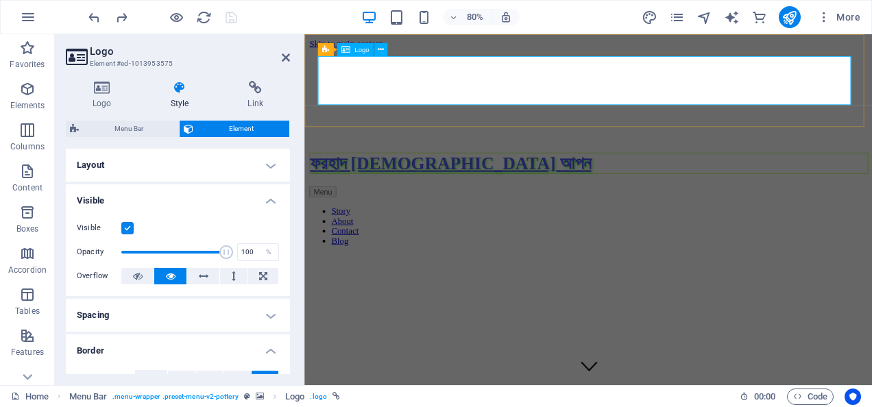
click at [572, 182] on div "ফরহাদ [DEMOGRAPHIC_DATA] আপন" at bounding box center [659, 195] width 698 height 27
click at [515, 141] on figure at bounding box center [659, 228] width 698 height 352
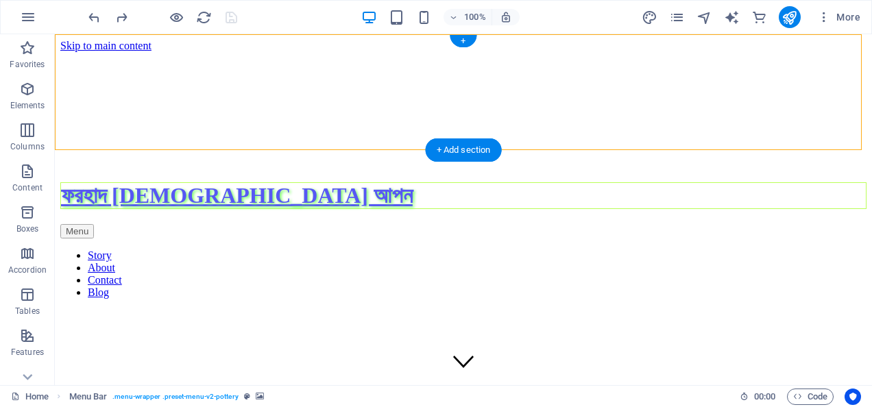
click at [674, 138] on figure at bounding box center [463, 255] width 806 height 406
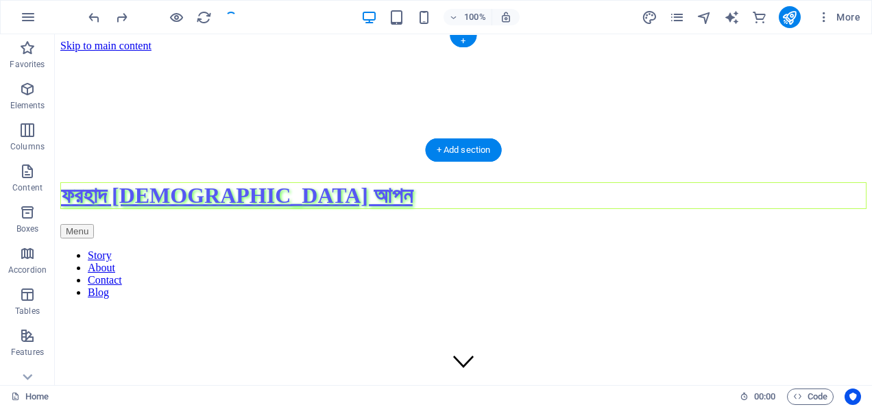
click at [611, 138] on figure at bounding box center [463, 255] width 806 height 406
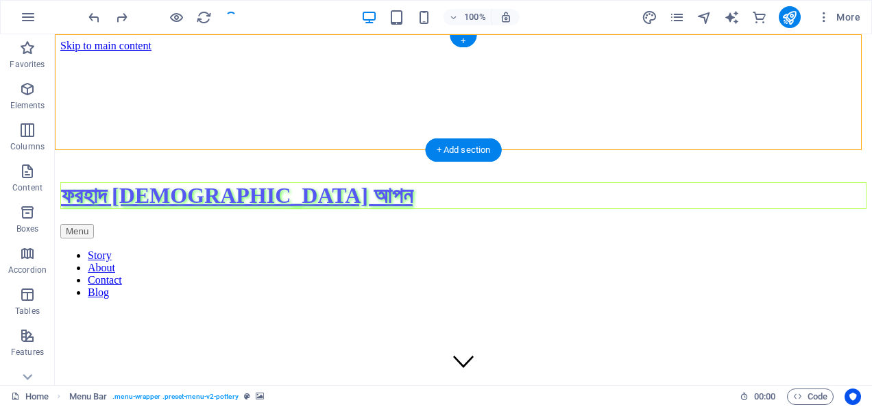
click at [611, 138] on figure at bounding box center [463, 255] width 806 height 406
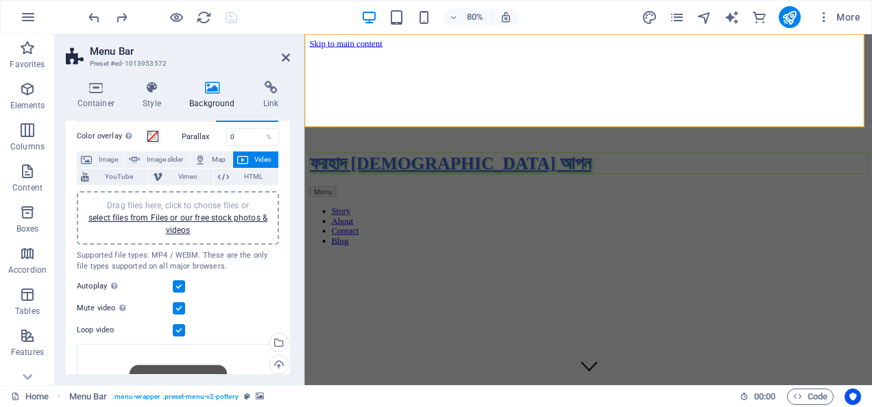
scroll to position [69, 0]
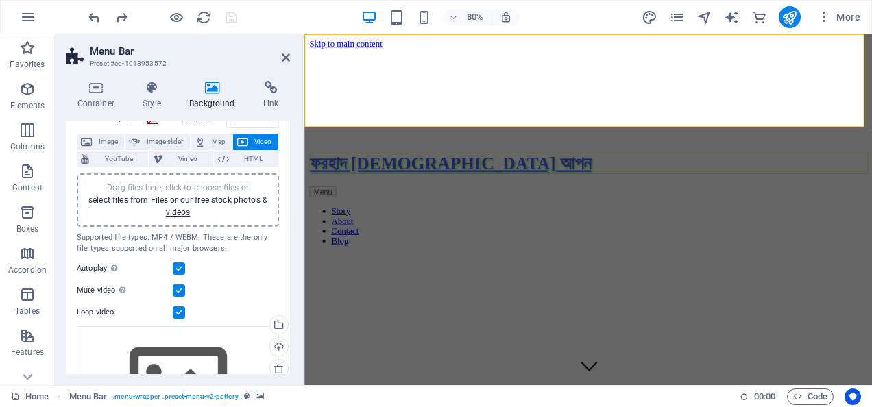
click at [178, 311] on label at bounding box center [179, 312] width 12 height 12
click at [0, 0] on input "Loop video" at bounding box center [0, 0] width 0 height 0
click at [178, 311] on label at bounding box center [179, 312] width 12 height 12
click at [0, 0] on input "Loop video" at bounding box center [0, 0] width 0 height 0
click at [182, 295] on label at bounding box center [179, 290] width 12 height 12
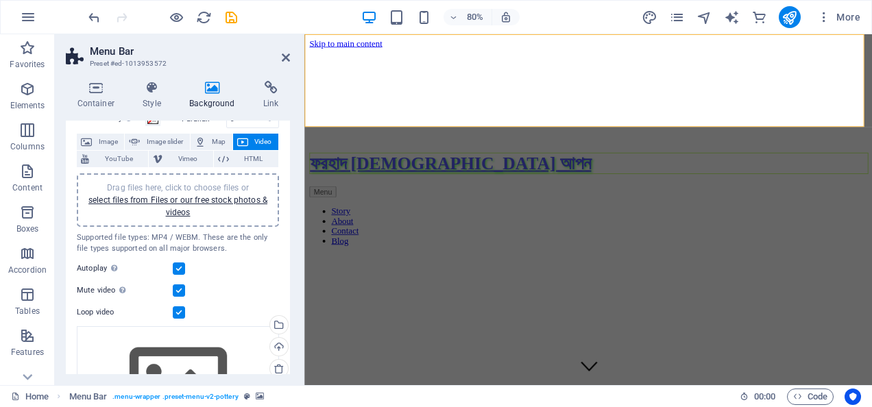
click at [0, 0] on input "Mute video Autoplay will be available if muted is checked" at bounding box center [0, 0] width 0 height 0
click at [182, 295] on label at bounding box center [179, 290] width 12 height 12
click at [0, 0] on input "Mute video Autoplay will be available if muted is checked" at bounding box center [0, 0] width 0 height 0
click at [181, 269] on label at bounding box center [179, 269] width 12 height 12
click at [0, 0] on input "Autoplay Autoplay is only available if muted is checked" at bounding box center [0, 0] width 0 height 0
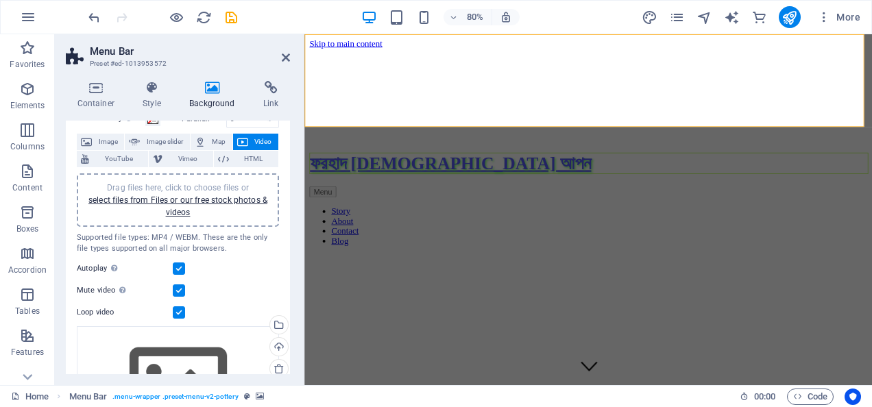
click at [180, 287] on label at bounding box center [179, 290] width 12 height 12
click at [0, 0] on input "Mute video Autoplay will be available if muted is checked" at bounding box center [0, 0] width 0 height 0
click at [180, 287] on label at bounding box center [179, 290] width 12 height 12
click at [0, 0] on input "Mute video Autoplay will be available if muted is checked" at bounding box center [0, 0] width 0 height 0
click at [182, 273] on label at bounding box center [179, 269] width 12 height 12
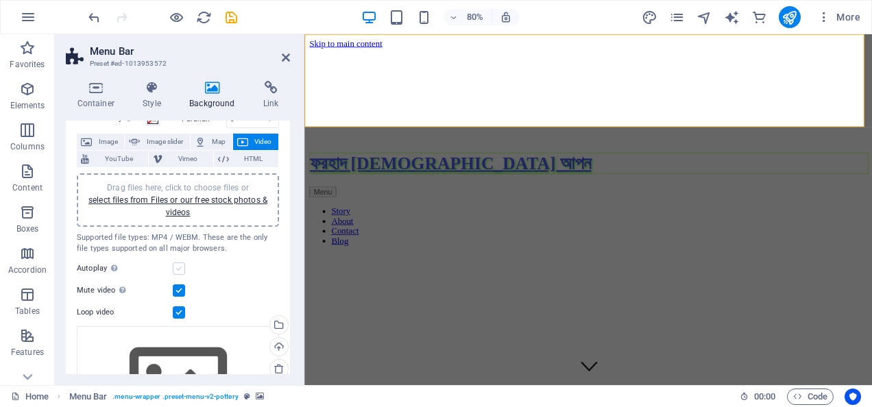
click at [0, 0] on input "Autoplay Autoplay is only available if muted is checked" at bounding box center [0, 0] width 0 height 0
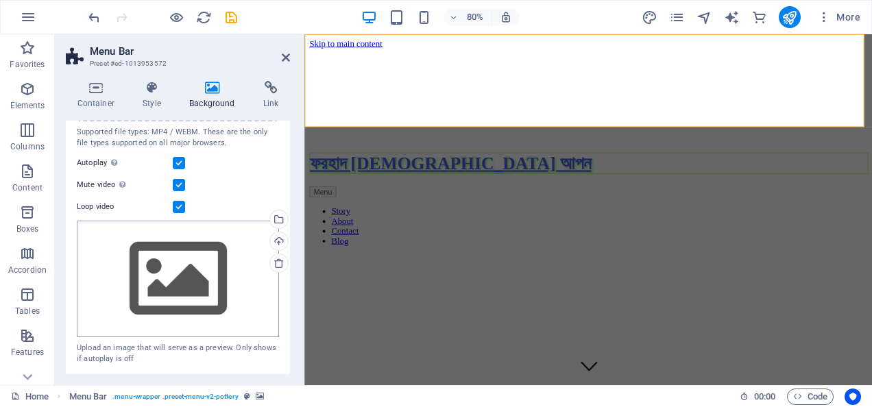
scroll to position [0, 0]
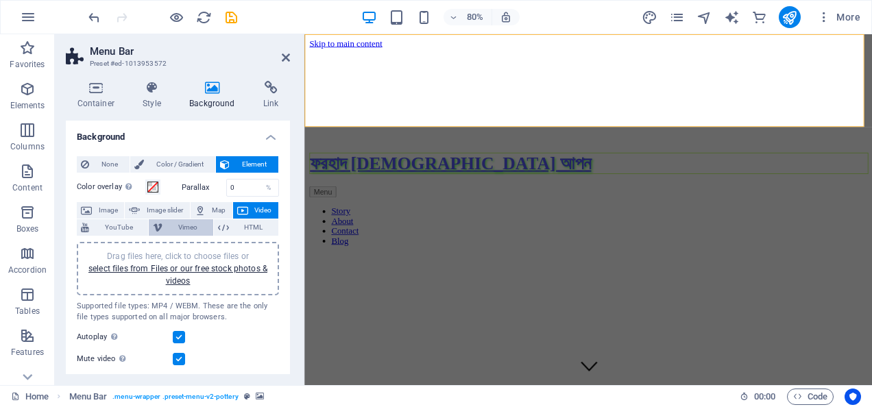
click at [188, 230] on span "Vimeo" at bounding box center [188, 227] width 42 height 16
select select "ar16_9"
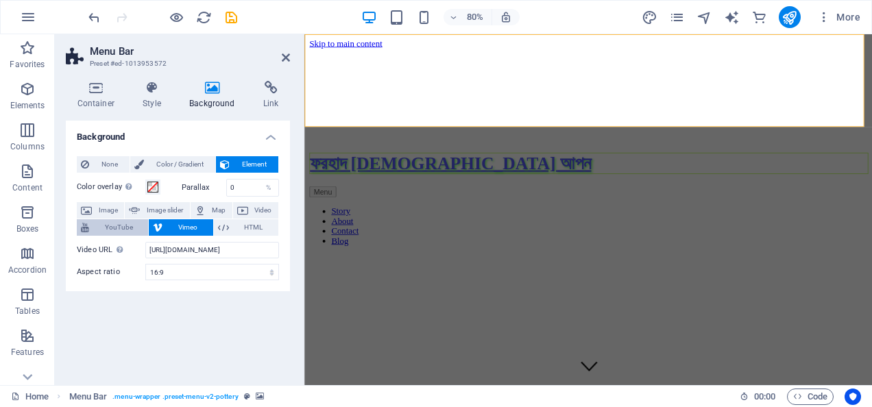
click at [122, 229] on span "YouTube" at bounding box center [118, 227] width 51 height 16
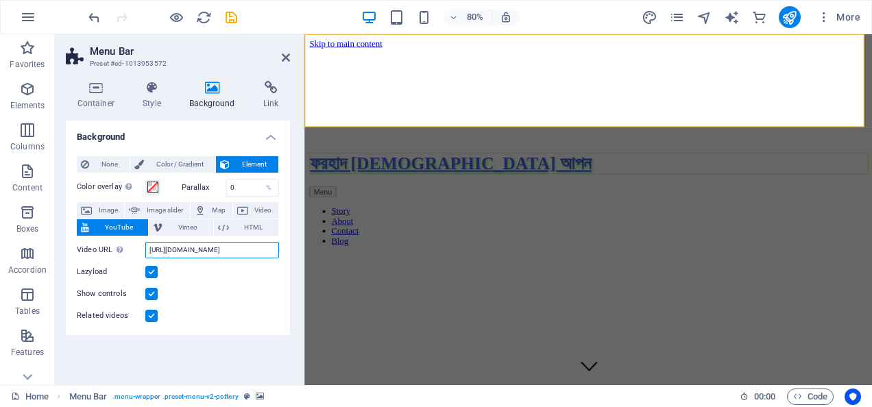
click at [219, 255] on input "[URL][DOMAIN_NAME]" at bounding box center [212, 250] width 134 height 16
paste input "[DOMAIN_NAME][URL]"
click at [225, 270] on div "Lazyload" at bounding box center [178, 272] width 202 height 16
click at [147, 273] on label at bounding box center [151, 272] width 12 height 12
click at [0, 0] on input "Lazyload" at bounding box center [0, 0] width 0 height 0
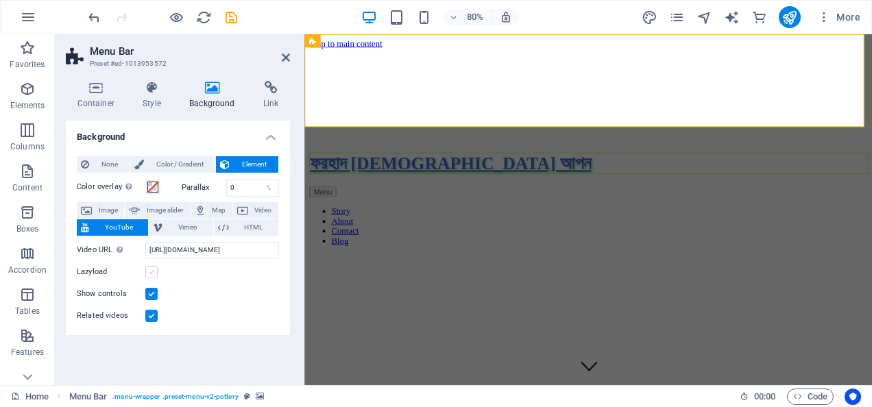
click at [149, 270] on label at bounding box center [151, 272] width 12 height 12
click at [0, 0] on input "Lazyload" at bounding box center [0, 0] width 0 height 0
click at [149, 290] on label at bounding box center [151, 294] width 12 height 12
click at [0, 0] on input "Show controls" at bounding box center [0, 0] width 0 height 0
click at [149, 290] on label at bounding box center [151, 294] width 12 height 12
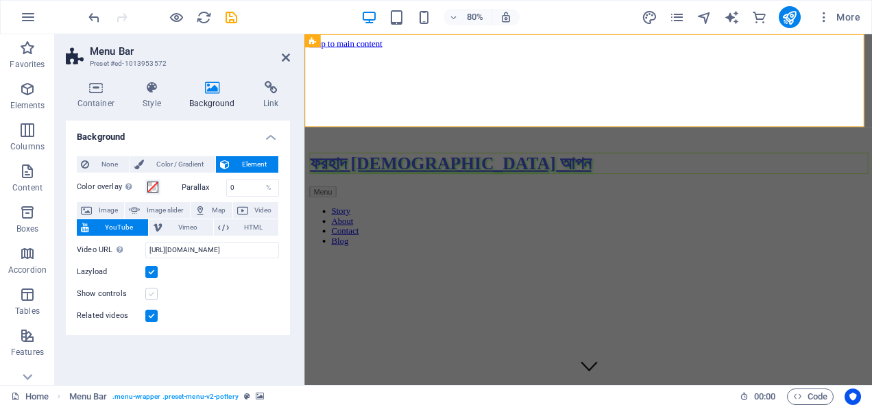
click at [0, 0] on input "Show controls" at bounding box center [0, 0] width 0 height 0
click at [149, 290] on label at bounding box center [151, 294] width 12 height 12
click at [0, 0] on input "Show controls" at bounding box center [0, 0] width 0 height 0
click at [149, 290] on label at bounding box center [151, 294] width 12 height 12
click at [0, 0] on input "Show controls" at bounding box center [0, 0] width 0 height 0
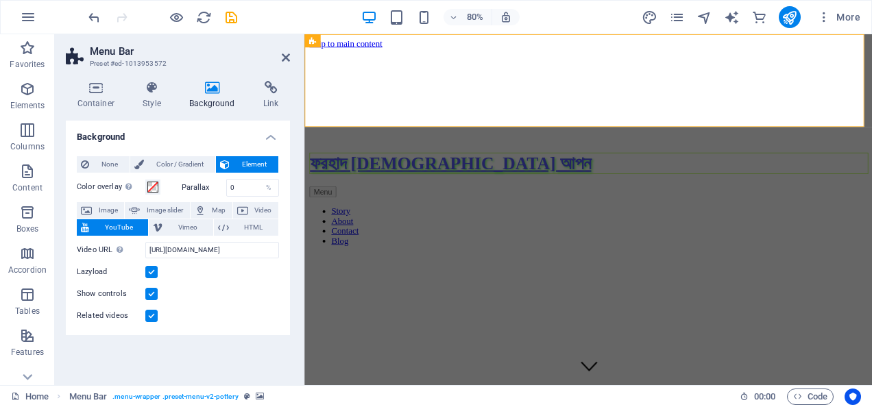
click at [154, 293] on label at bounding box center [151, 294] width 12 height 12
click at [0, 0] on input "Show controls" at bounding box center [0, 0] width 0 height 0
click at [152, 310] on label at bounding box center [151, 316] width 12 height 12
click at [0, 0] on input "Related videos" at bounding box center [0, 0] width 0 height 0
click at [154, 311] on label at bounding box center [151, 316] width 12 height 12
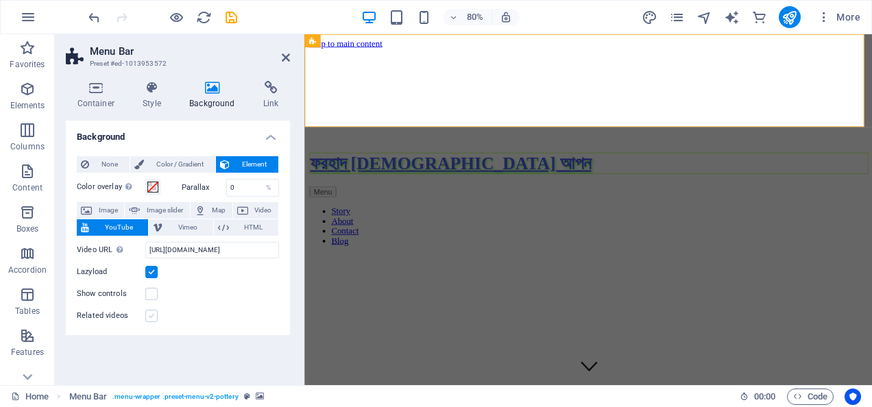
click at [0, 0] on input "Related videos" at bounding box center [0, 0] width 0 height 0
click at [152, 295] on label at bounding box center [151, 294] width 12 height 12
click at [0, 0] on input "Show controls" at bounding box center [0, 0] width 0 height 0
click at [154, 276] on label at bounding box center [151, 272] width 12 height 12
click at [0, 0] on input "Lazyload" at bounding box center [0, 0] width 0 height 0
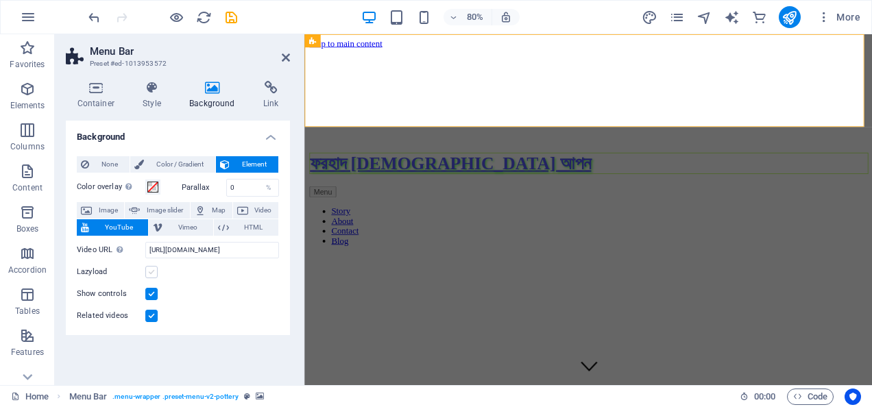
click at [154, 274] on label at bounding box center [151, 272] width 12 height 12
click at [0, 0] on input "Lazyload" at bounding box center [0, 0] width 0 height 0
click at [189, 251] on input "[URL][DOMAIN_NAME]" at bounding box center [212, 250] width 134 height 16
paste input "[DOMAIN_NAME][URL]"
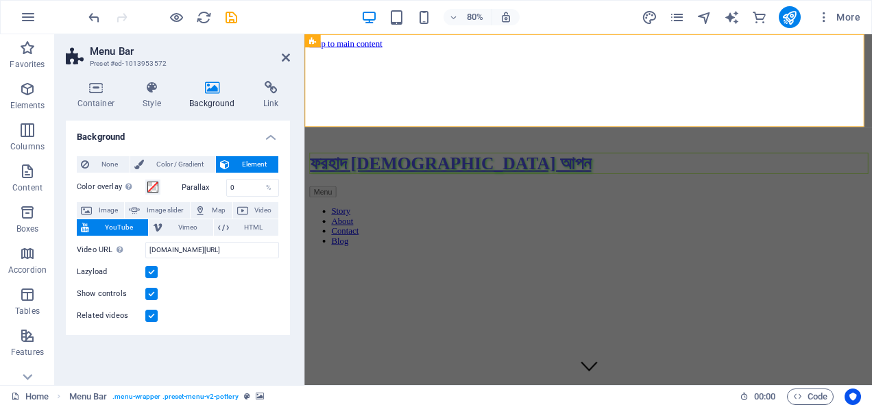
click at [260, 282] on div "Video URL Insert (or paste) a video URL. [DOMAIN_NAME][URL] Aspect ratio 16:10 …" at bounding box center [178, 280] width 202 height 88
click at [288, 297] on div "None Color / Gradient Element Stretch background to full-width Color overlay Pl…" at bounding box center [178, 240] width 224 height 190
click at [218, 309] on div "Related videos" at bounding box center [178, 316] width 202 height 16
click at [184, 251] on input "[DOMAIN_NAME][URL]" at bounding box center [212, 250] width 134 height 16
paste input "[URL][DOMAIN_NAME]"
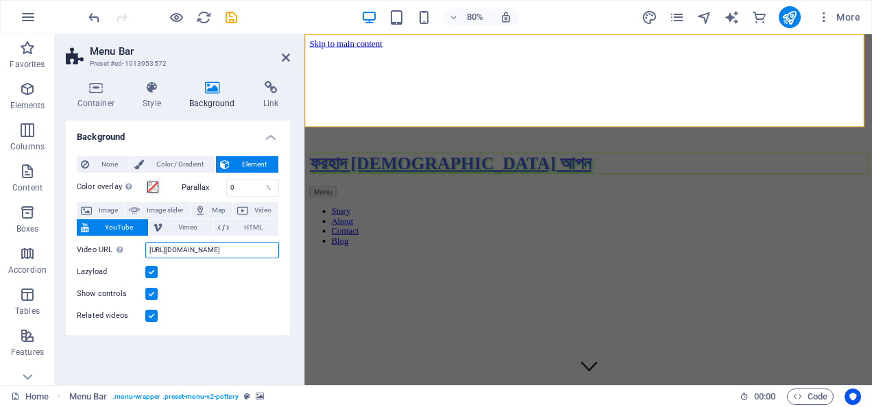
scroll to position [0, 40]
type input "[URL][DOMAIN_NAME]"
click at [228, 321] on div "Related videos" at bounding box center [178, 316] width 202 height 16
click at [234, 13] on icon "save" at bounding box center [231, 18] width 16 height 16
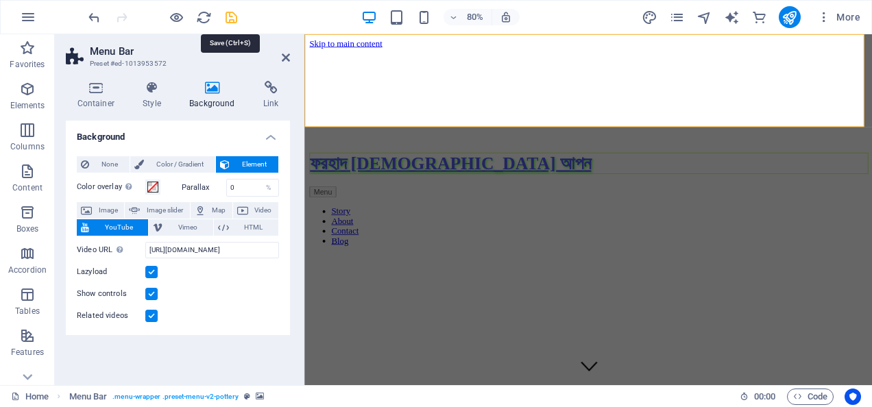
checkbox input "false"
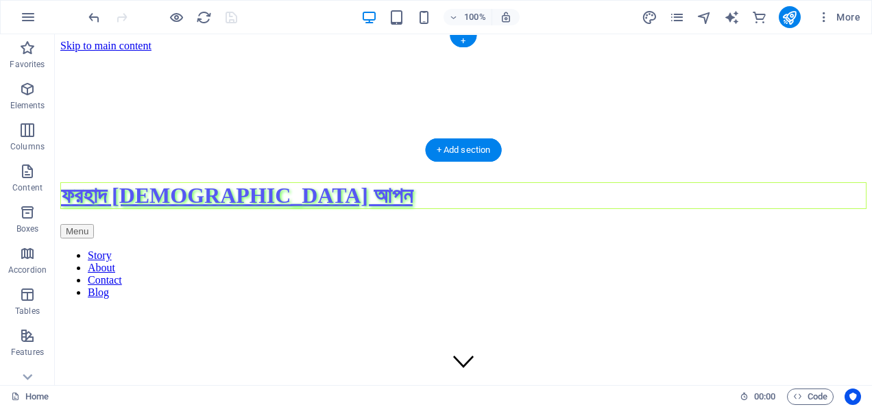
click at [576, 138] on div at bounding box center [463, 105] width 806 height 106
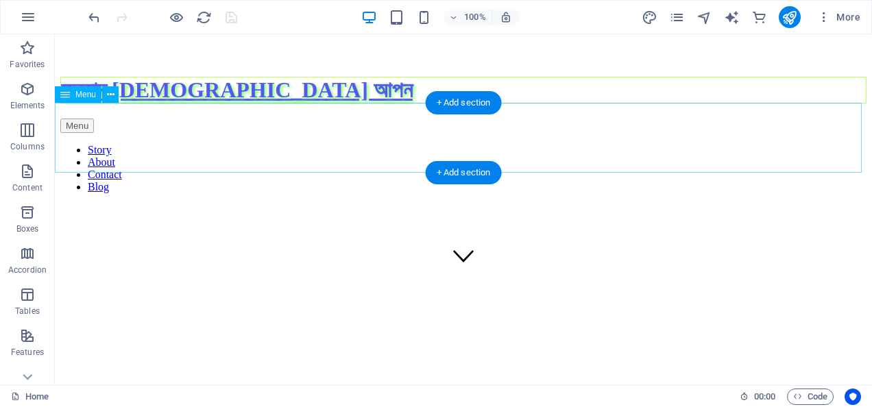
scroll to position [47, 0]
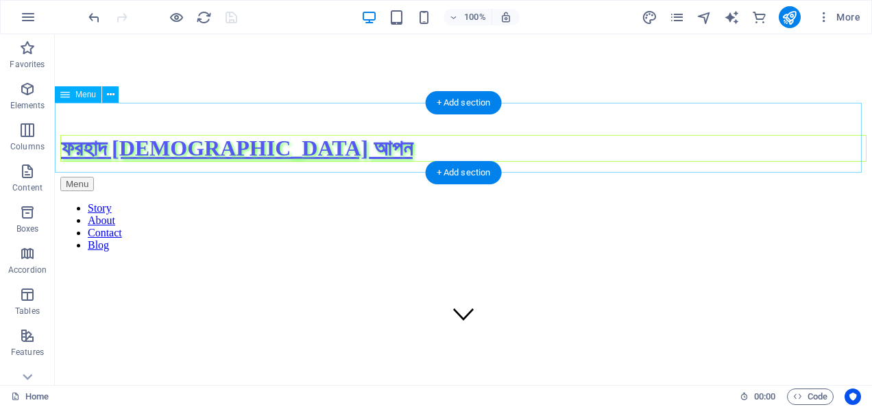
click at [93, 202] on nav "Story About Contact Blog" at bounding box center [463, 226] width 806 height 49
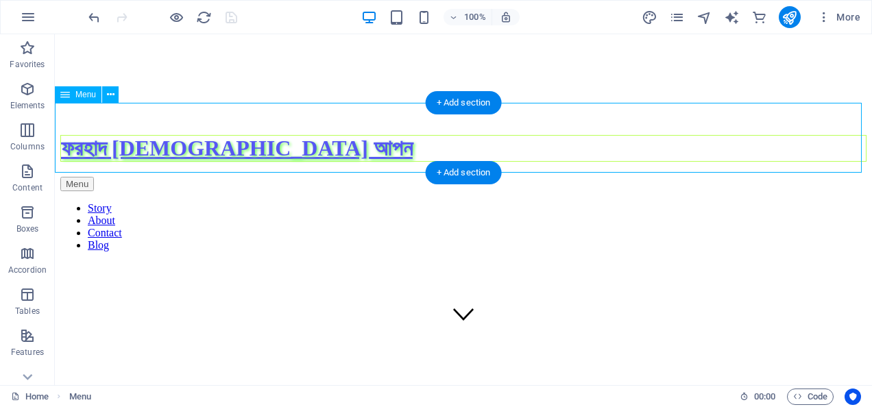
click at [93, 202] on nav "Story About Contact Blog" at bounding box center [463, 226] width 806 height 49
select select "1"
select select
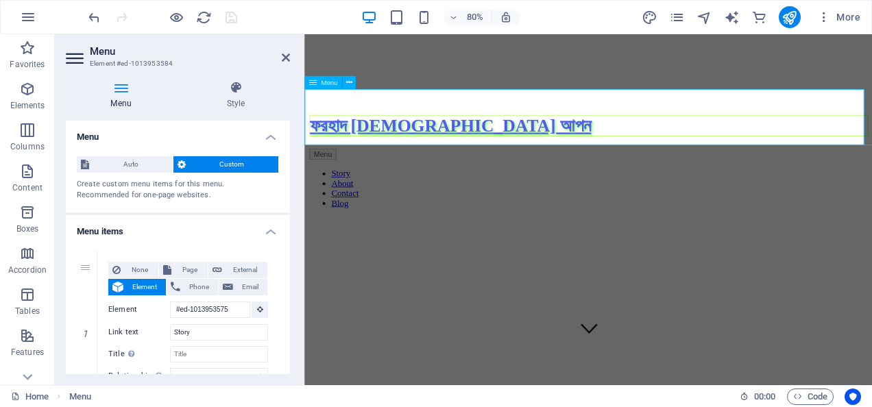
click at [363, 202] on nav "Story About Contact Blog" at bounding box center [659, 226] width 698 height 49
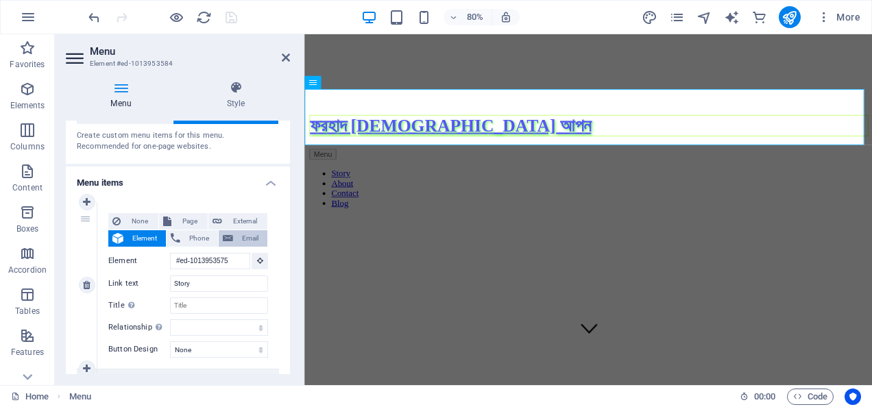
scroll to position [69, 0]
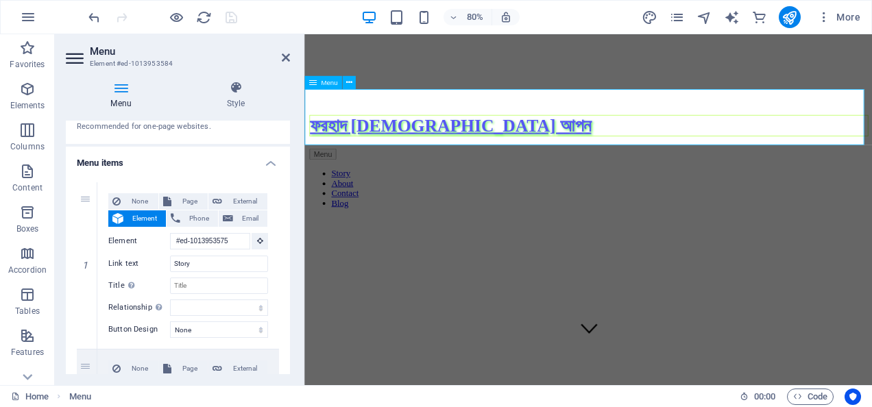
click at [337, 202] on nav "Story About Contact Blog" at bounding box center [659, 226] width 698 height 49
click at [350, 82] on icon at bounding box center [348, 83] width 6 height 12
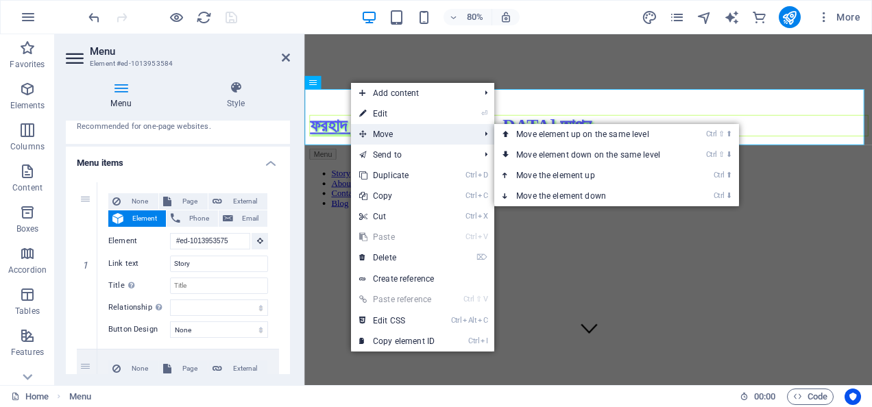
click at [377, 129] on span "Move" at bounding box center [412, 134] width 123 height 21
click at [529, 129] on link "Ctrl ⇧ ⬆ Move element up on the same level" at bounding box center [590, 134] width 193 height 21
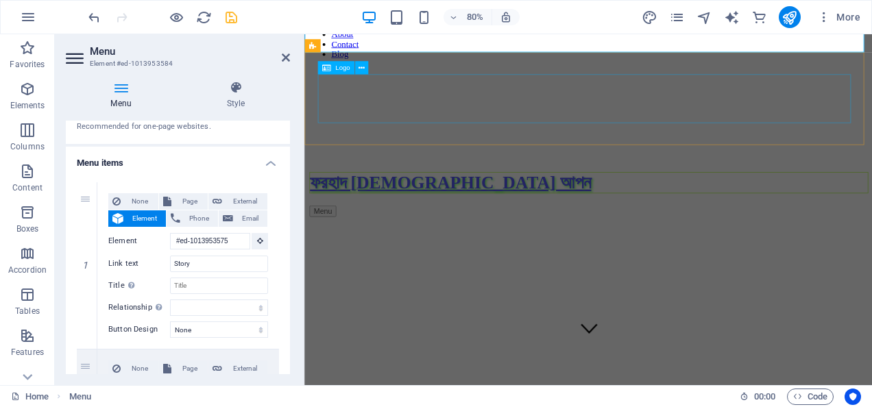
scroll to position [0, 0]
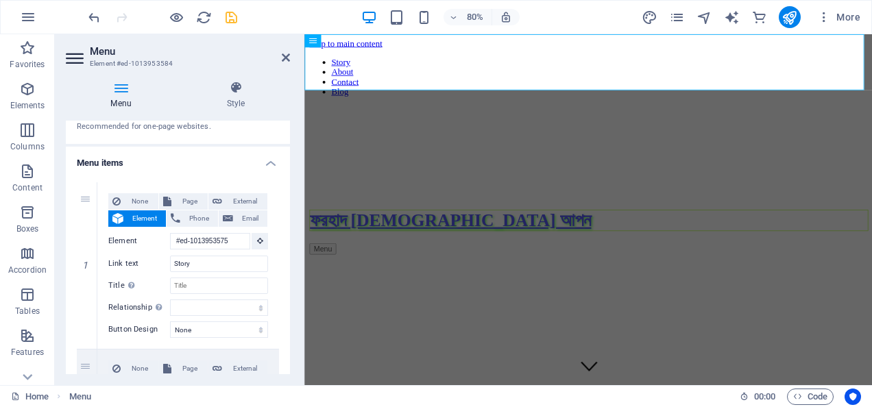
click at [347, 123] on div at bounding box center [659, 176] width 698 height 106
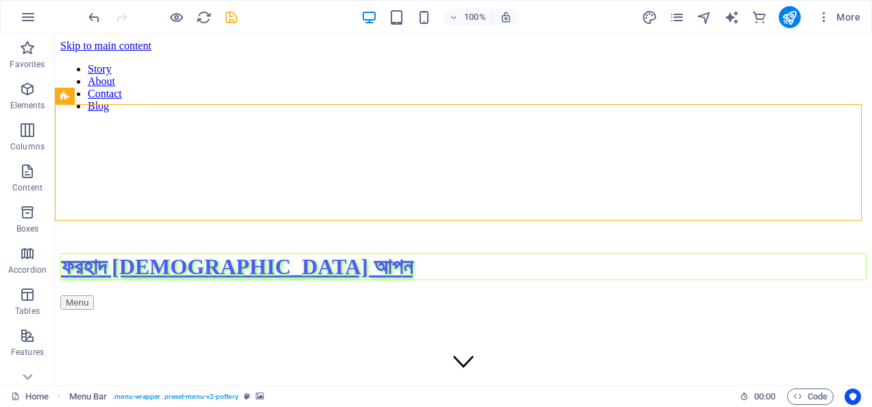
drag, startPoint x: 83, startPoint y: 73, endPoint x: 625, endPoint y: 48, distance: 542.8
click at [625, 123] on div at bounding box center [463, 176] width 806 height 106
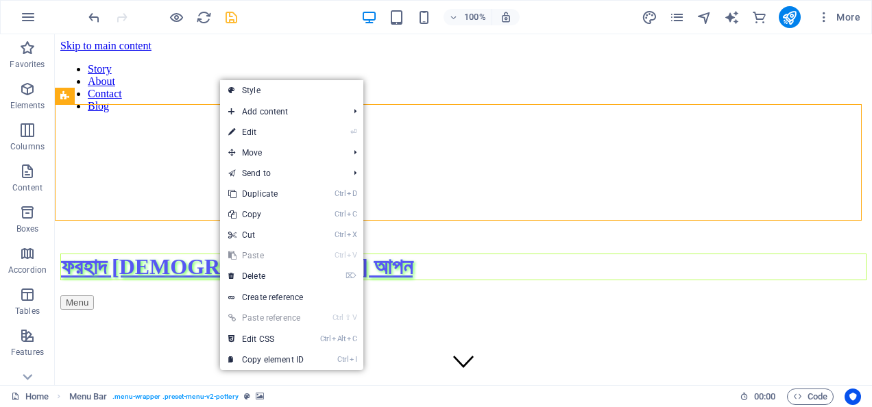
click at [163, 123] on div at bounding box center [463, 176] width 806 height 106
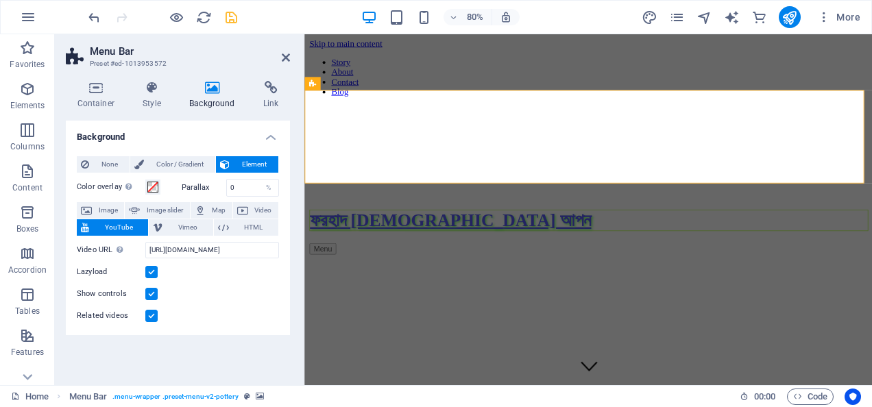
click at [363, 123] on div at bounding box center [659, 176] width 698 height 106
click at [385, 123] on div at bounding box center [659, 176] width 698 height 106
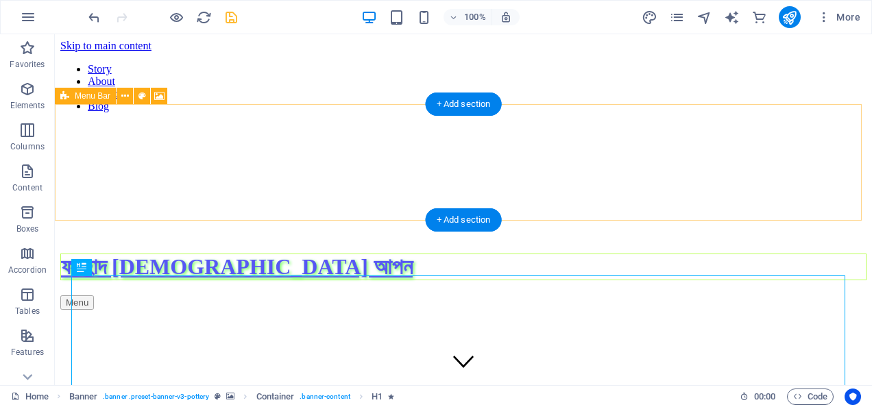
click at [429, 200] on div "[PERSON_NAME][DEMOGRAPHIC_DATA] আপন Menu" at bounding box center [463, 216] width 806 height 186
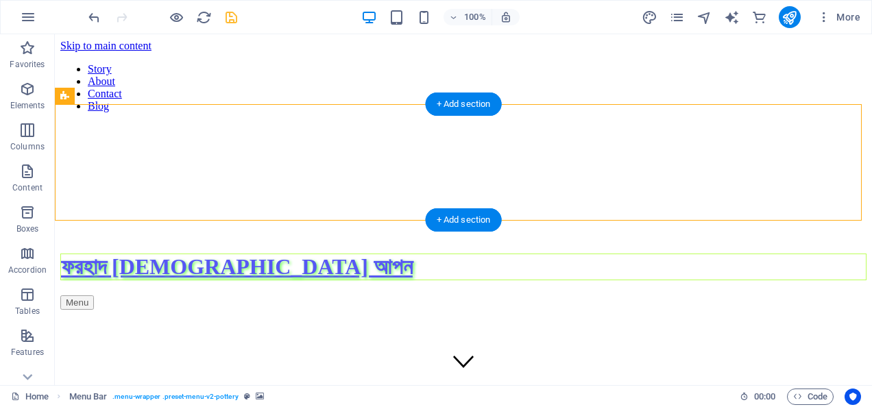
click at [146, 123] on div at bounding box center [463, 176] width 806 height 106
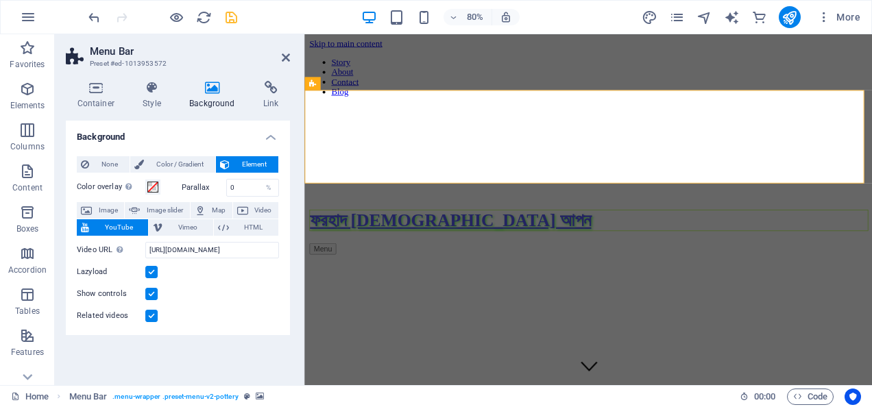
click at [365, 123] on div at bounding box center [659, 176] width 698 height 106
click at [465, 123] on div at bounding box center [659, 176] width 698 height 106
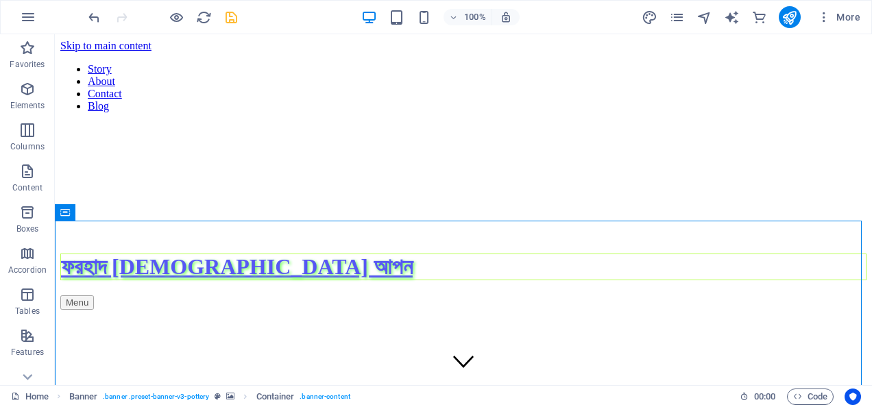
click at [169, 123] on div at bounding box center [463, 176] width 806 height 106
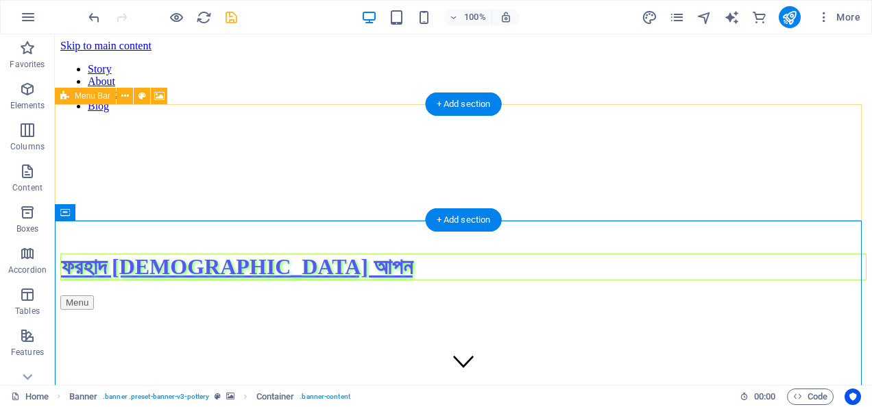
click at [430, 193] on div "[PERSON_NAME][DEMOGRAPHIC_DATA] আপন Menu" at bounding box center [463, 216] width 806 height 186
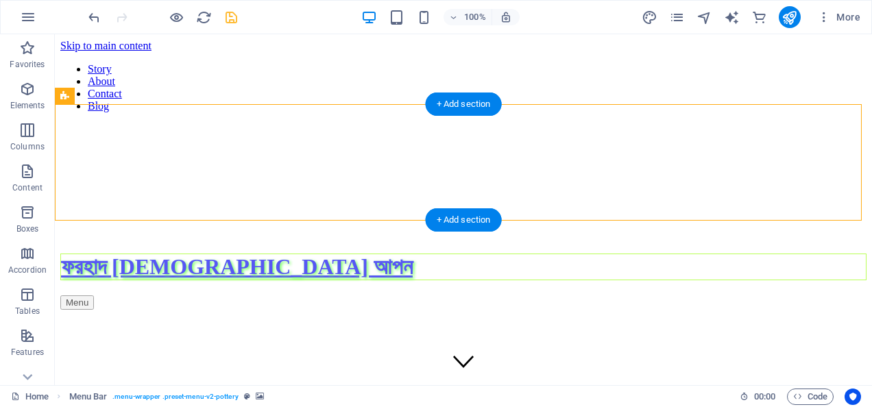
click at [73, 123] on div at bounding box center [463, 176] width 806 height 106
click at [84, 123] on div at bounding box center [463, 176] width 806 height 106
drag, startPoint x: 106, startPoint y: 85, endPoint x: 107, endPoint y: 98, distance: 13.1
click at [107, 123] on div at bounding box center [463, 176] width 806 height 106
click at [114, 123] on div at bounding box center [463, 176] width 806 height 106
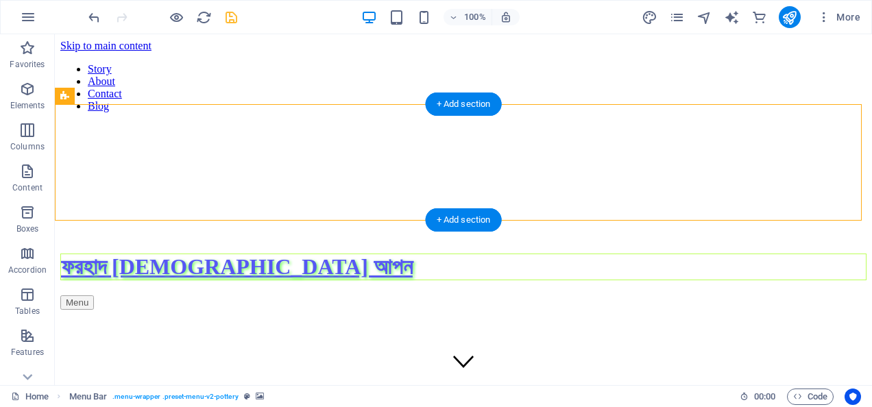
click at [114, 123] on div at bounding box center [463, 176] width 806 height 106
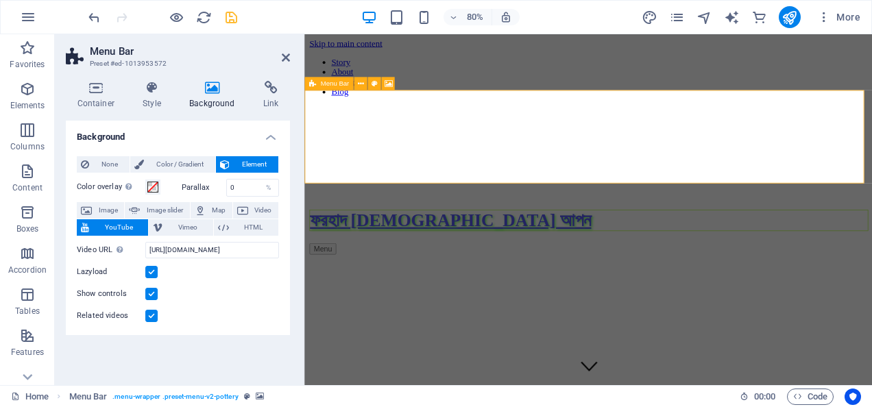
click at [430, 213] on div "[PERSON_NAME][DEMOGRAPHIC_DATA] আপন Menu" at bounding box center [659, 216] width 698 height 186
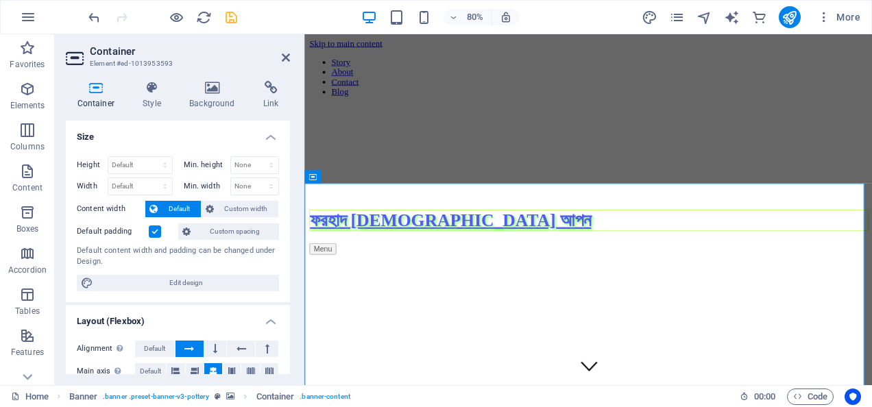
click at [433, 123] on div at bounding box center [659, 176] width 698 height 106
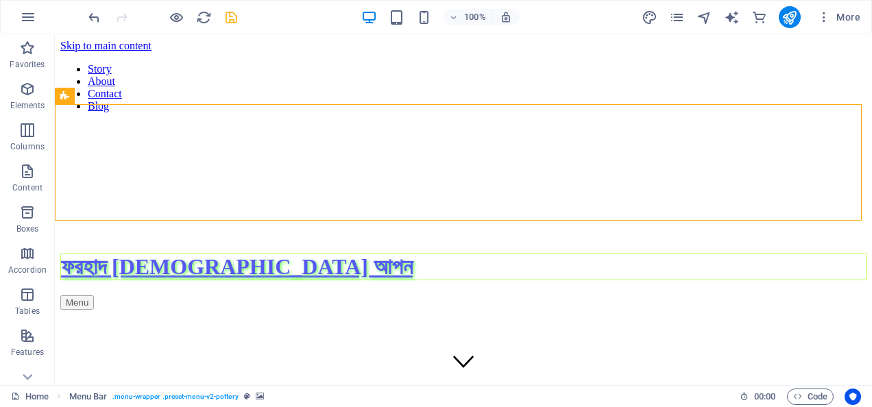
click at [234, 123] on div at bounding box center [463, 176] width 806 height 106
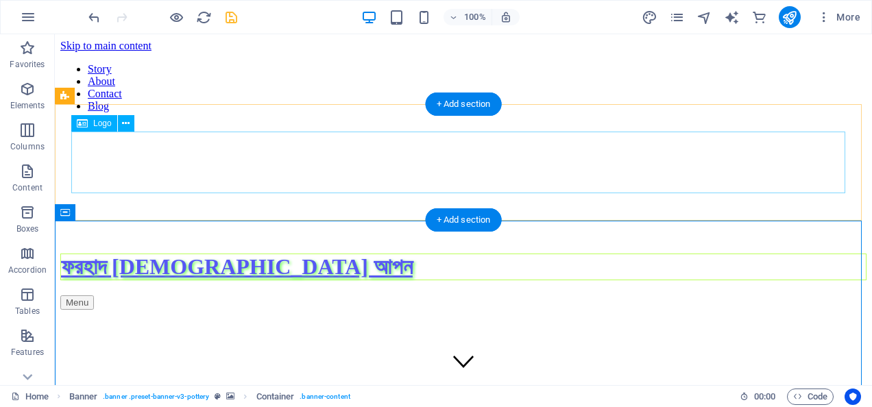
click at [419, 254] on div "ফরহাদ [DEMOGRAPHIC_DATA] আপন" at bounding box center [463, 267] width 806 height 27
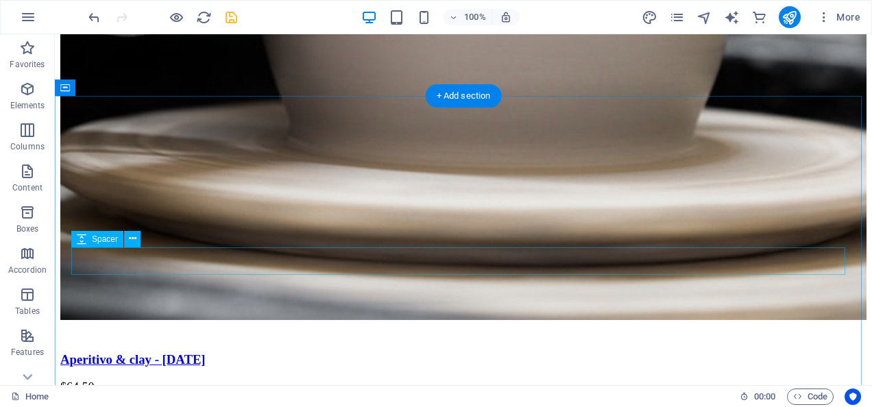
scroll to position [2468, 0]
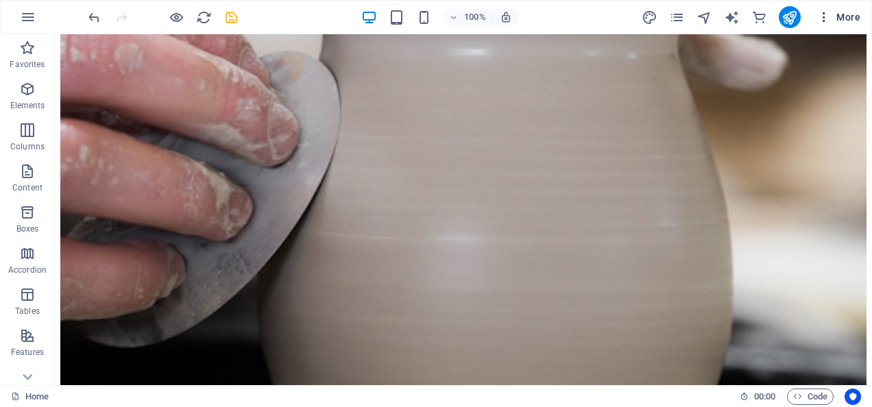
click at [824, 12] on icon "button" at bounding box center [824, 17] width 14 height 14
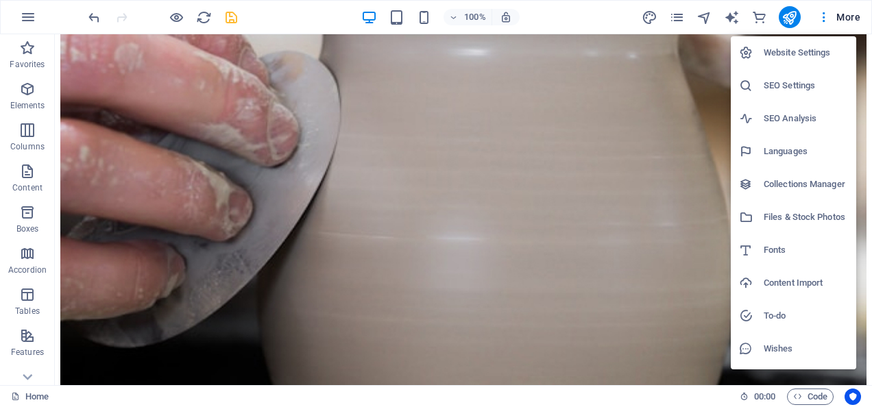
click at [807, 155] on h6 "Languages" at bounding box center [806, 151] width 84 height 16
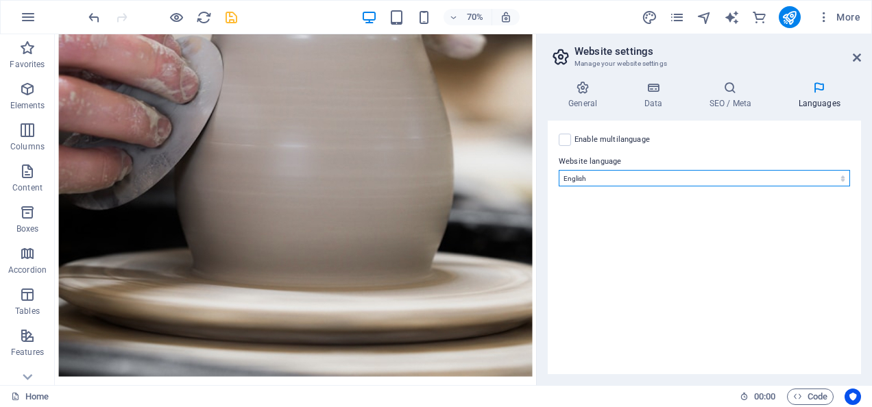
click at [650, 177] on select "Abkhazian Afar Afrikaans Akan Albanian Amharic Arabic Aragonese Armenian Assame…" at bounding box center [704, 178] width 291 height 16
select select "18"
click at [559, 170] on select "Abkhazian Afar Afrikaans Akan Albanian Amharic Arabic Aragonese Armenian Assame…" at bounding box center [704, 178] width 291 height 16
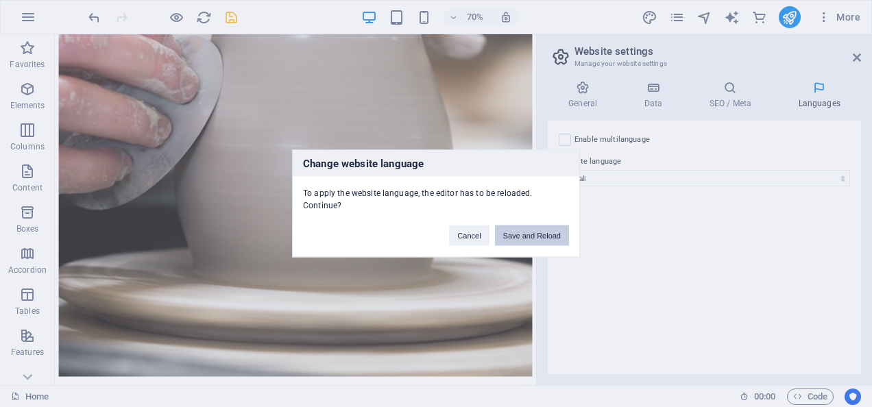
click at [516, 230] on button "Save and Reload" at bounding box center [532, 236] width 74 height 21
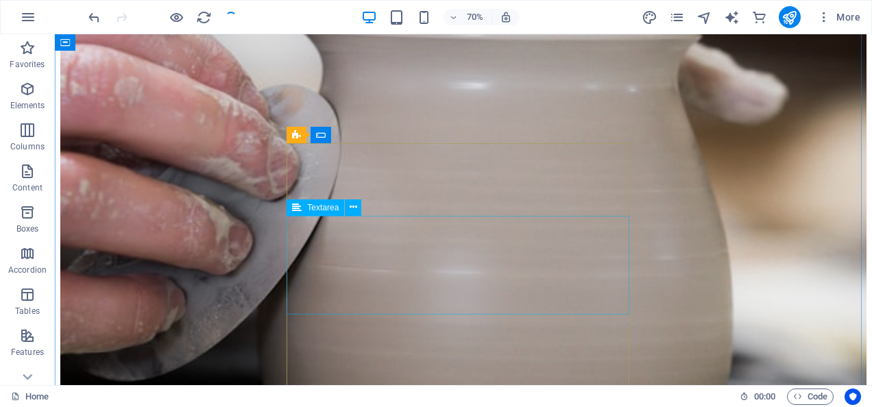
checkbox input "false"
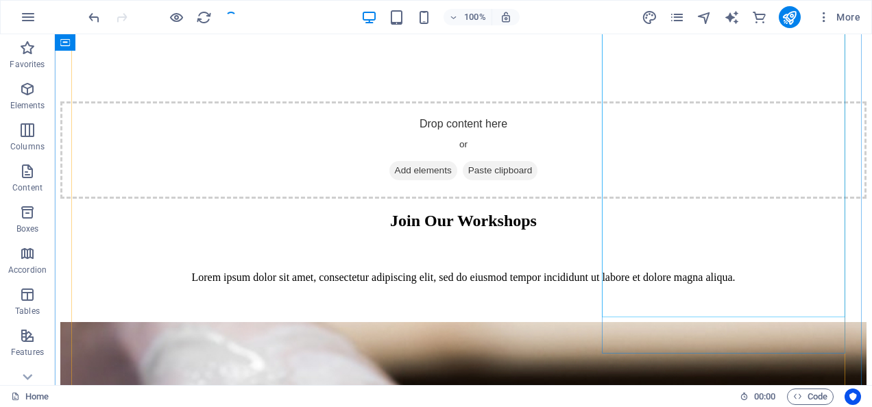
scroll to position [2125, 0]
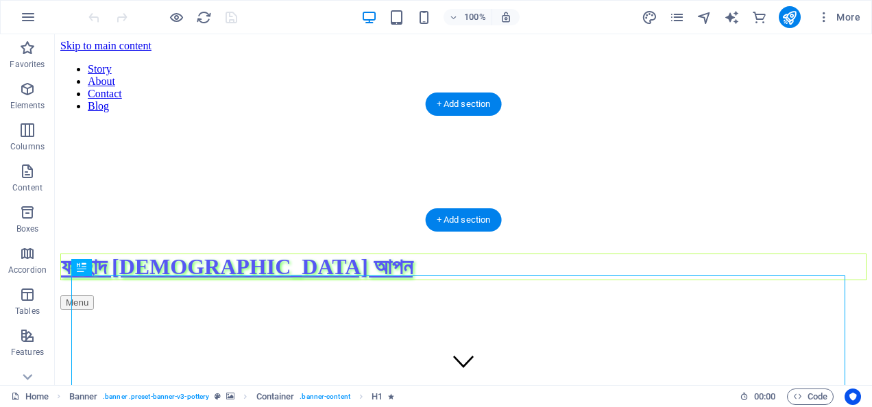
click at [99, 123] on div at bounding box center [463, 176] width 806 height 106
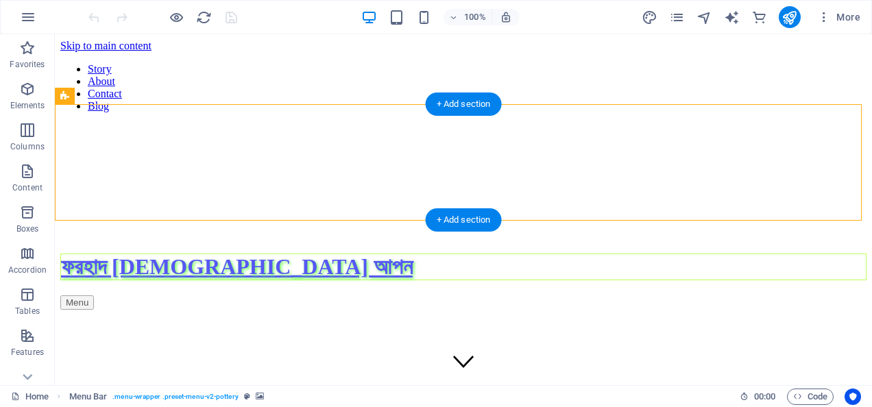
click at [99, 123] on div at bounding box center [463, 176] width 806 height 106
select select "header"
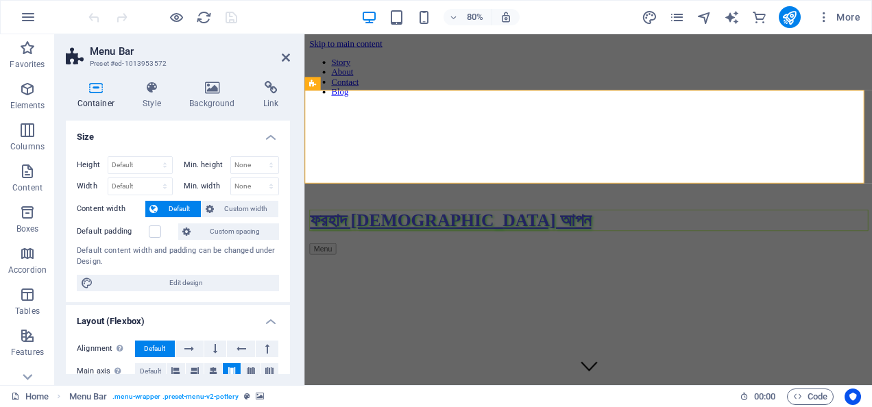
drag, startPoint x: 354, startPoint y: 71, endPoint x: 452, endPoint y: 71, distance: 97.3
click at [452, 123] on div at bounding box center [659, 176] width 698 height 106
click at [358, 123] on div at bounding box center [659, 176] width 698 height 106
click at [346, 123] on div at bounding box center [659, 176] width 698 height 106
click at [330, 123] on div at bounding box center [659, 176] width 698 height 106
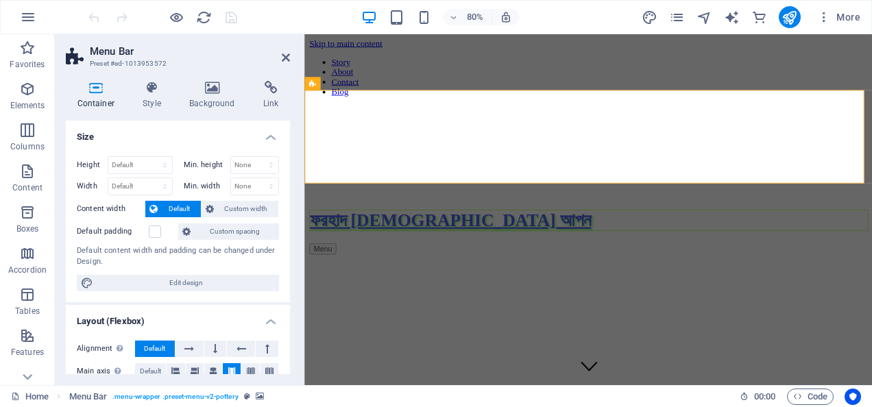
click at [337, 123] on div at bounding box center [659, 176] width 698 height 106
click at [329, 123] on div at bounding box center [659, 176] width 698 height 106
click at [787, 22] on icon "publish" at bounding box center [789, 18] width 16 height 16
